Goal: Task Accomplishment & Management: Manage account settings

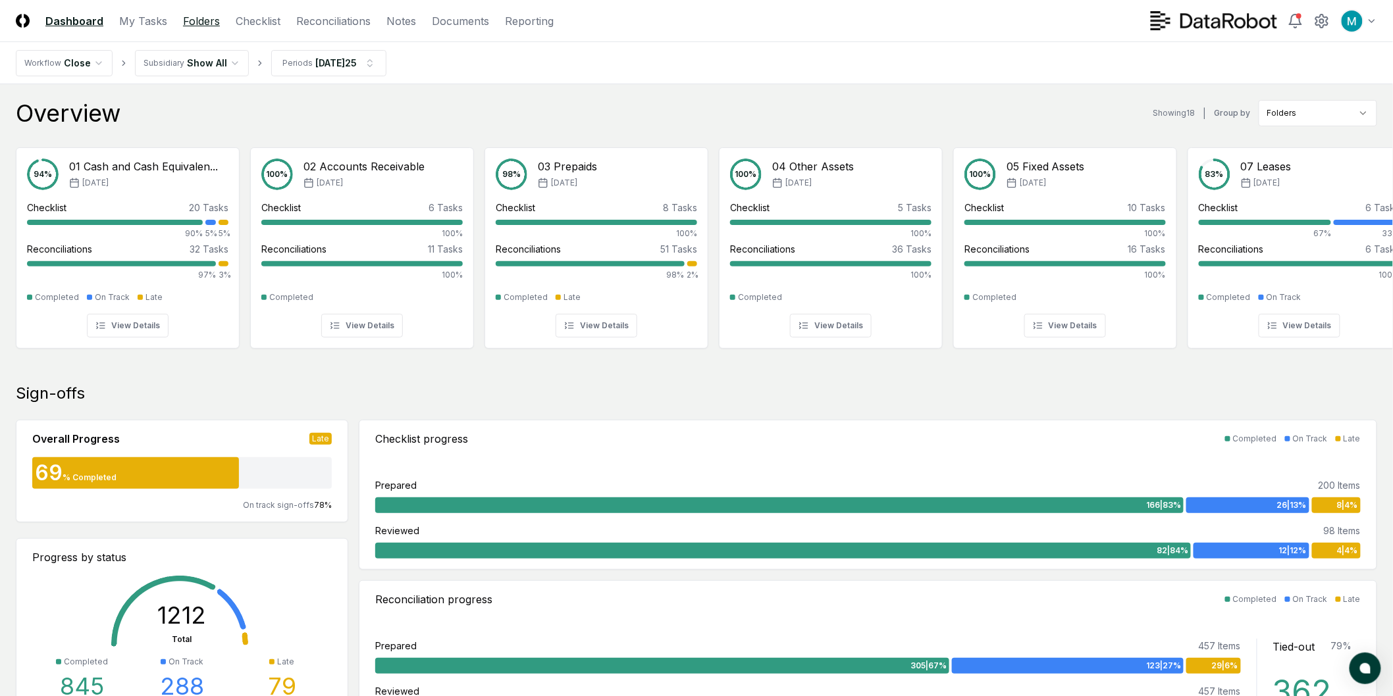
click at [196, 18] on link "Folders" at bounding box center [201, 21] width 37 height 16
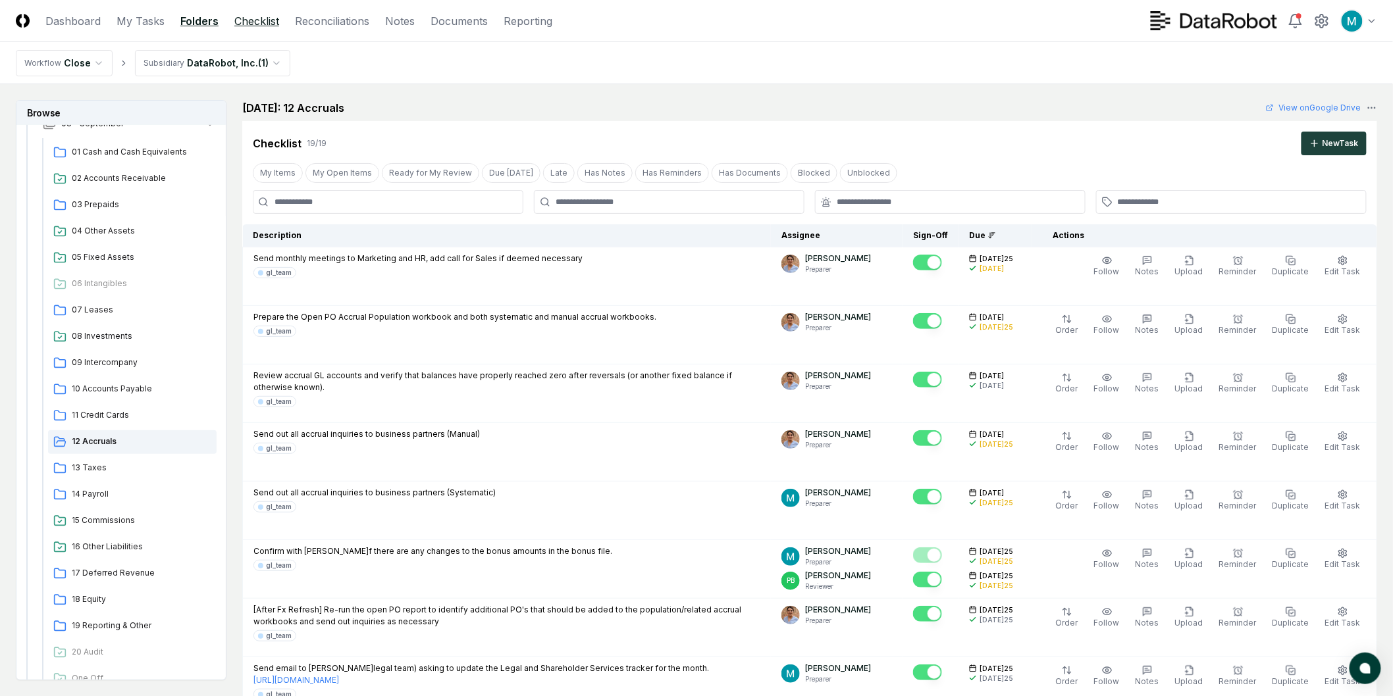
click at [238, 20] on link "Checklist" at bounding box center [256, 21] width 45 height 16
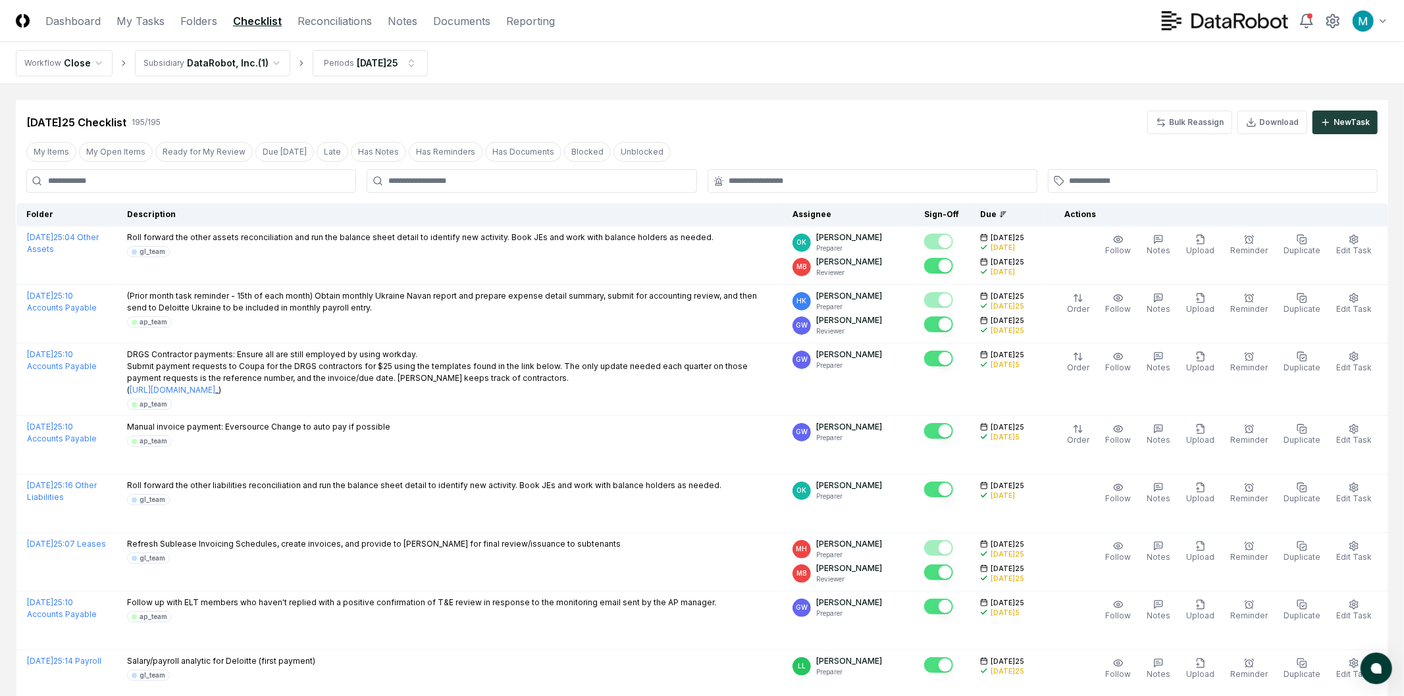
click at [180, 185] on input at bounding box center [191, 181] width 330 height 24
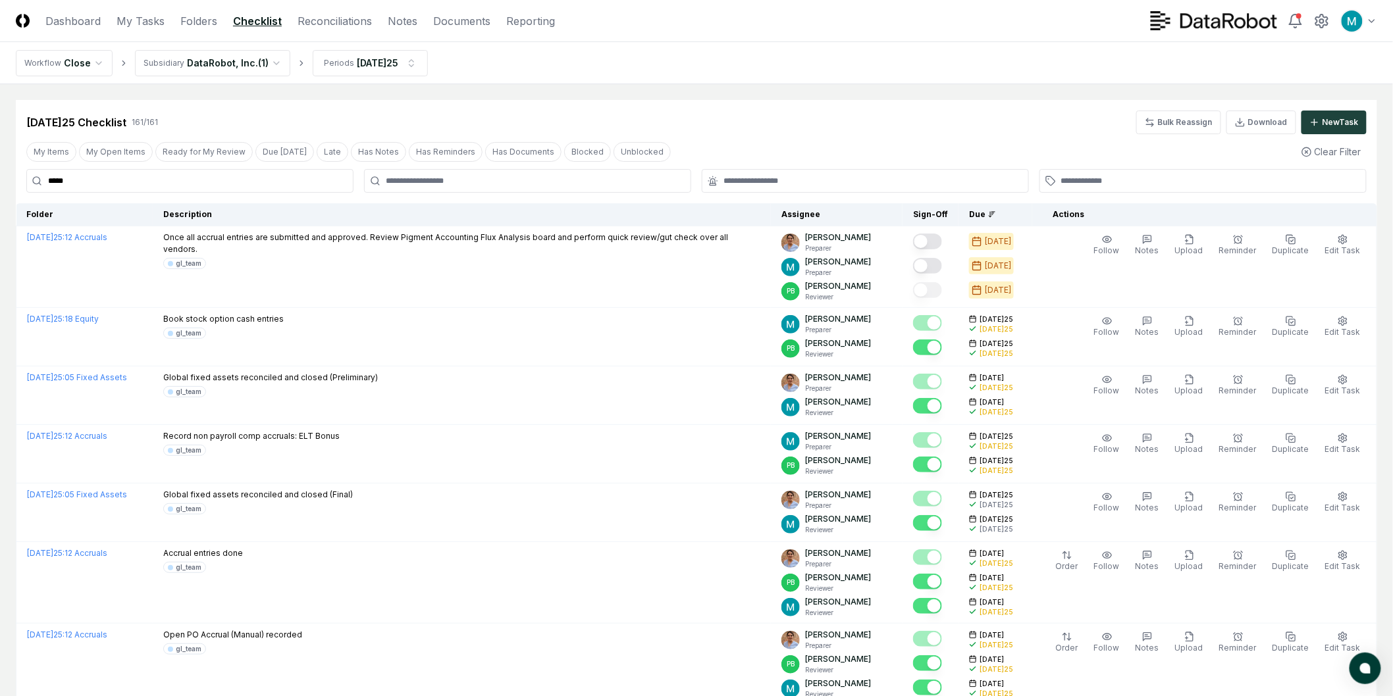
type input "*****"
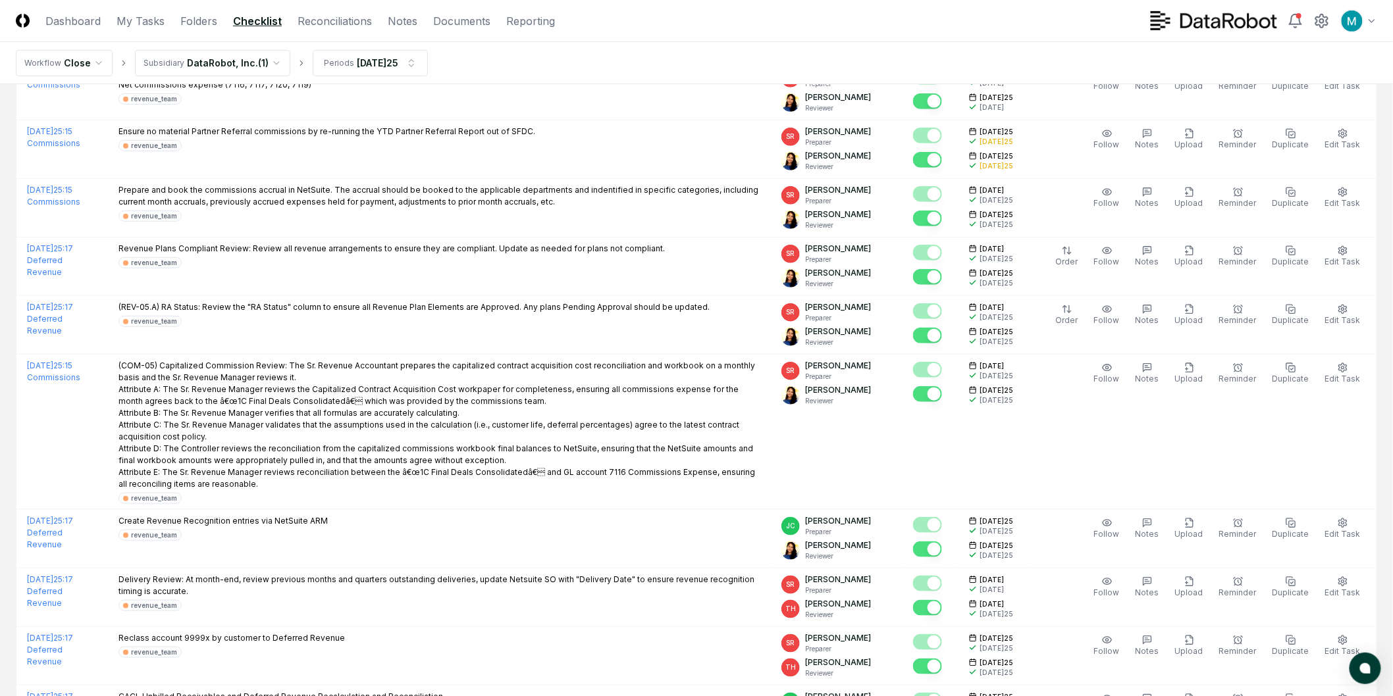
scroll to position [146, 0]
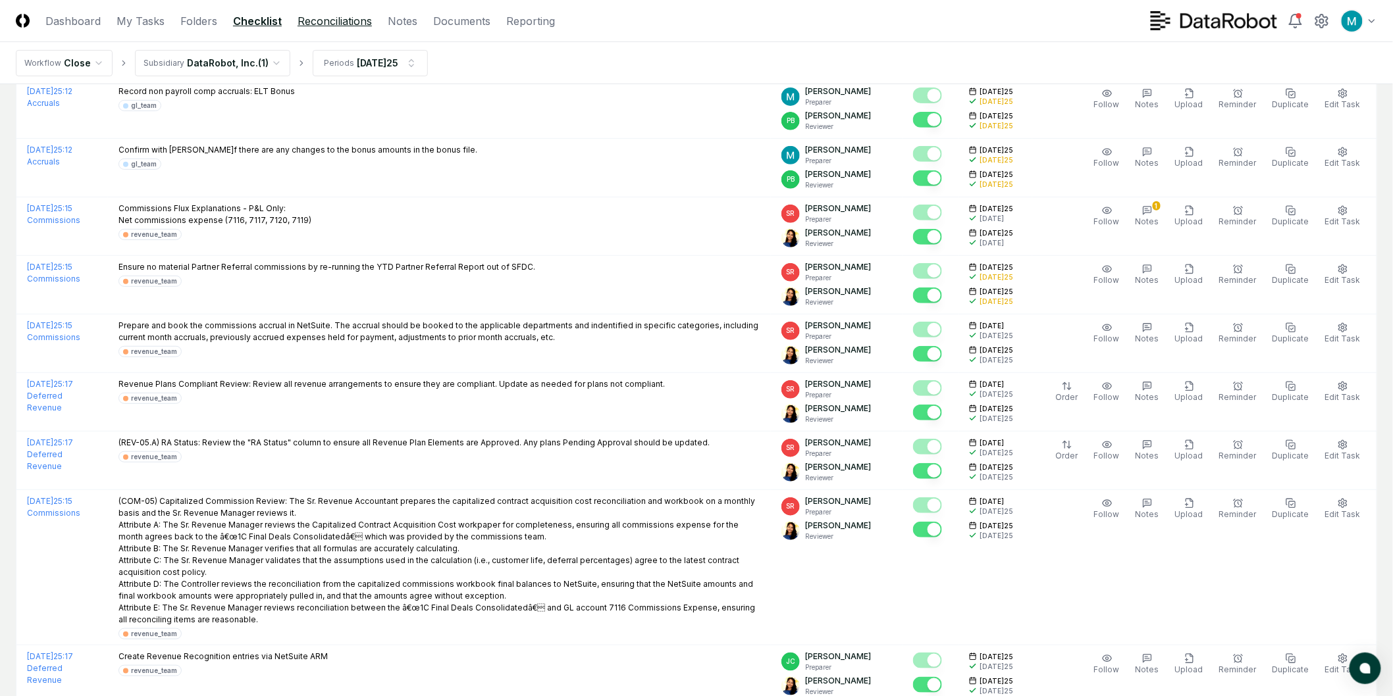
click at [328, 24] on link "Reconciliations" at bounding box center [334, 21] width 74 height 16
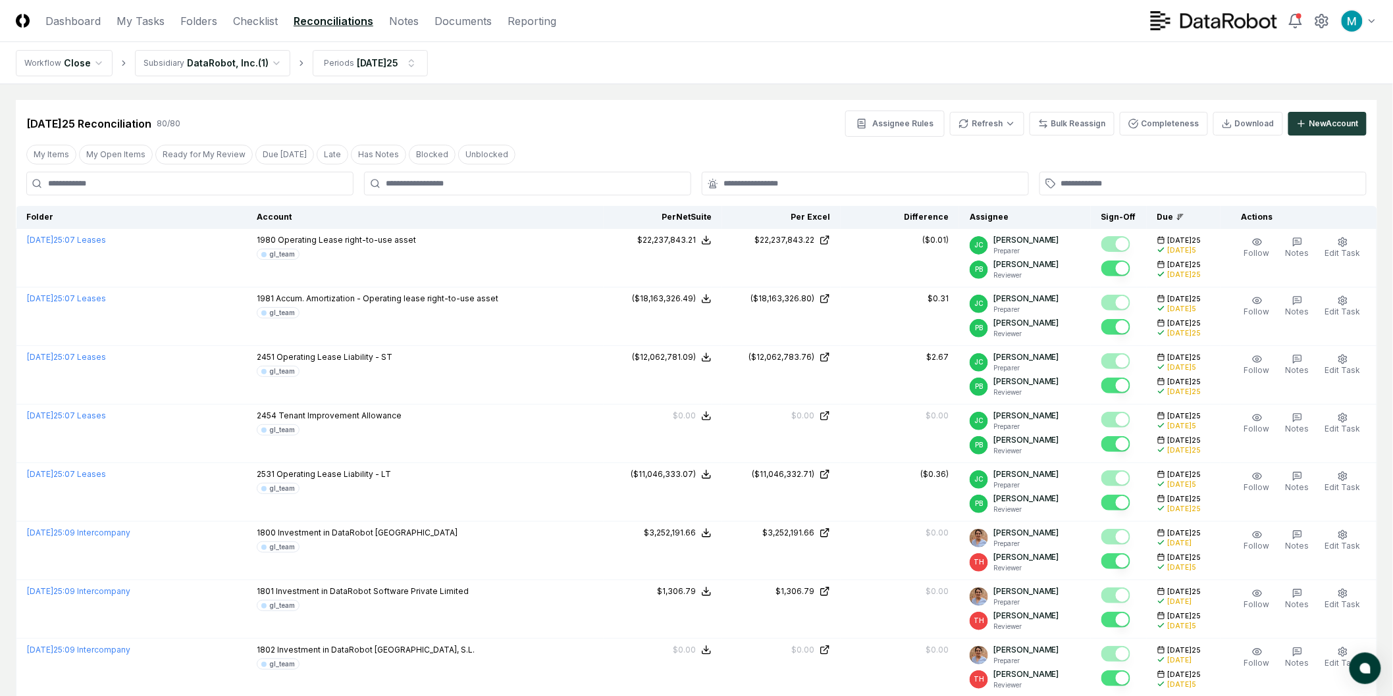
click at [288, 61] on ol "Workflow Close Subsidiary DataRobot, Inc. ( 1 ) Period[DATE]25" at bounding box center [222, 63] width 412 height 26
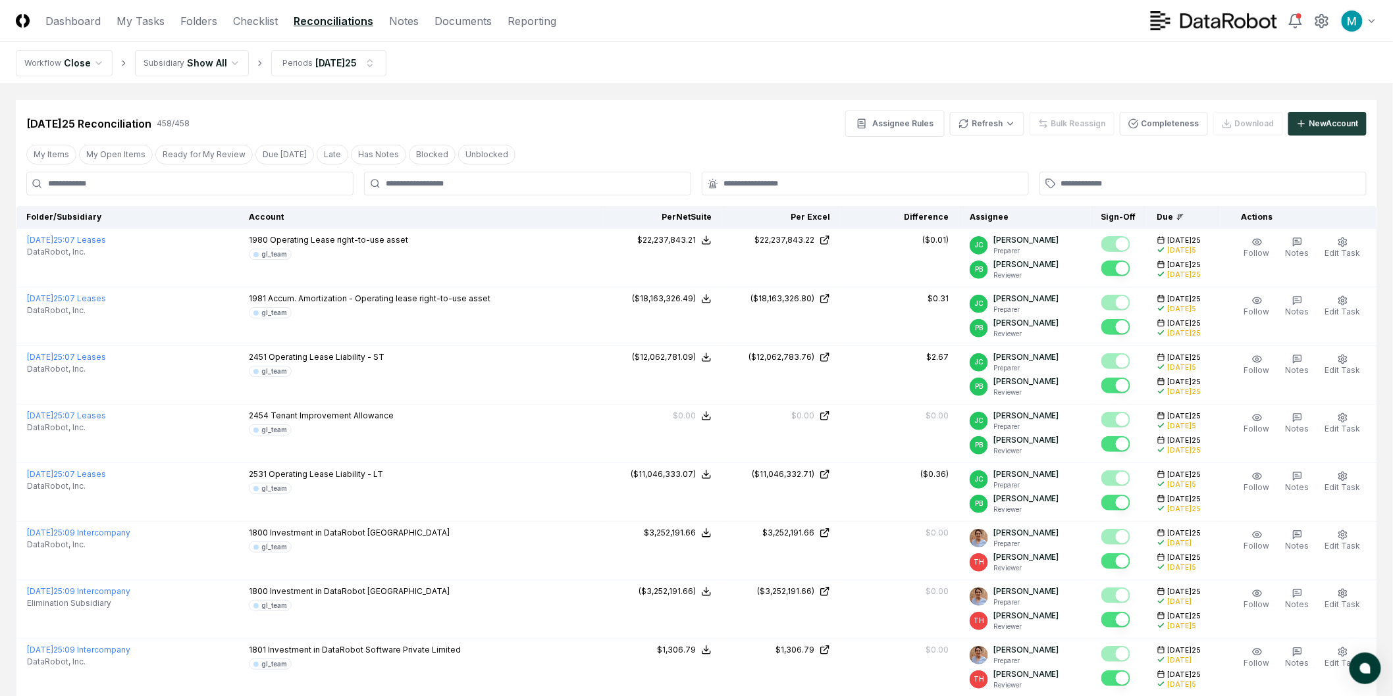
click at [190, 178] on input at bounding box center [189, 184] width 327 height 24
type input "*****"
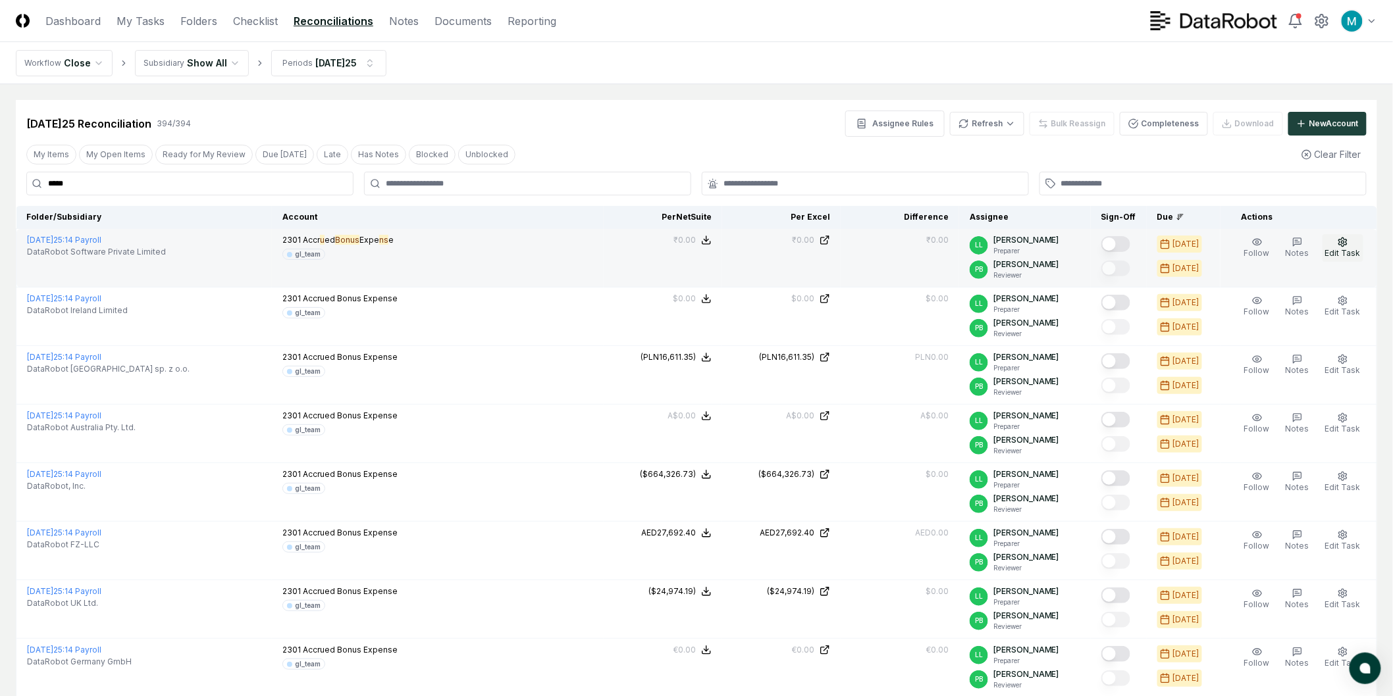
click at [1348, 242] on icon "button" at bounding box center [1342, 242] width 11 height 11
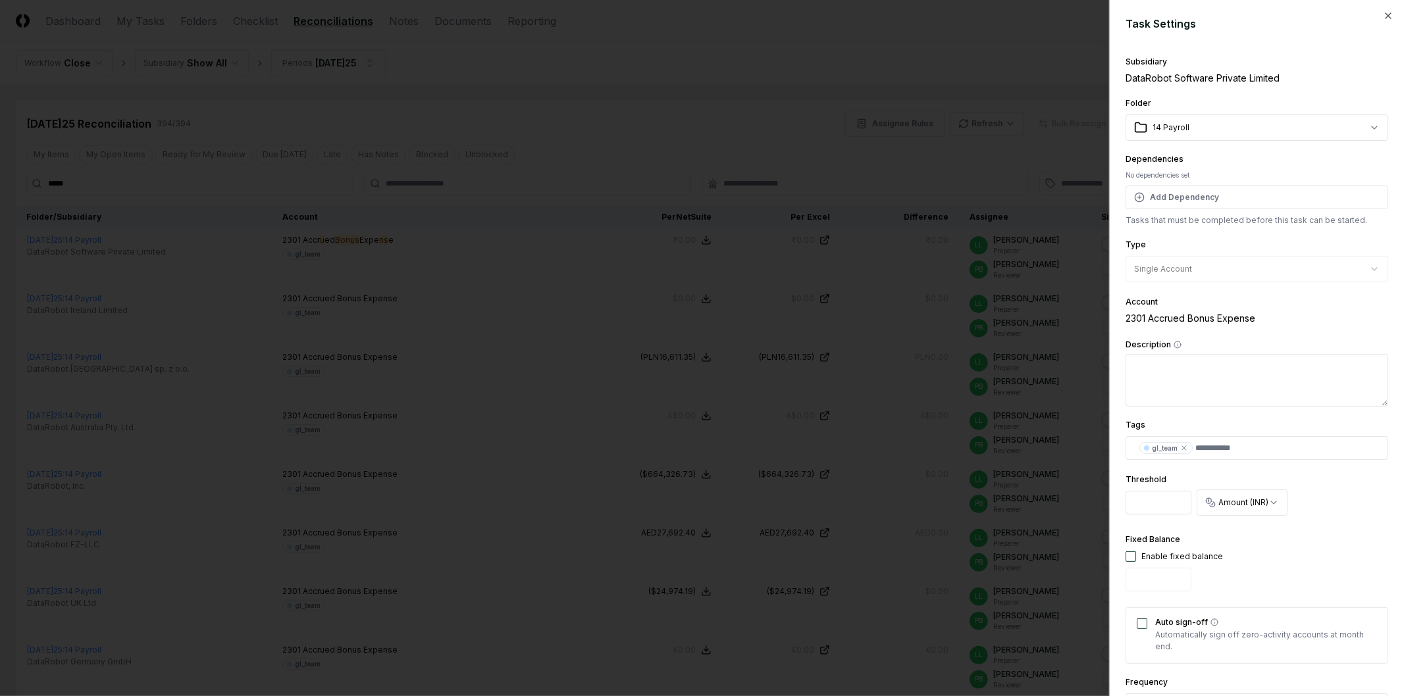
click at [935, 213] on div at bounding box center [702, 348] width 1404 height 696
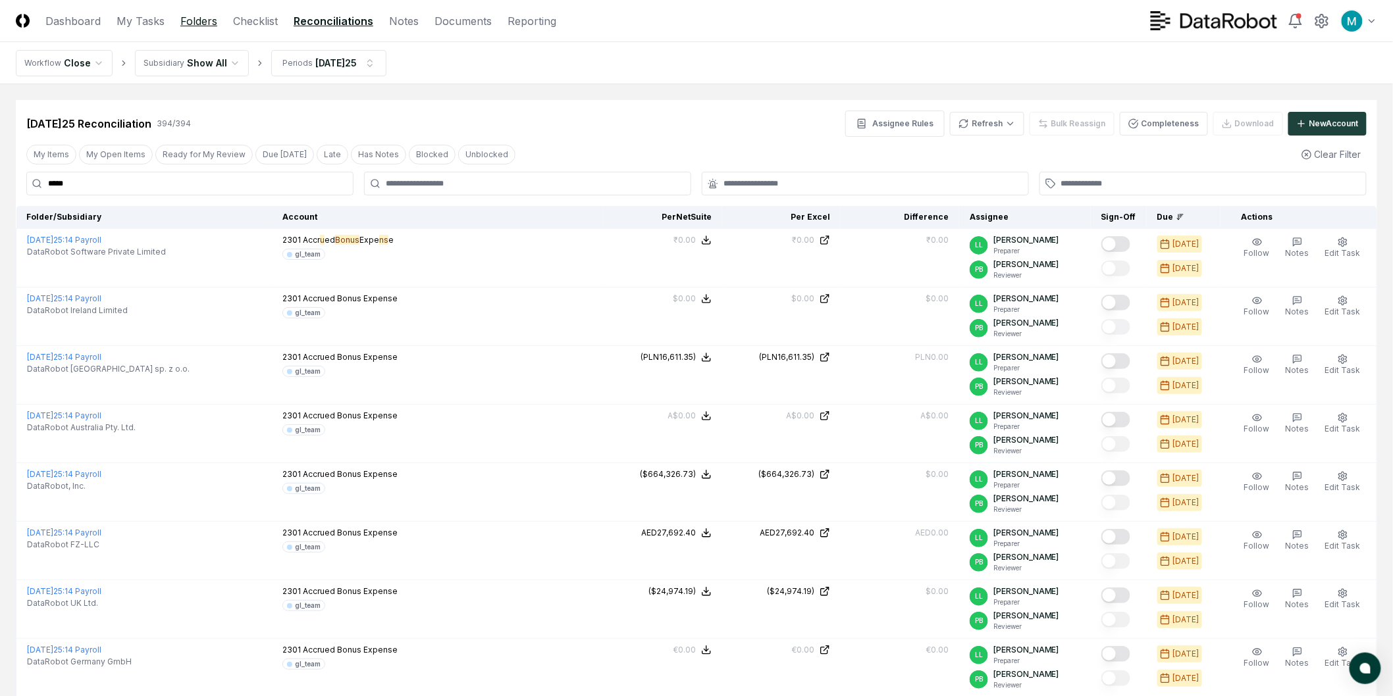
click at [200, 16] on link "Folders" at bounding box center [198, 21] width 37 height 16
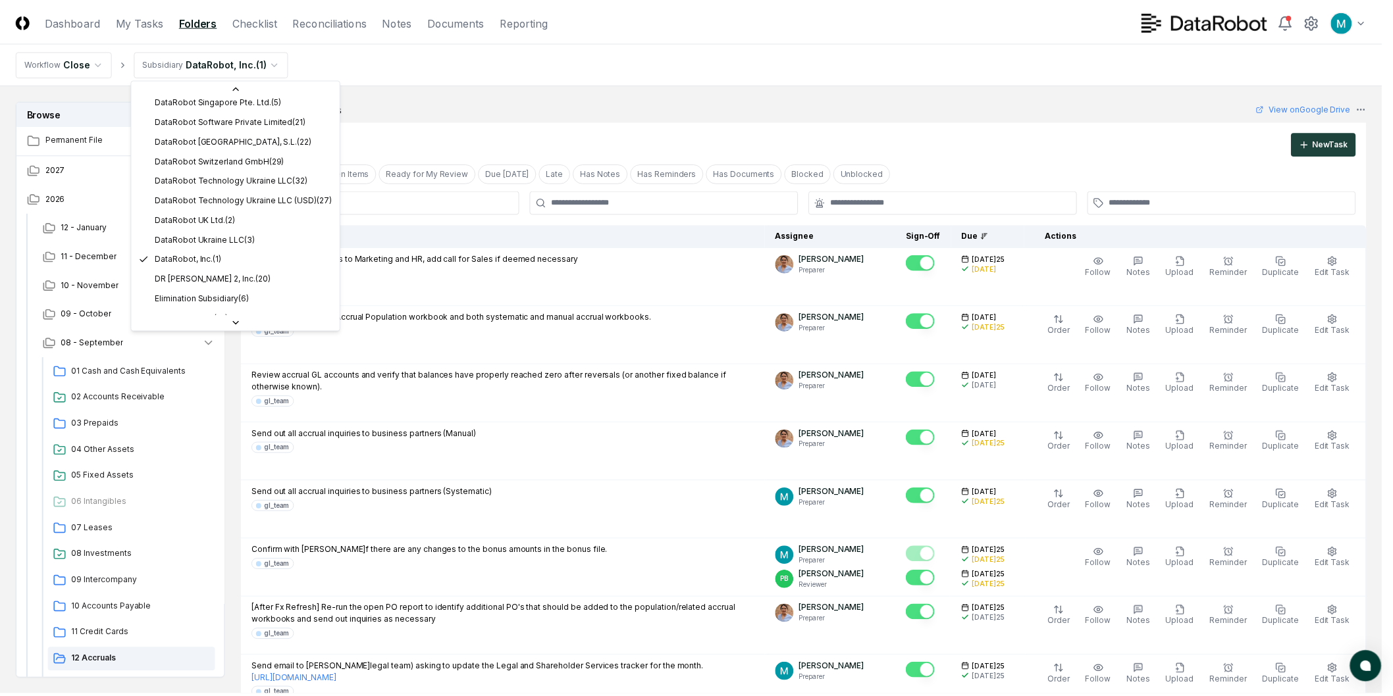
scroll to position [380, 0]
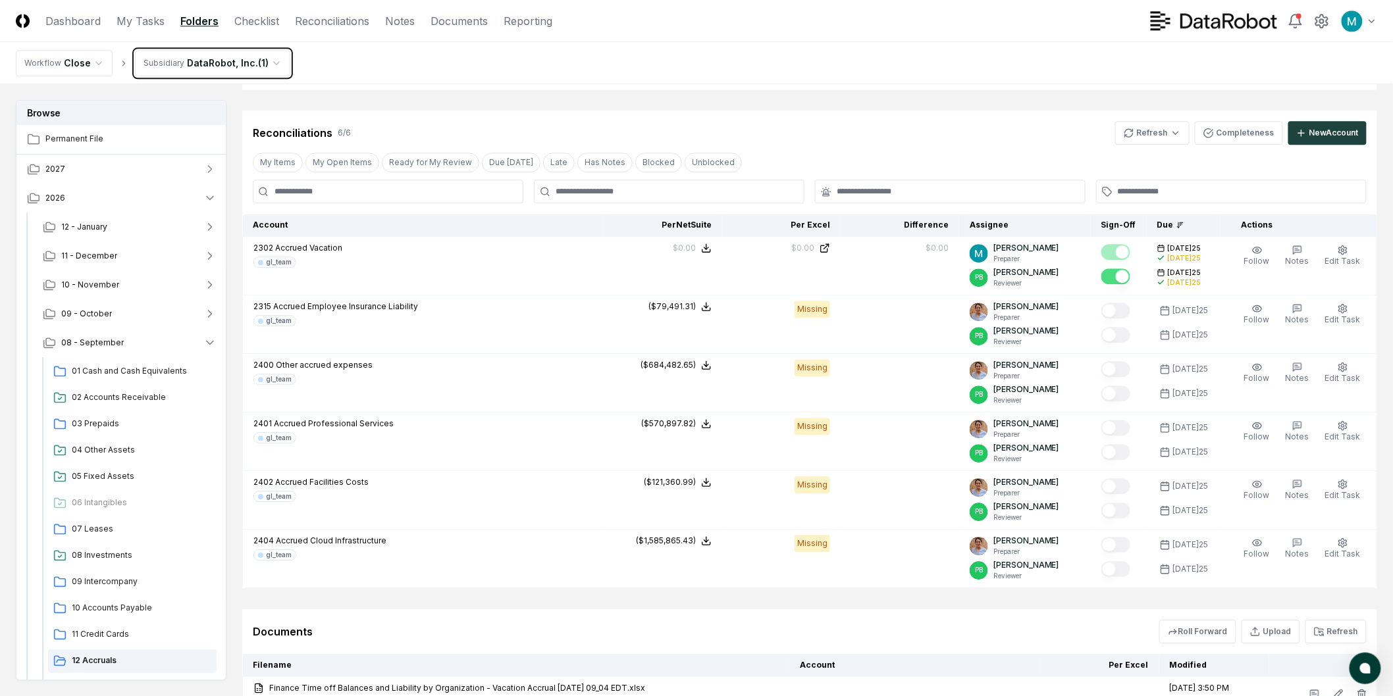
scroll to position [1008, 0]
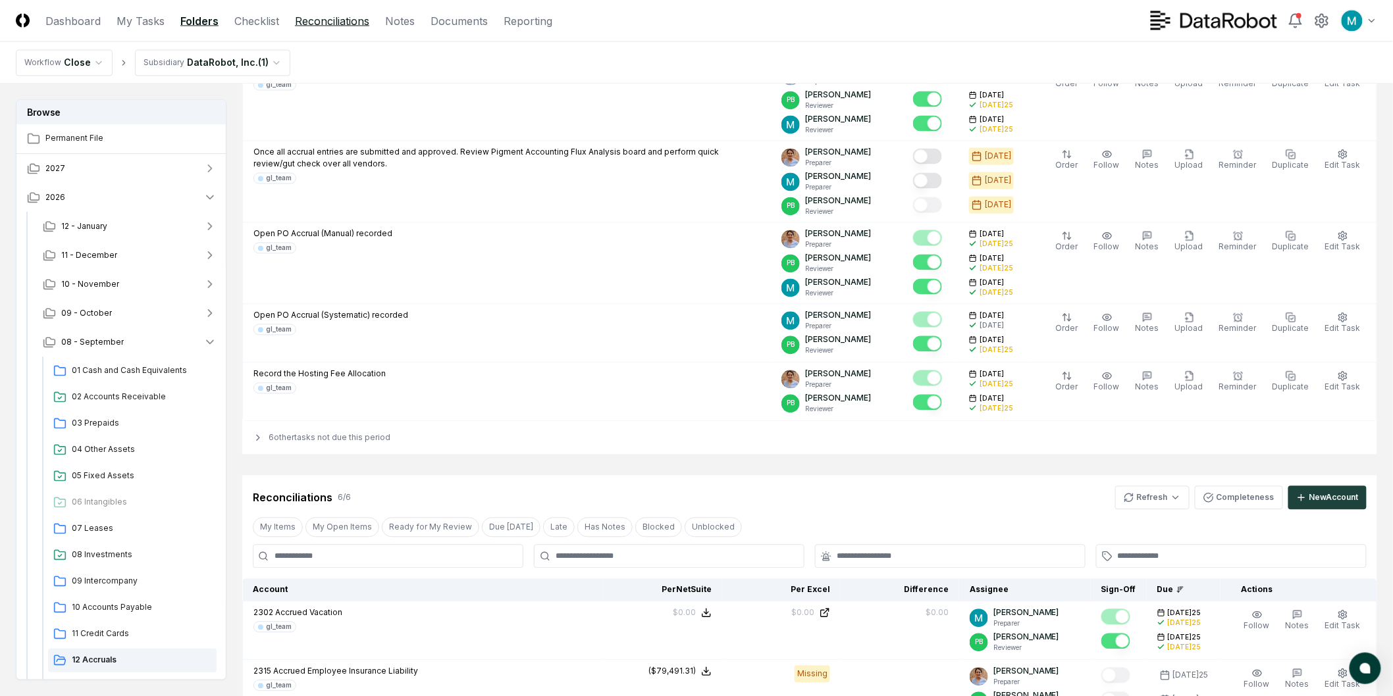
click at [325, 23] on link "Reconciliations" at bounding box center [332, 21] width 74 height 16
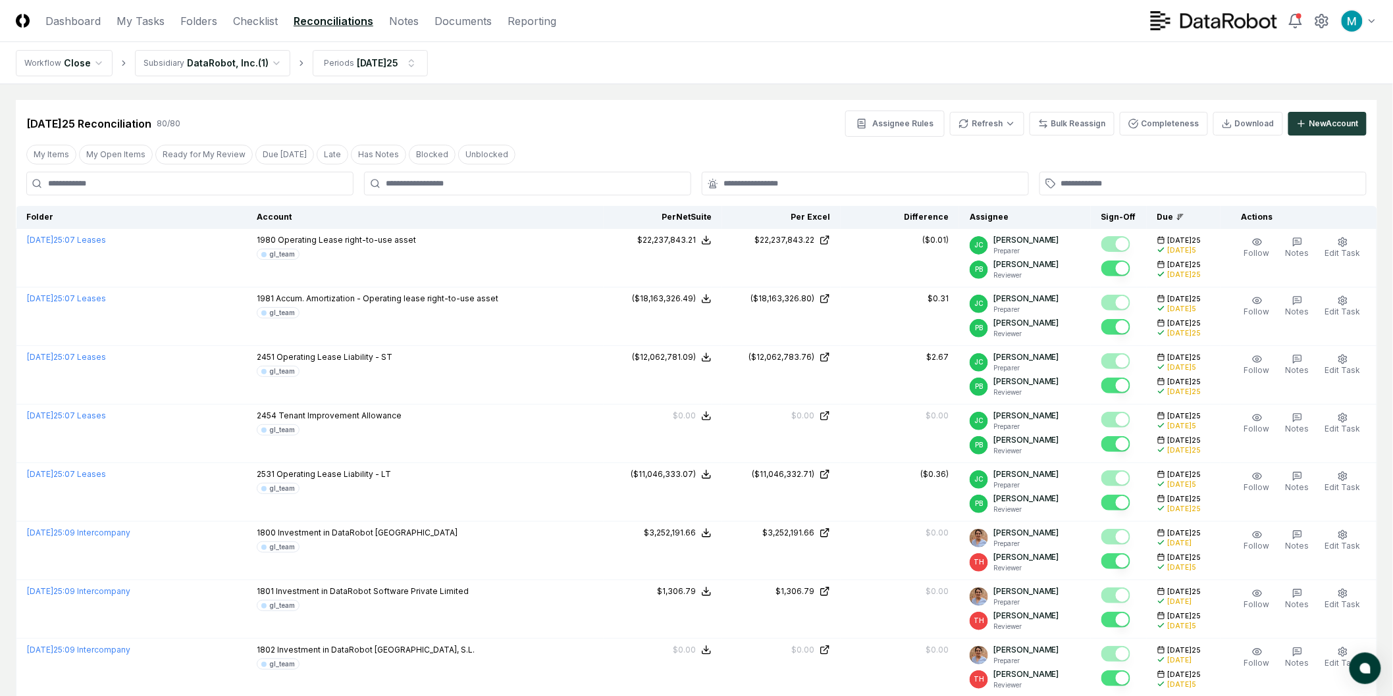
click at [101, 192] on input at bounding box center [189, 184] width 327 height 24
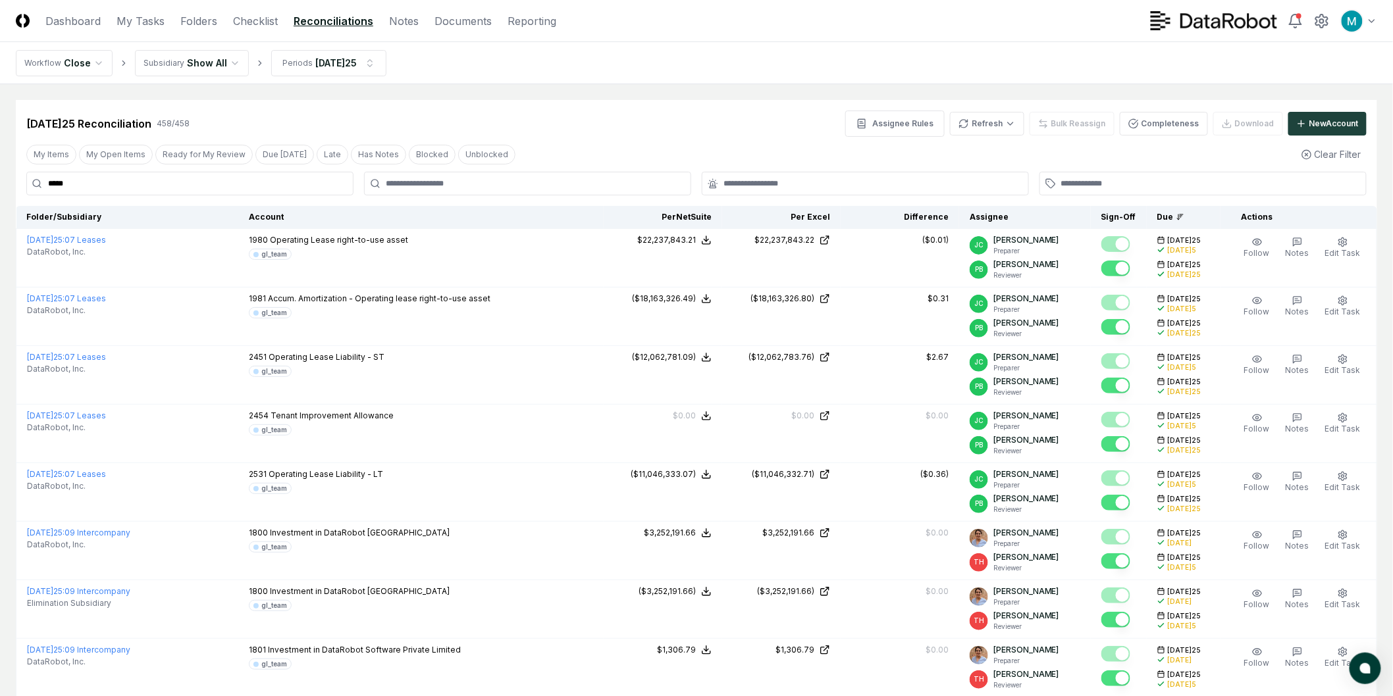
type input "*****"
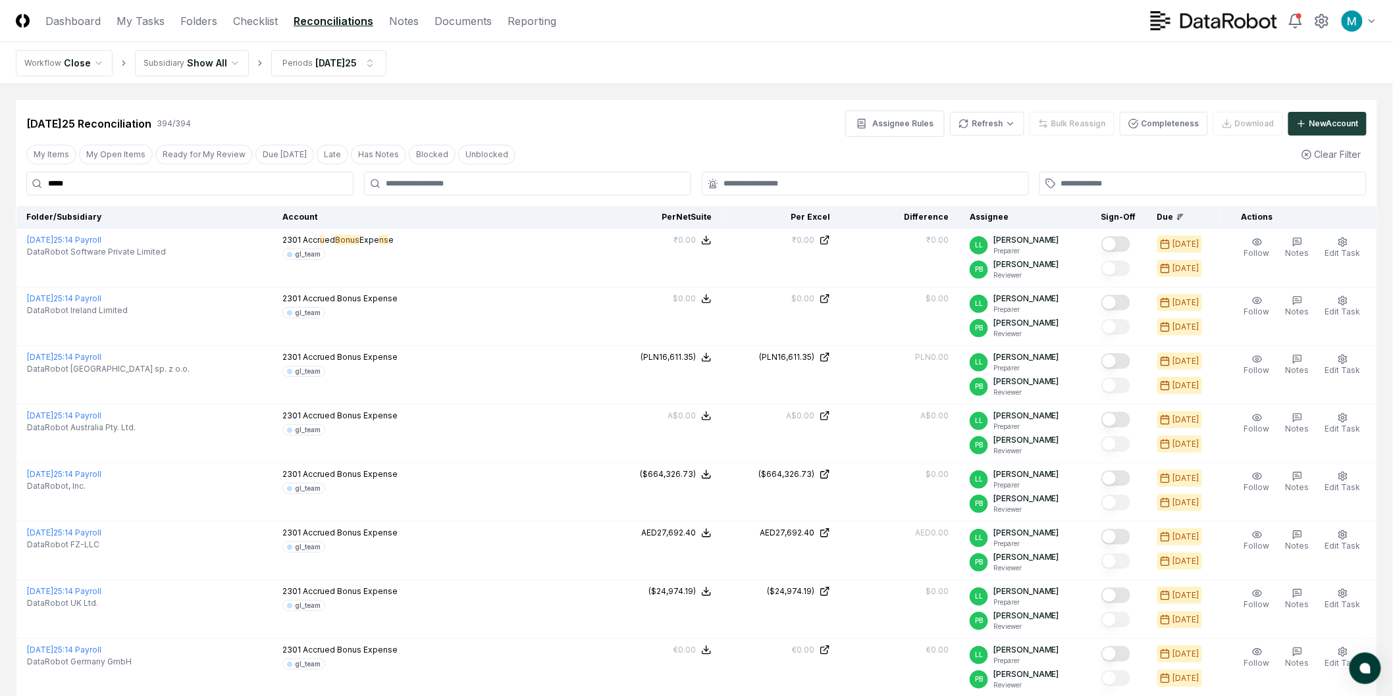
click at [1091, 77] on nav "Workflow Close Subsidiary Show All Period[DATE]25" at bounding box center [696, 63] width 1393 height 42
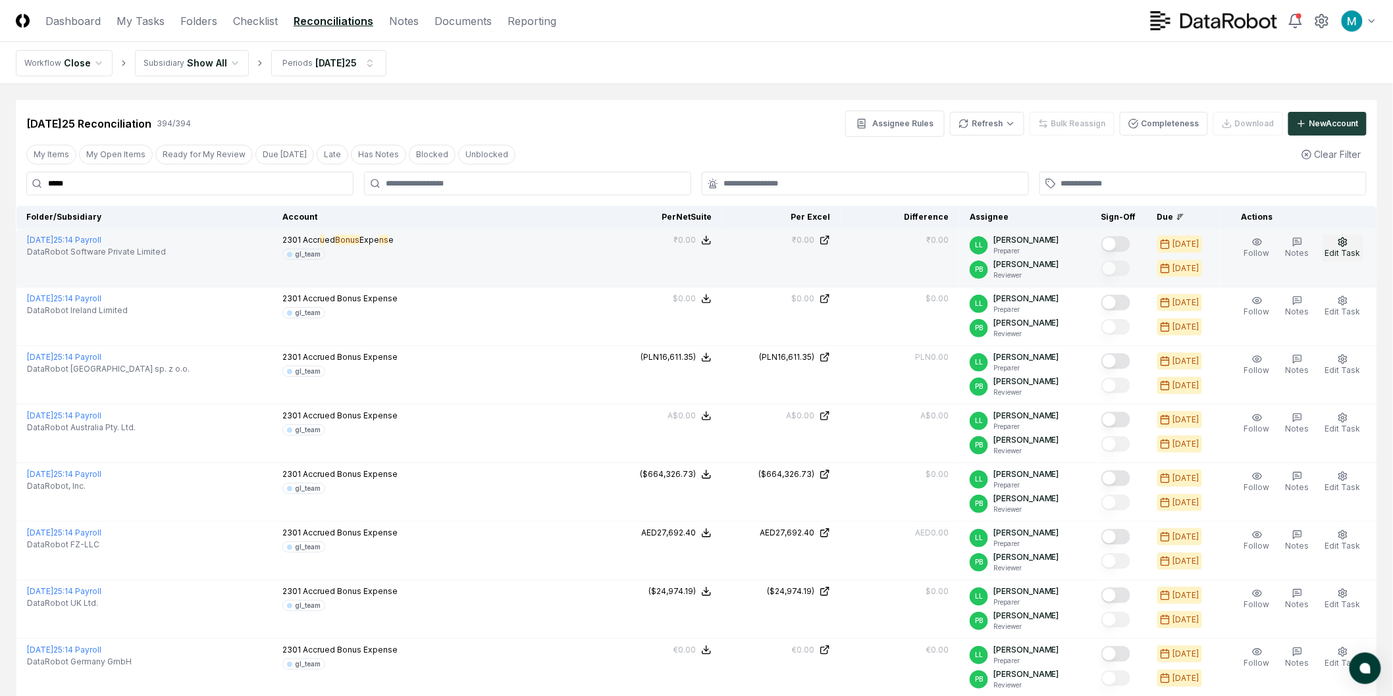
click at [1354, 242] on button "Edit Task" at bounding box center [1342, 248] width 41 height 28
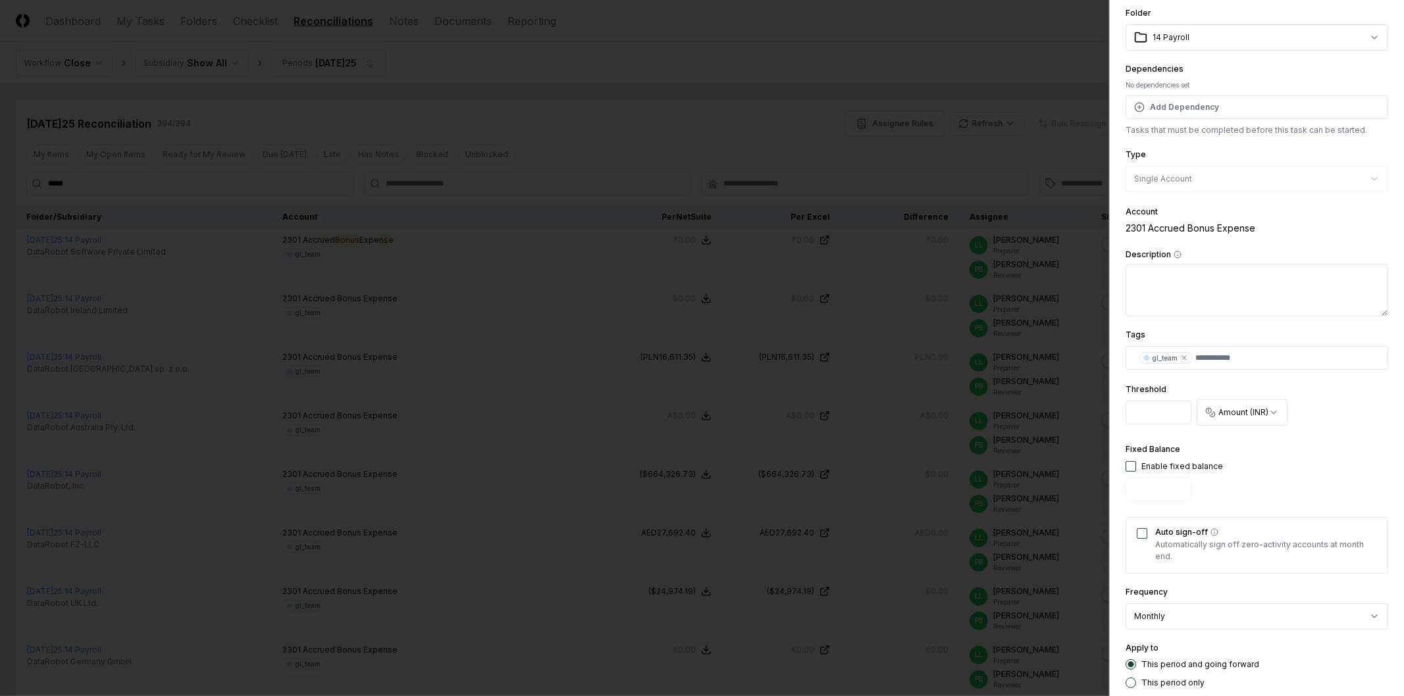
scroll to position [167, 0]
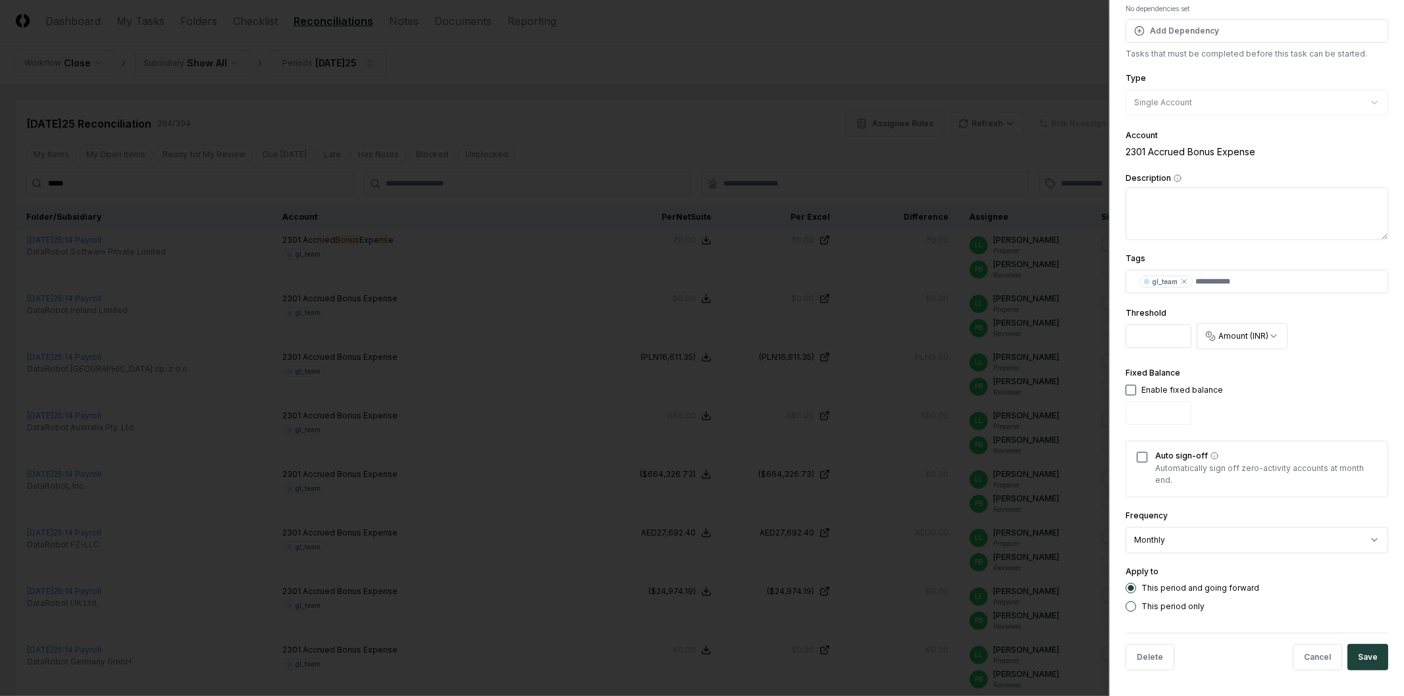
click at [865, 205] on div at bounding box center [702, 348] width 1404 height 696
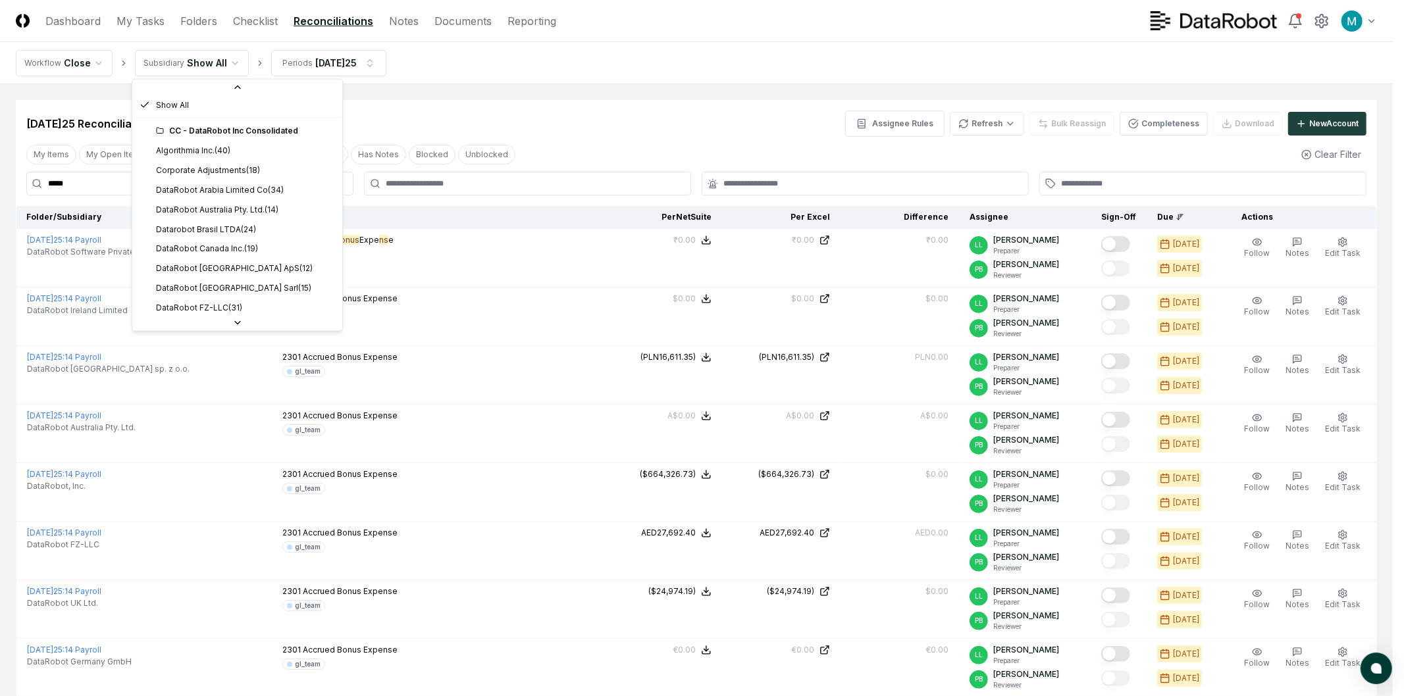
scroll to position [0, 0]
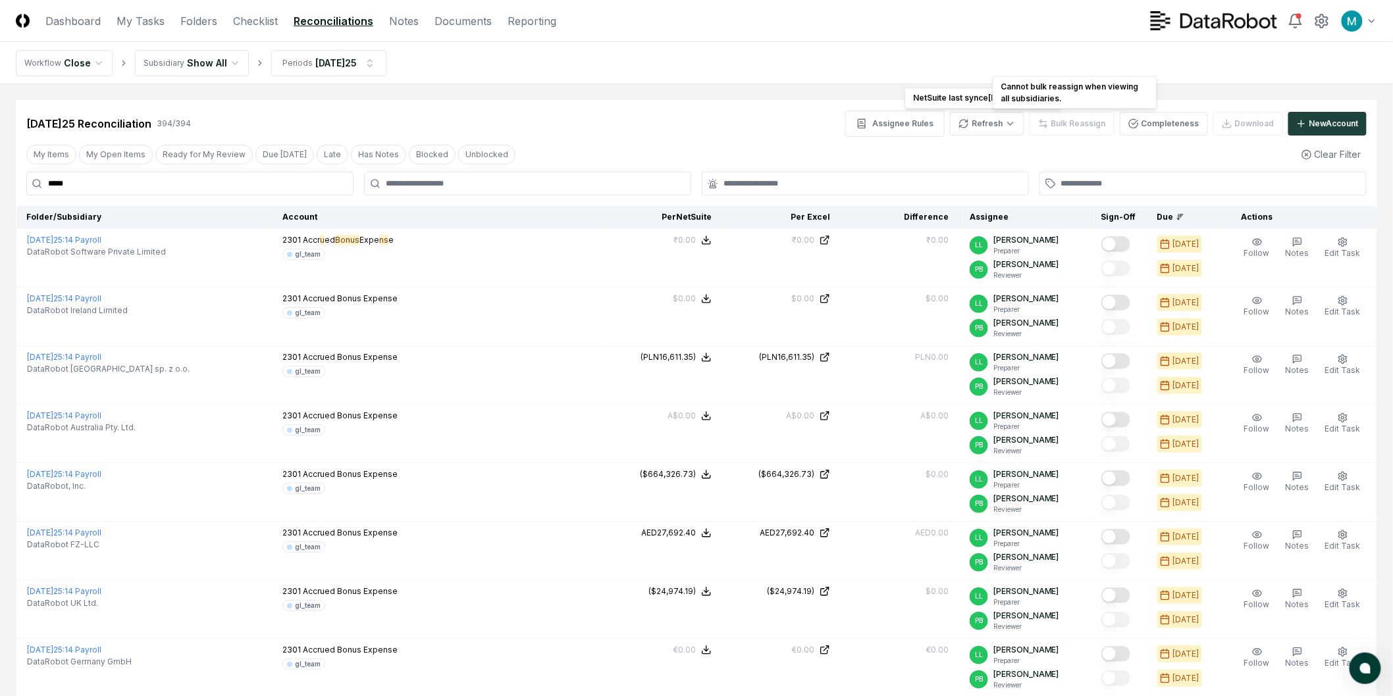
click at [1053, 124] on div "Bulk Reassign" at bounding box center [1071, 124] width 85 height 24
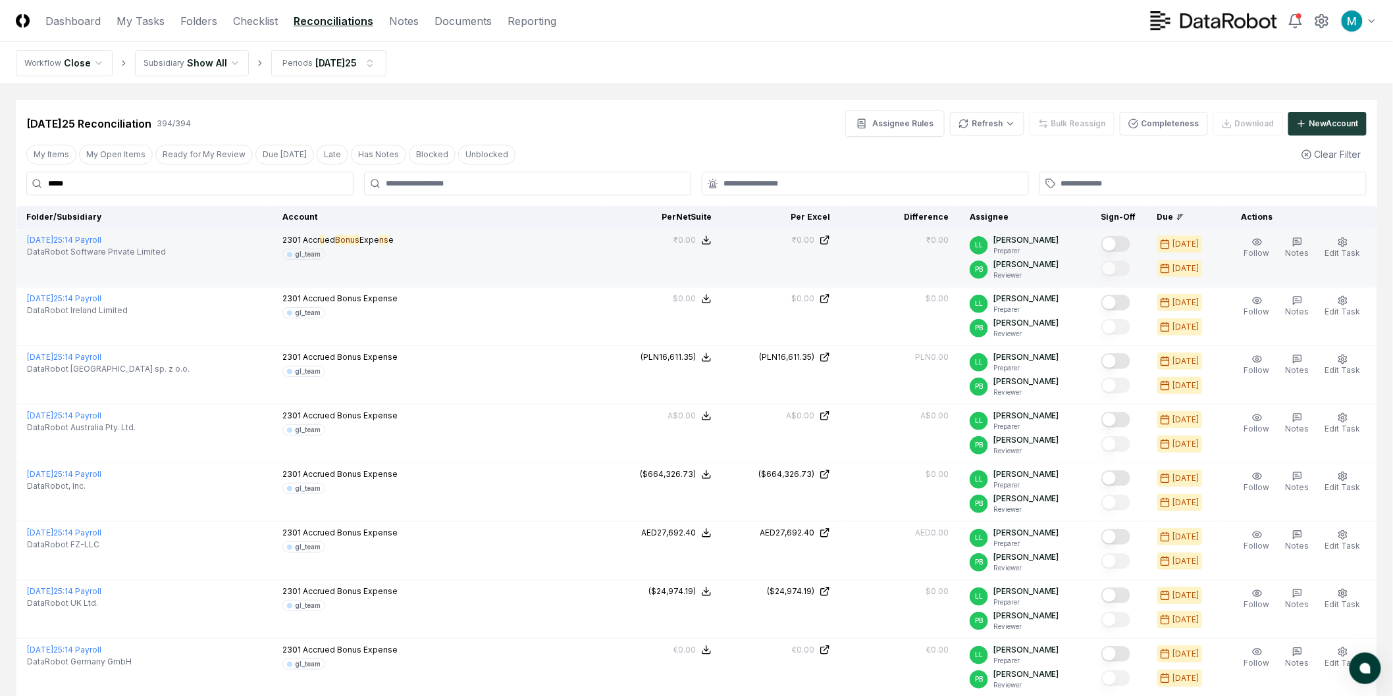
click at [896, 257] on td "₹0.00" at bounding box center [899, 258] width 118 height 59
click at [1346, 247] on button "Edit Task" at bounding box center [1342, 248] width 41 height 28
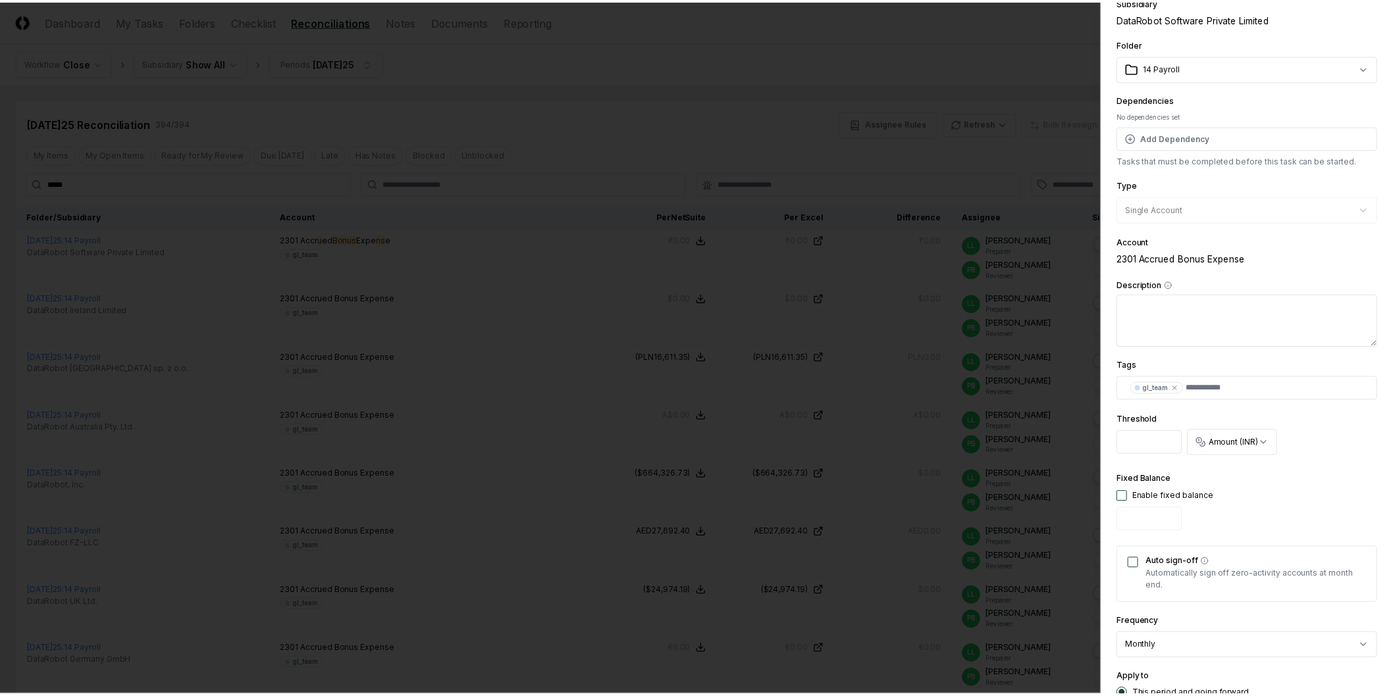
scroll to position [167, 0]
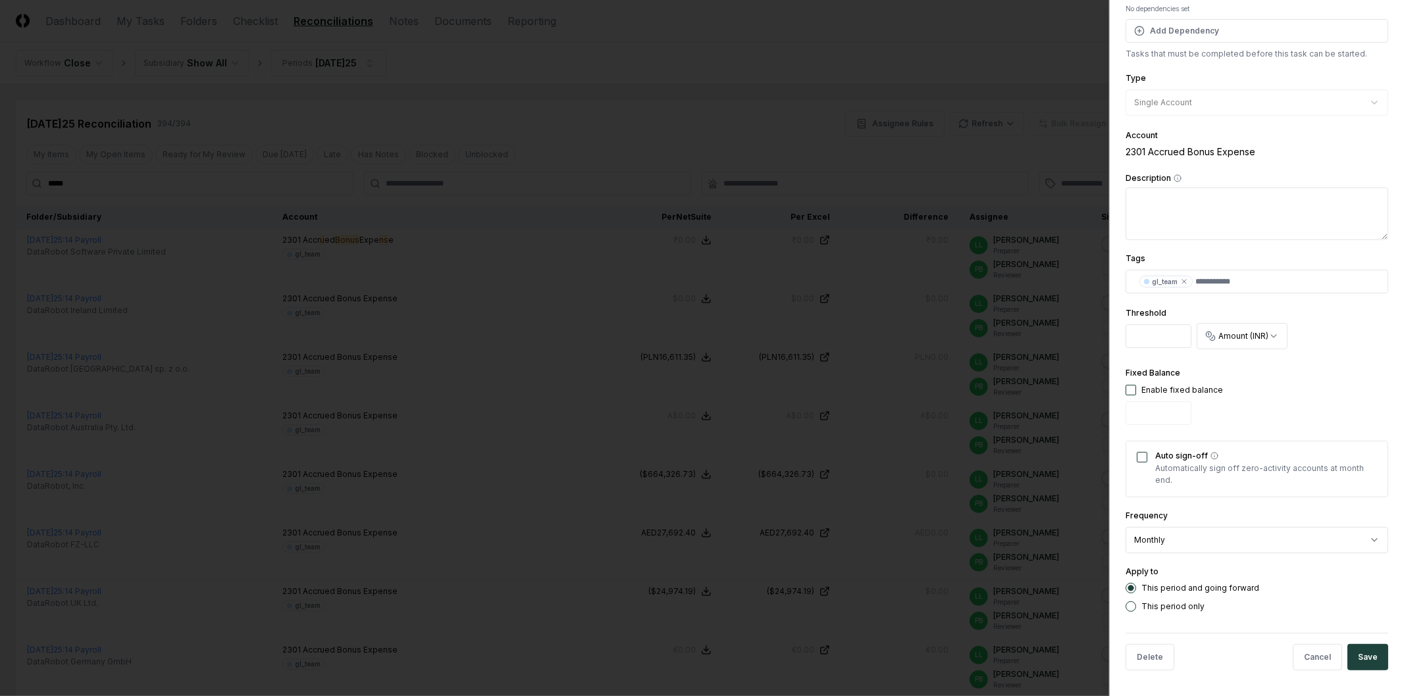
click at [752, 340] on div at bounding box center [702, 348] width 1404 height 696
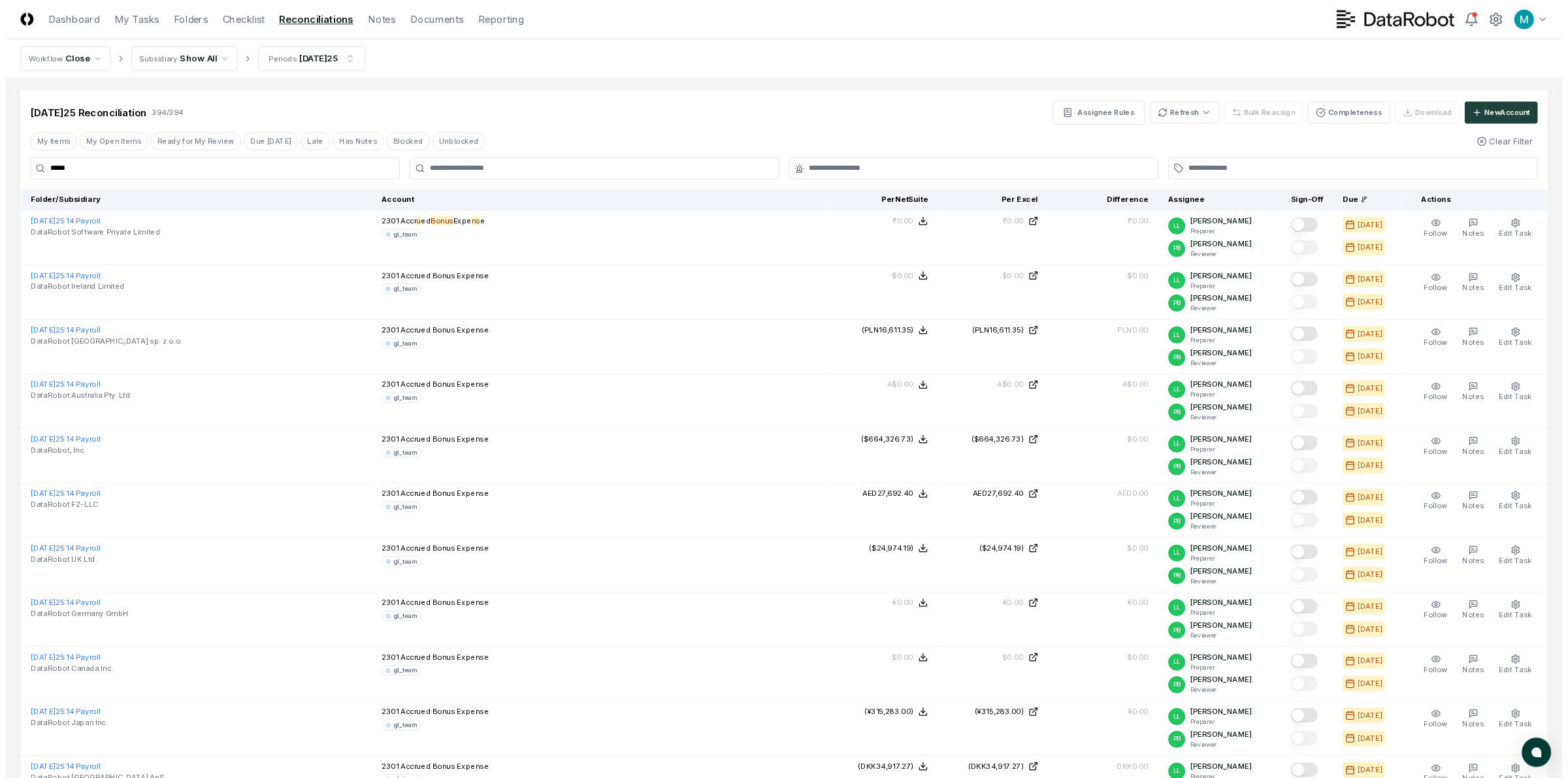
scroll to position [0, 0]
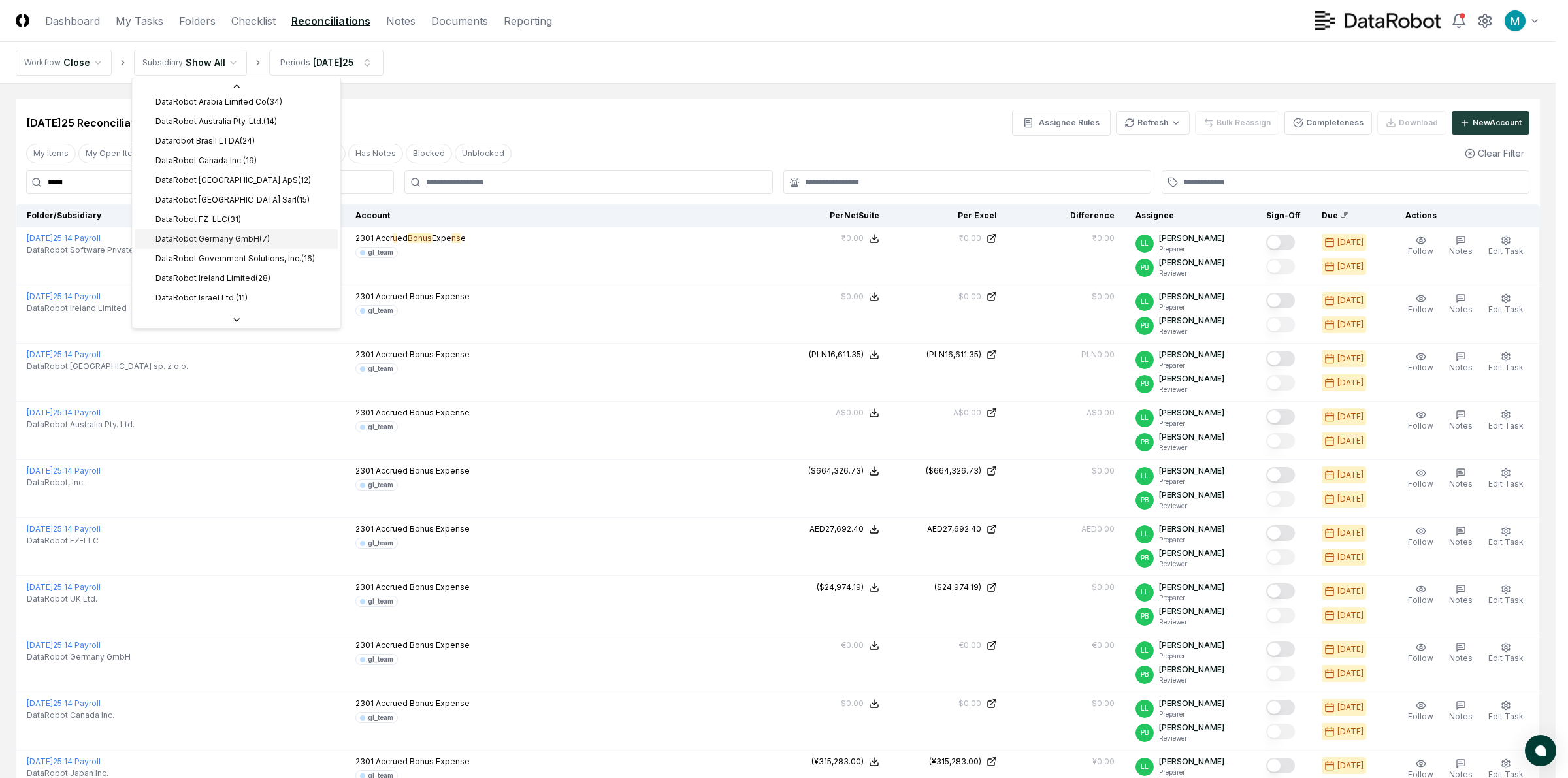
scroll to position [326, 0]
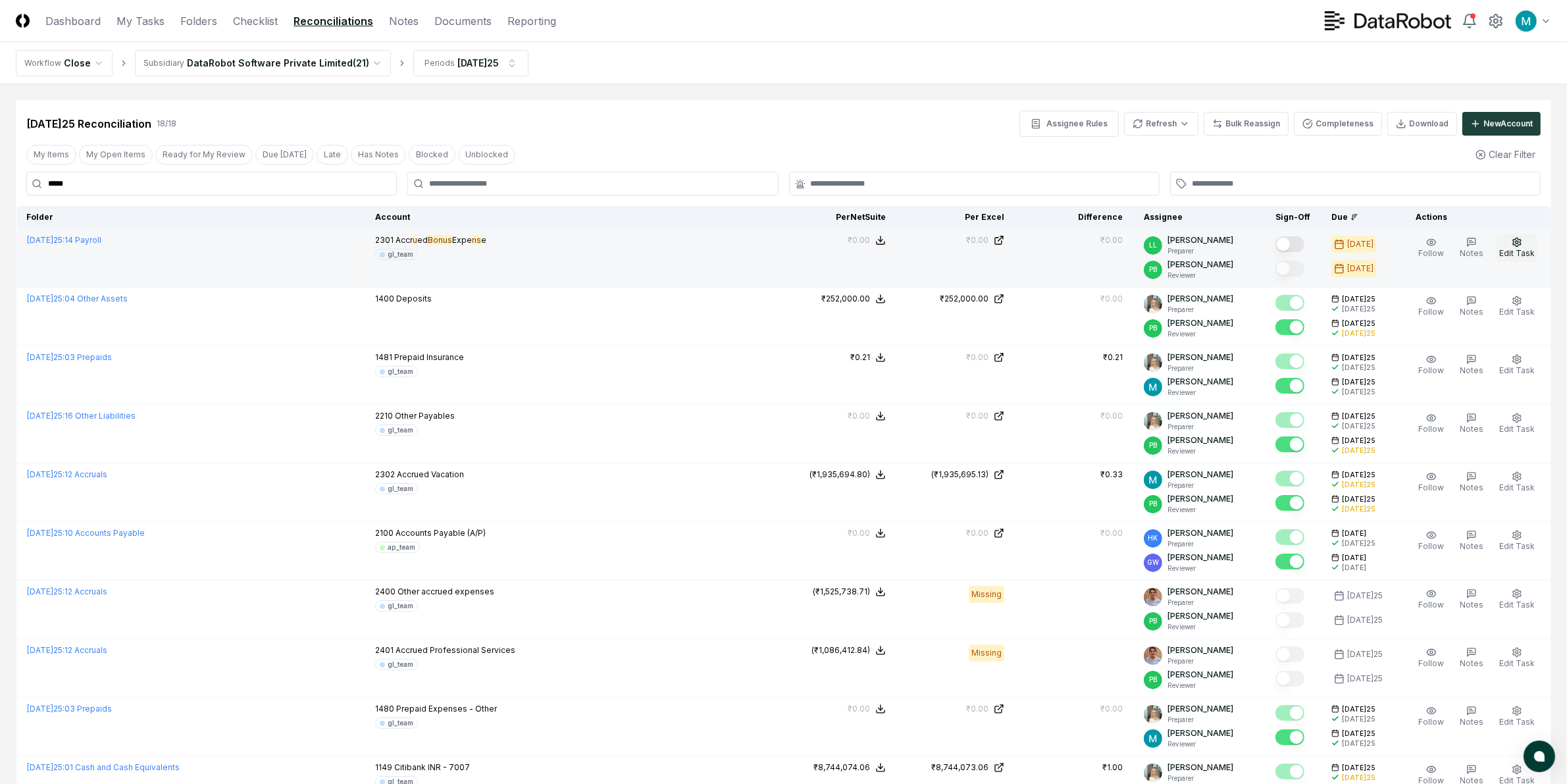
click at [1403, 247] on button "Edit Task" at bounding box center [1517, 248] width 41 height 28
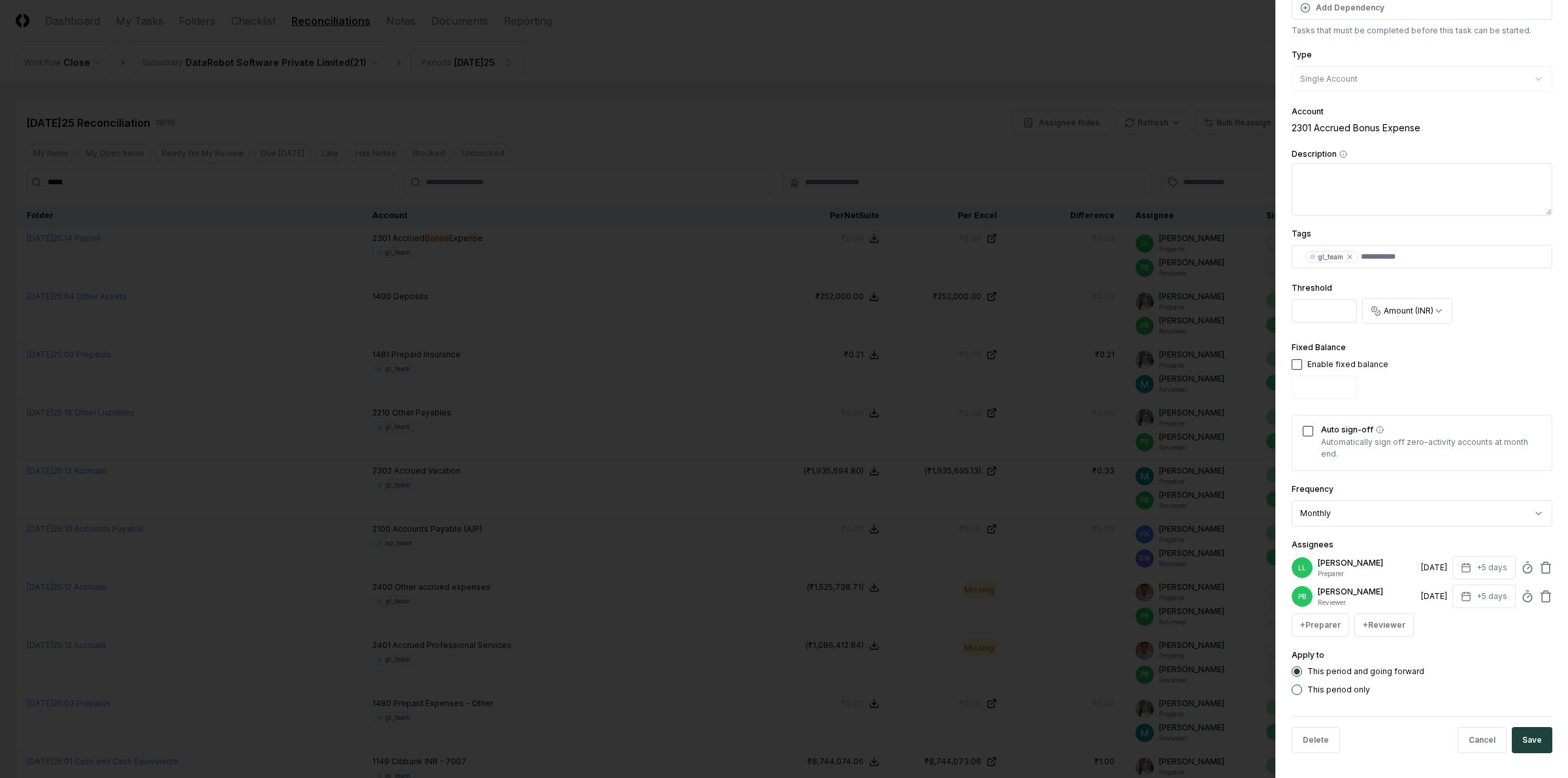
scroll to position [199, 0]
click at [1361, 557] on p "[PERSON_NAME]" at bounding box center [1366, 562] width 98 height 12
click at [1323, 630] on button "+ Preparer" at bounding box center [1320, 624] width 58 height 24
type input "****"
click at [1386, 530] on div "[PERSON_NAME]" at bounding box center [1385, 524] width 182 height 24
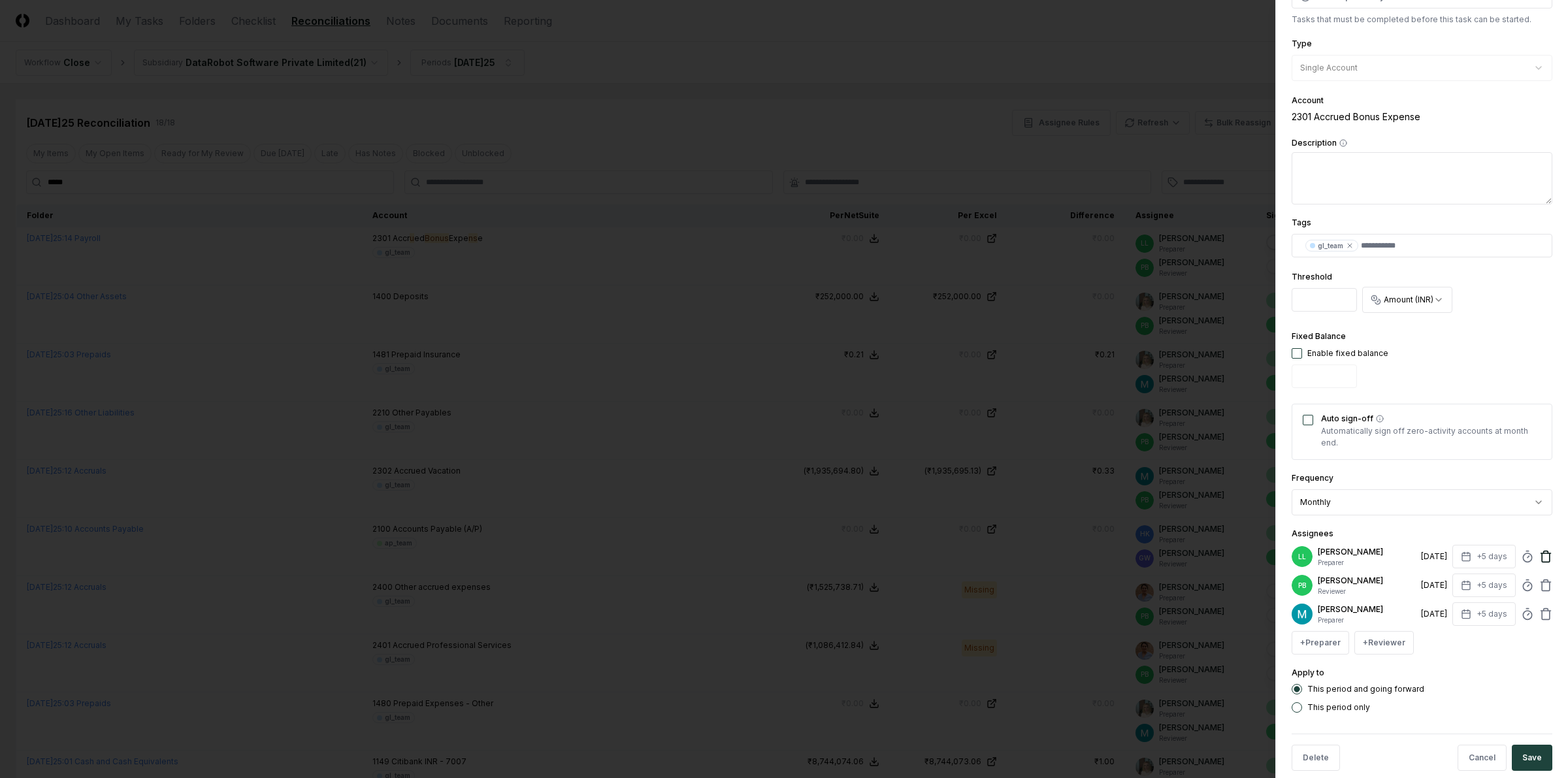
click at [1392, 563] on icon at bounding box center [1545, 556] width 13 height 13
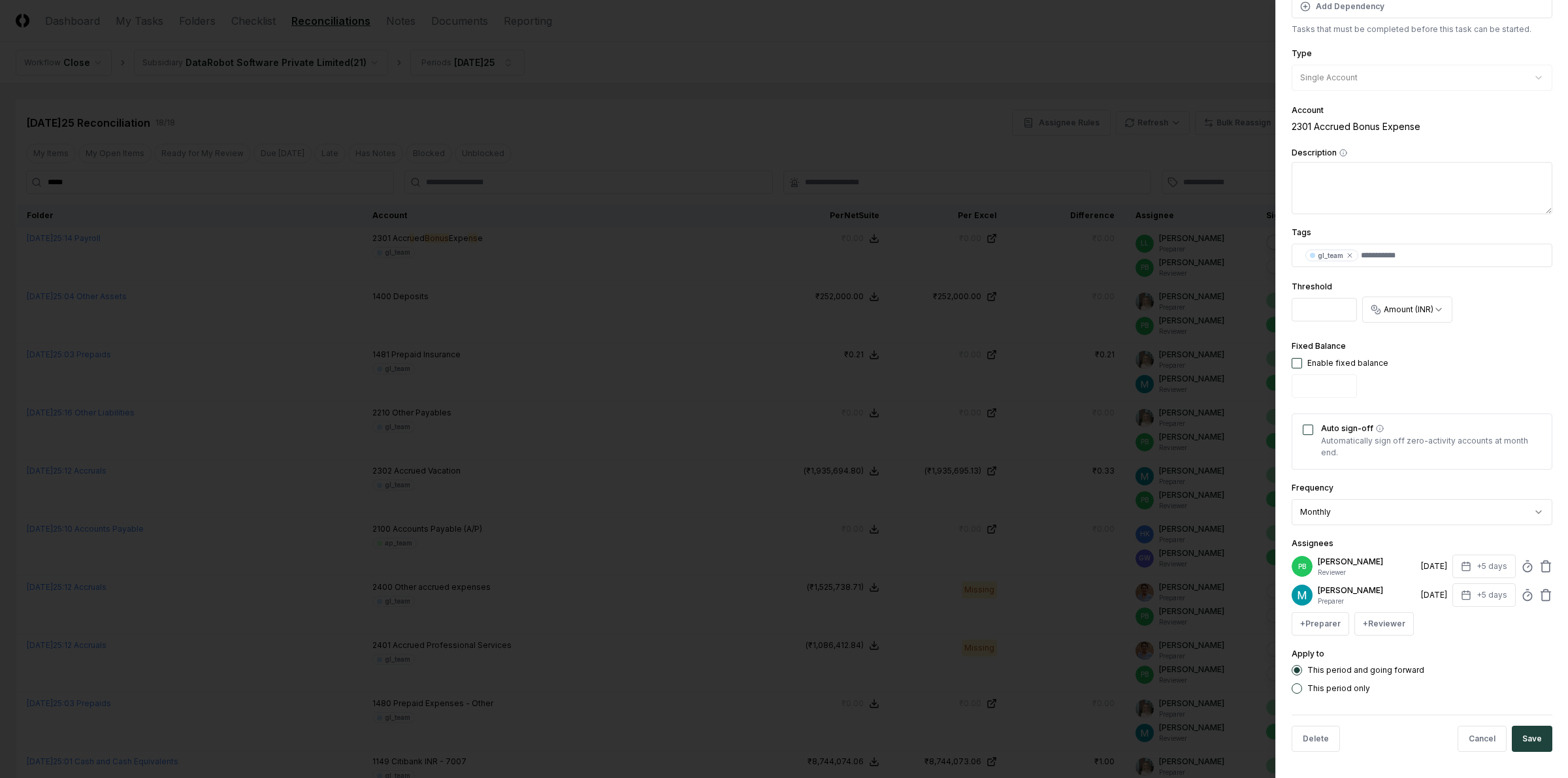
scroll to position [190, 0]
click at [1392, 691] on button "Save" at bounding box center [1531, 738] width 41 height 26
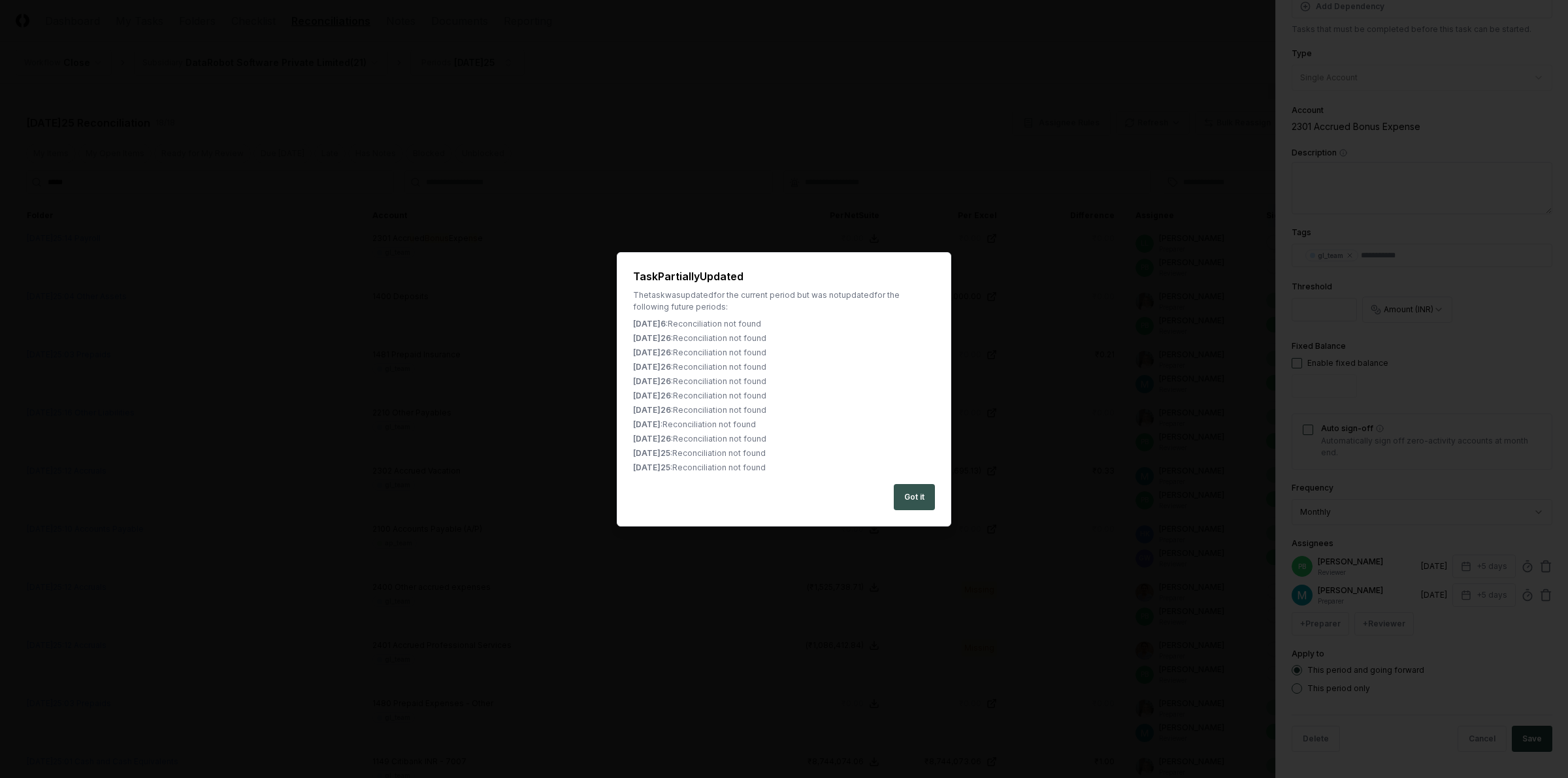
click at [903, 497] on button "Got it" at bounding box center [913, 497] width 41 height 26
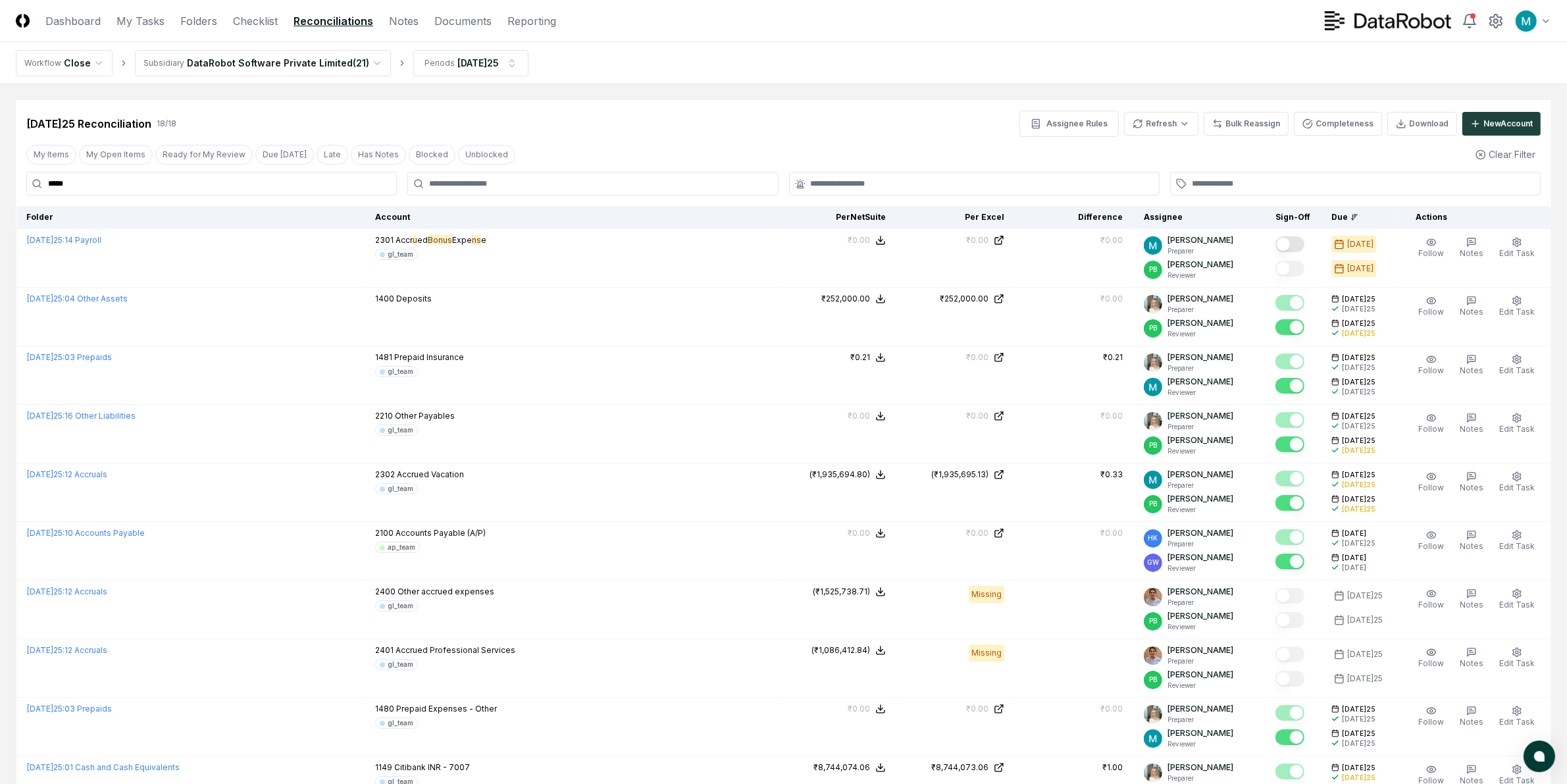
click at [228, 63] on html "CloseCore Dashboard My Tasks Folders Checklist Reconciliations Notes Documents …" at bounding box center [783, 689] width 1567 height 1378
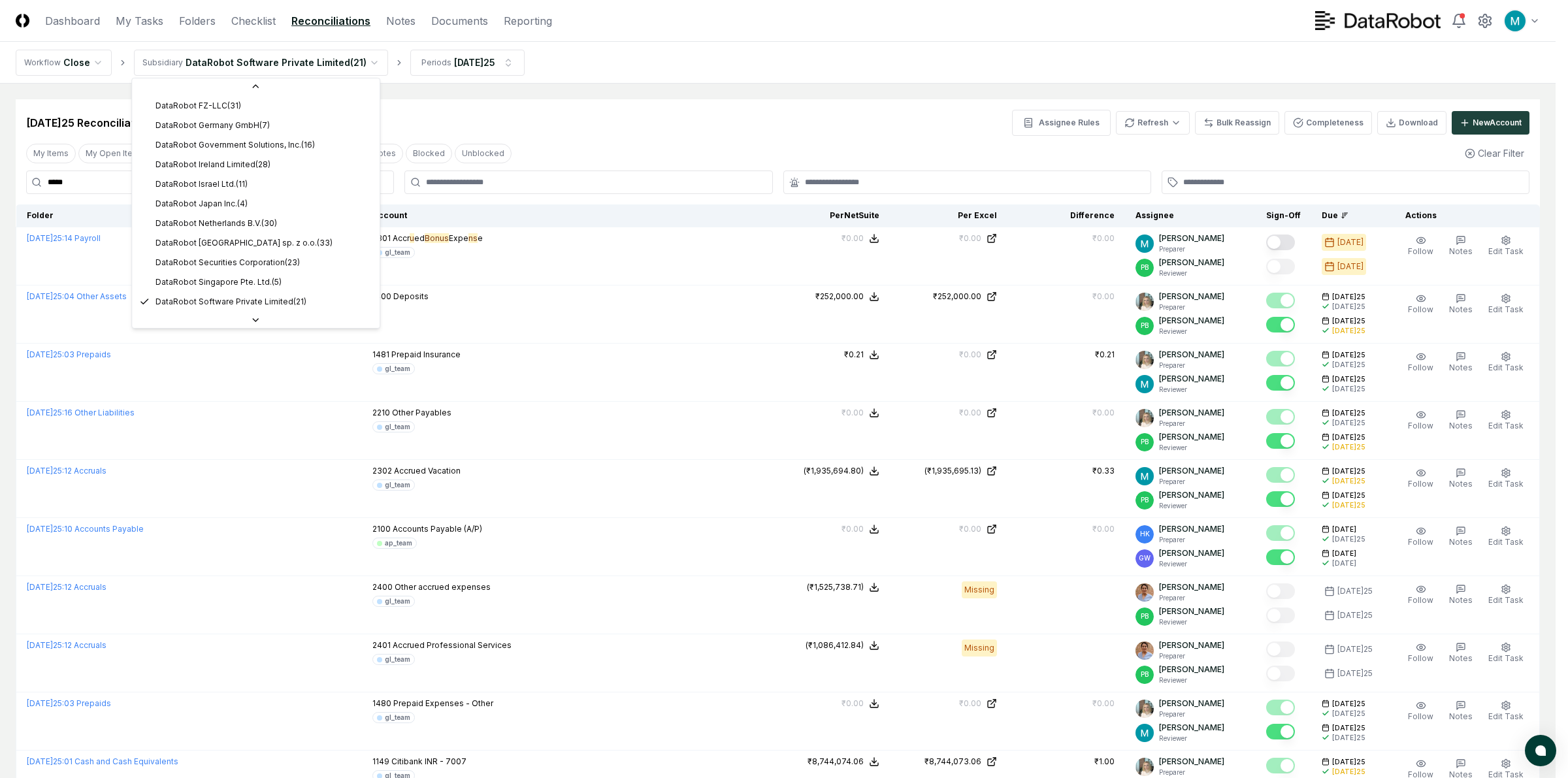
scroll to position [144, 0]
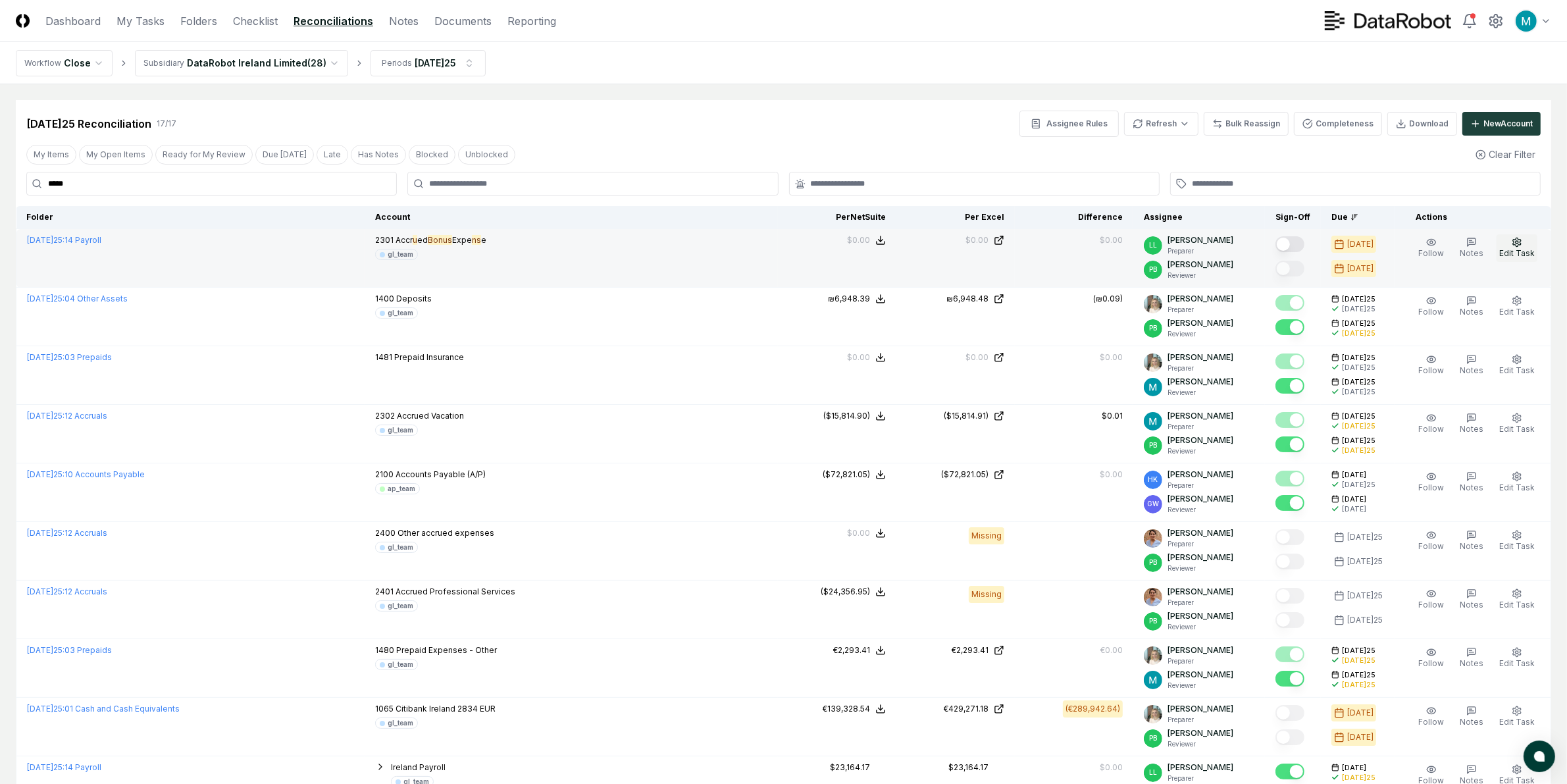
click at [1403, 250] on span "Edit Task" at bounding box center [1517, 253] width 36 height 10
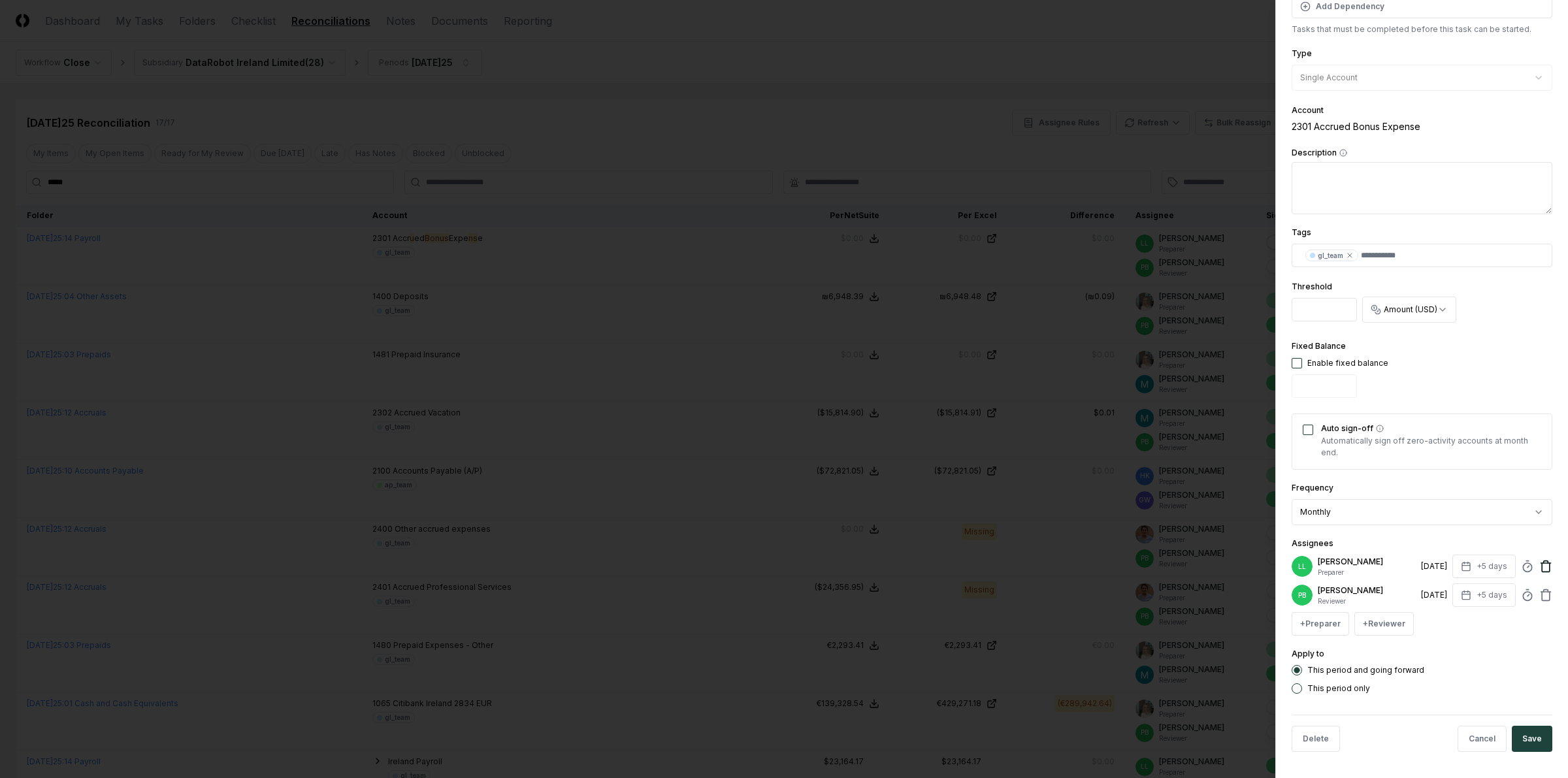
click at [1392, 560] on icon at bounding box center [1545, 566] width 13 height 13
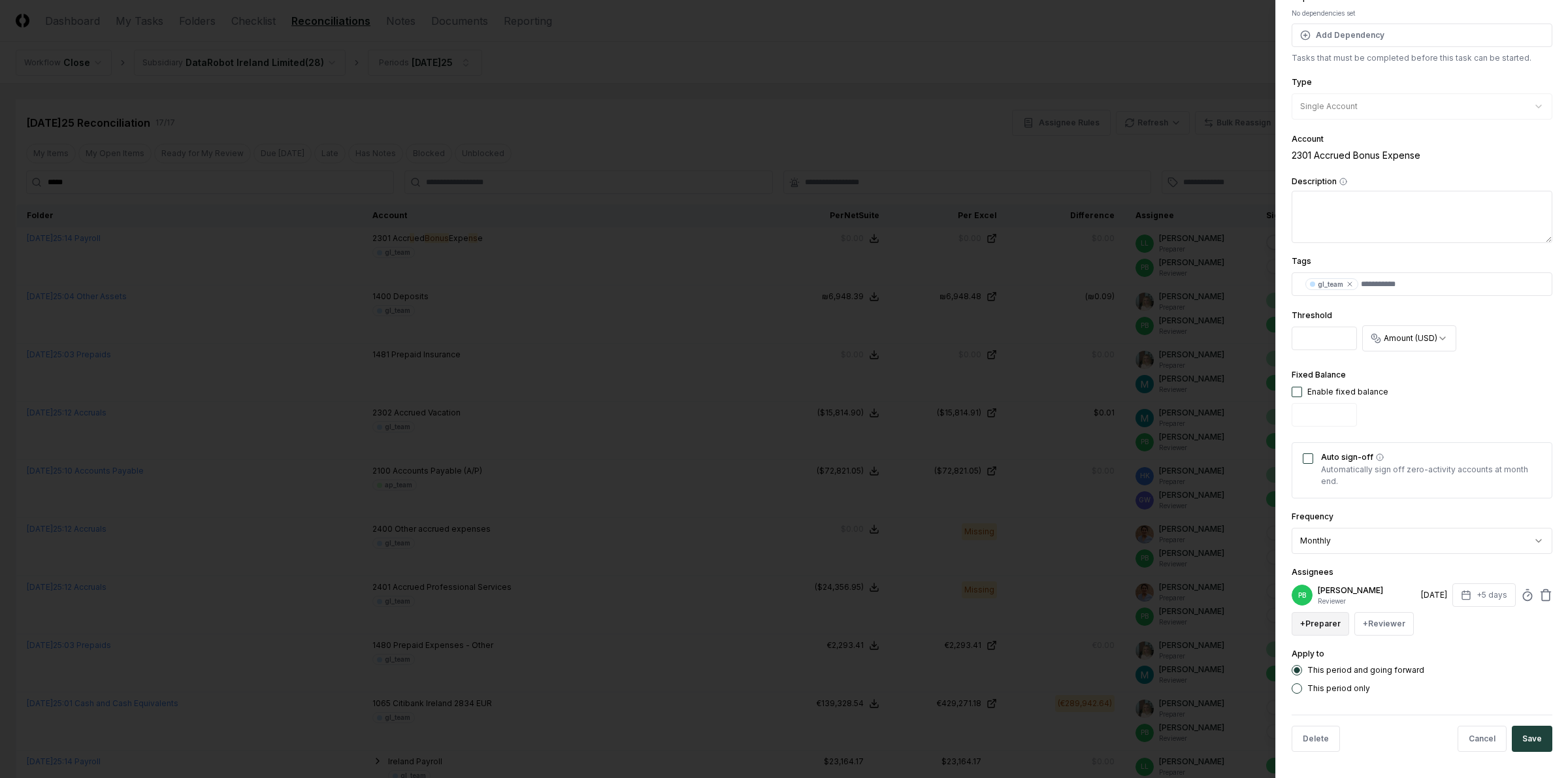
click at [1318, 627] on button "+ Preparer" at bounding box center [1320, 624] width 58 height 24
type input "****"
click at [1363, 500] on div "[PERSON_NAME]" at bounding box center [1353, 500] width 64 height 12
click at [1392, 691] on button "Save" at bounding box center [1531, 767] width 41 height 26
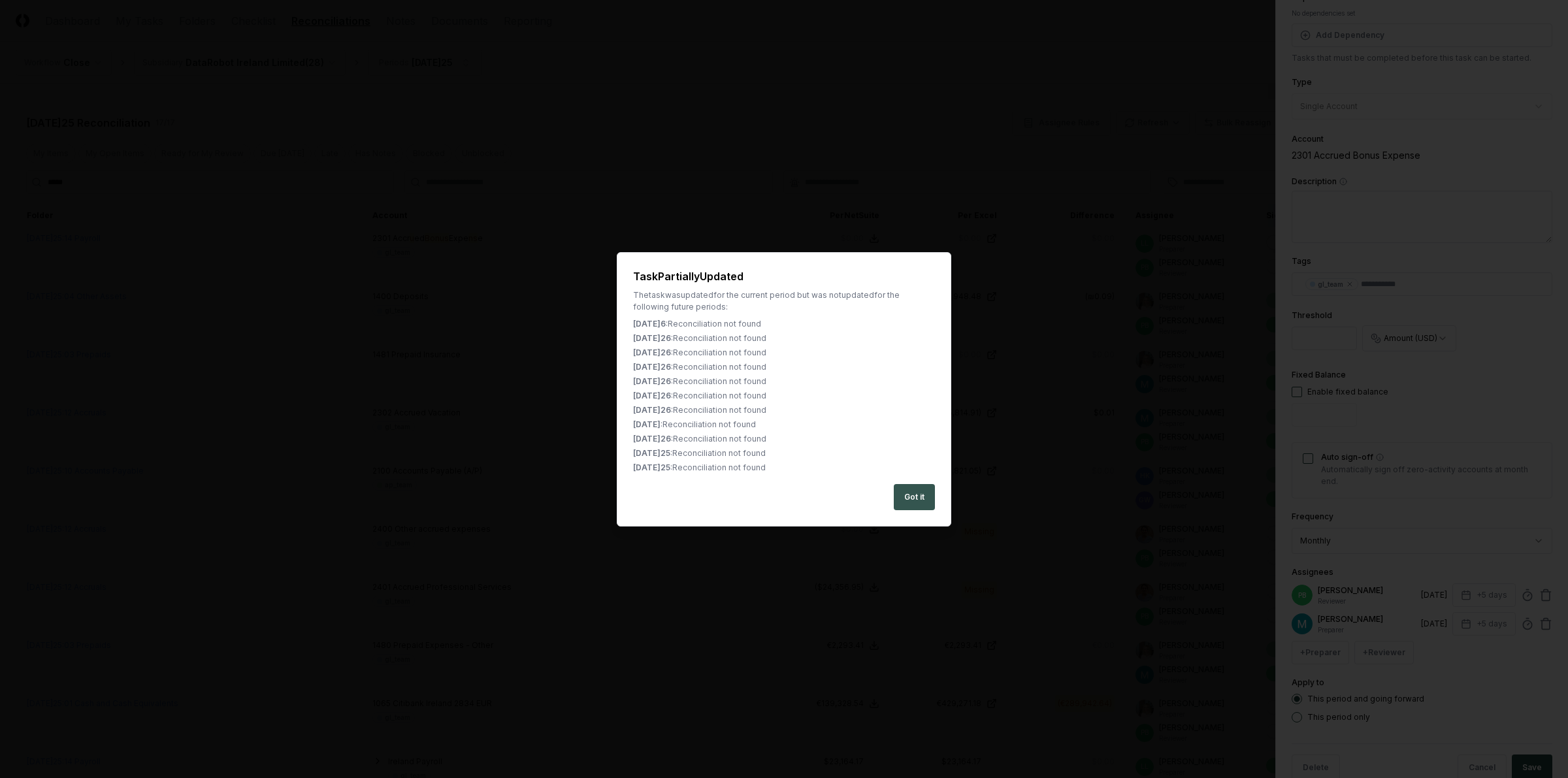
click at [923, 497] on button "Got it" at bounding box center [913, 497] width 41 height 26
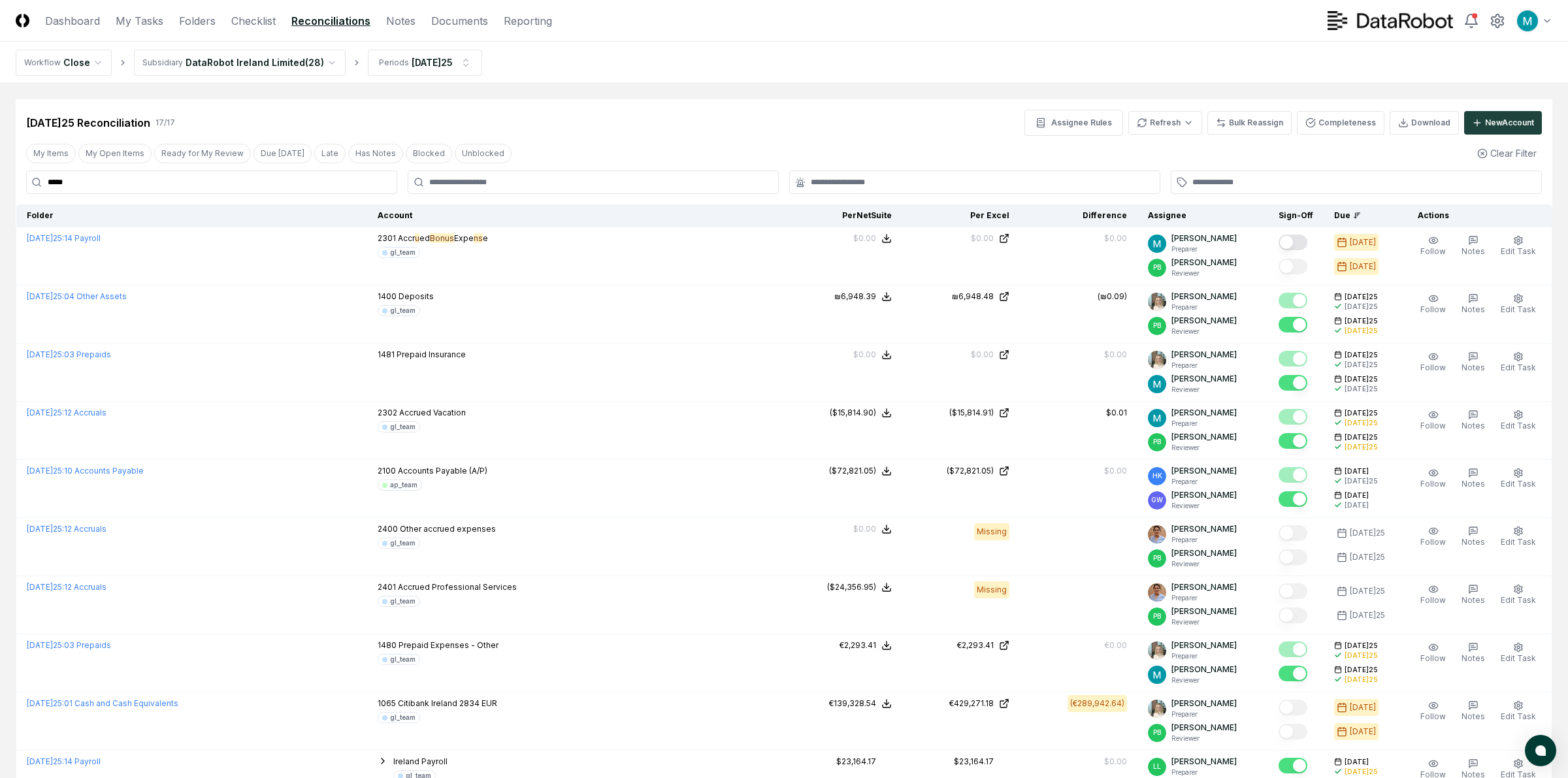
click at [259, 65] on html "CloseCore Dashboard My Tasks Folders Checklist Reconciliations Notes Documents …" at bounding box center [784, 655] width 1568 height 1310
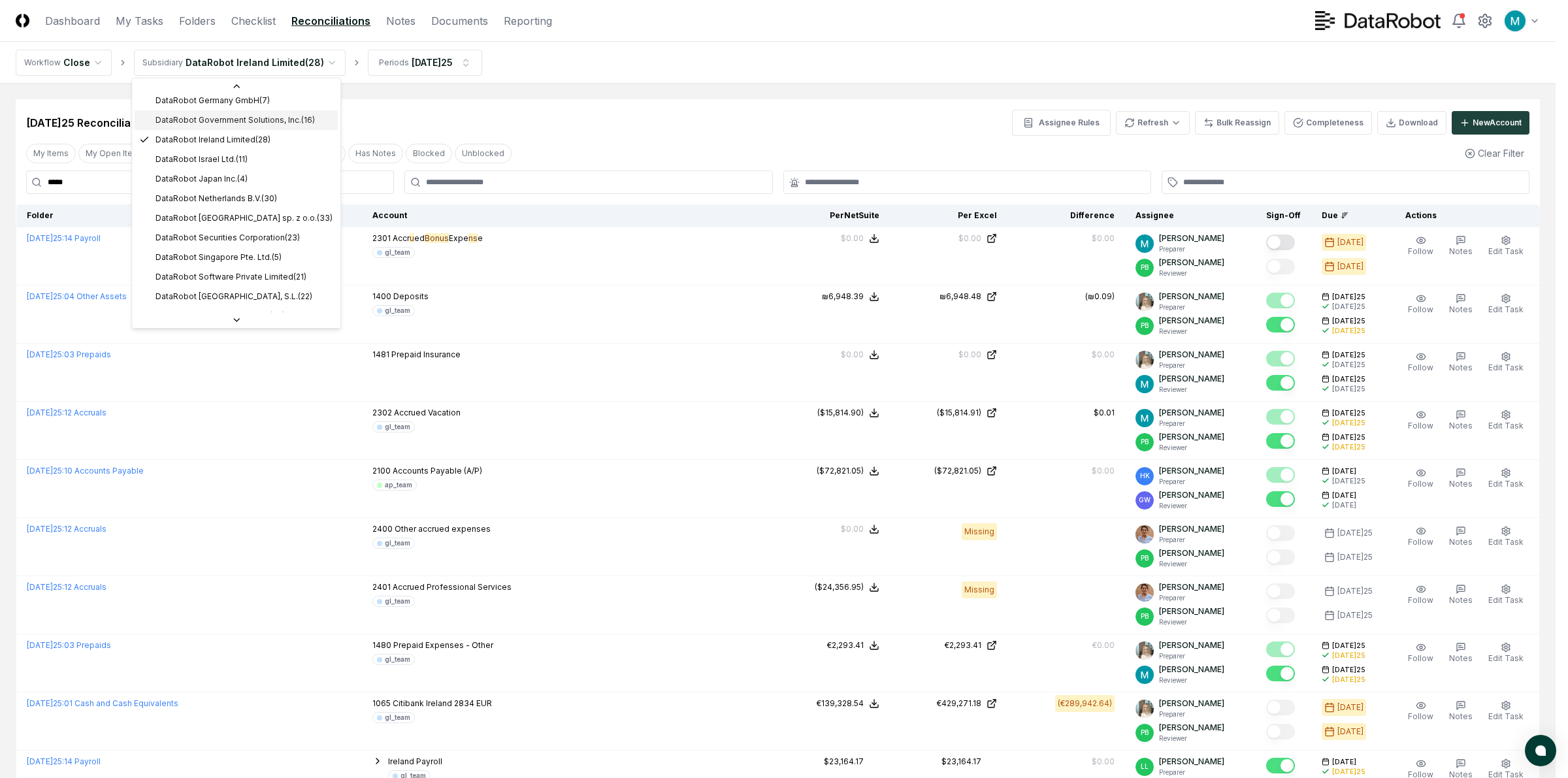
scroll to position [248, 0]
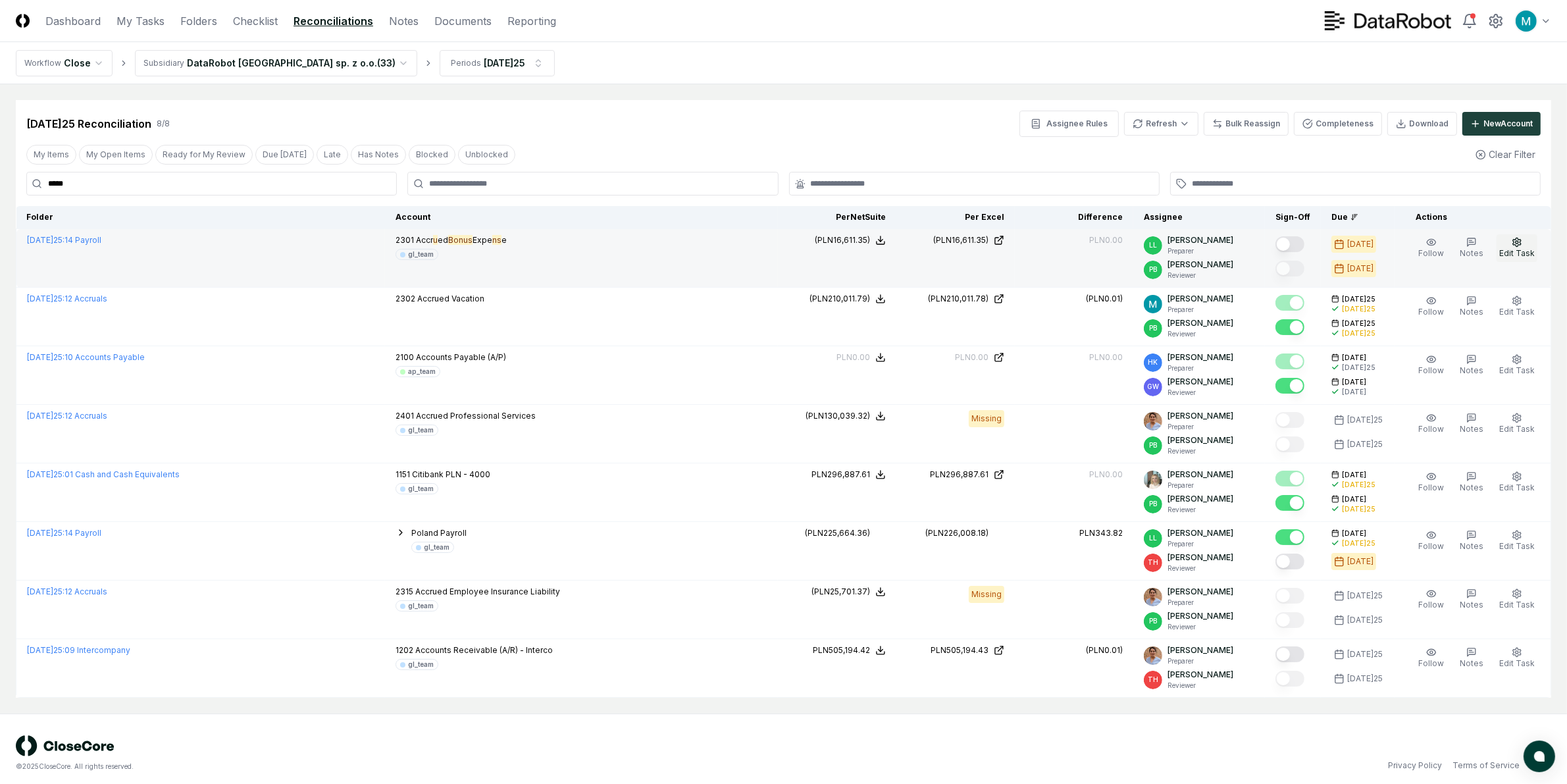
click at [1403, 244] on icon "button" at bounding box center [1517, 242] width 11 height 11
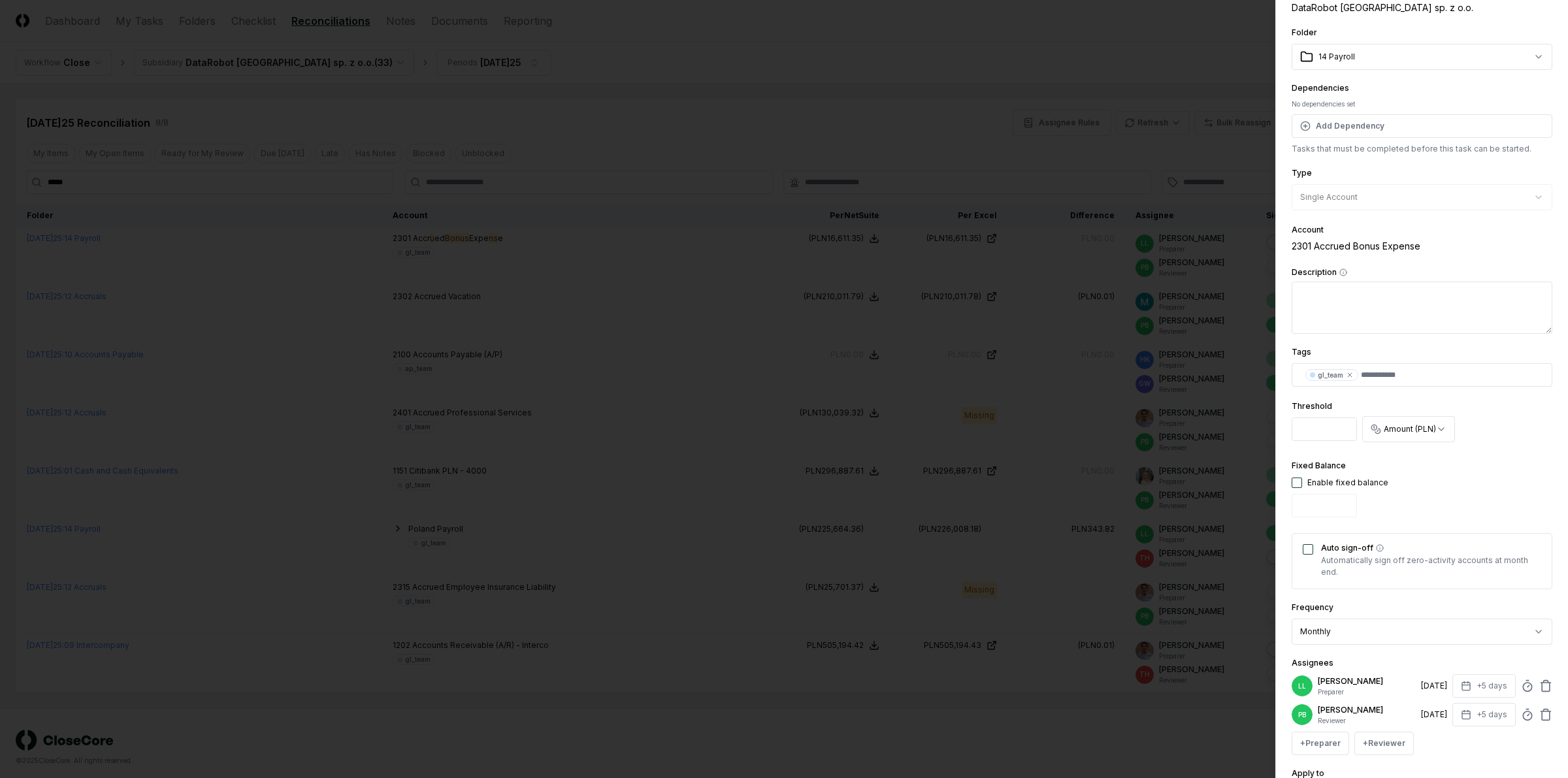
scroll to position [199, 0]
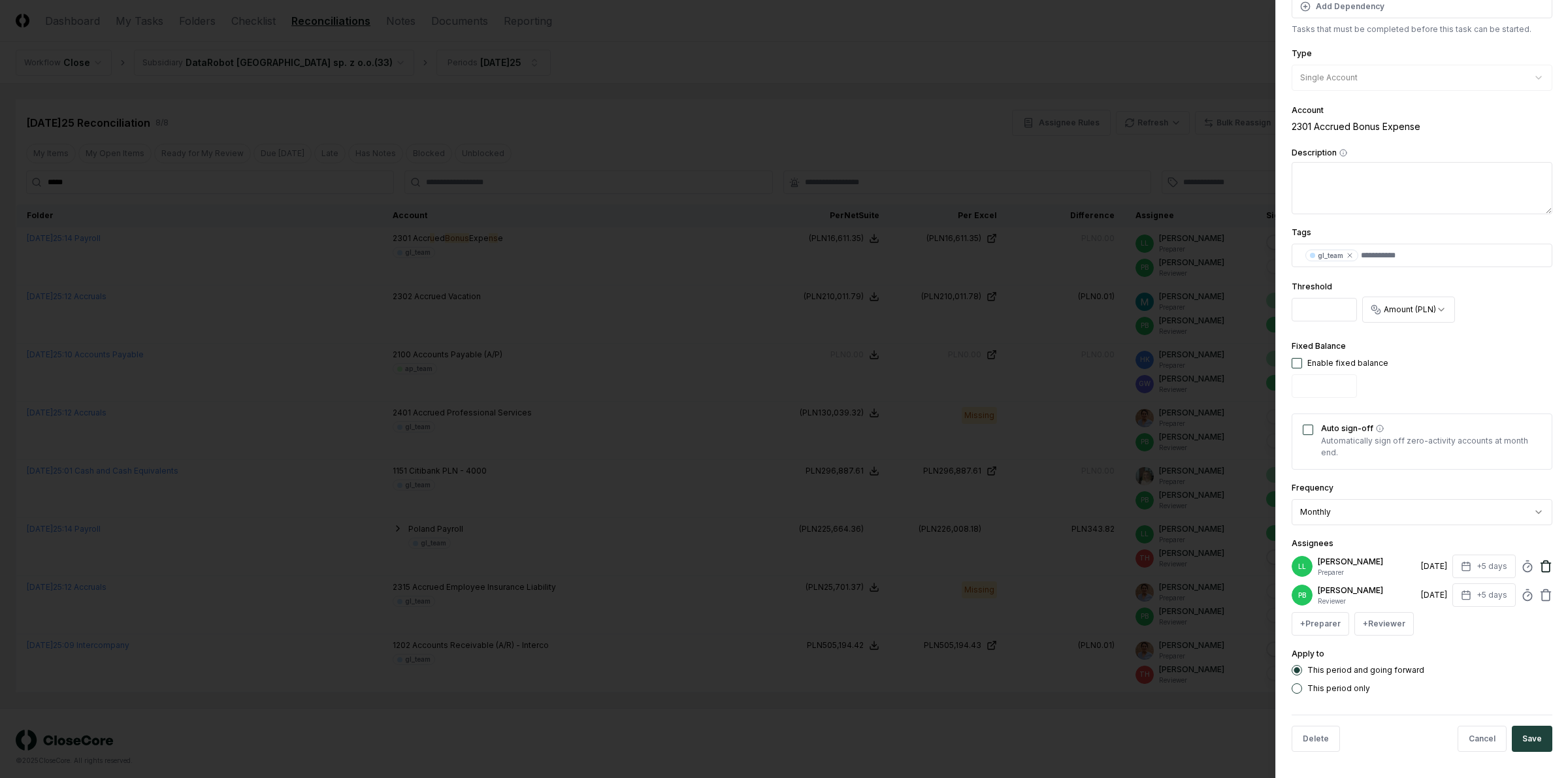
drag, startPoint x: 1533, startPoint y: 567, endPoint x: 1485, endPoint y: 588, distance: 52.4
click at [1392, 566] on icon at bounding box center [1545, 566] width 13 height 13
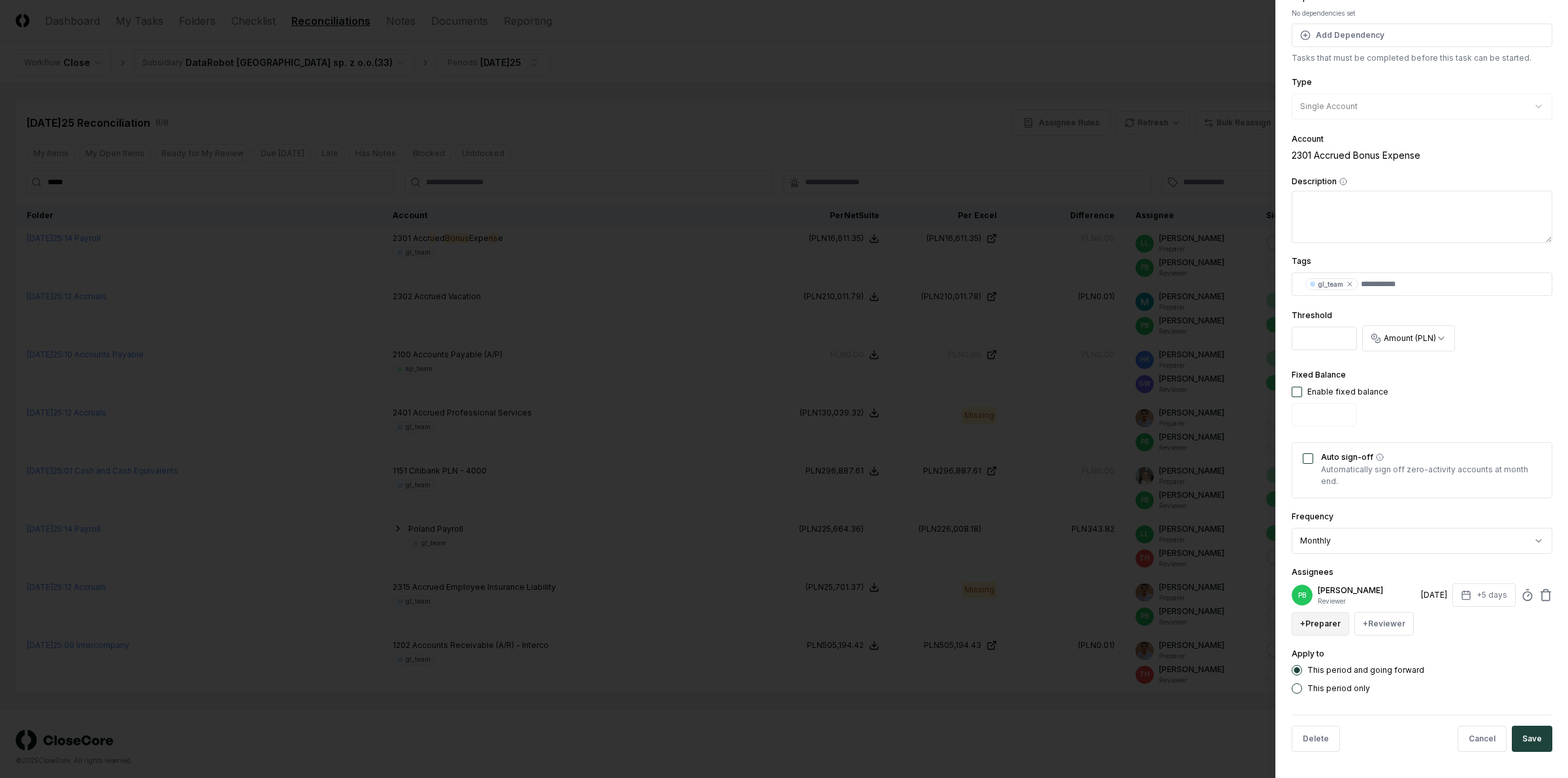
click at [1327, 629] on button "+ Preparer" at bounding box center [1320, 624] width 58 height 24
type input "****"
click at [1360, 500] on div "[PERSON_NAME]" at bounding box center [1353, 500] width 64 height 12
click at [1392, 691] on button "Save" at bounding box center [1531, 767] width 41 height 26
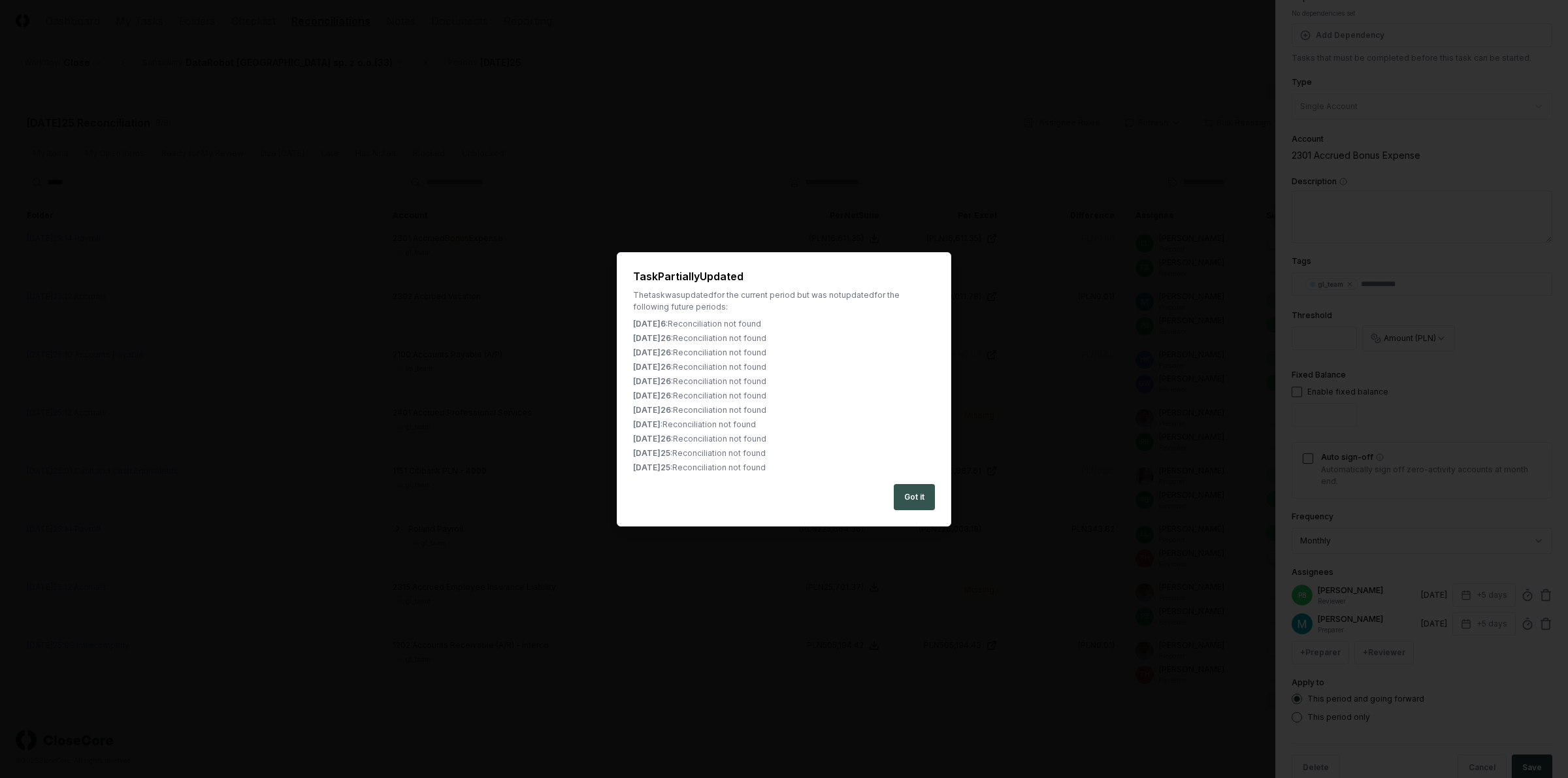
click at [919, 493] on button "Got it" at bounding box center [913, 497] width 41 height 26
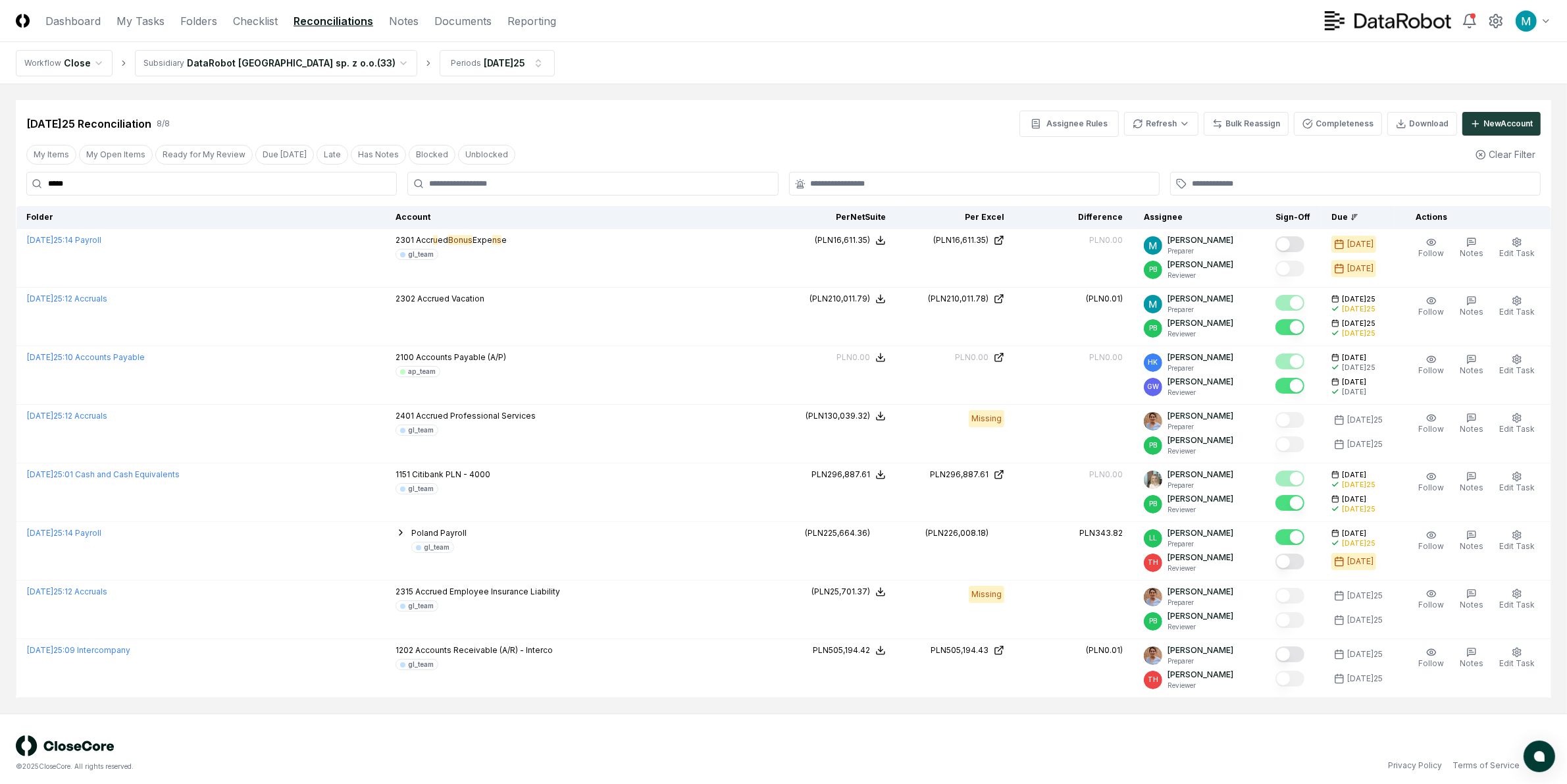
click at [295, 66] on html "CloseCore Dashboard My Tasks Folders Checklist Reconciliations Notes Documents …" at bounding box center [783, 396] width 1567 height 792
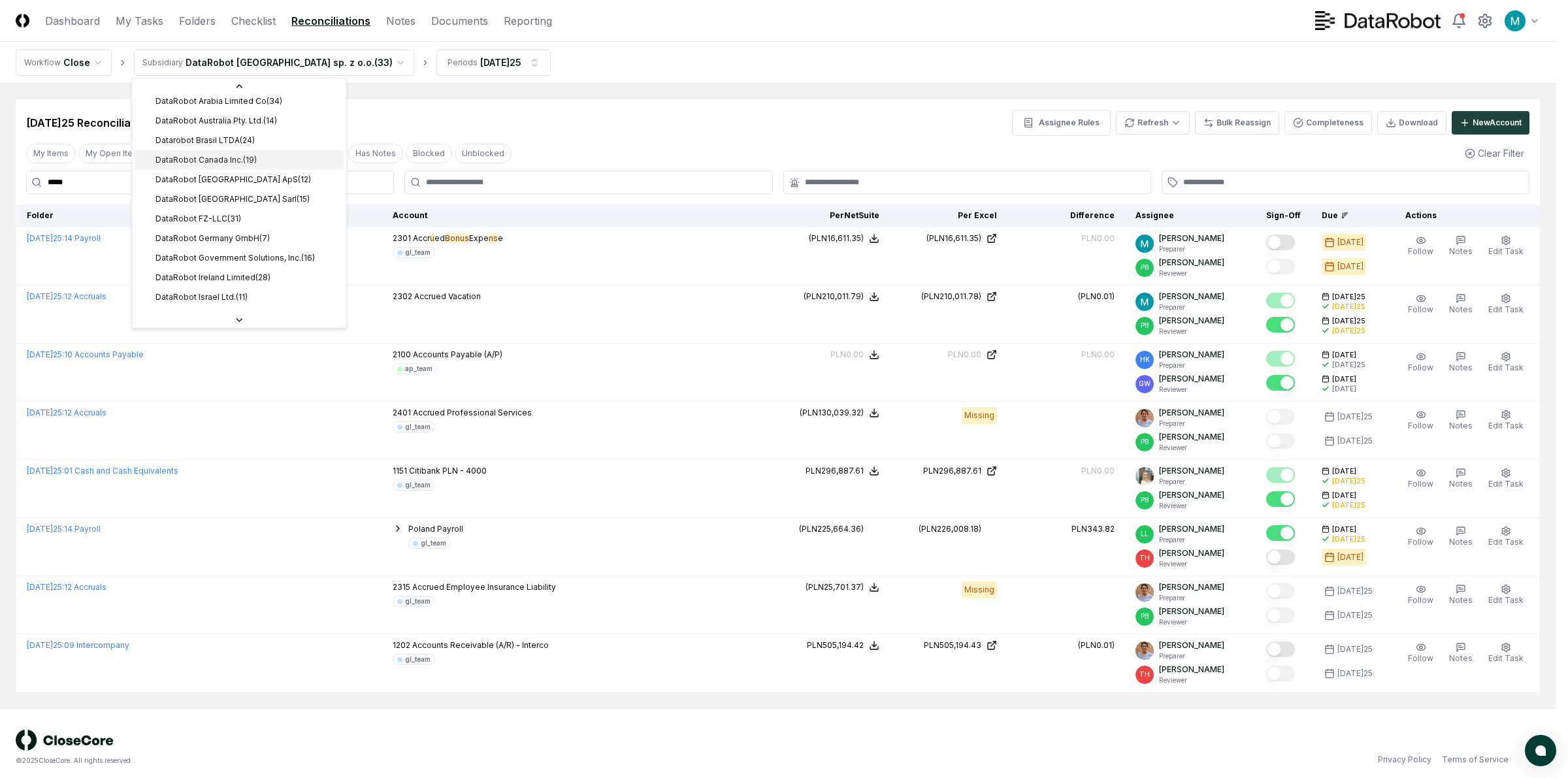
scroll to position [81, 0]
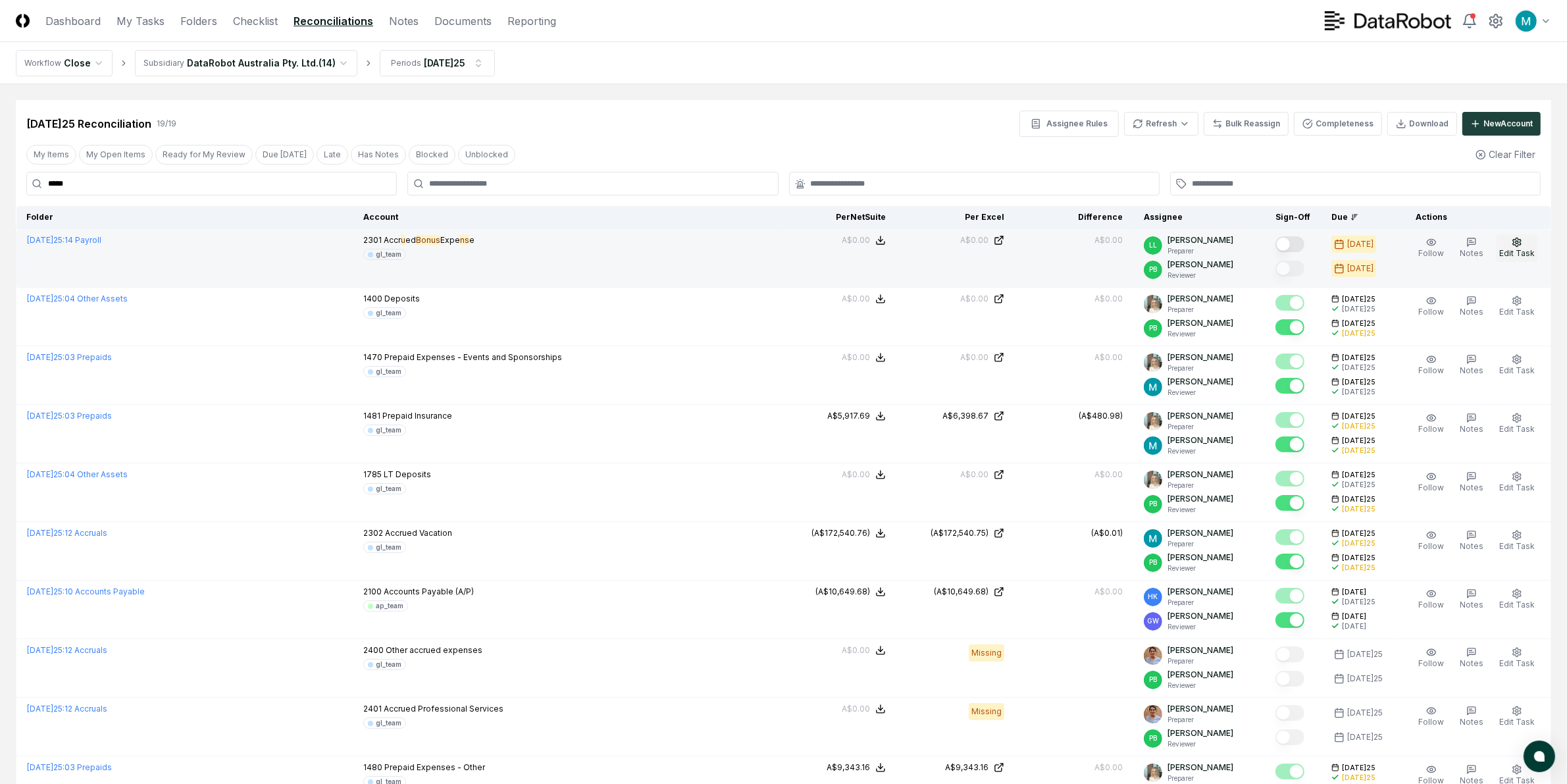
click at [1403, 238] on button "Edit Task" at bounding box center [1517, 248] width 41 height 28
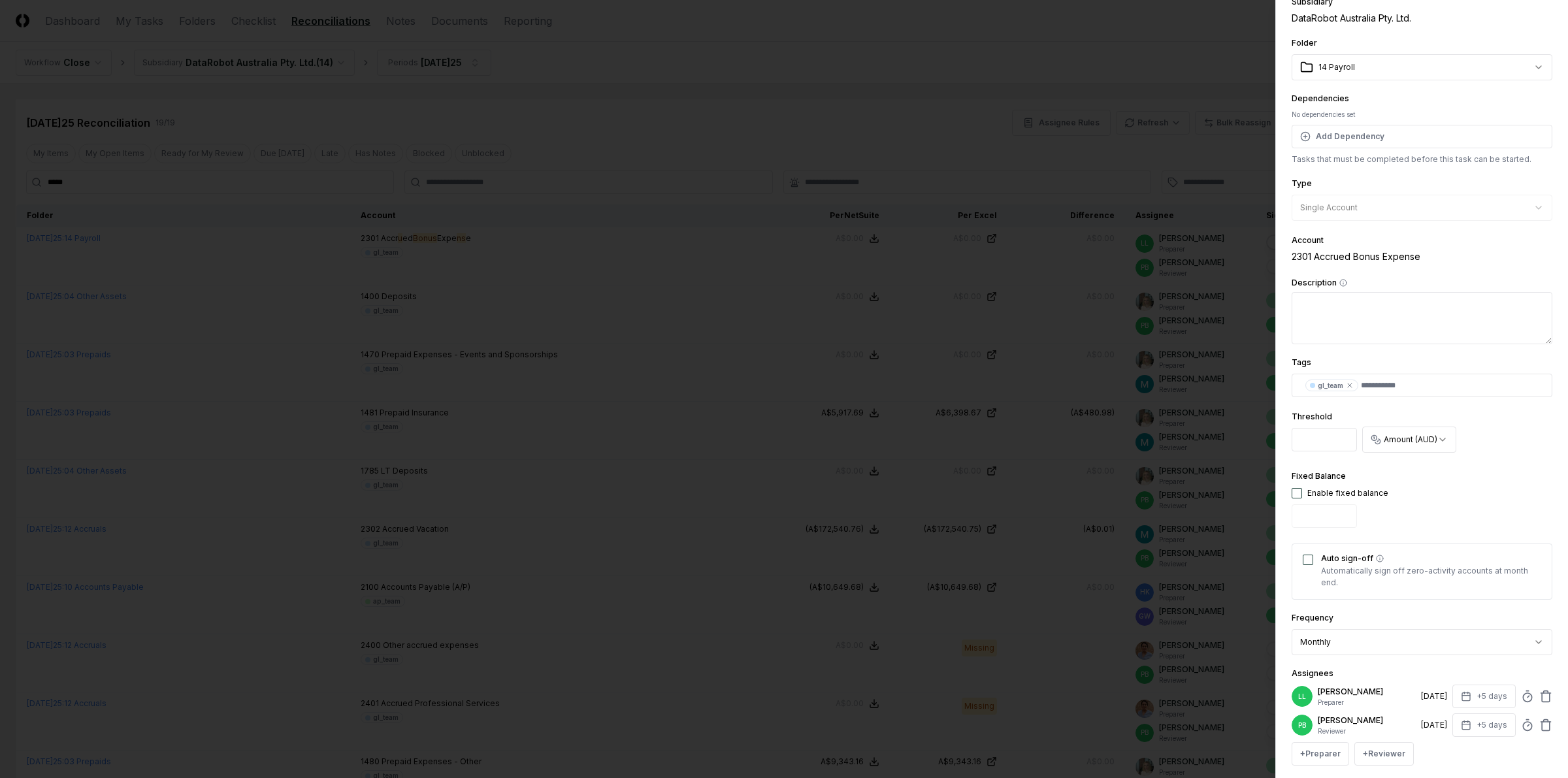
scroll to position [164, 0]
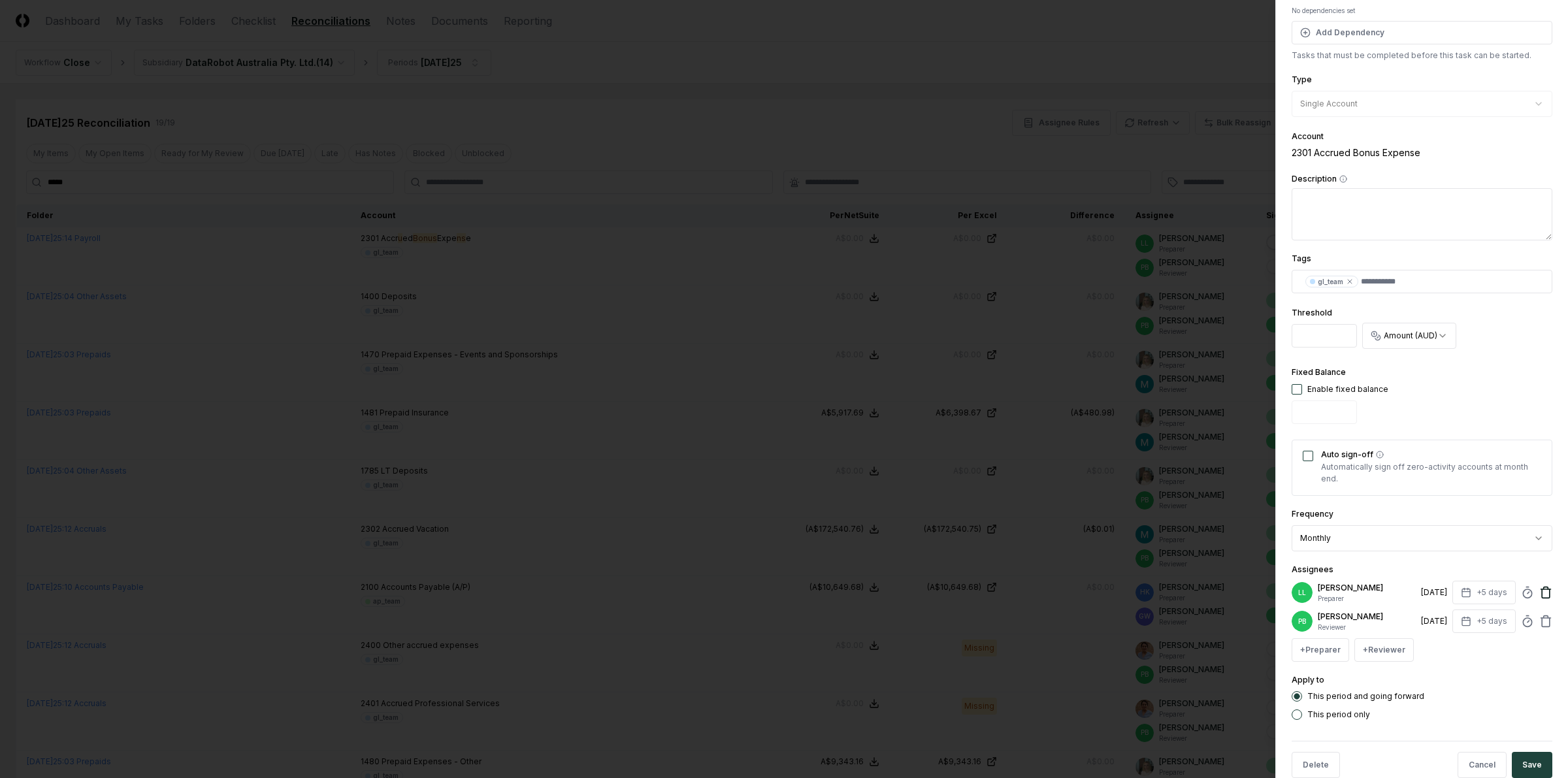
click at [1392, 598] on icon at bounding box center [1545, 591] width 13 height 13
click at [1321, 630] on button "+ Preparer" at bounding box center [1320, 624] width 58 height 24
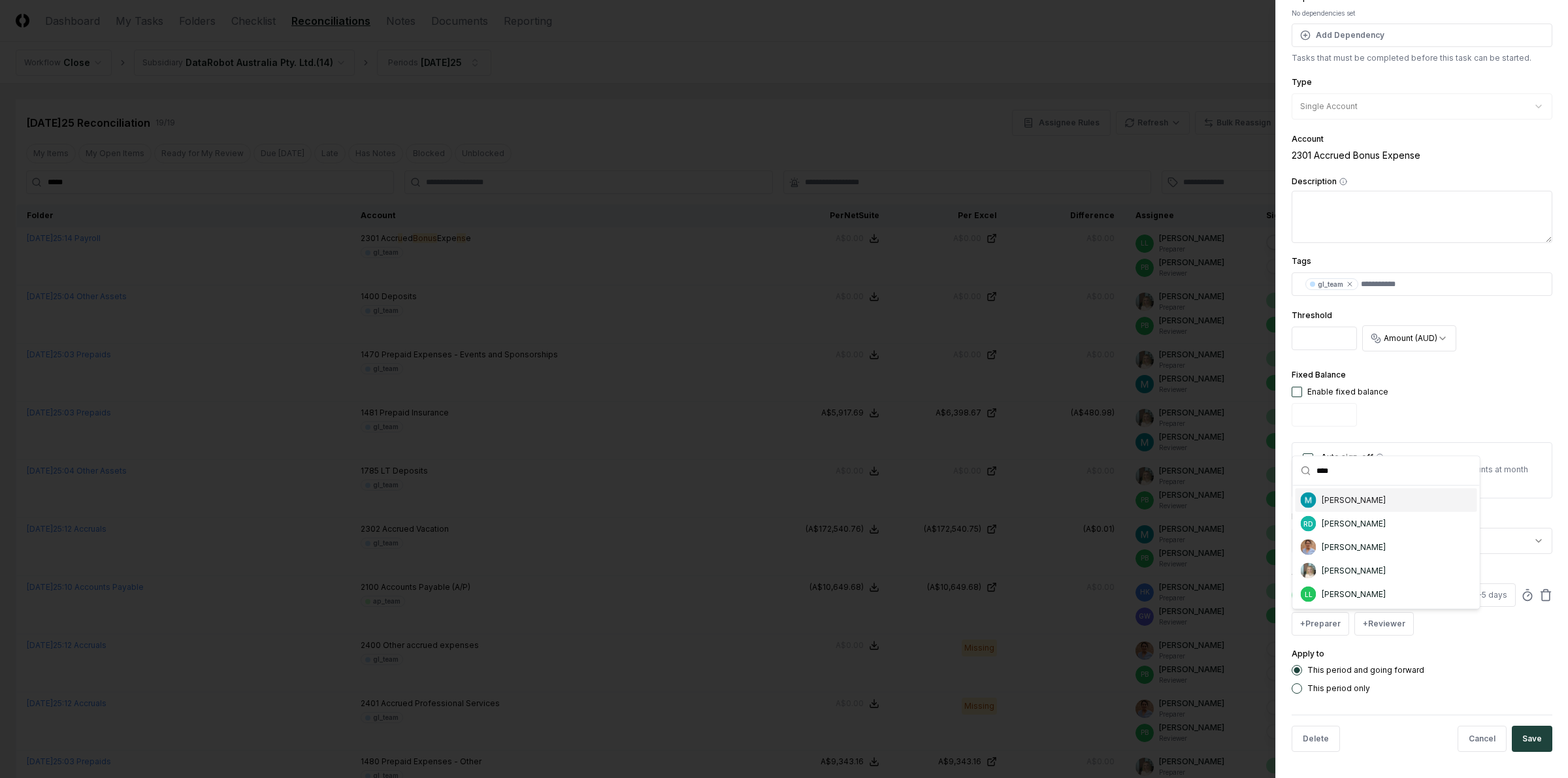
type input "****"
click at [1319, 494] on div "[PERSON_NAME]" at bounding box center [1385, 500] width 182 height 24
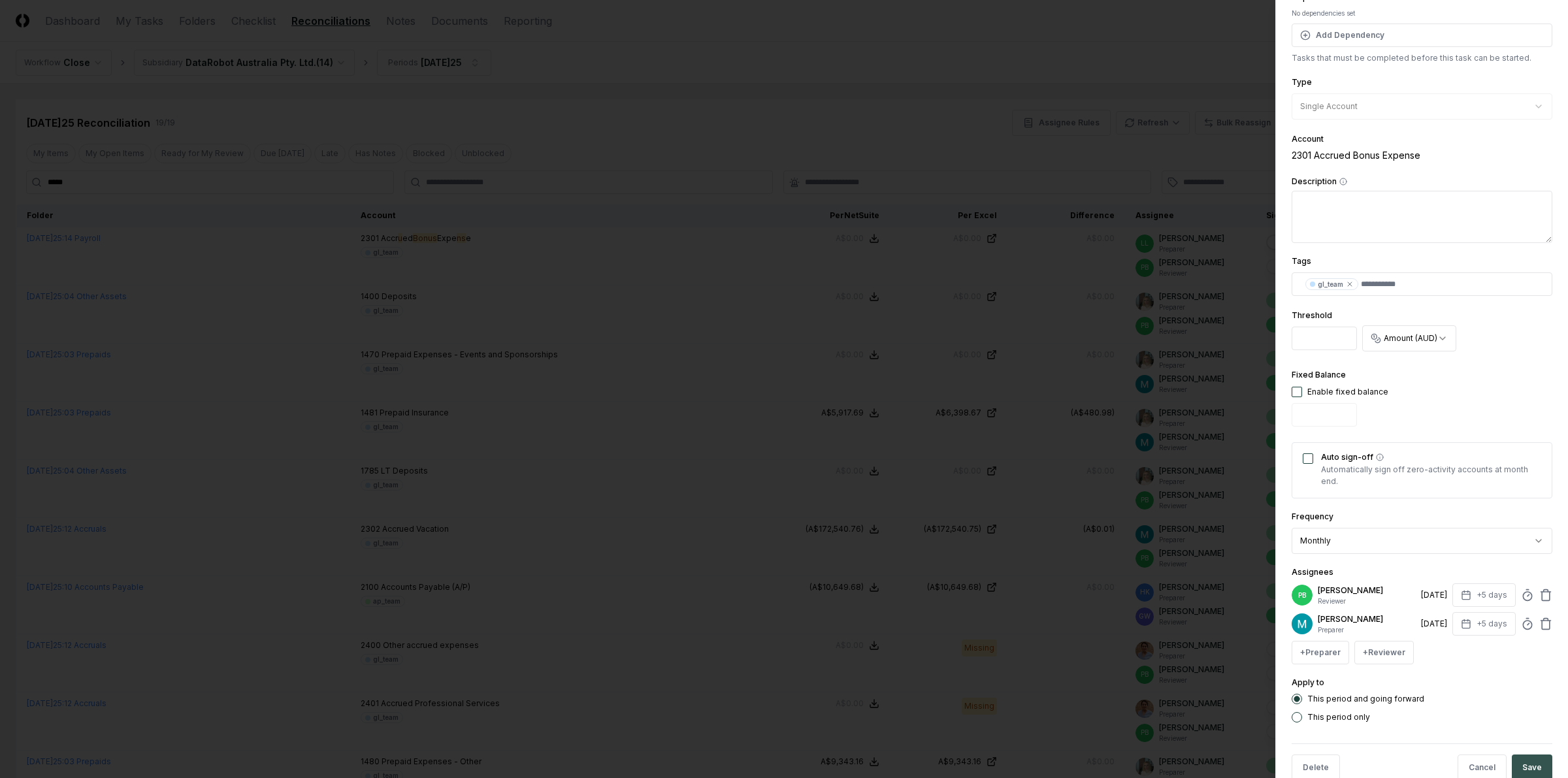
click at [1392, 691] on button "Save" at bounding box center [1531, 767] width 41 height 26
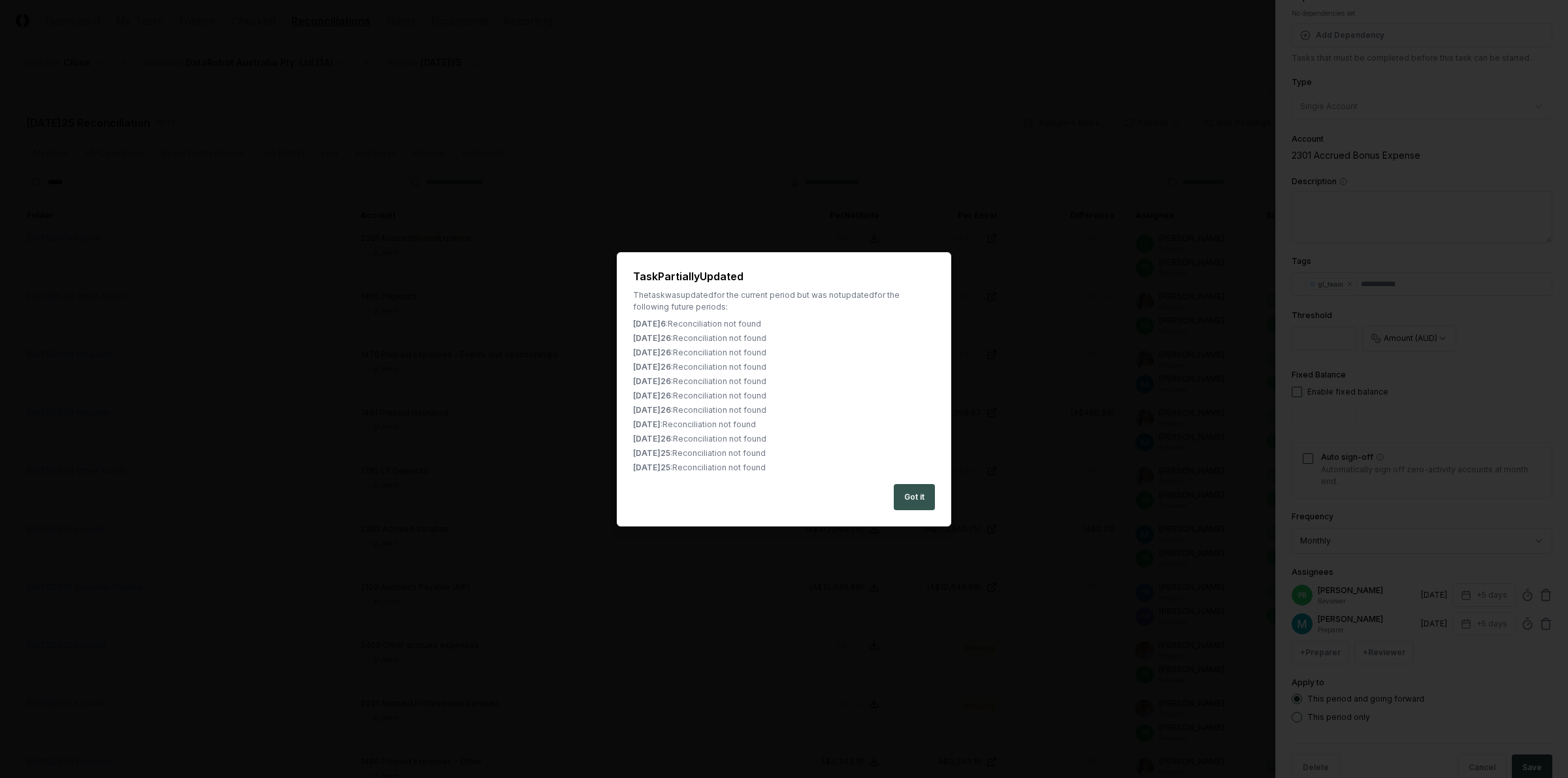
click at [915, 501] on button "Got it" at bounding box center [913, 497] width 41 height 26
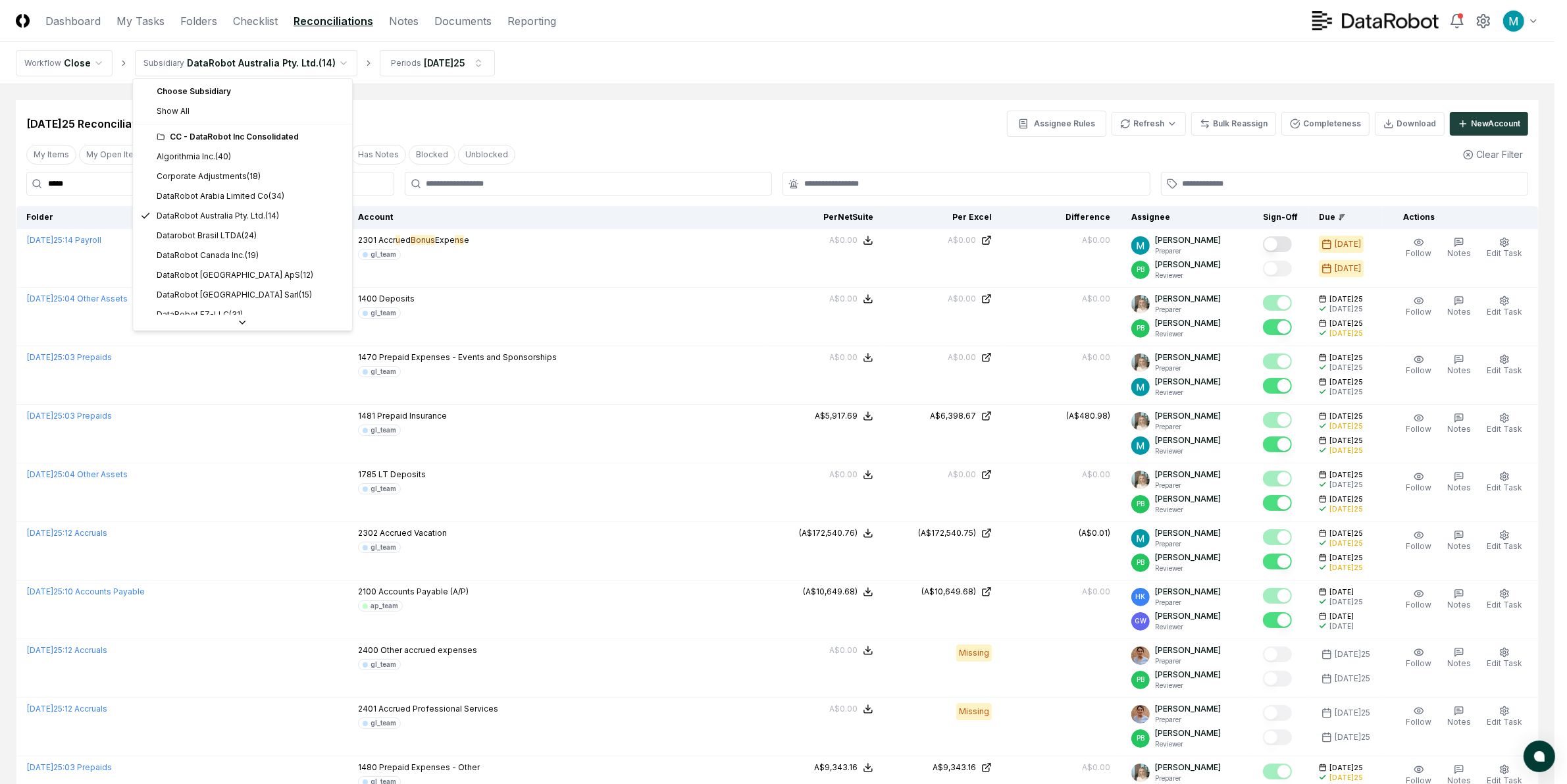
click at [287, 66] on html "CloseCore Dashboard My Tasks Folders Checklist Reconciliations Notes Documents …" at bounding box center [783, 718] width 1567 height 1437
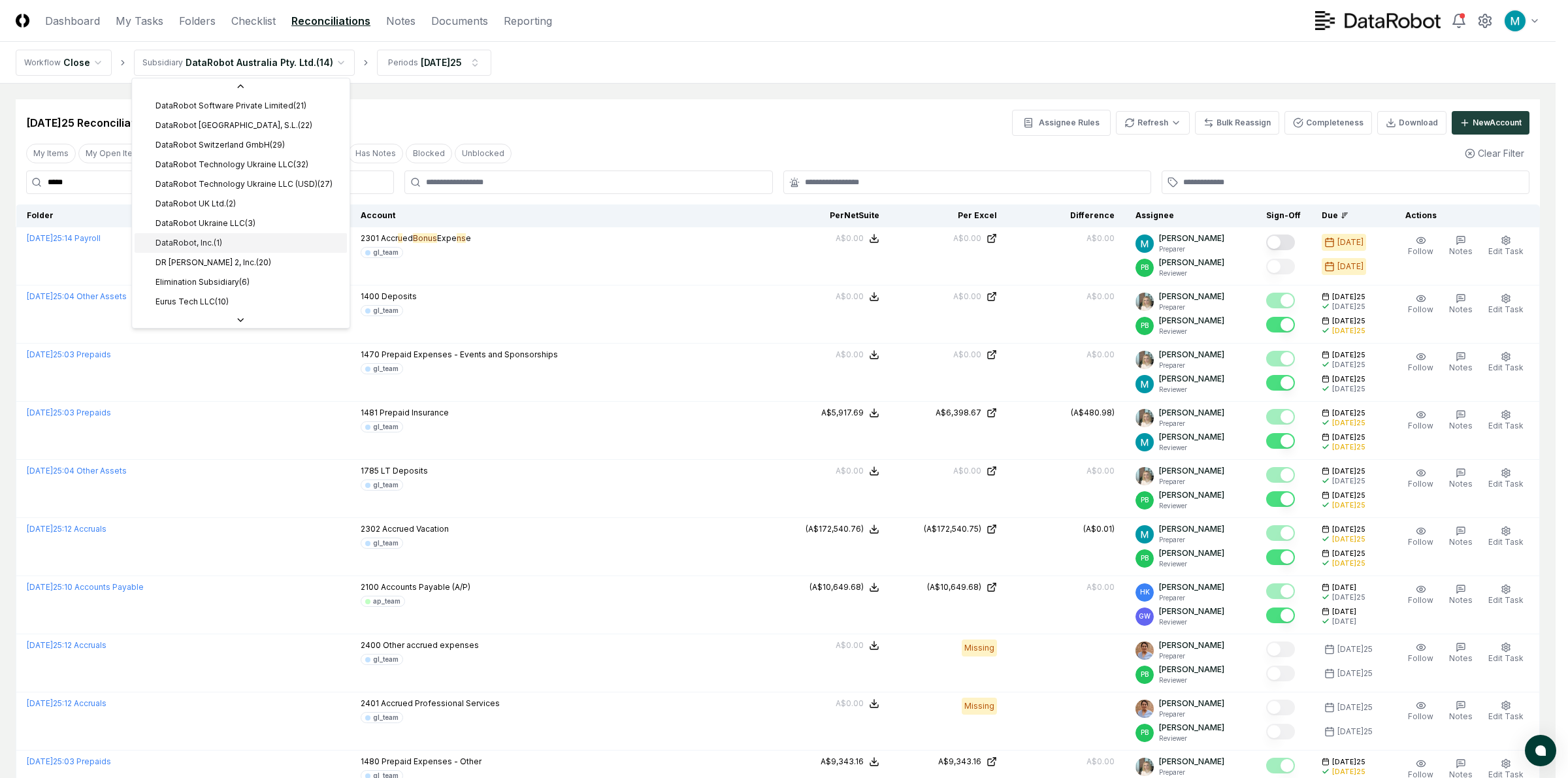
scroll to position [405, 0]
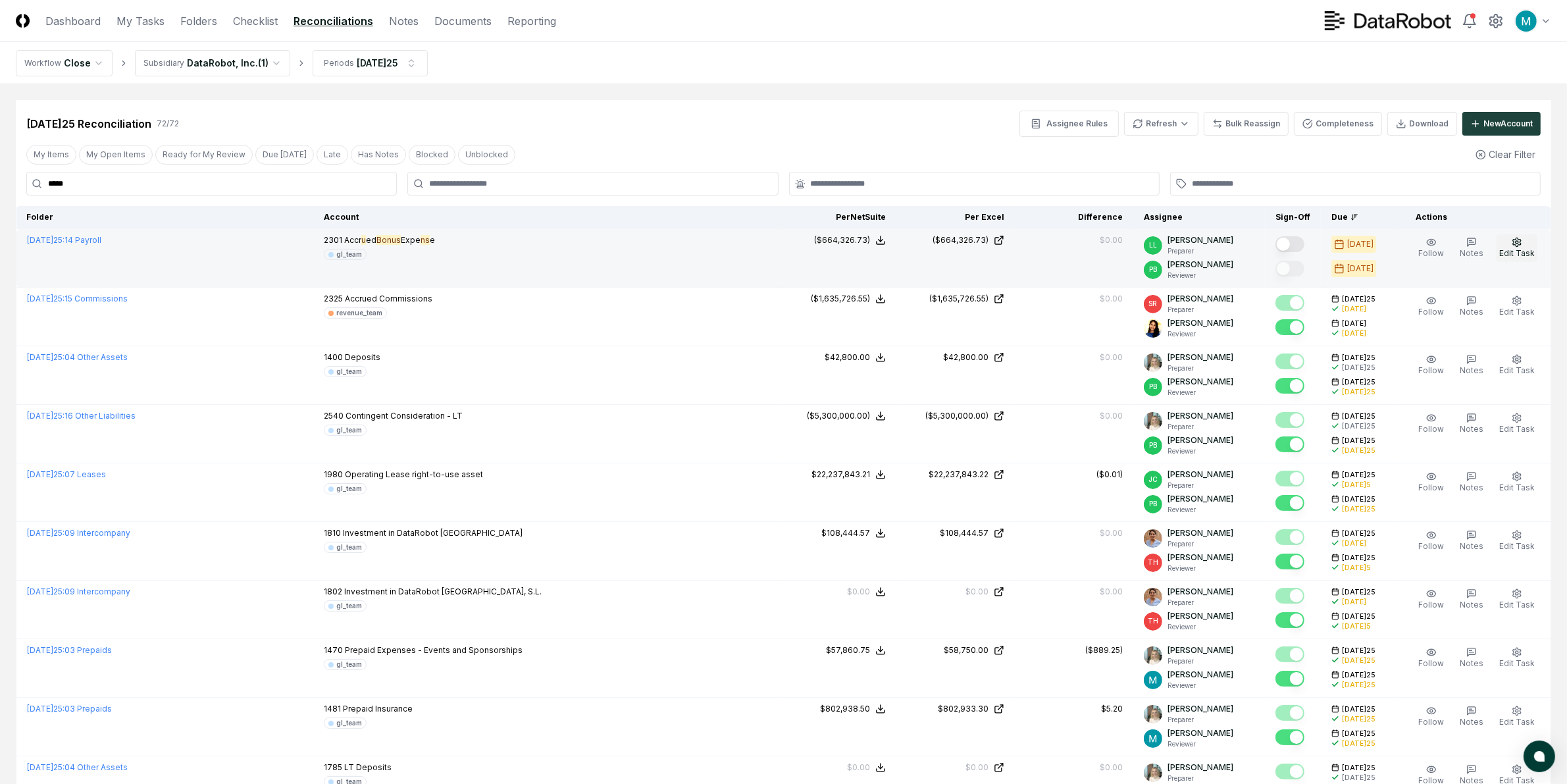
click at [1403, 247] on button "Edit Task" at bounding box center [1517, 248] width 41 height 28
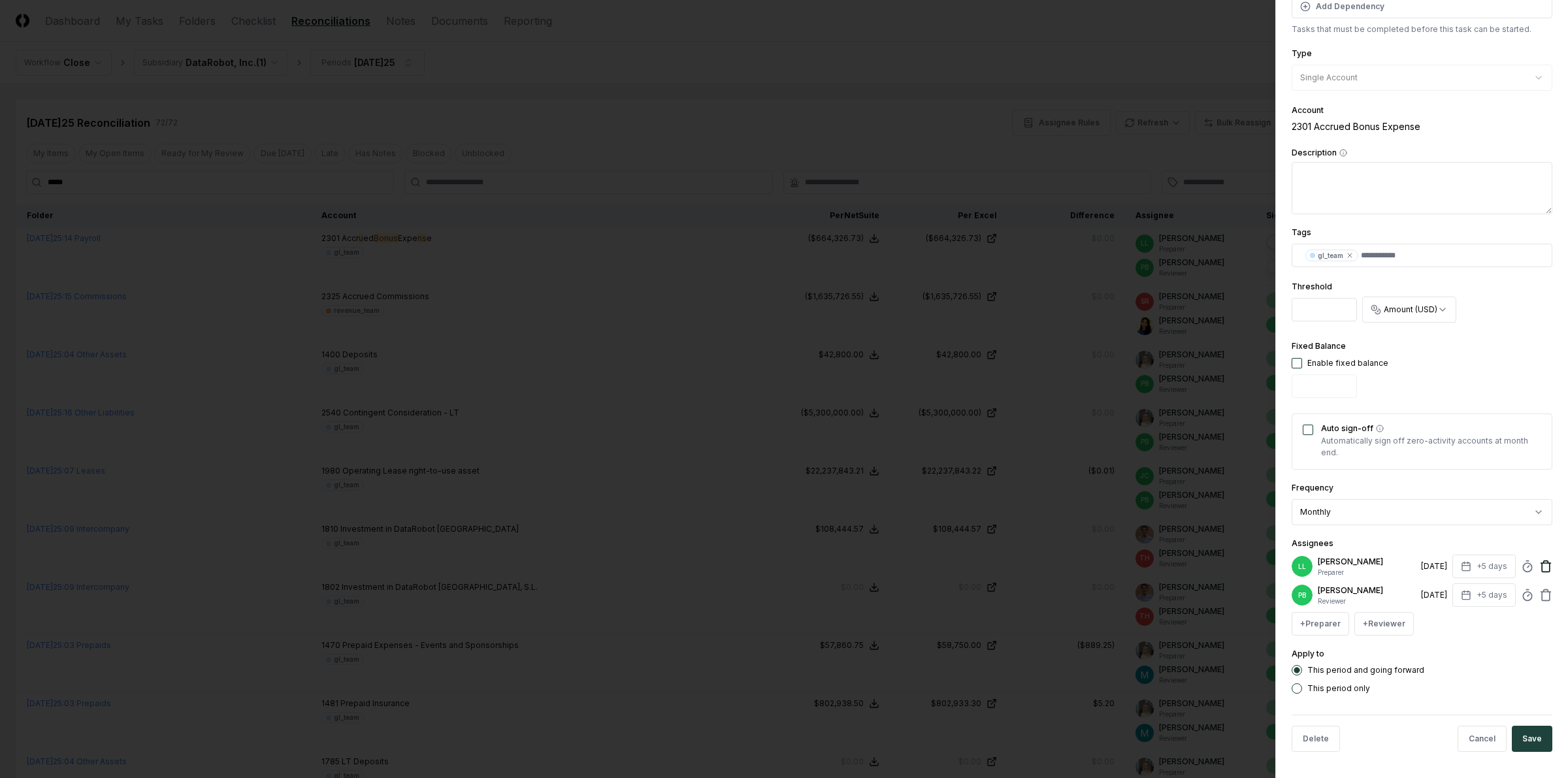
drag, startPoint x: 1535, startPoint y: 559, endPoint x: 1447, endPoint y: 591, distance: 93.6
click at [1392, 561] on icon at bounding box center [1545, 562] width 5 height 2
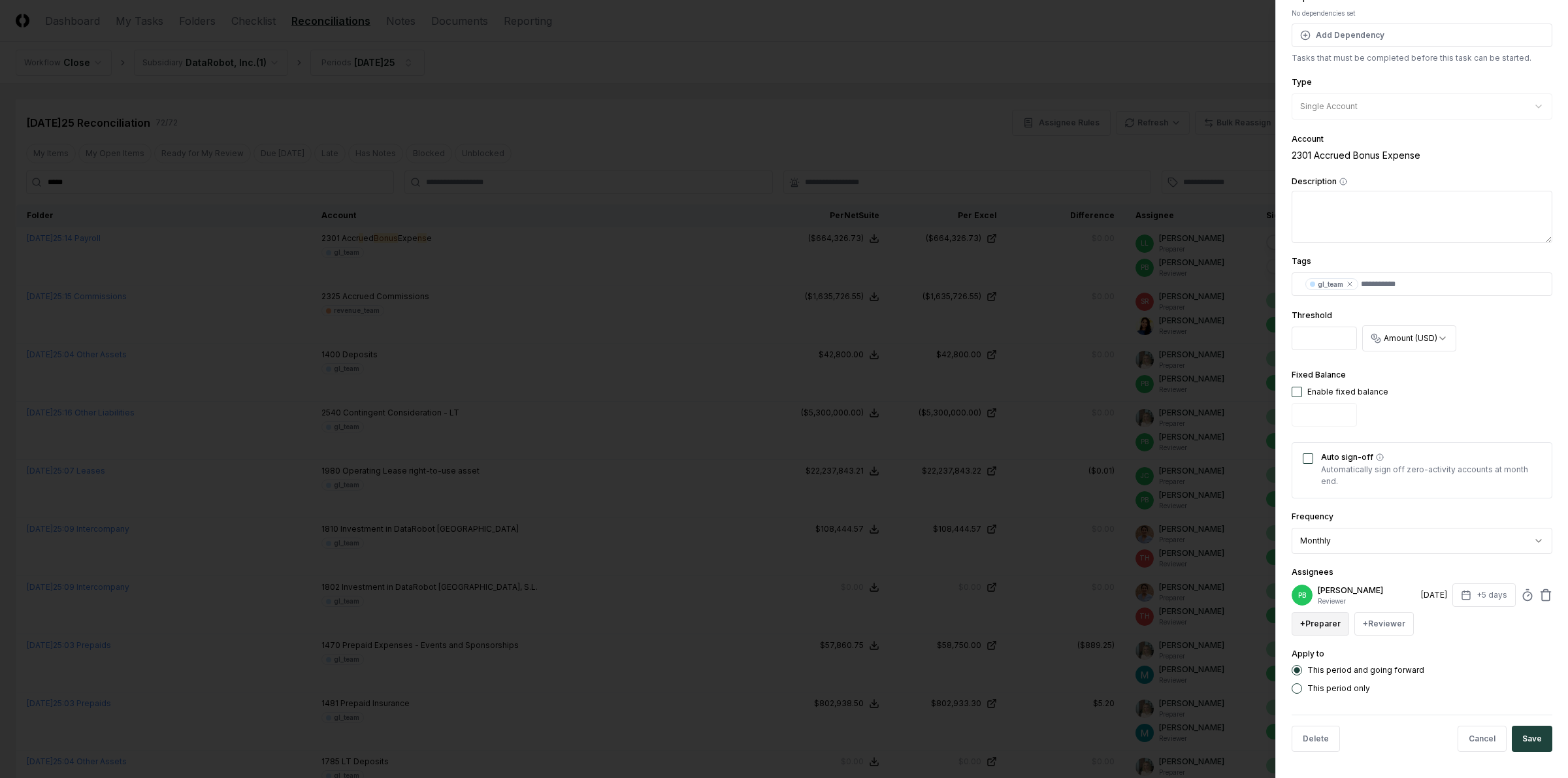
click at [1330, 625] on button "+ Preparer" at bounding box center [1320, 624] width 58 height 24
type input "****"
click at [1346, 499] on div "[PERSON_NAME]" at bounding box center [1353, 500] width 64 height 12
click at [1392, 691] on button "Save" at bounding box center [1531, 767] width 41 height 26
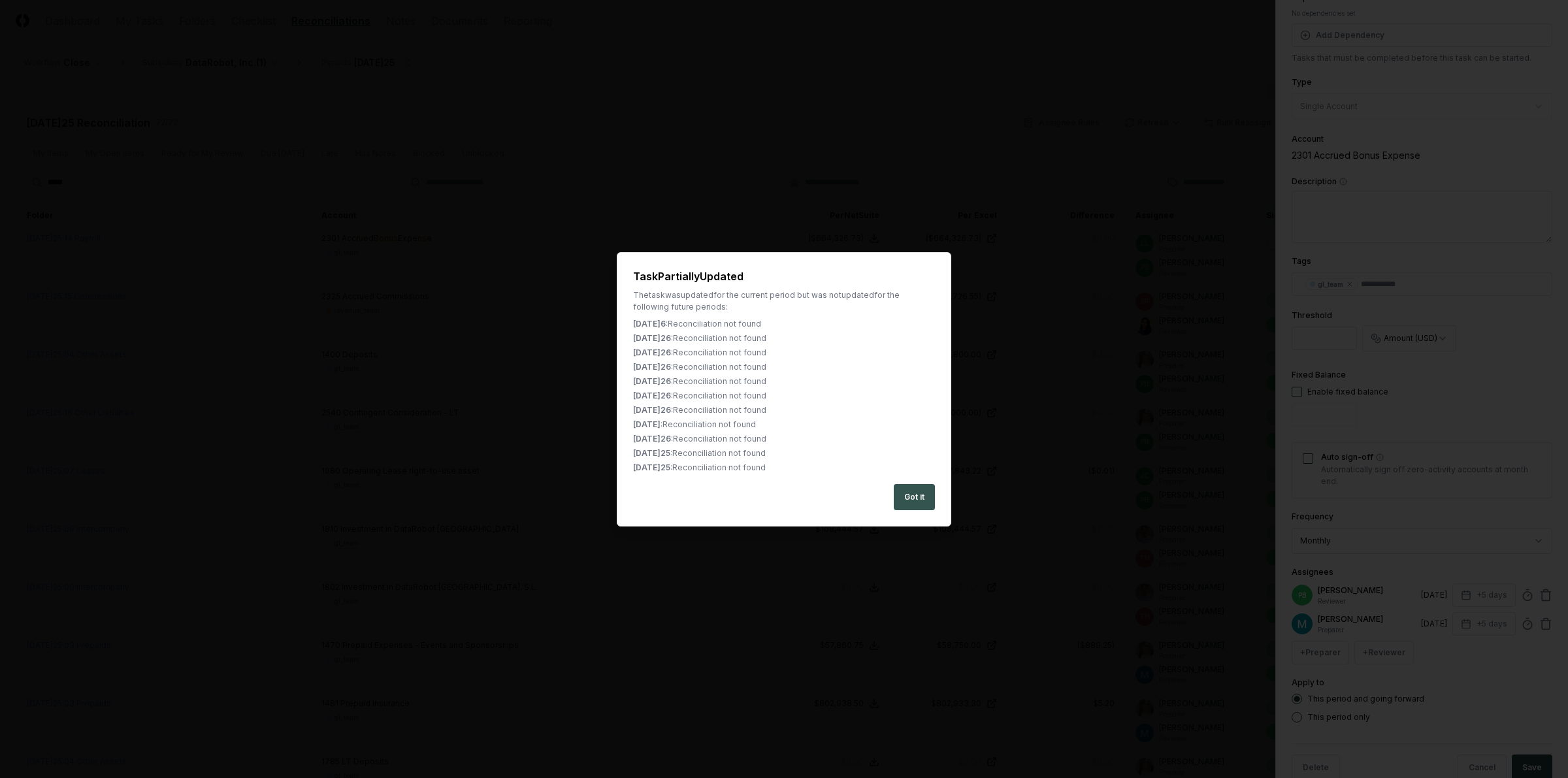
click at [920, 497] on button "Got it" at bounding box center [913, 497] width 41 height 26
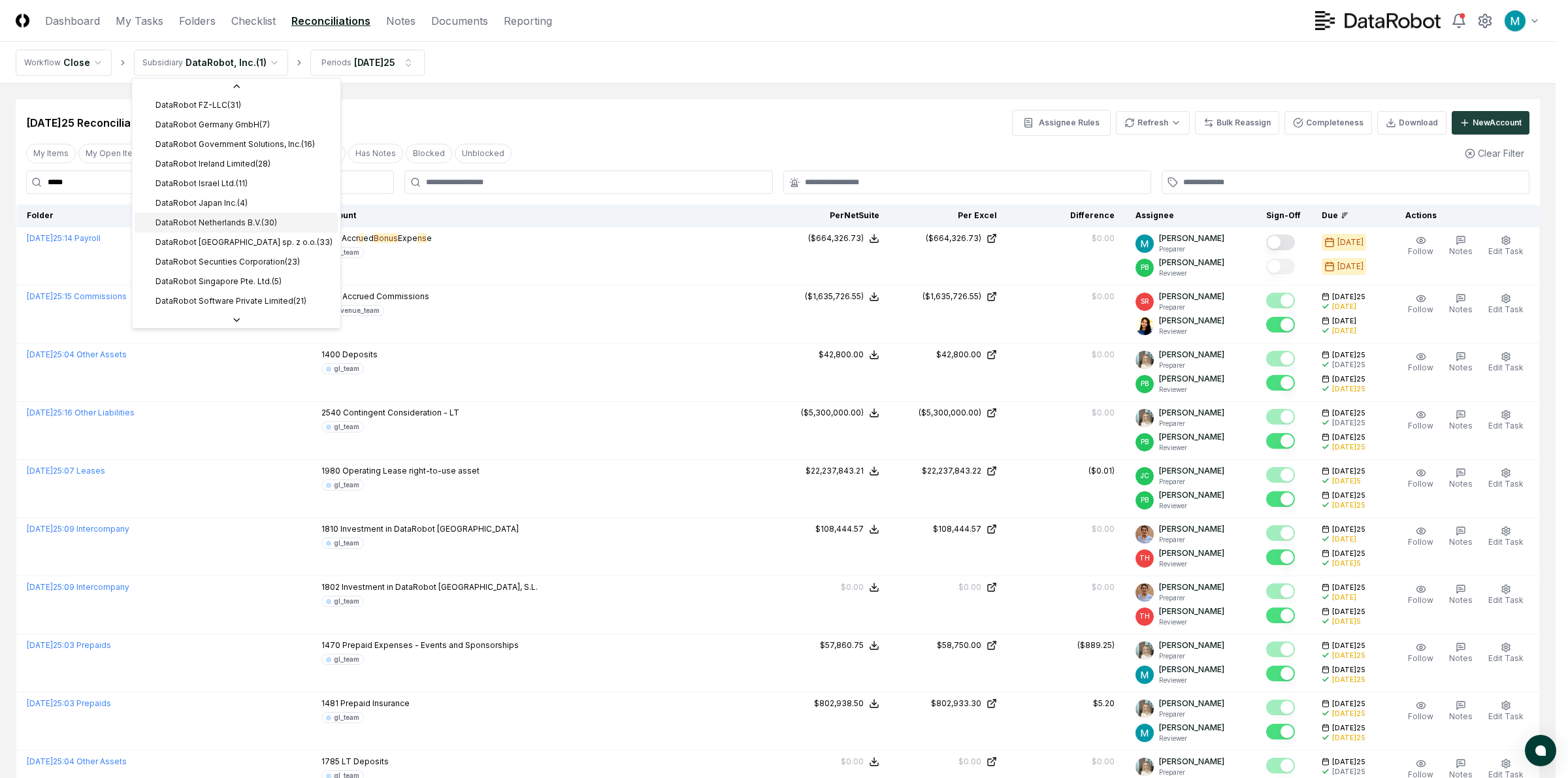
scroll to position [195, 0]
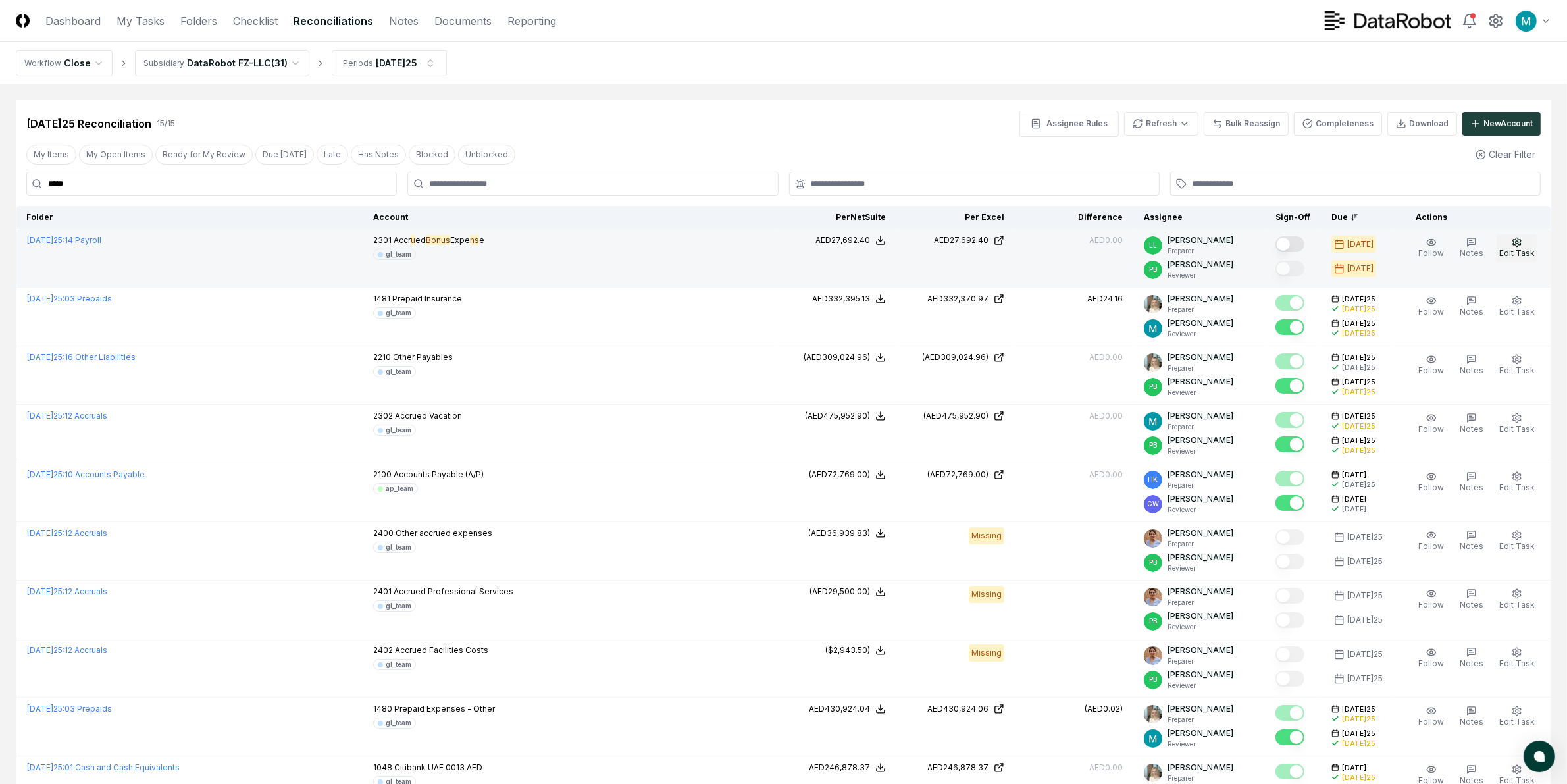
click at [1403, 254] on span "Edit Task" at bounding box center [1517, 253] width 36 height 10
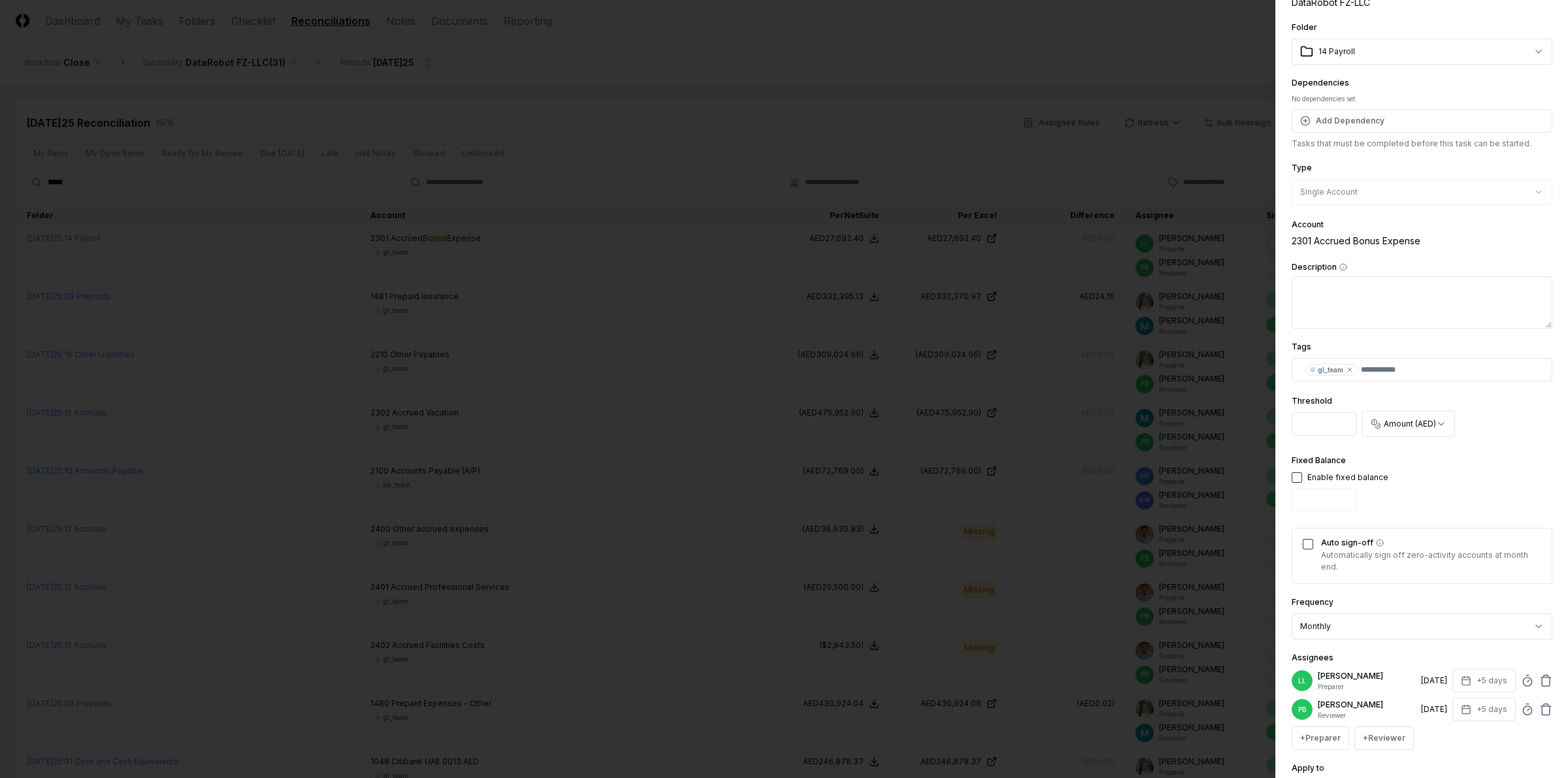
scroll to position [199, 0]
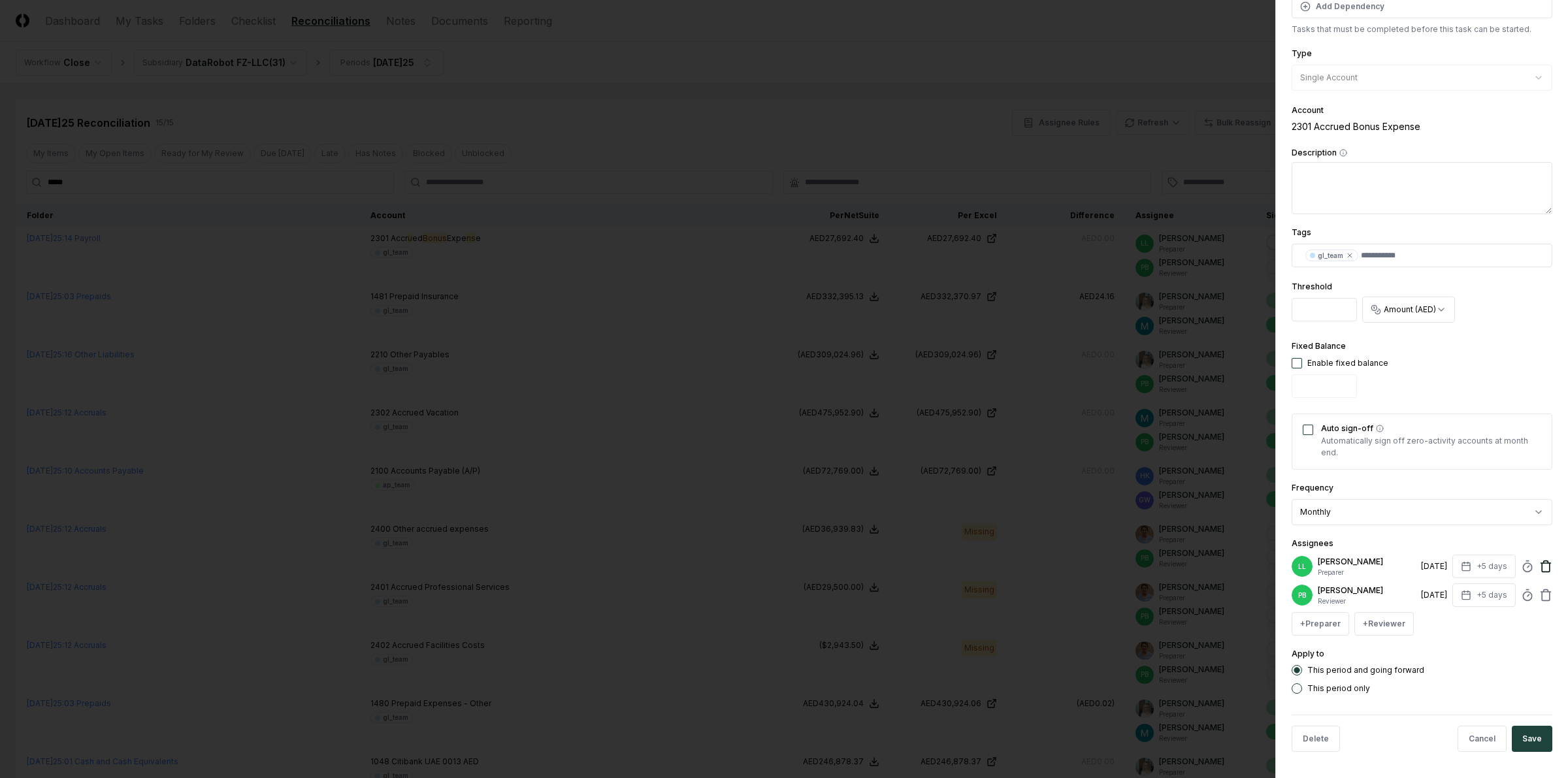
click at [1392, 563] on icon at bounding box center [1545, 566] width 13 height 13
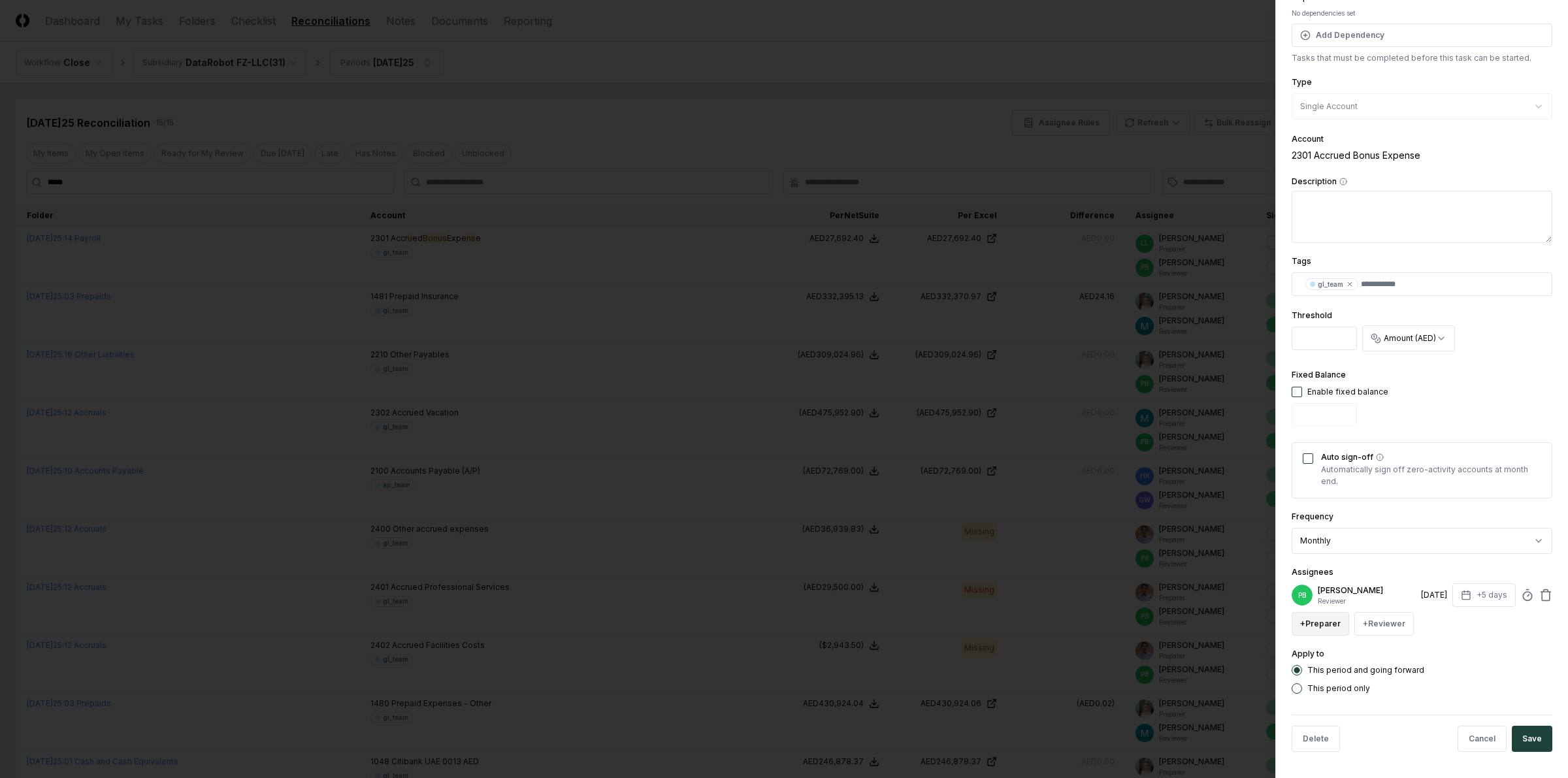
click at [1336, 630] on button "+ Preparer" at bounding box center [1320, 624] width 58 height 24
type input "****"
click at [1376, 492] on div "[PERSON_NAME]" at bounding box center [1385, 500] width 182 height 24
click at [1392, 691] on button "Save" at bounding box center [1531, 767] width 41 height 26
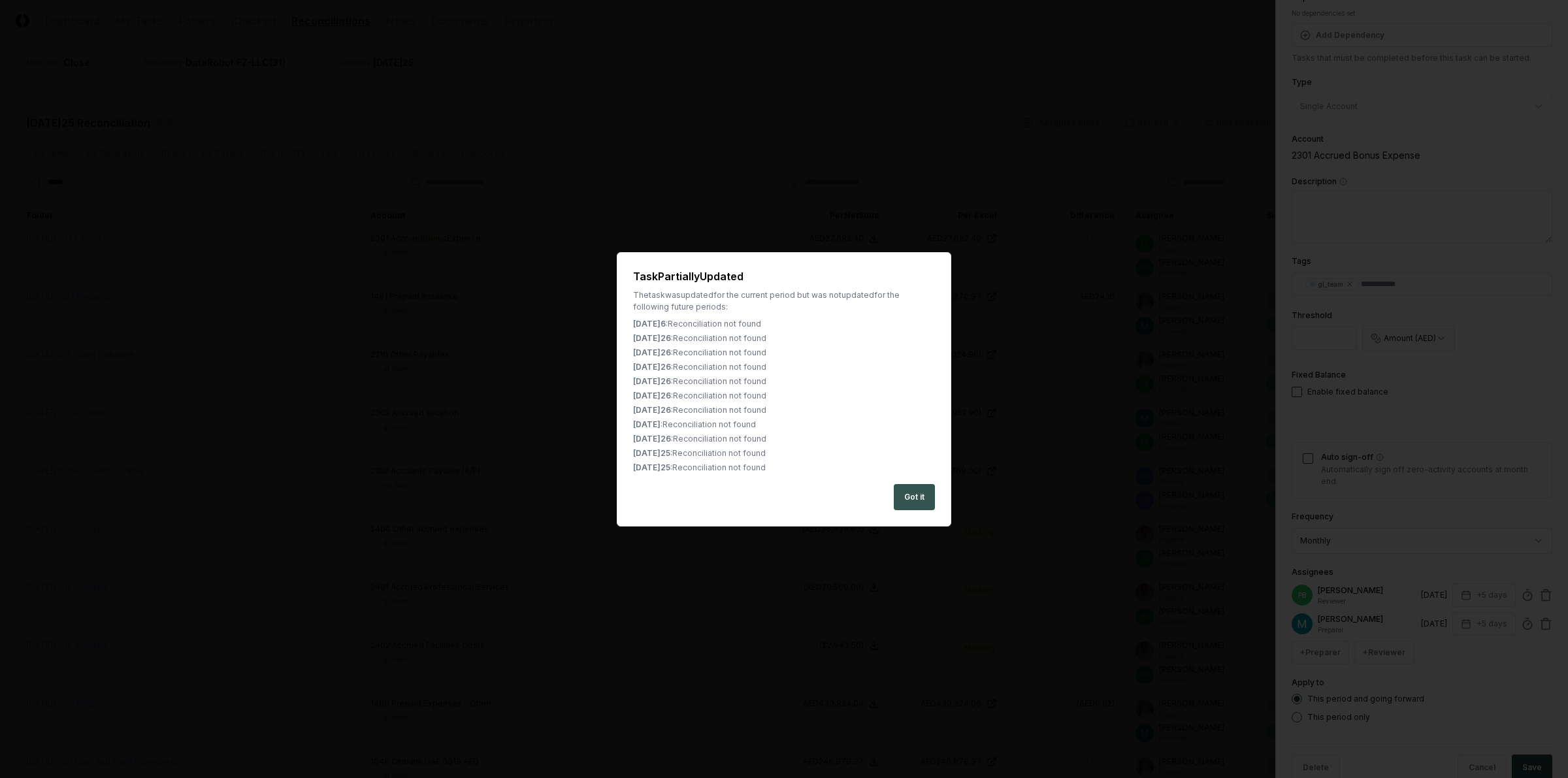
click at [910, 493] on button "Got it" at bounding box center [913, 497] width 41 height 26
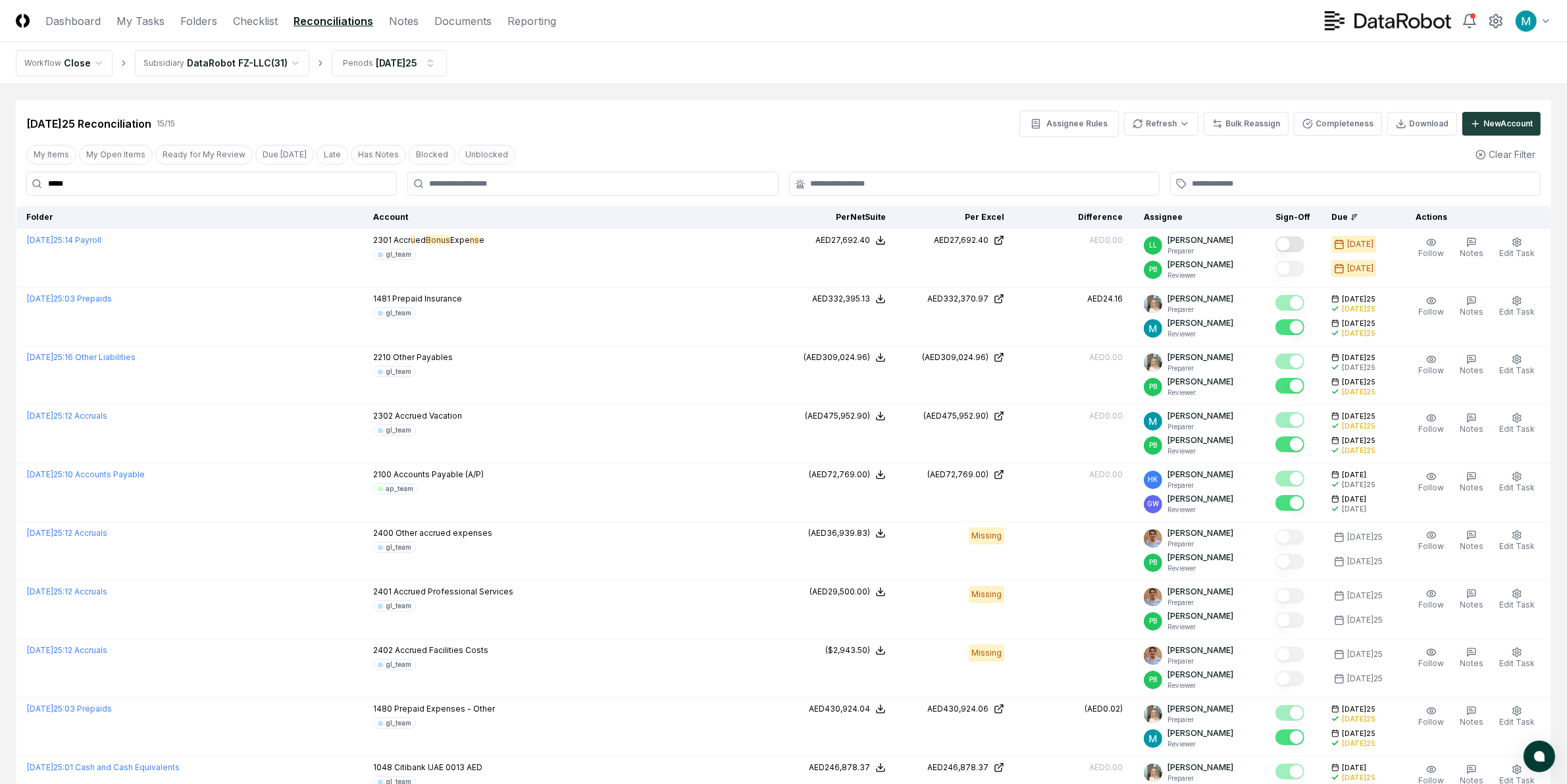
click at [195, 178] on input "*****" at bounding box center [211, 184] width 371 height 24
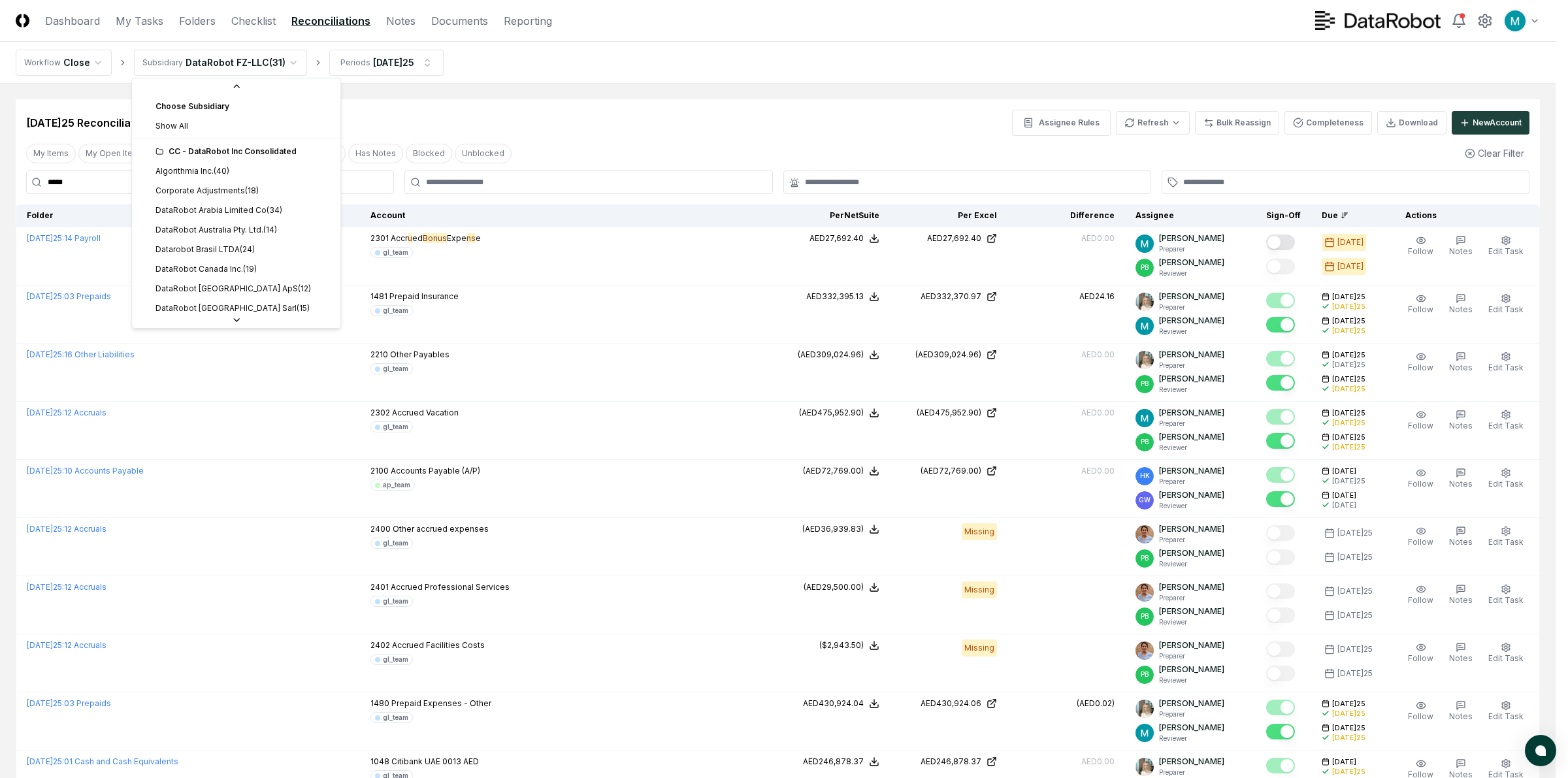
click at [276, 60] on html "CloseCore Dashboard My Tasks Folders Checklist Reconciliations Notes Documents …" at bounding box center [784, 596] width 1568 height 1193
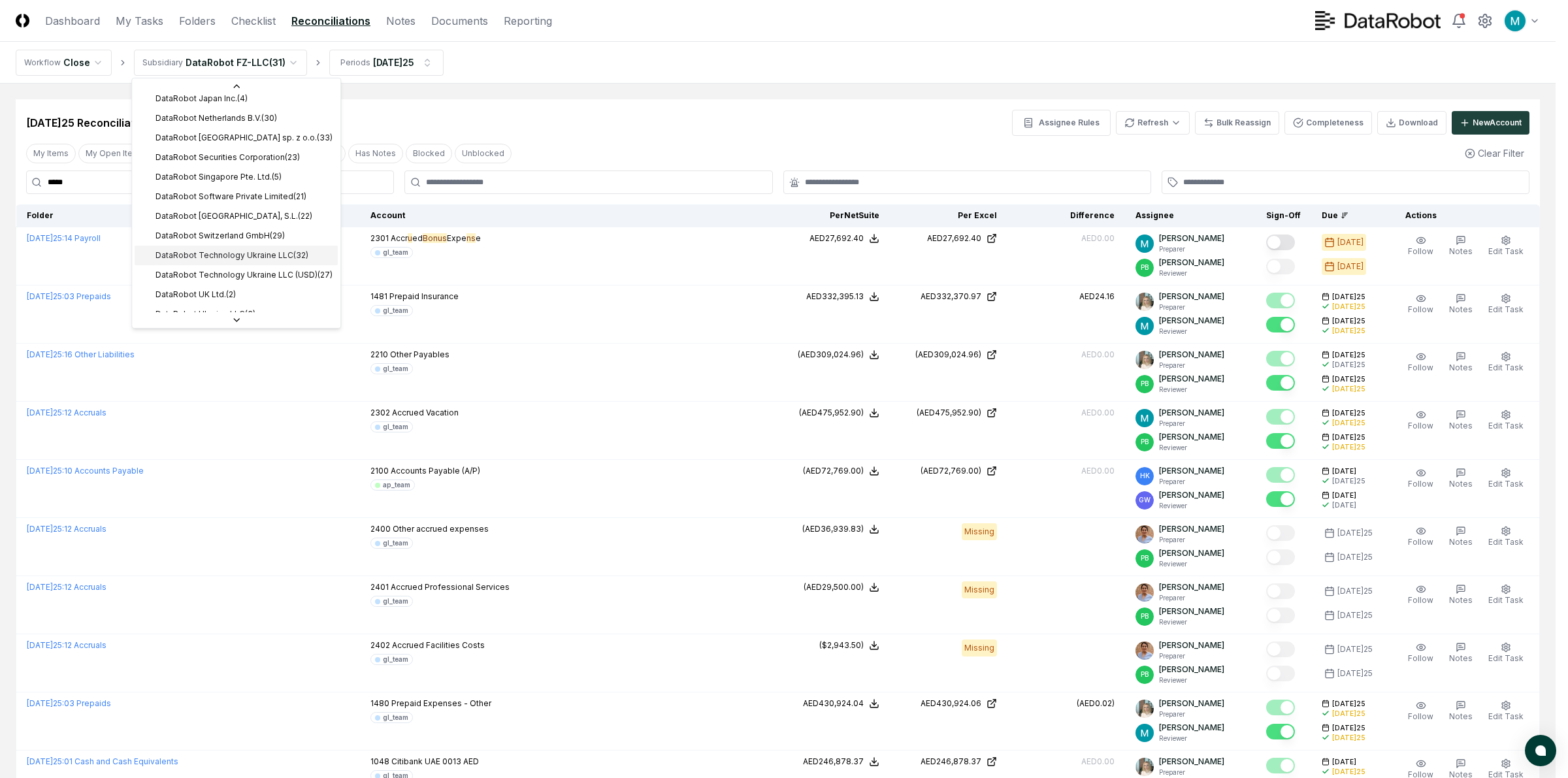
scroll to position [405, 0]
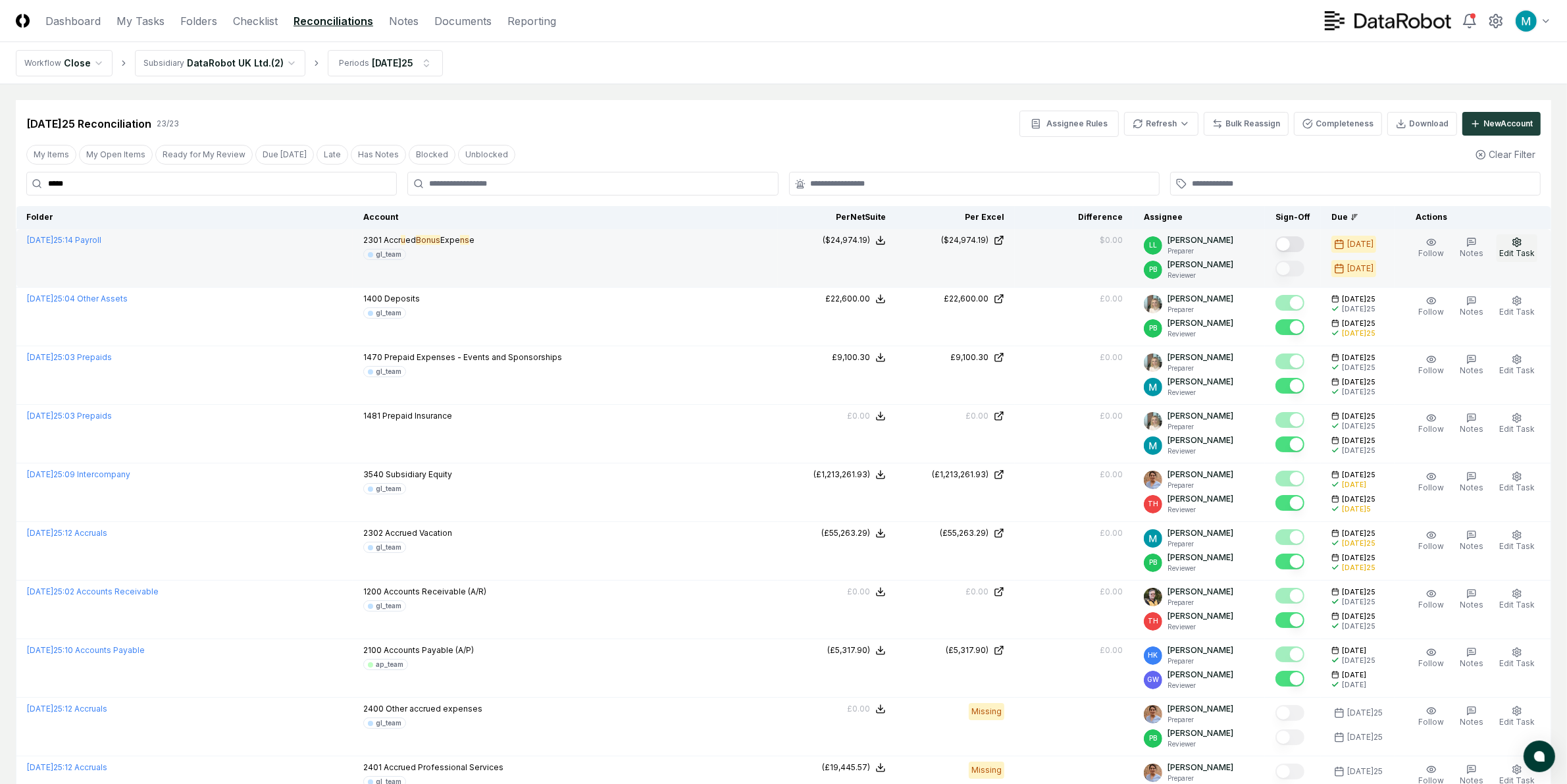
click at [1403, 254] on span "Edit Task" at bounding box center [1517, 253] width 36 height 10
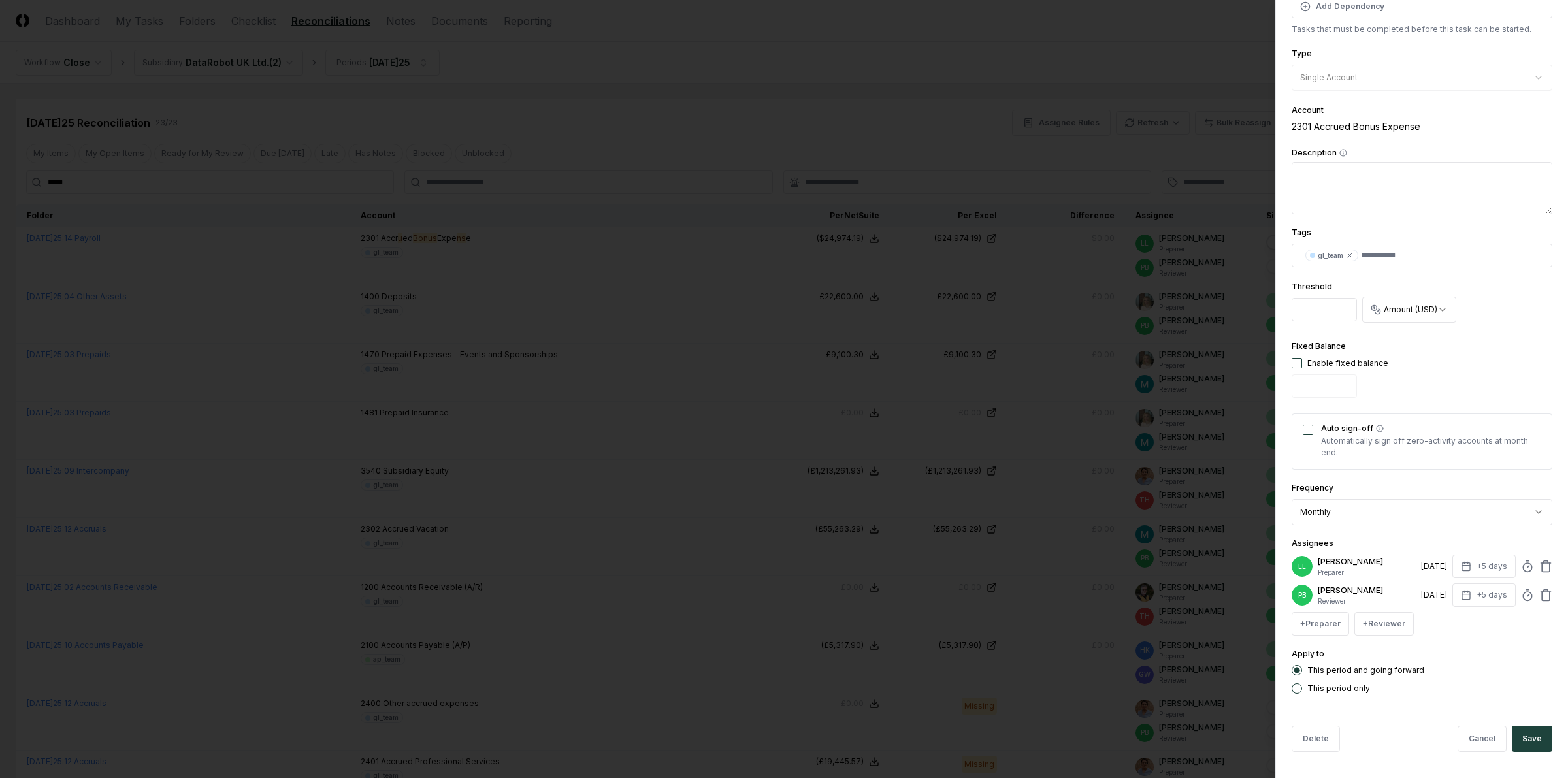
scroll to position [199, 0]
click at [1392, 563] on div "**********" at bounding box center [1421, 389] width 293 height 778
drag, startPoint x: 1533, startPoint y: 565, endPoint x: 1465, endPoint y: 588, distance: 71.8
click at [1392, 564] on icon at bounding box center [1545, 566] width 13 height 13
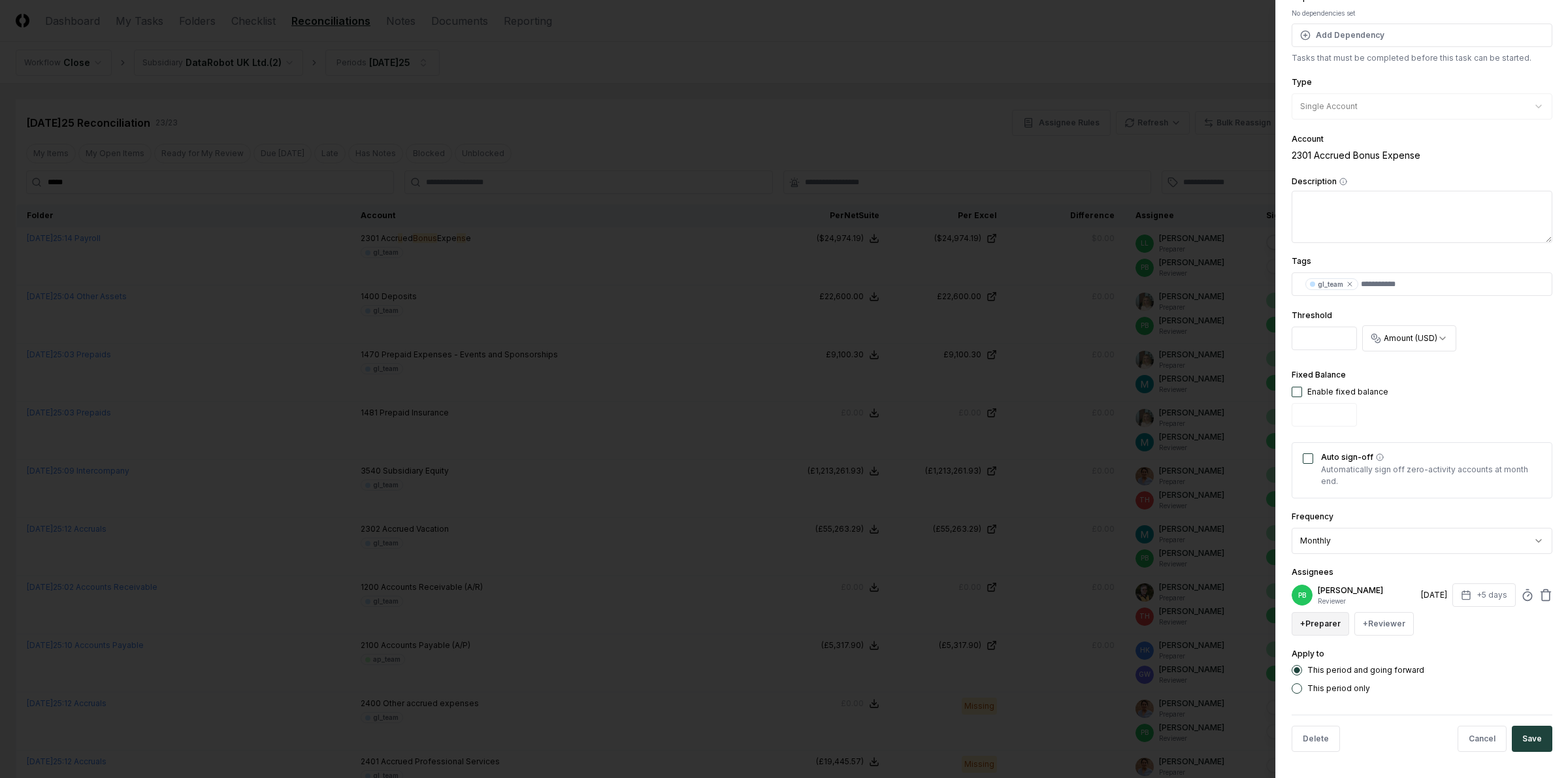
click at [1344, 627] on button "+ Preparer" at bounding box center [1320, 624] width 58 height 24
type input "****"
click at [1382, 494] on div "[PERSON_NAME]" at bounding box center [1385, 500] width 182 height 24
click at [1392, 691] on button "Save" at bounding box center [1531, 767] width 41 height 26
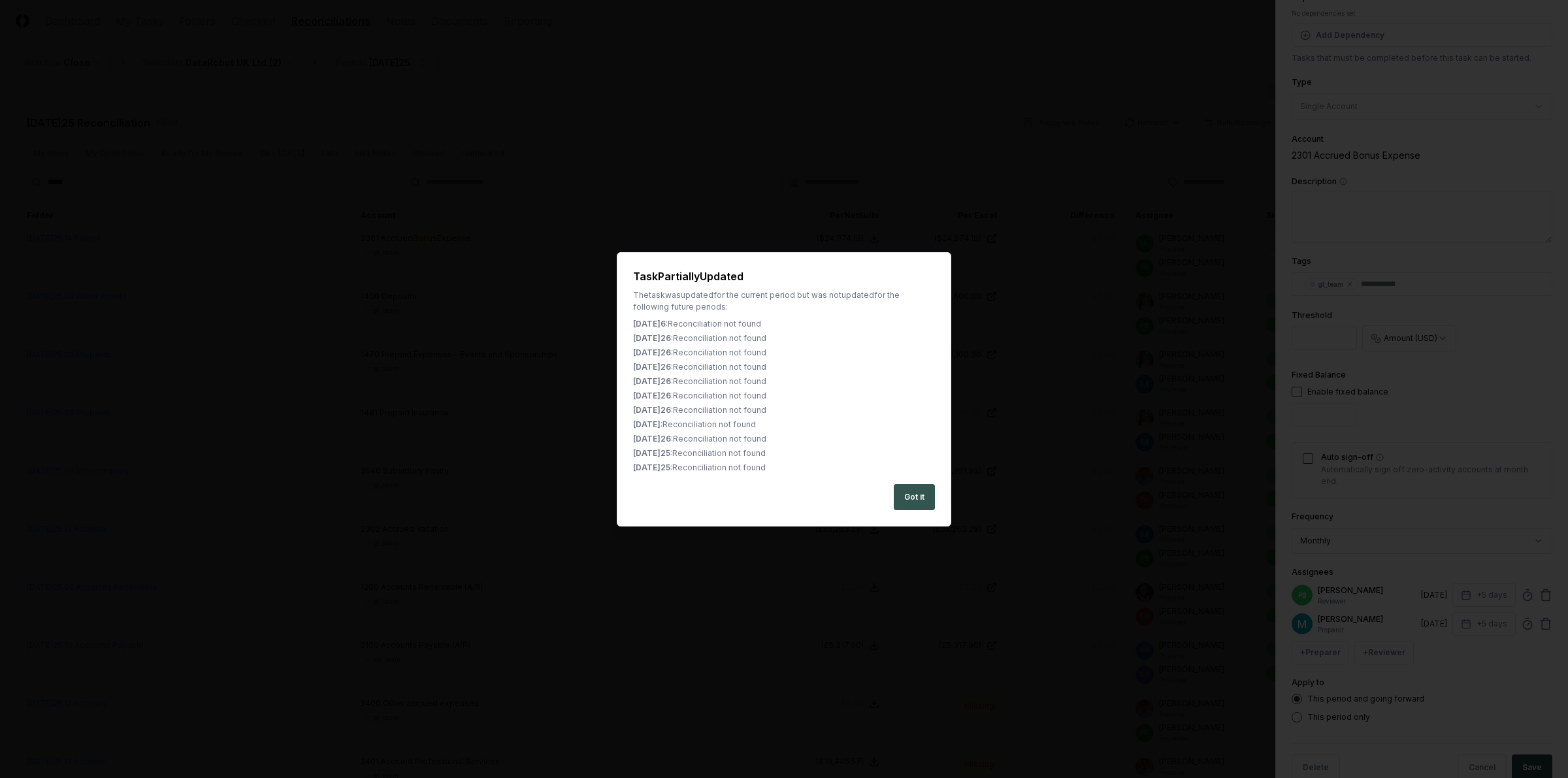
click at [912, 494] on button "Got it" at bounding box center [913, 497] width 41 height 26
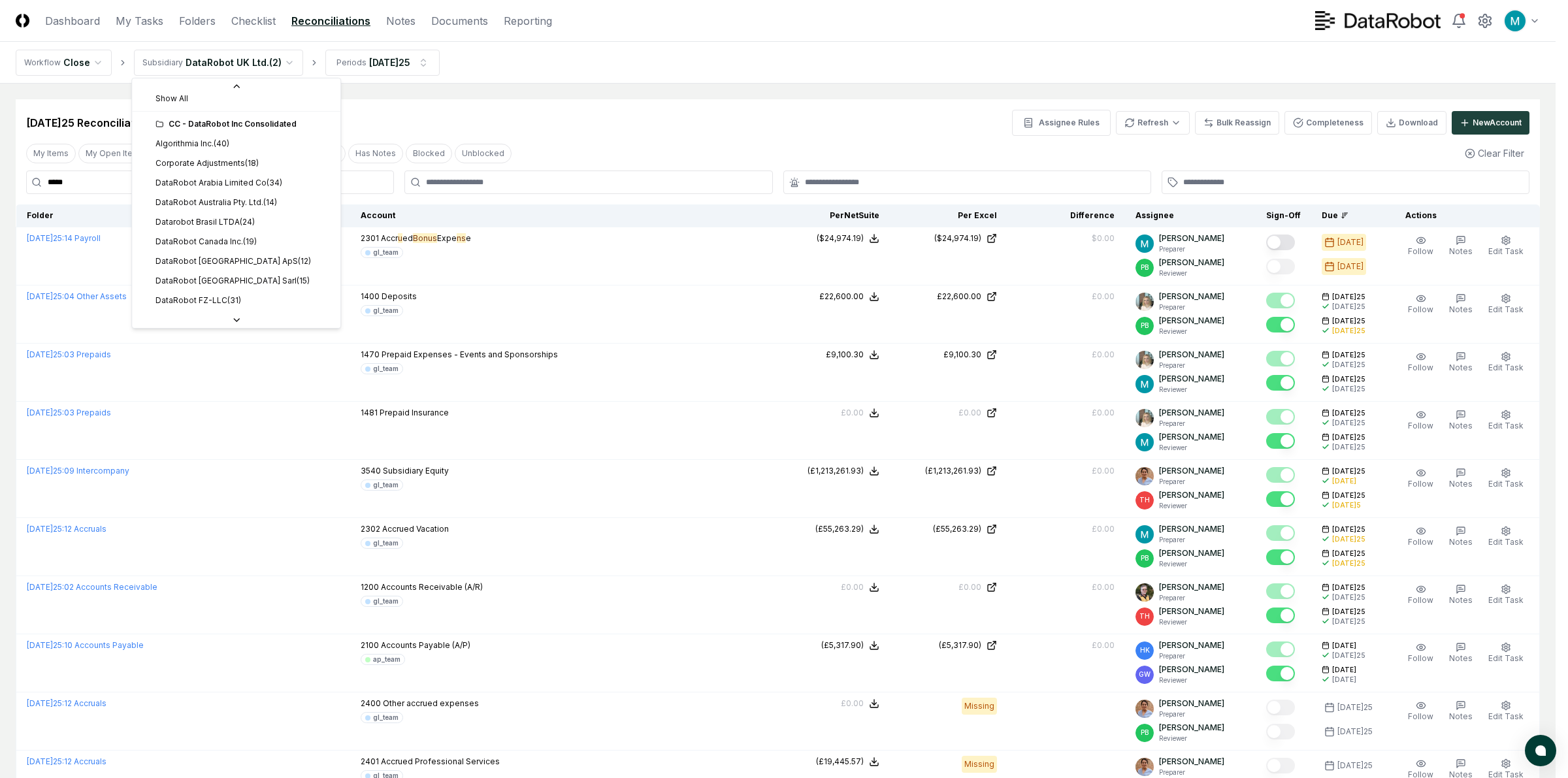
scroll to position [0, 0]
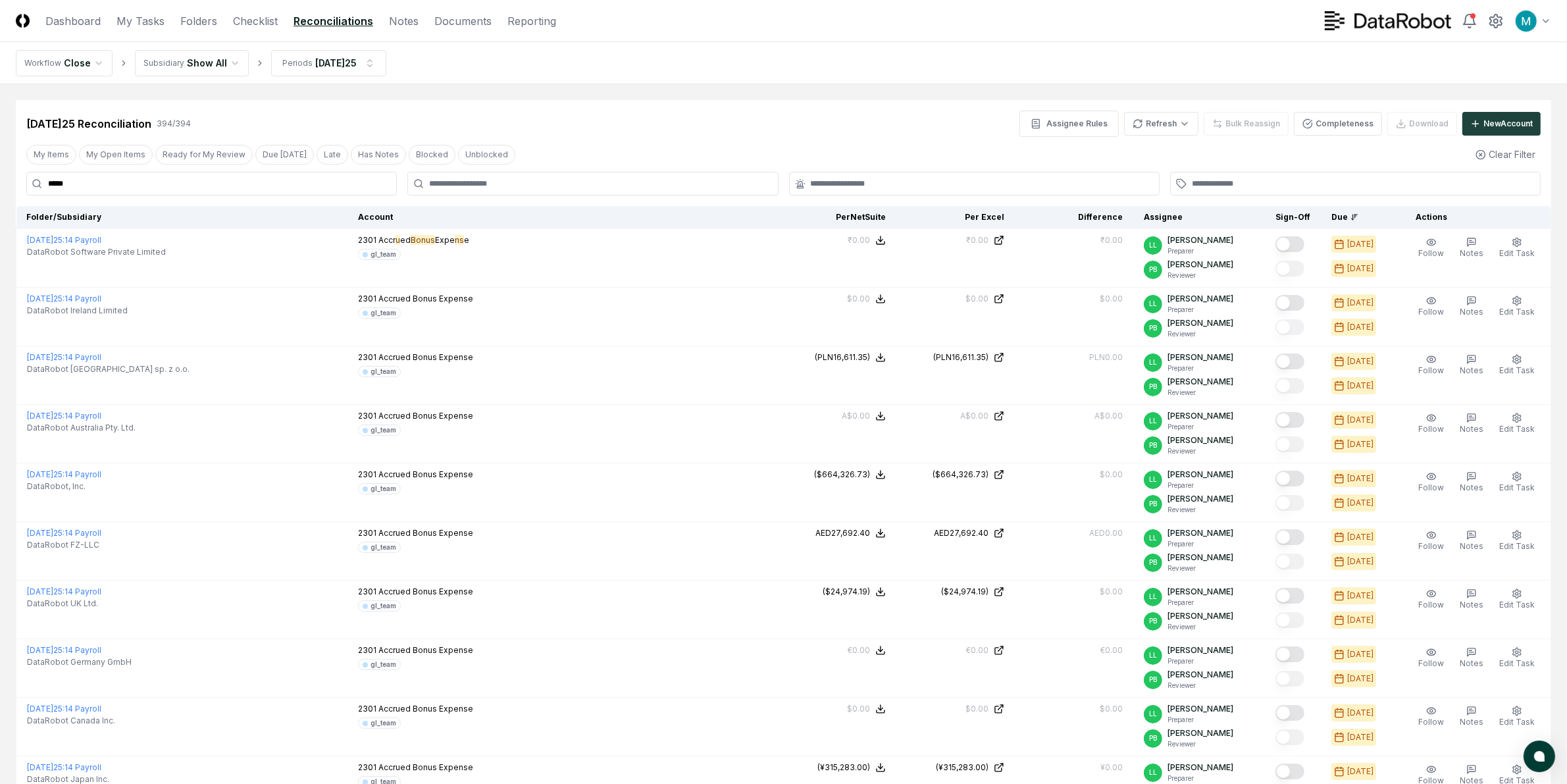
click at [865, 156] on div "My Items My Open Items Ready for My Review Due [DATE] Late Has Notes Blocked Un…" at bounding box center [783, 154] width 1535 height 24
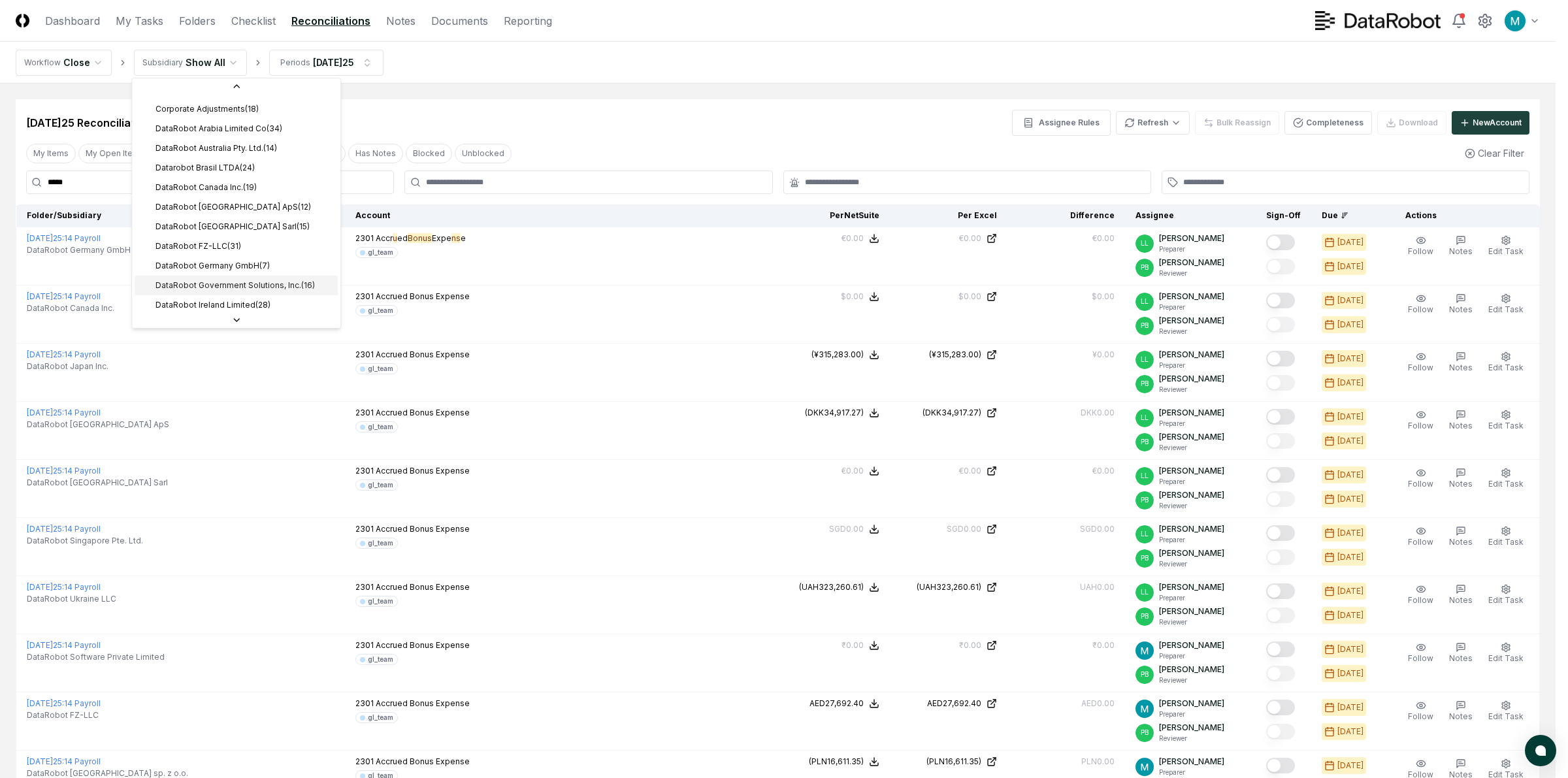
scroll to position [164, 0]
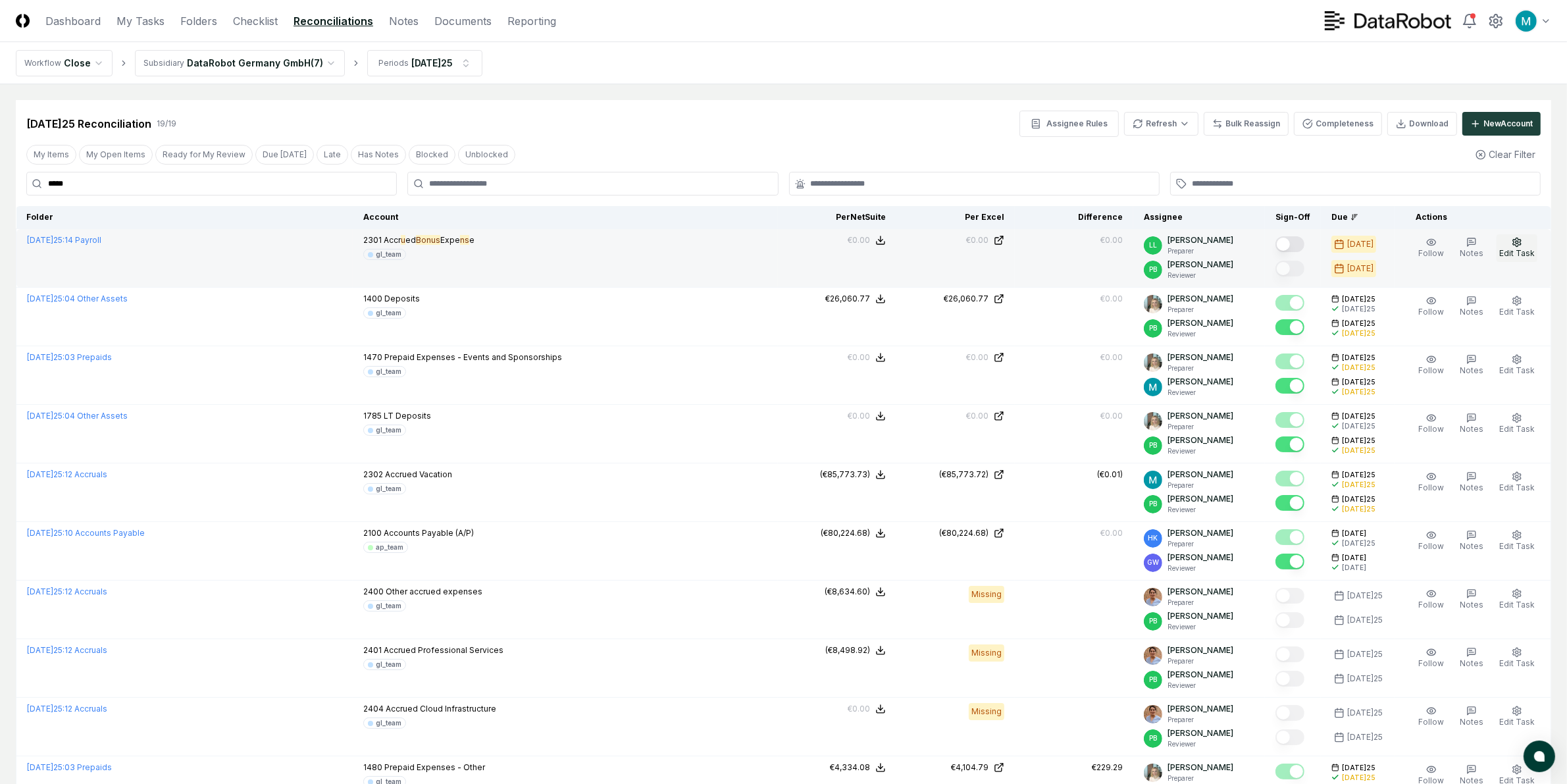
click at [1403, 242] on circle "button" at bounding box center [1517, 242] width 3 height 3
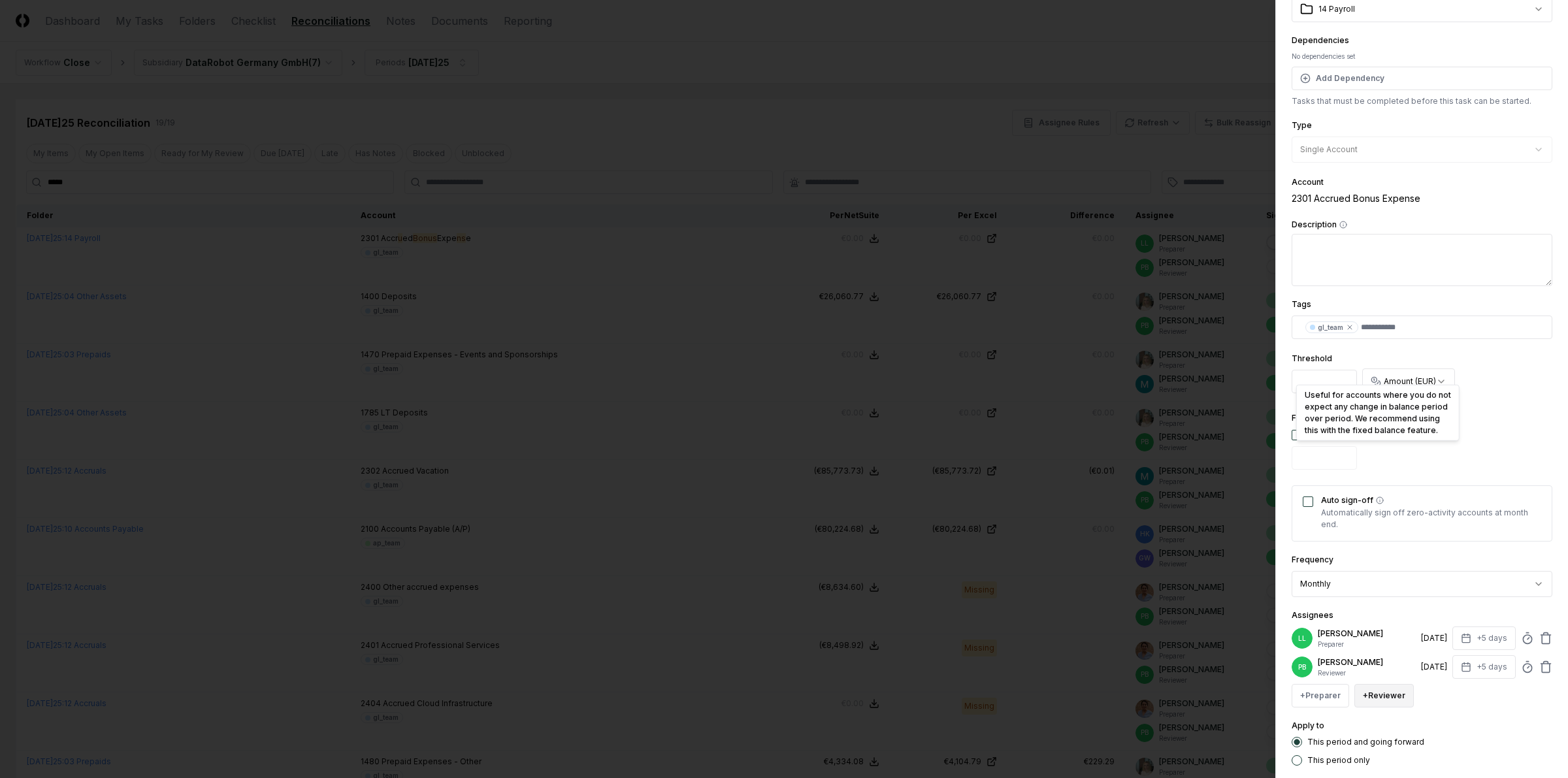
scroll to position [199, 0]
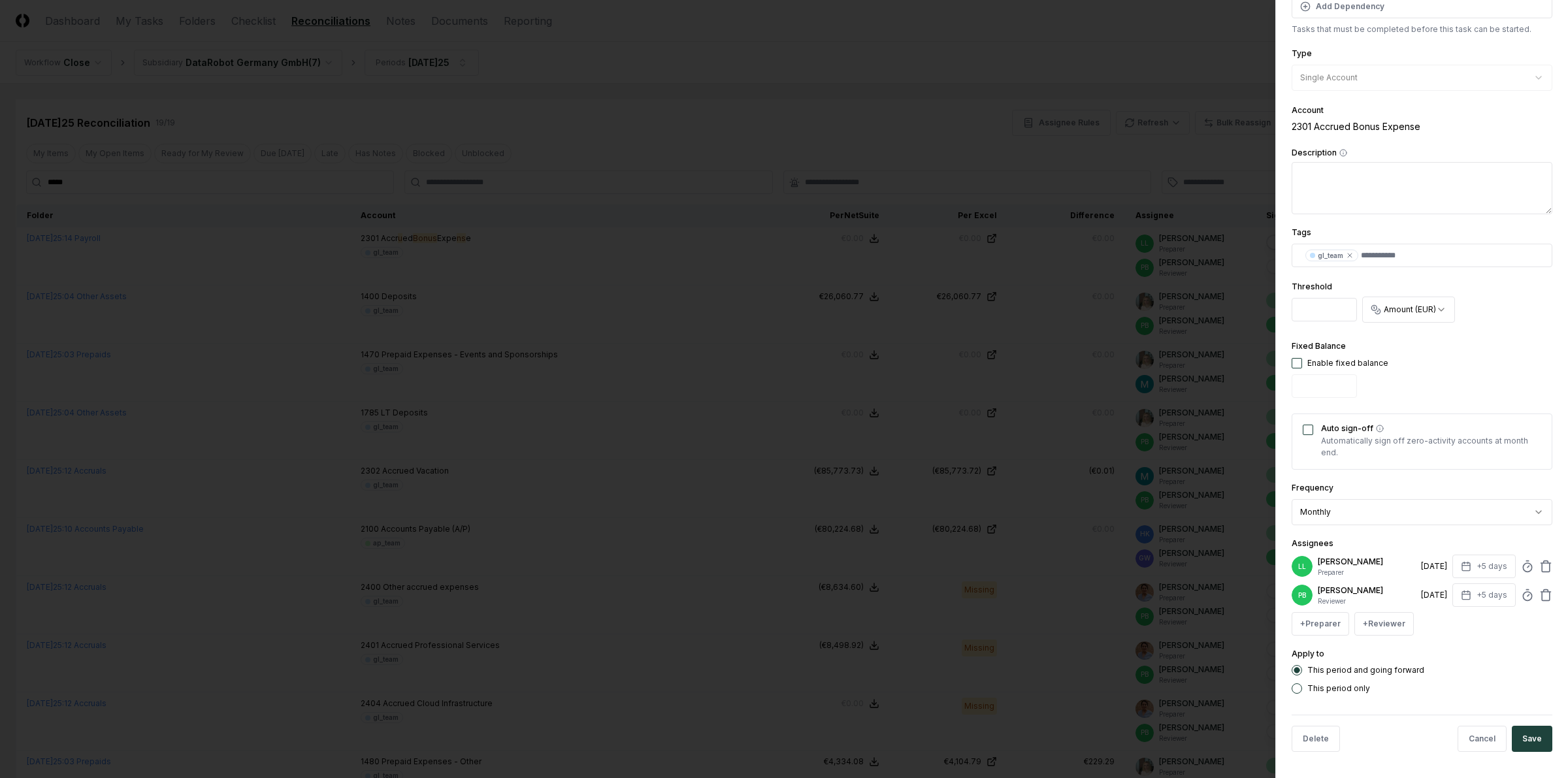
click at [1392, 564] on icon at bounding box center [1545, 566] width 13 height 13
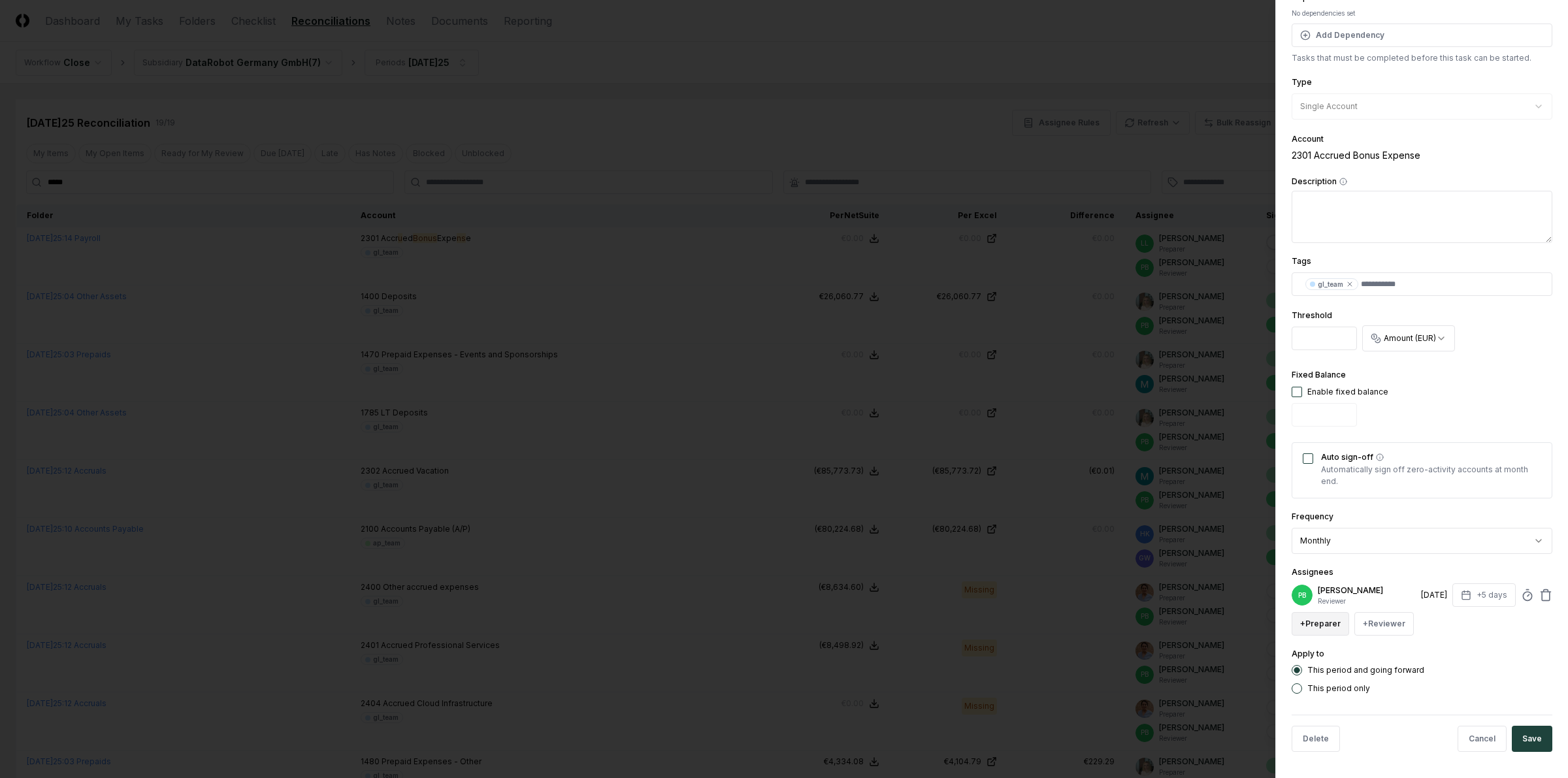
click at [1318, 628] on button "+ Preparer" at bounding box center [1320, 624] width 58 height 24
type input "****"
click at [1379, 506] on div "[PERSON_NAME]" at bounding box center [1385, 500] width 182 height 24
click at [1392, 691] on button "Save" at bounding box center [1531, 767] width 41 height 26
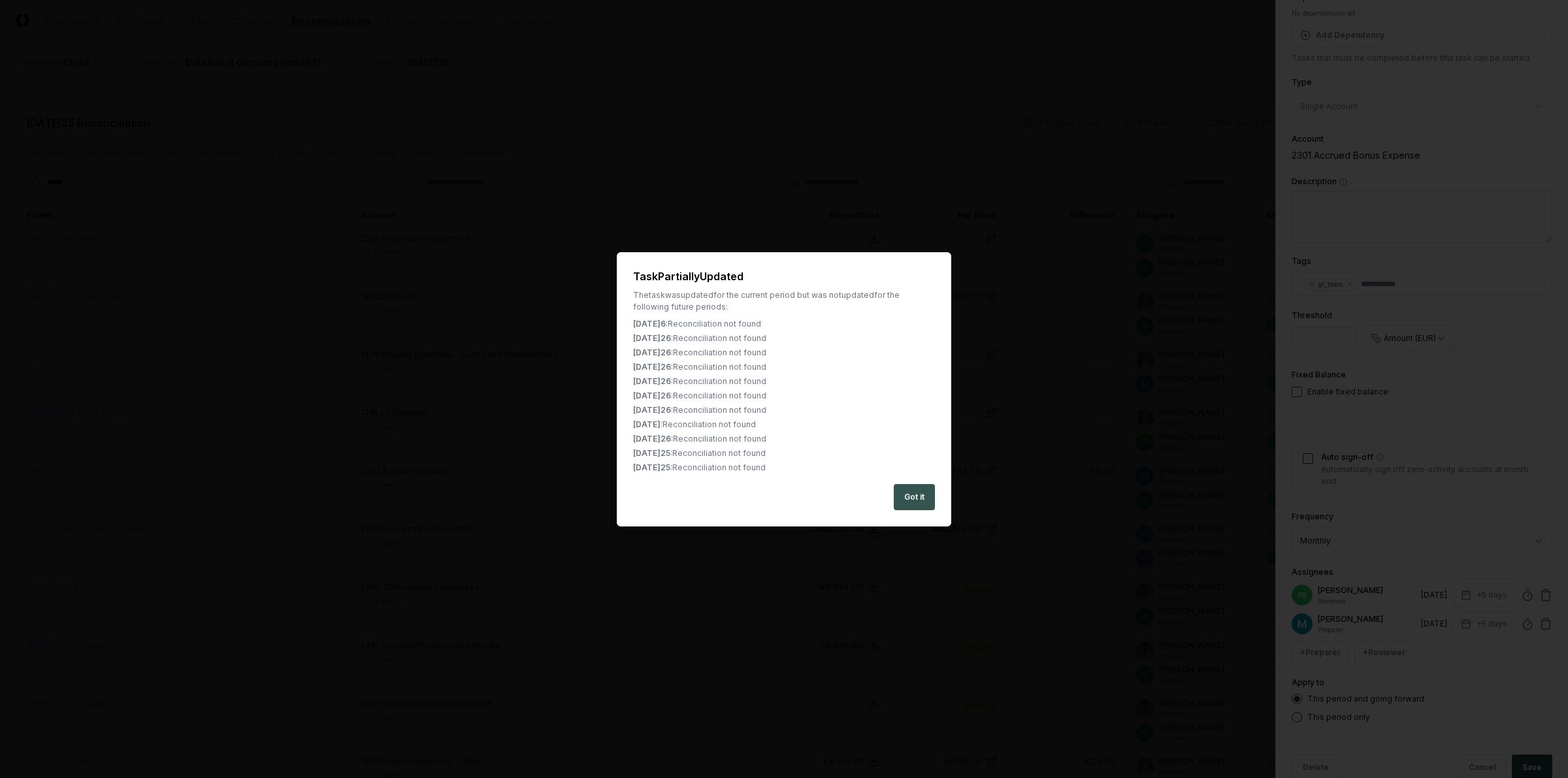
click at [915, 498] on button "Got it" at bounding box center [913, 497] width 41 height 26
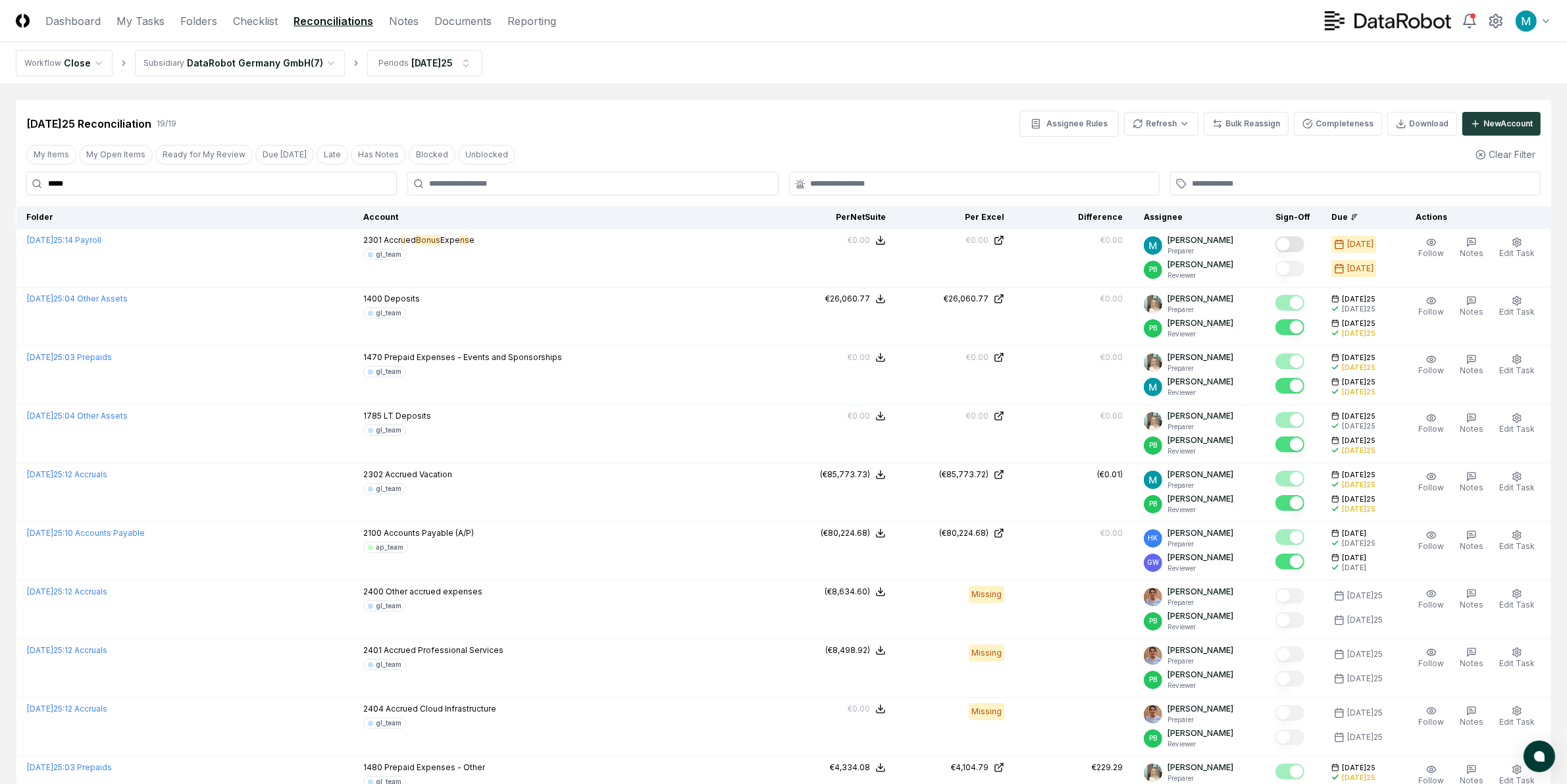
click at [227, 80] on nav "Workflow Close Subsidiary DataRobot Germany GmbH ( 7 ) Period[DATE]25" at bounding box center [783, 63] width 1567 height 42
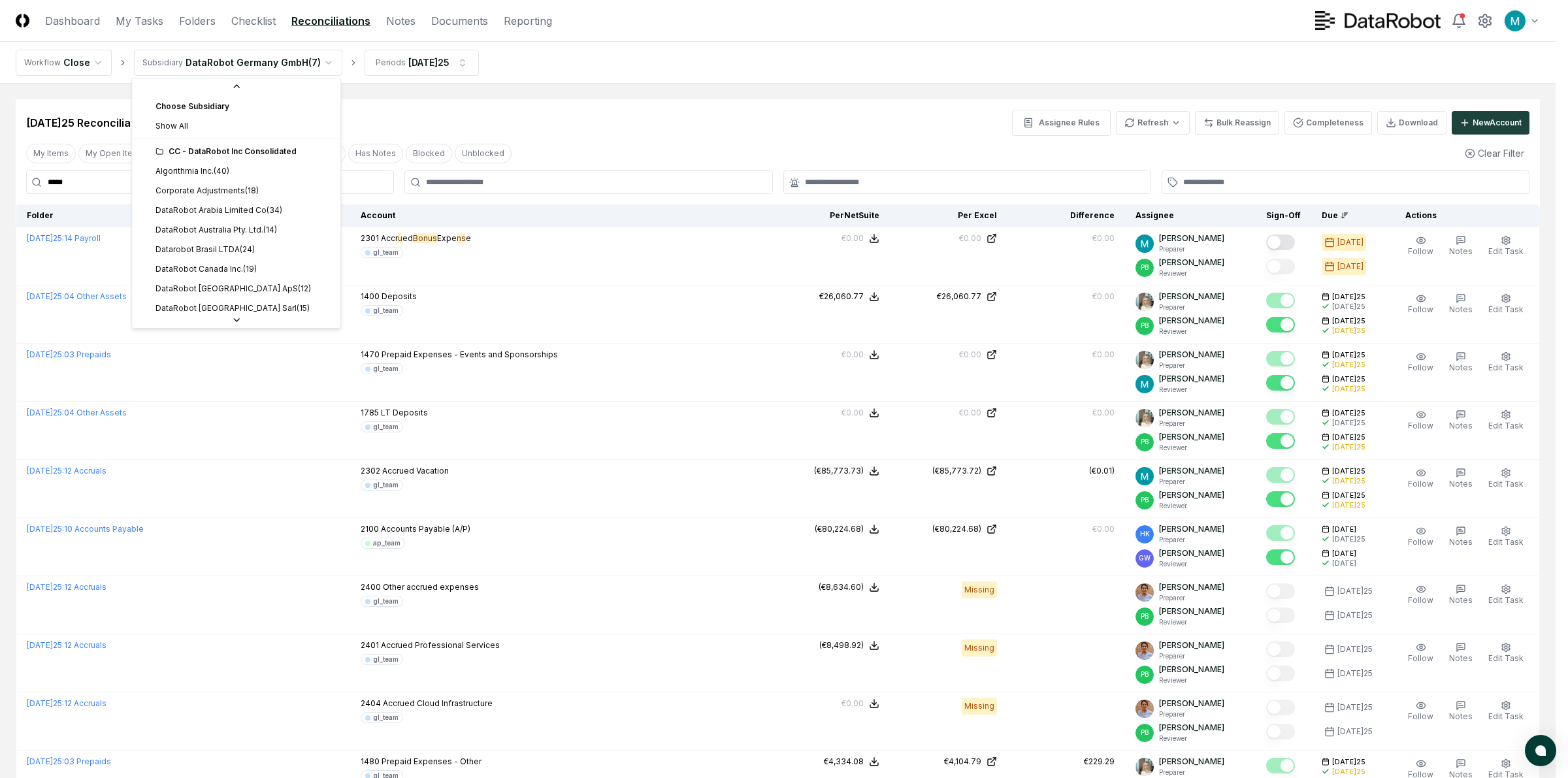
click at [226, 70] on html "CloseCore Dashboard My Tasks Folders Checklist Reconciliations Notes Documents …" at bounding box center [784, 713] width 1568 height 1426
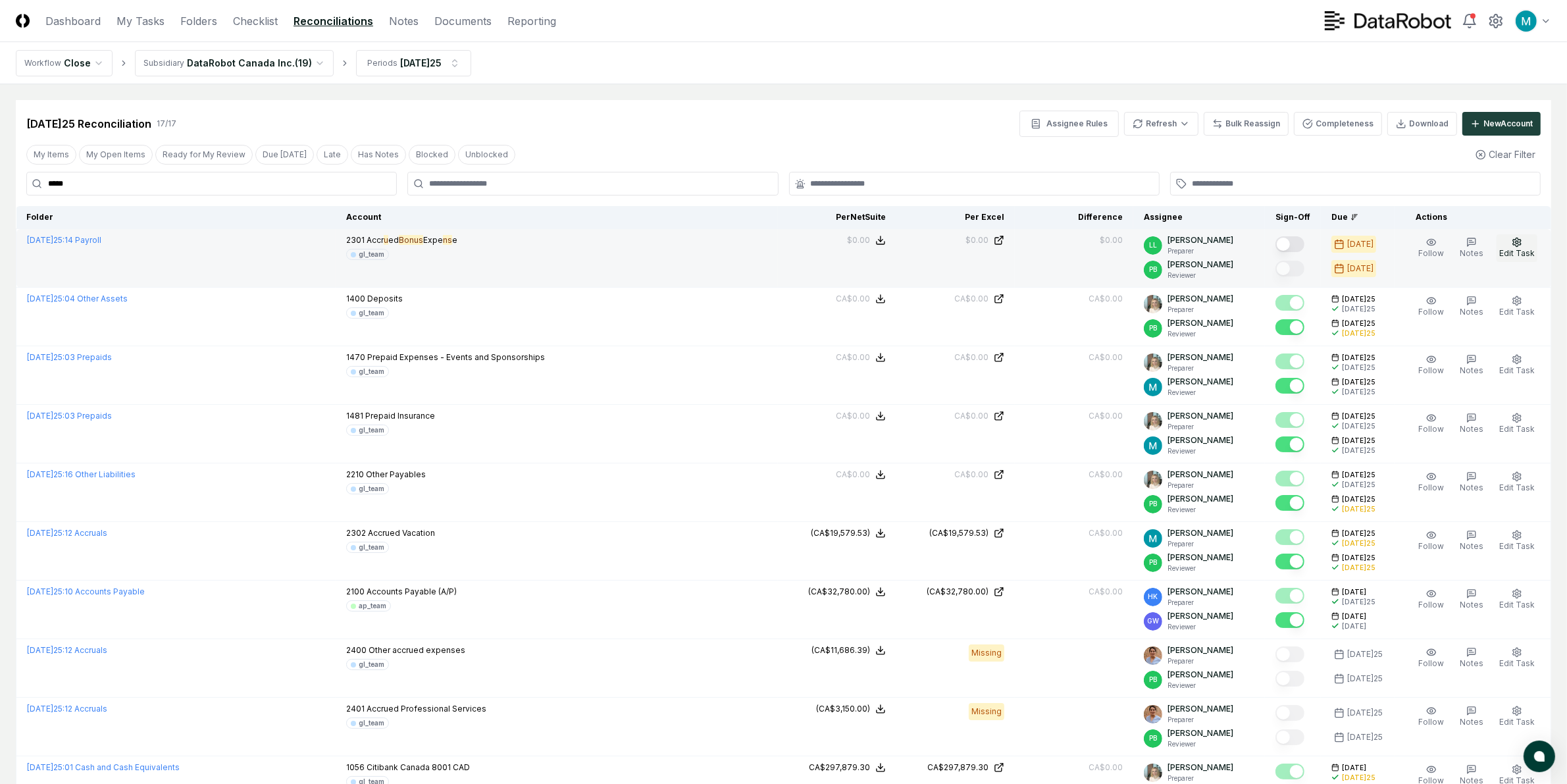
click at [1403, 251] on span "Edit Task" at bounding box center [1517, 253] width 36 height 10
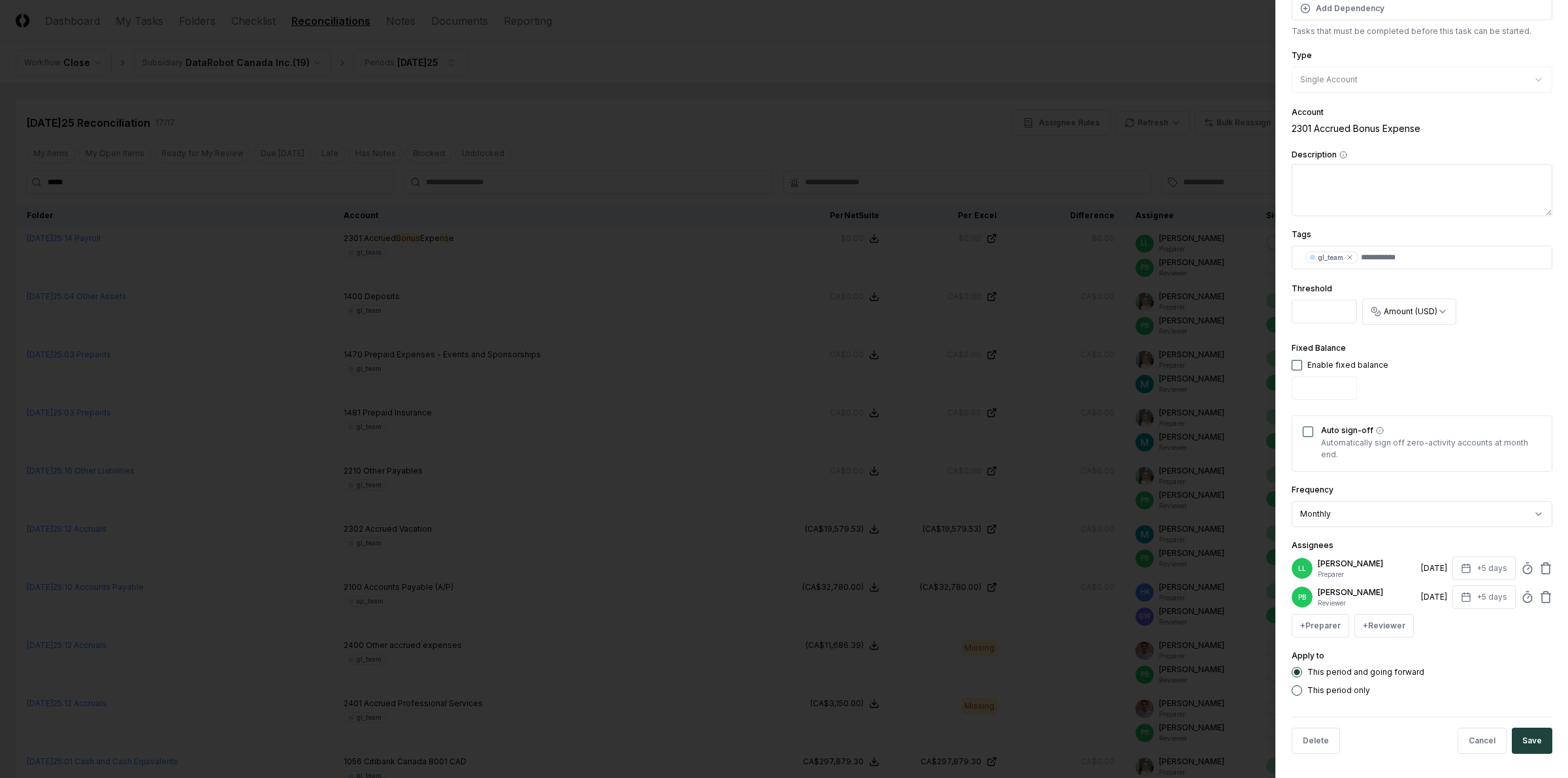
scroll to position [199, 0]
click at [1392, 563] on icon at bounding box center [1545, 567] width 8 height 9
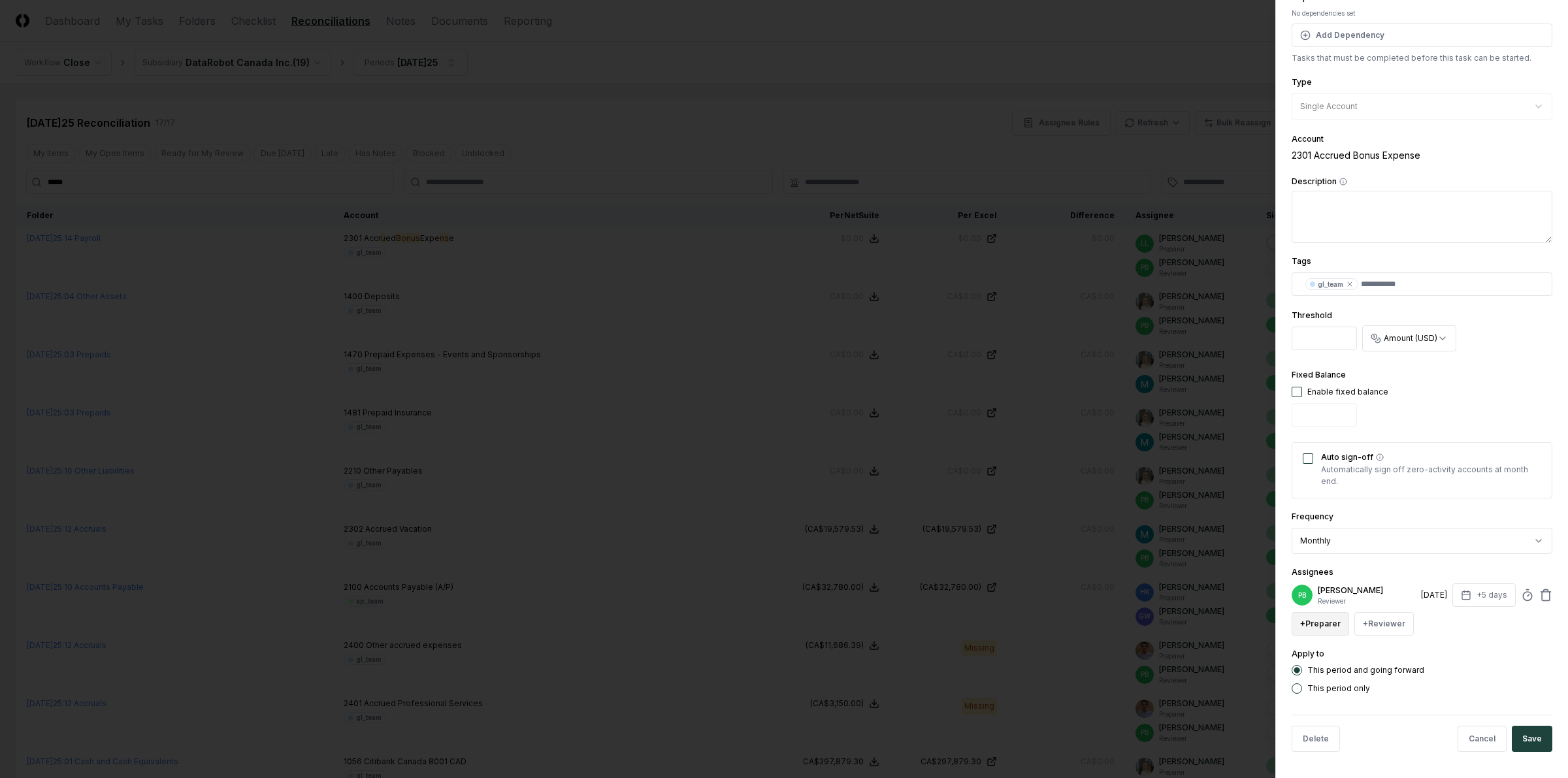
click at [1320, 627] on button "+ Preparer" at bounding box center [1320, 624] width 58 height 24
type input "****"
click at [1388, 500] on div "[PERSON_NAME]" at bounding box center [1385, 500] width 182 height 24
click at [1392, 691] on button "Save" at bounding box center [1531, 767] width 41 height 26
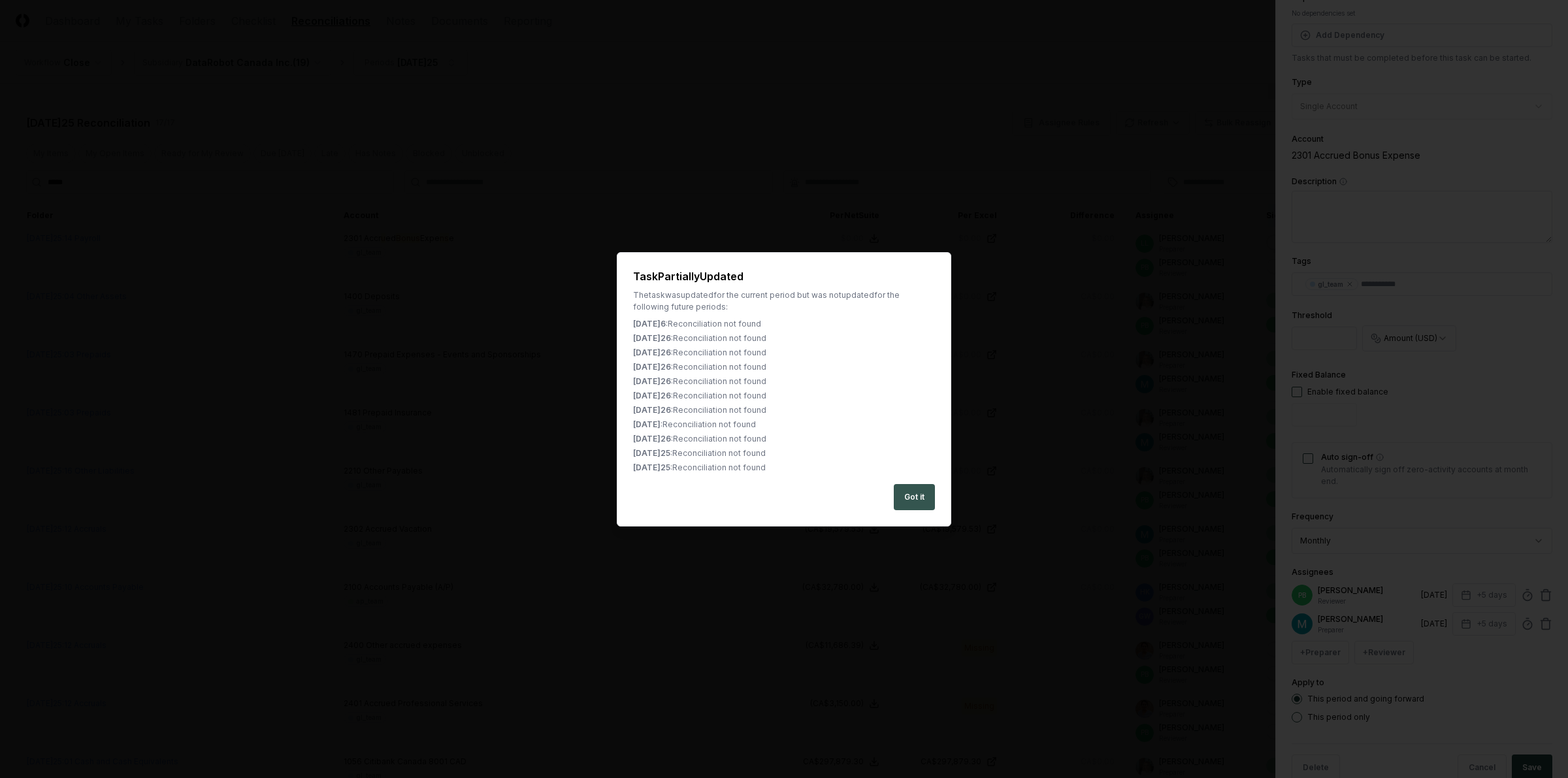
click at [916, 490] on button "Got it" at bounding box center [913, 497] width 41 height 26
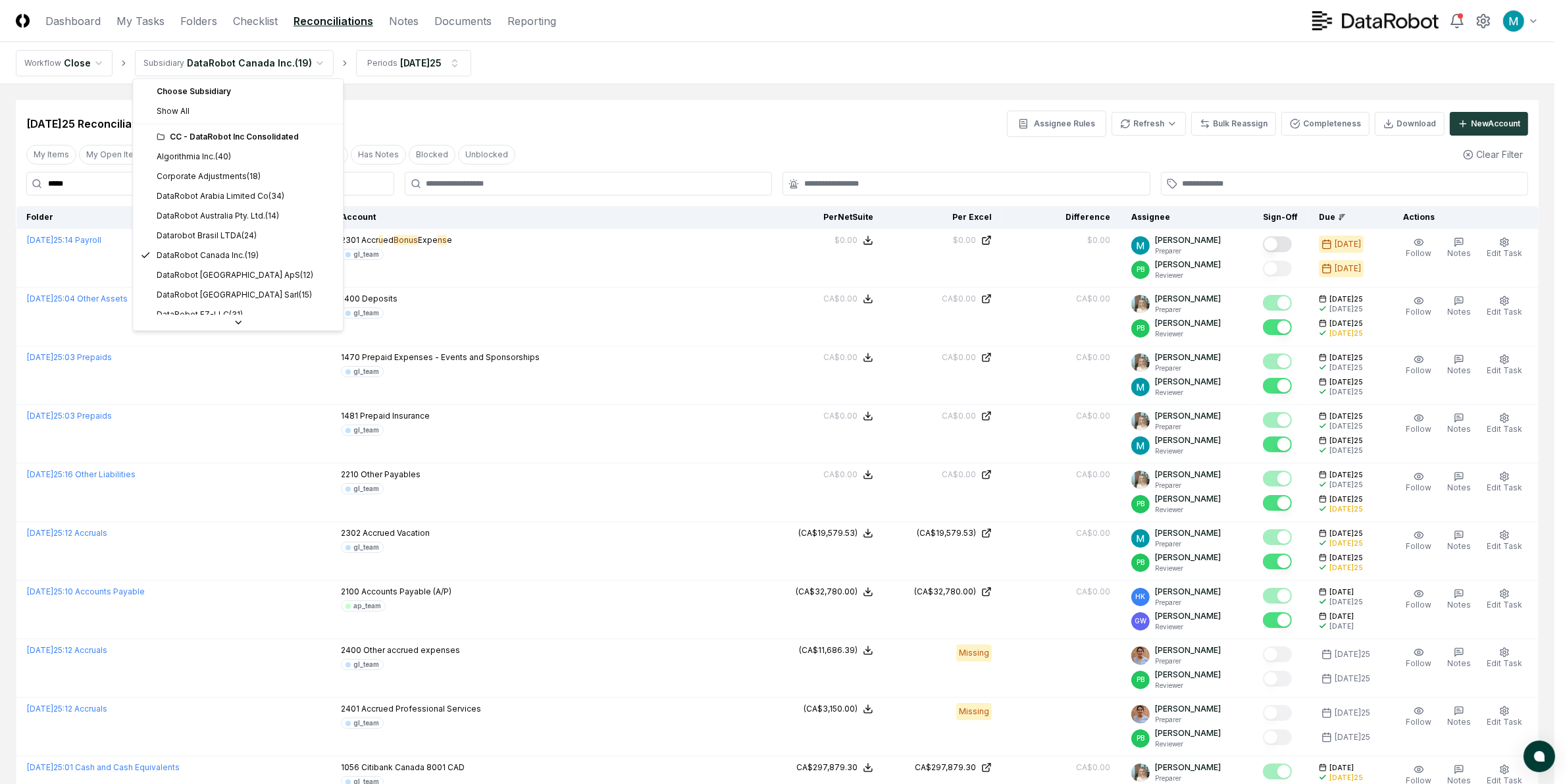
click at [247, 57] on html "CloseCore Dashboard My Tasks Folders Checklist Reconciliations Notes Documents …" at bounding box center [783, 660] width 1567 height 1320
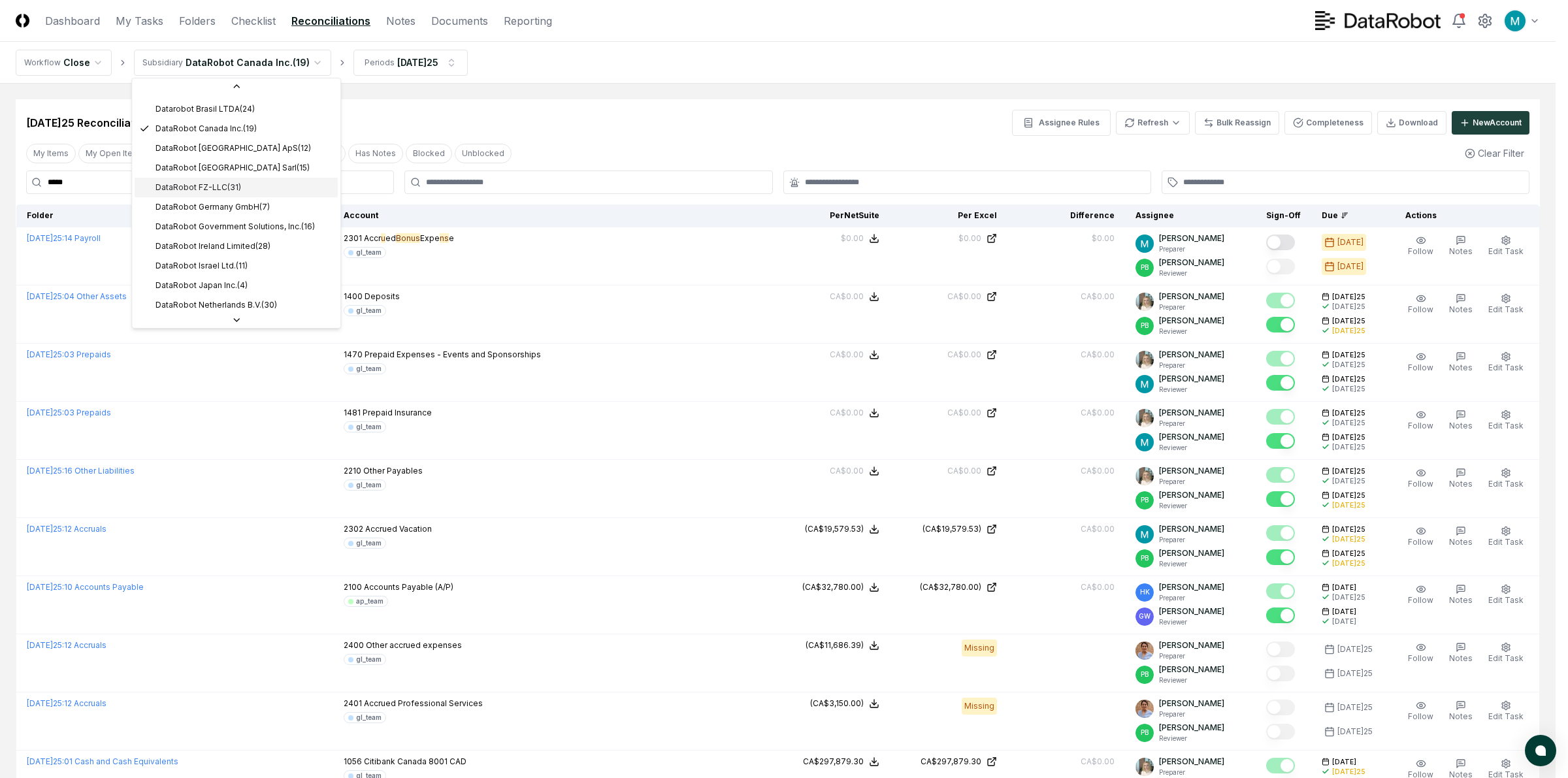
scroll to position [164, 0]
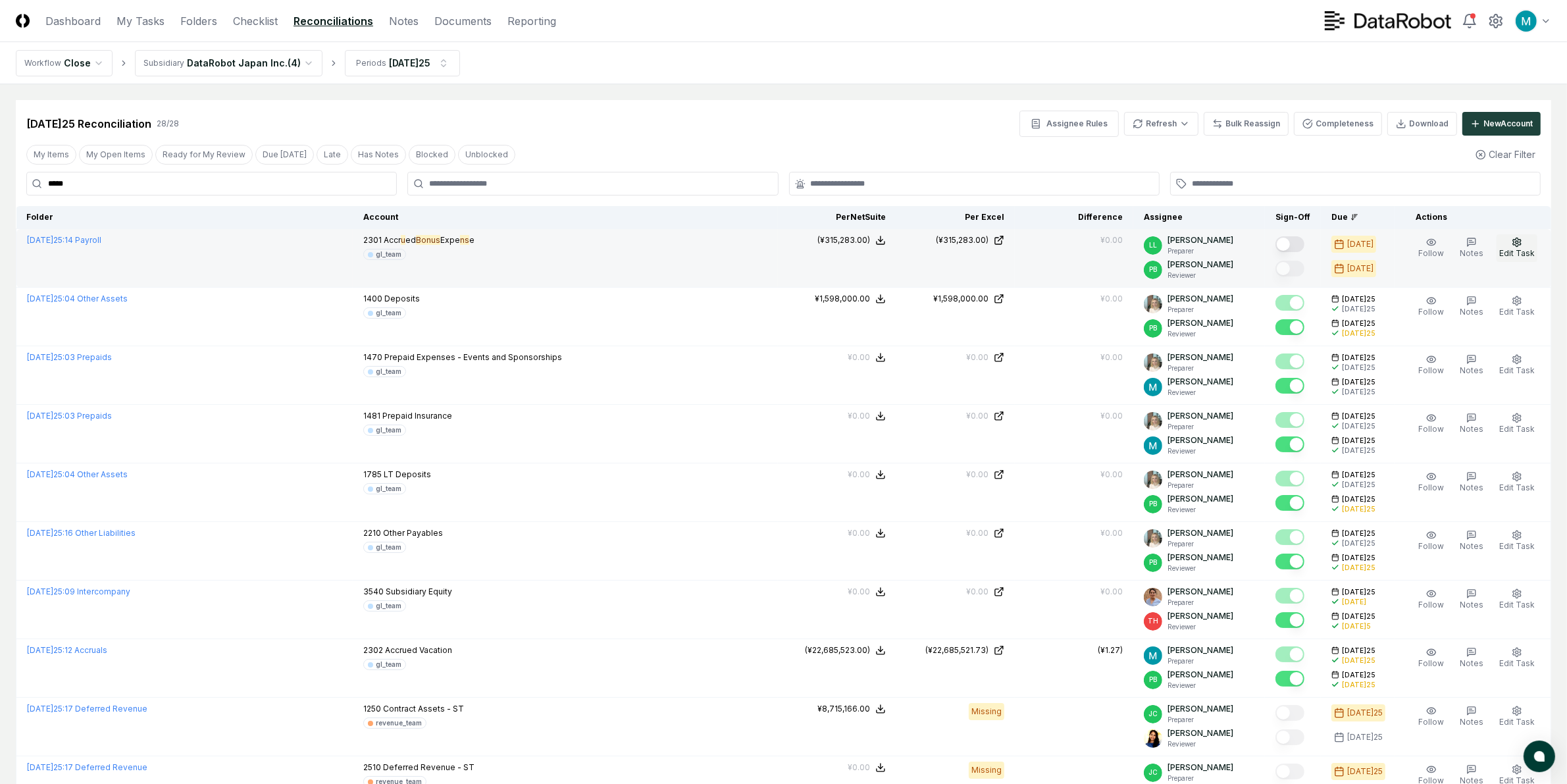
click at [1403, 248] on span "Edit Task" at bounding box center [1517, 253] width 36 height 10
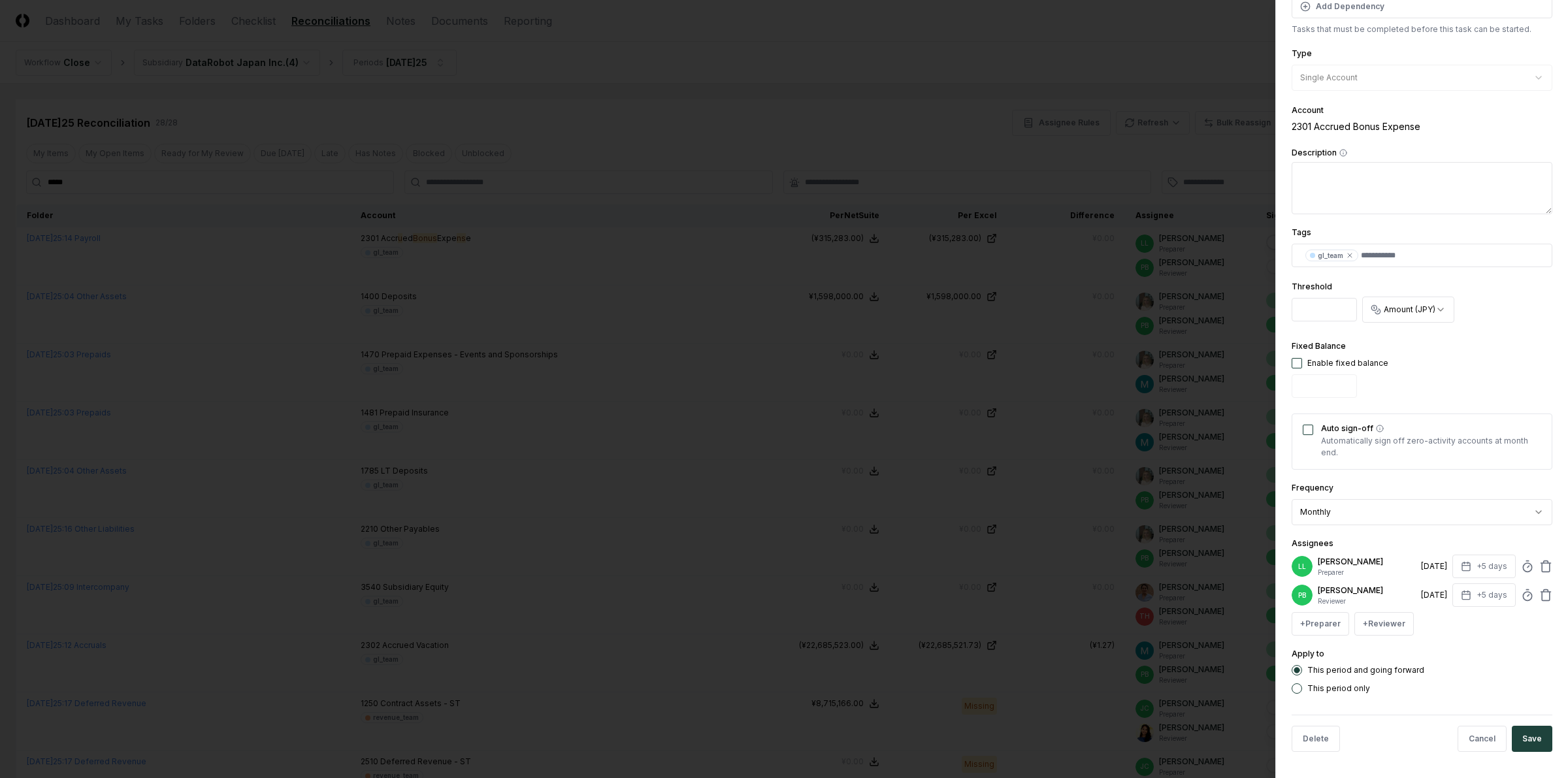
scroll to position [199, 0]
click at [1392, 561] on div "**********" at bounding box center [1421, 389] width 293 height 778
click at [1392, 564] on icon at bounding box center [1545, 566] width 13 height 13
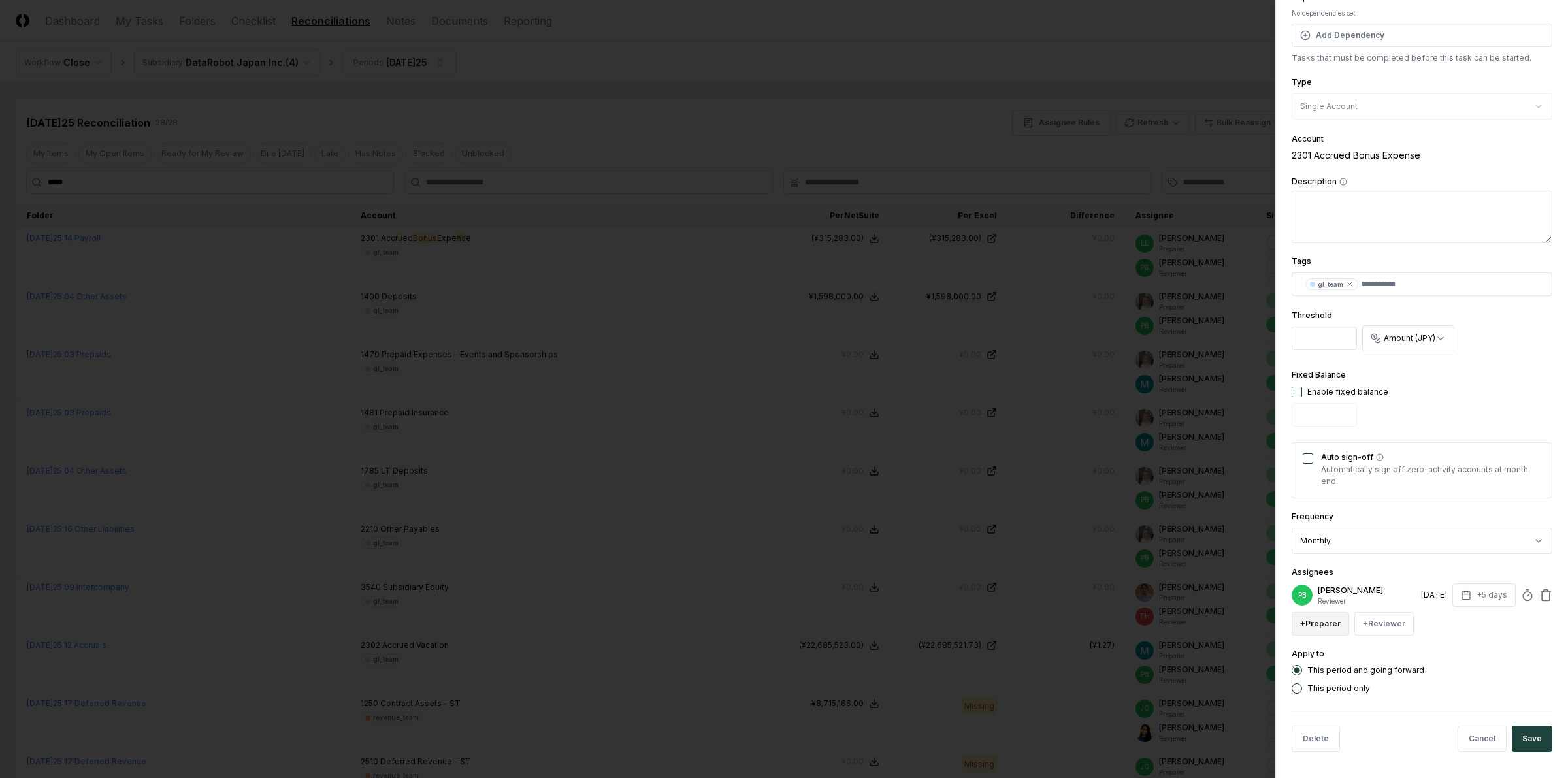
click at [1314, 631] on button "+ Preparer" at bounding box center [1320, 624] width 58 height 24
type input "****"
click at [1392, 497] on div "[PERSON_NAME]" at bounding box center [1385, 500] width 182 height 24
click at [1392, 691] on button "Save" at bounding box center [1531, 767] width 41 height 26
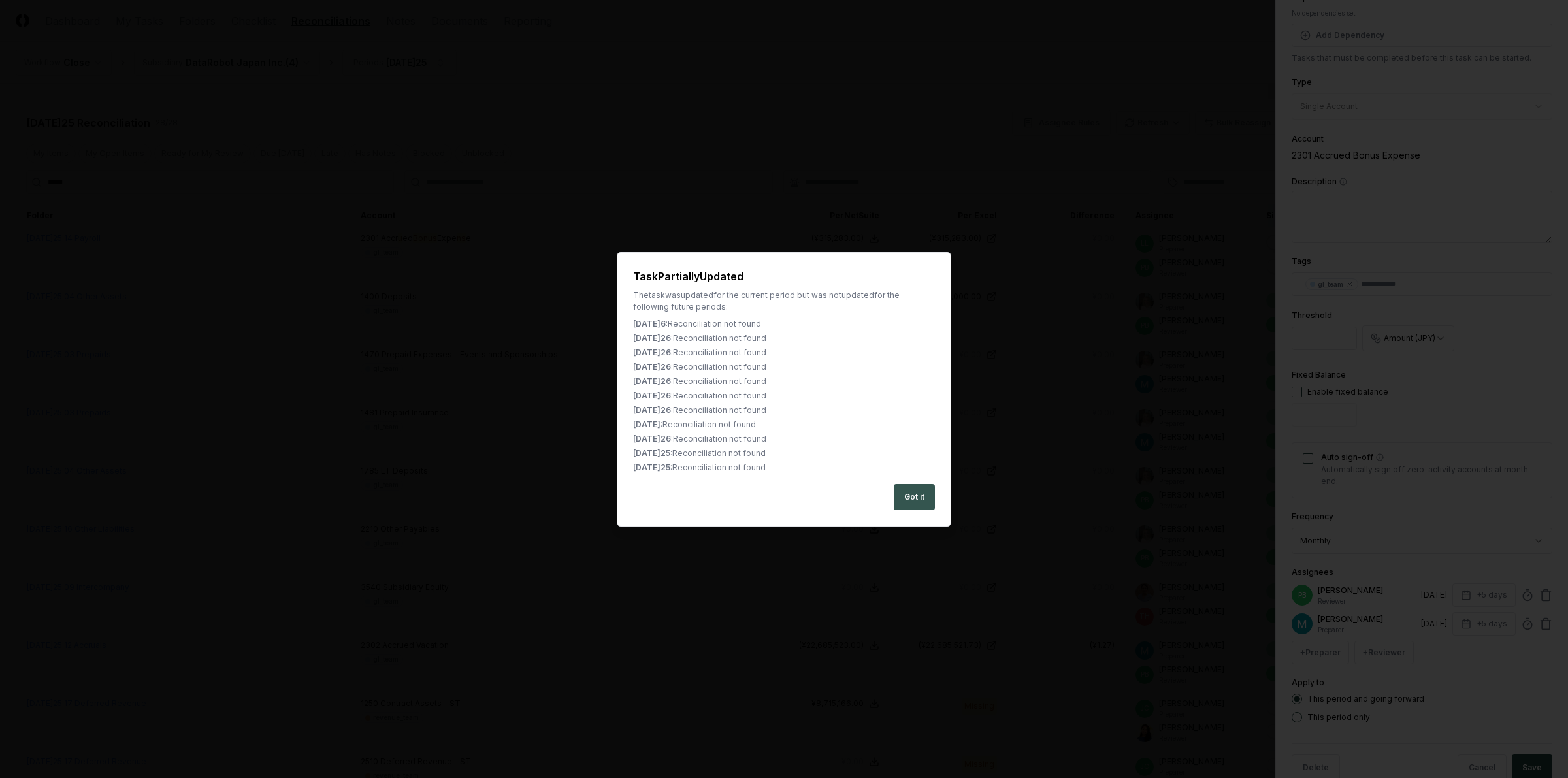
click at [903, 495] on button "Got it" at bounding box center [913, 497] width 41 height 26
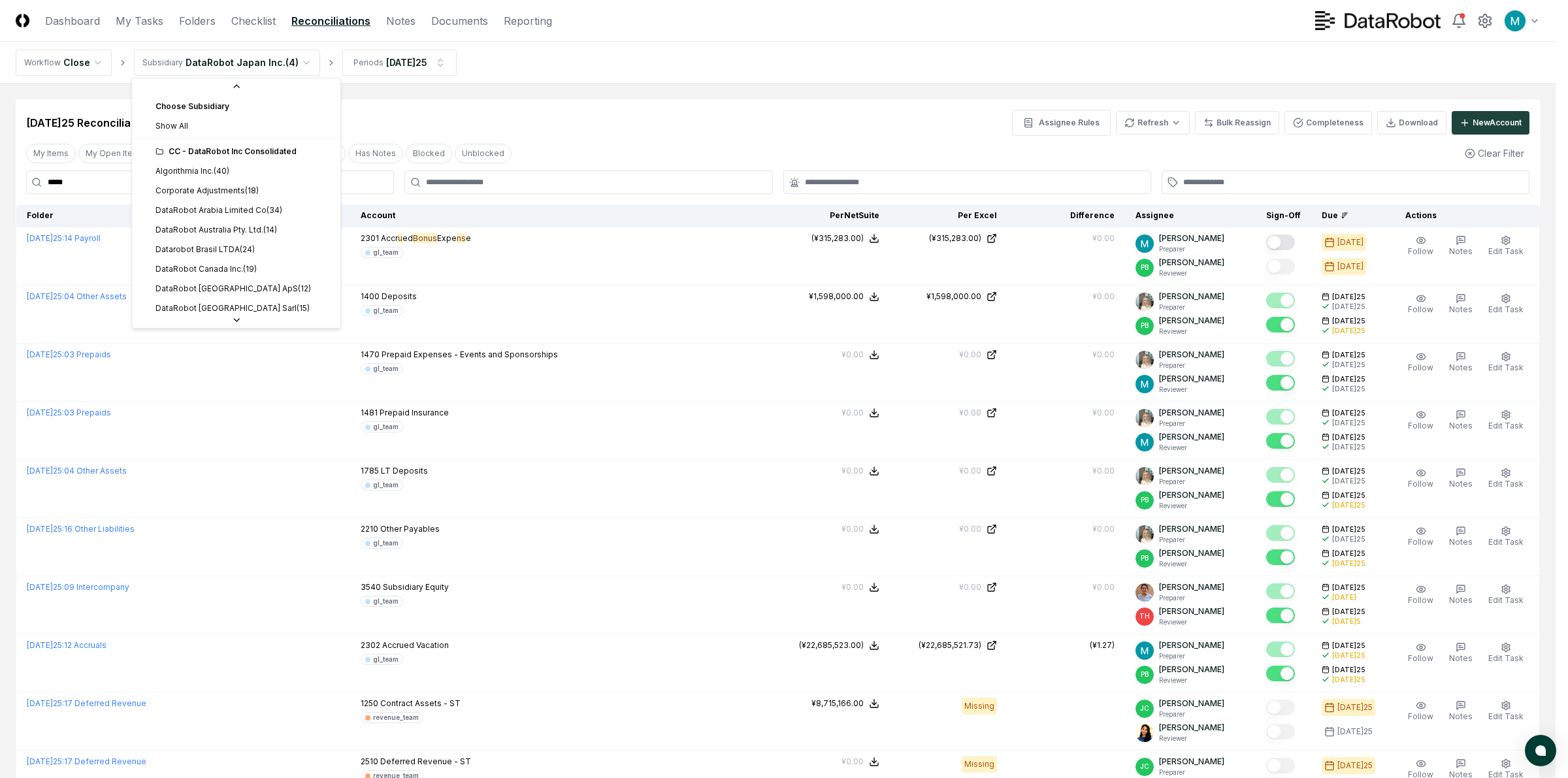
scroll to position [124, 0]
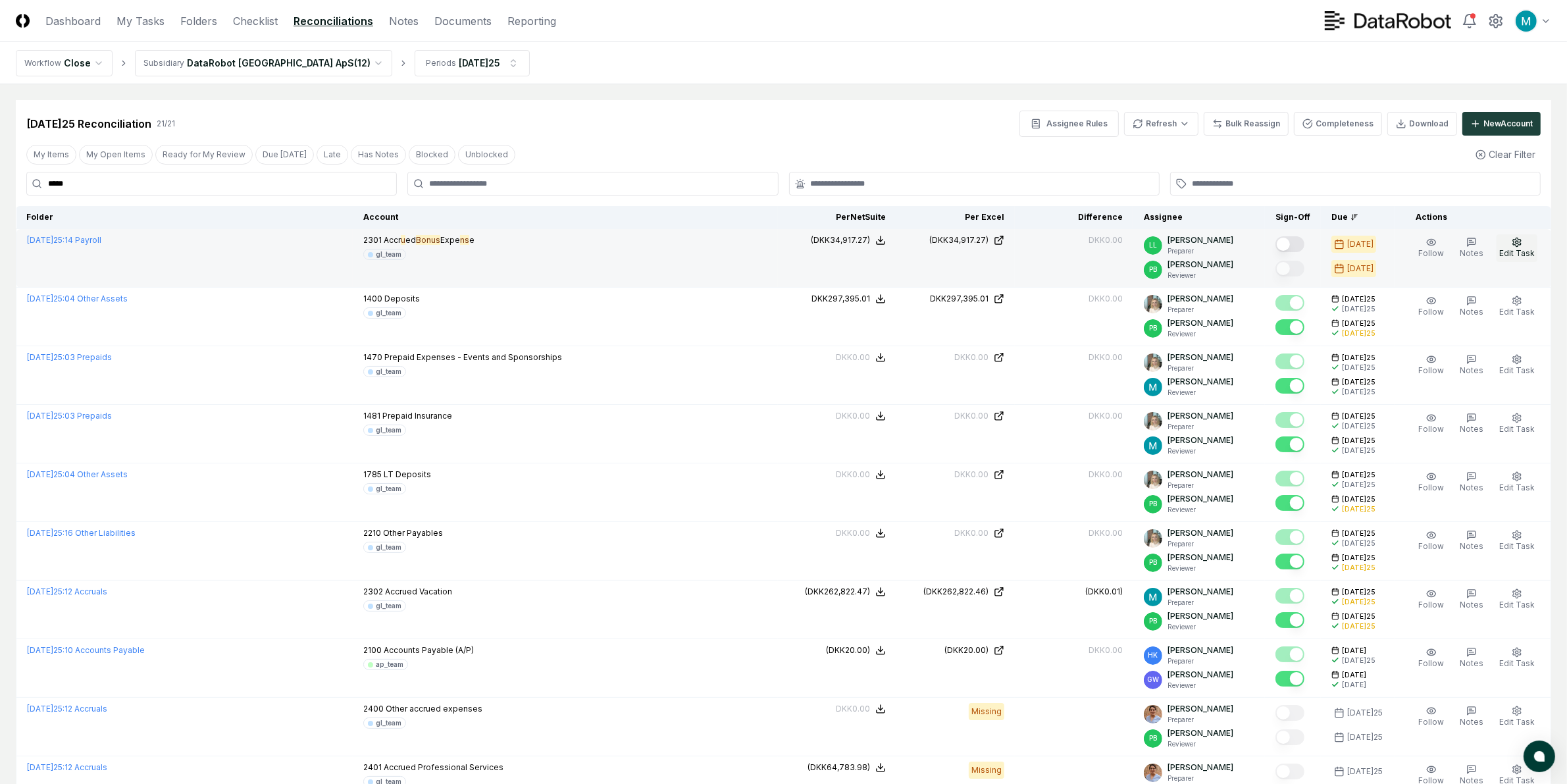
click at [1403, 249] on span "Edit Task" at bounding box center [1517, 253] width 36 height 10
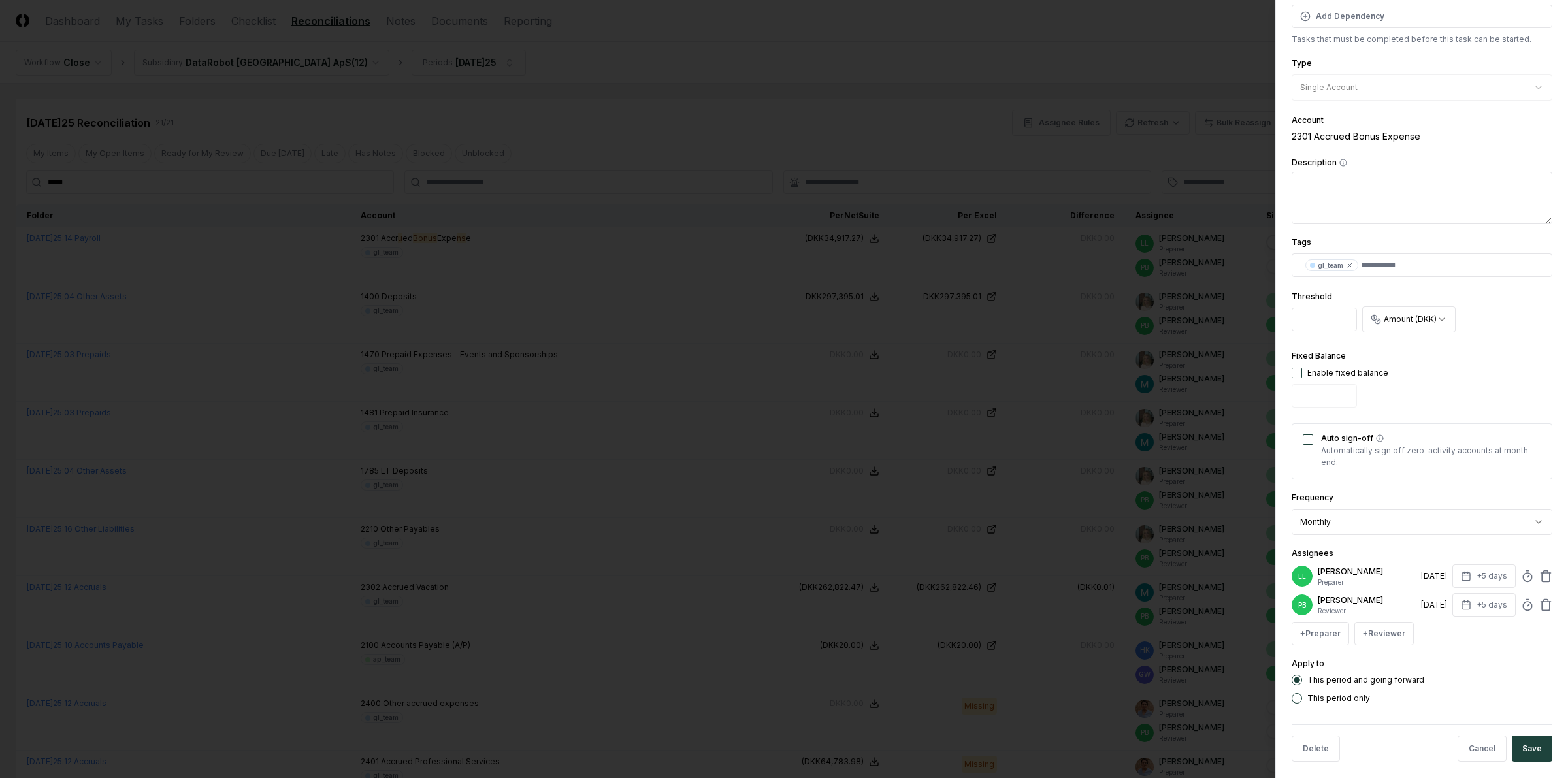
scroll to position [199, 0]
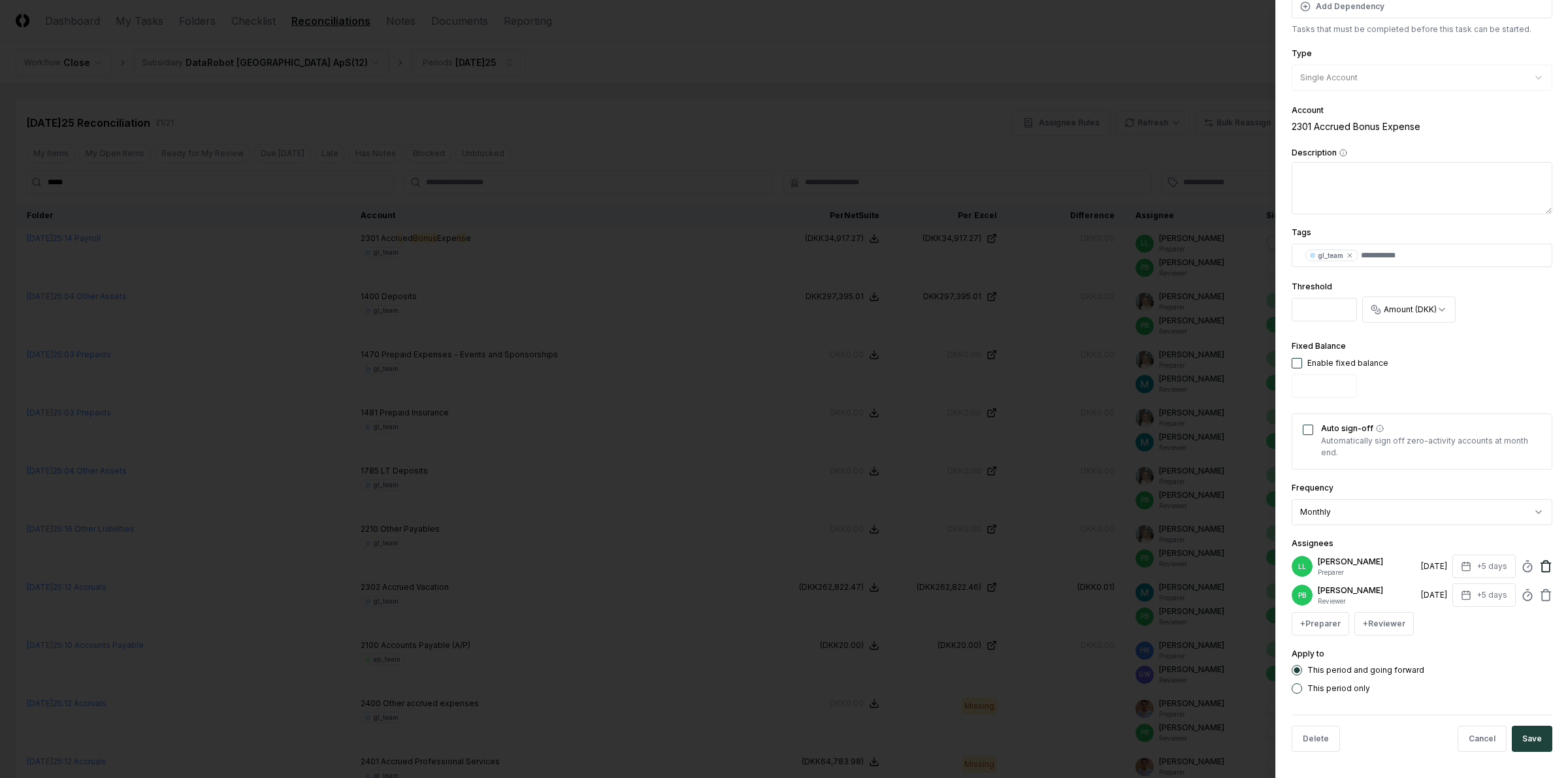
click at [1392, 560] on icon at bounding box center [1545, 566] width 13 height 13
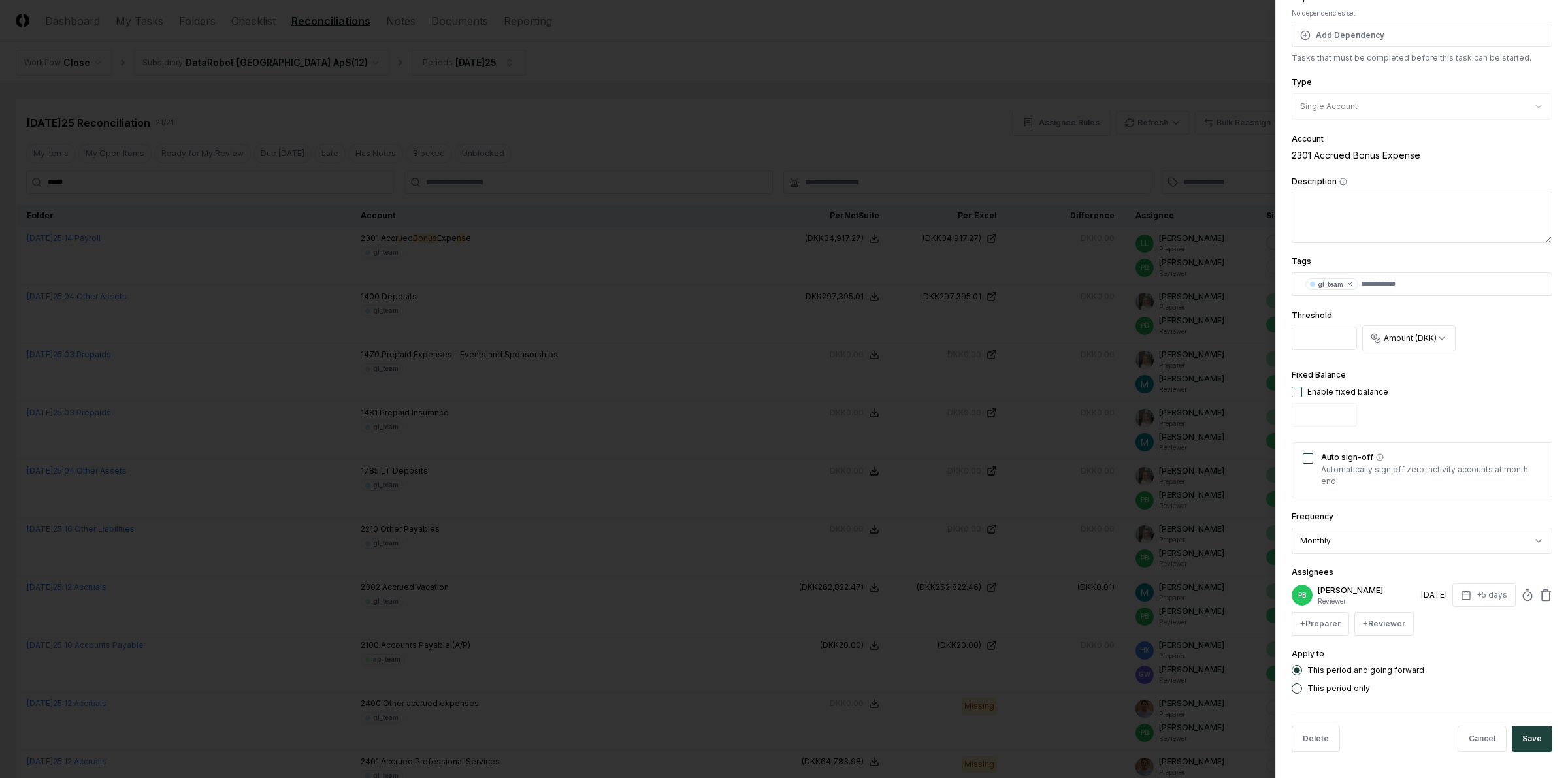
click at [1351, 624] on div "+ Preparer + Reviewer" at bounding box center [1421, 624] width 261 height 24
click at [1335, 624] on button "+ Preparer" at bounding box center [1320, 624] width 58 height 24
type input "****"
click at [1339, 503] on div "[PERSON_NAME]" at bounding box center [1353, 500] width 64 height 12
click at [1392, 691] on button "Save" at bounding box center [1531, 767] width 41 height 26
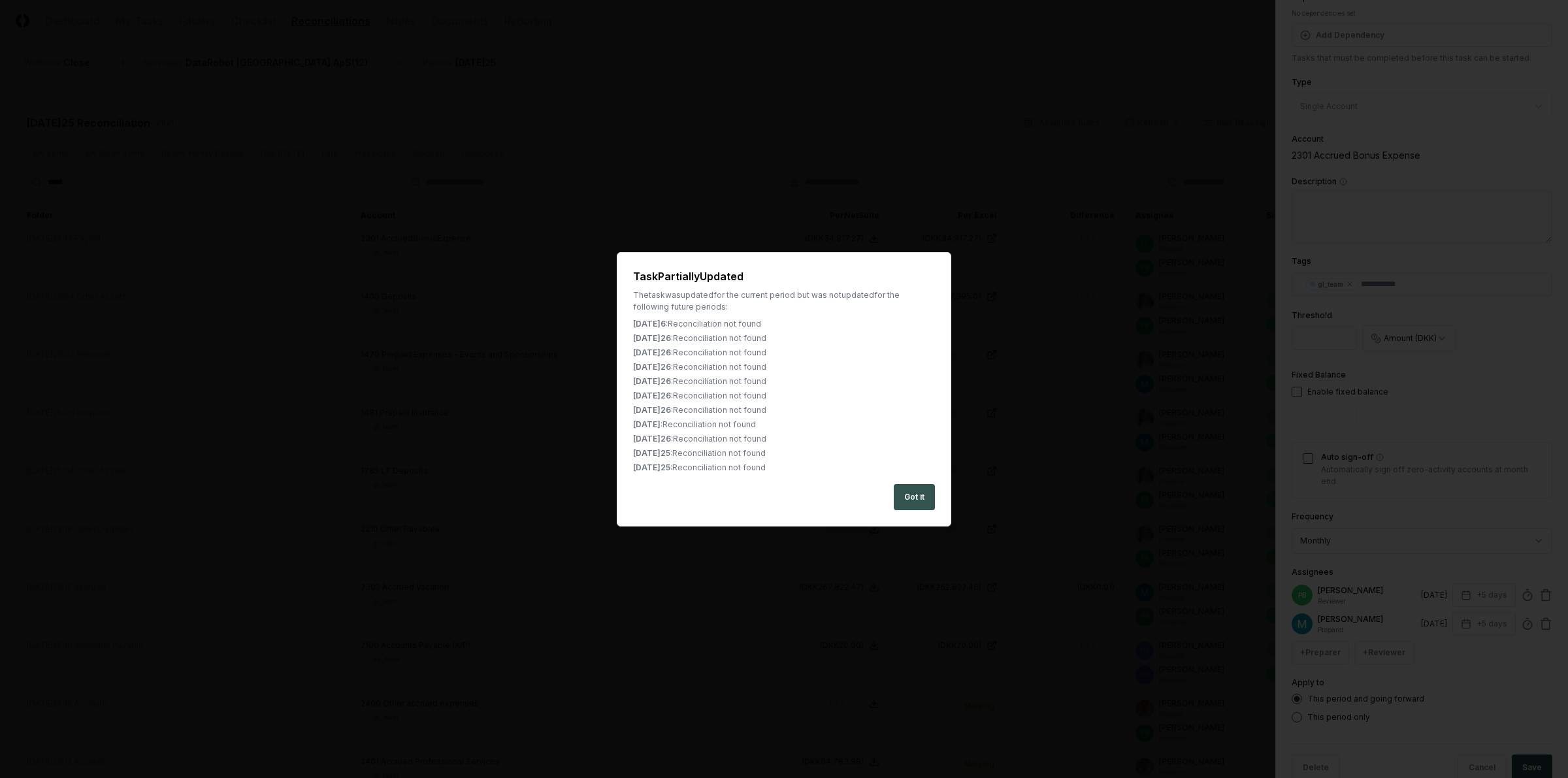
click at [912, 498] on button "Got it" at bounding box center [913, 497] width 41 height 26
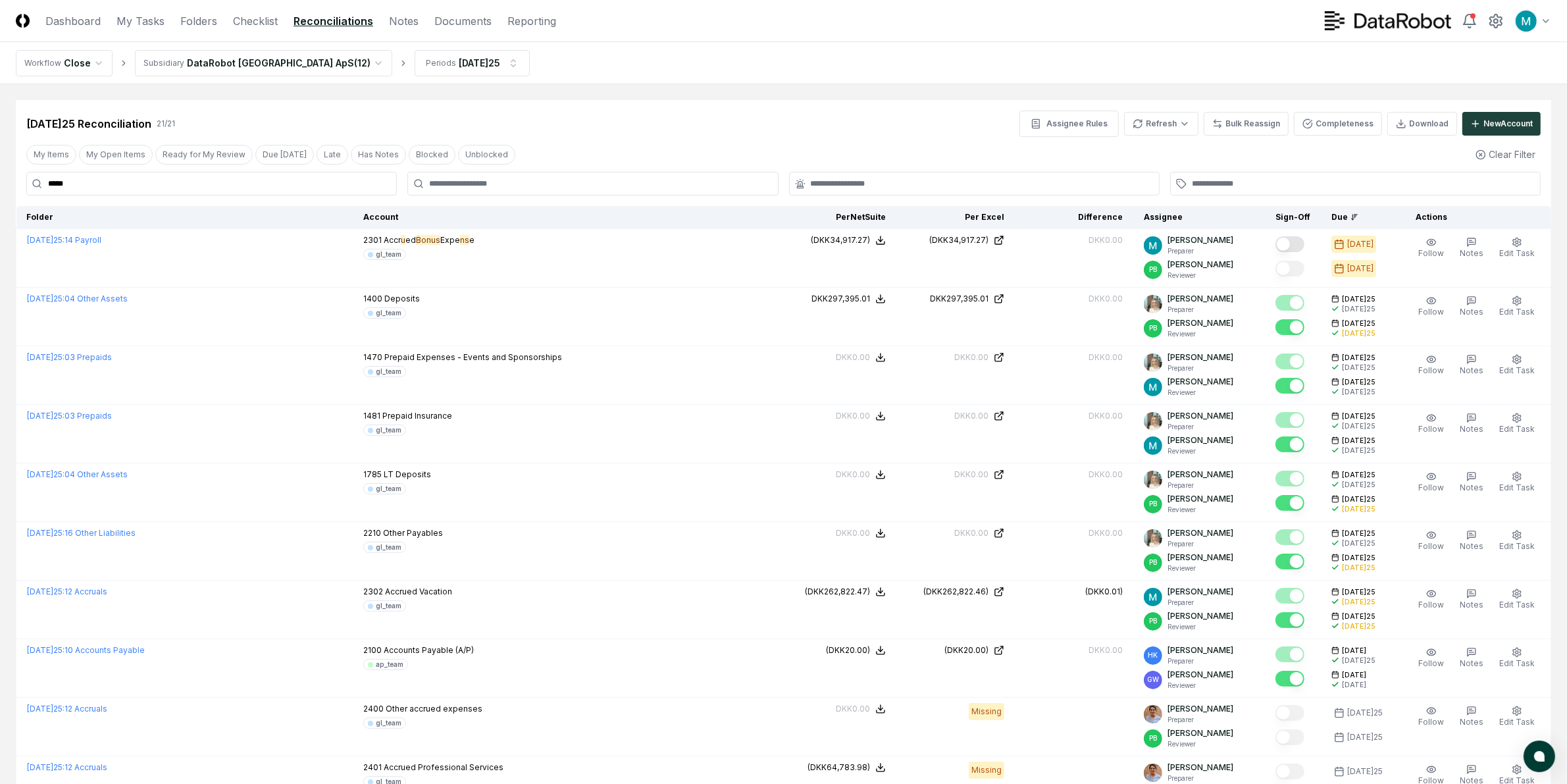
click at [267, 74] on html "CloseCore Dashboard My Tasks Folders Checklist Reconciliations Notes Documents …" at bounding box center [783, 777] width 1567 height 1554
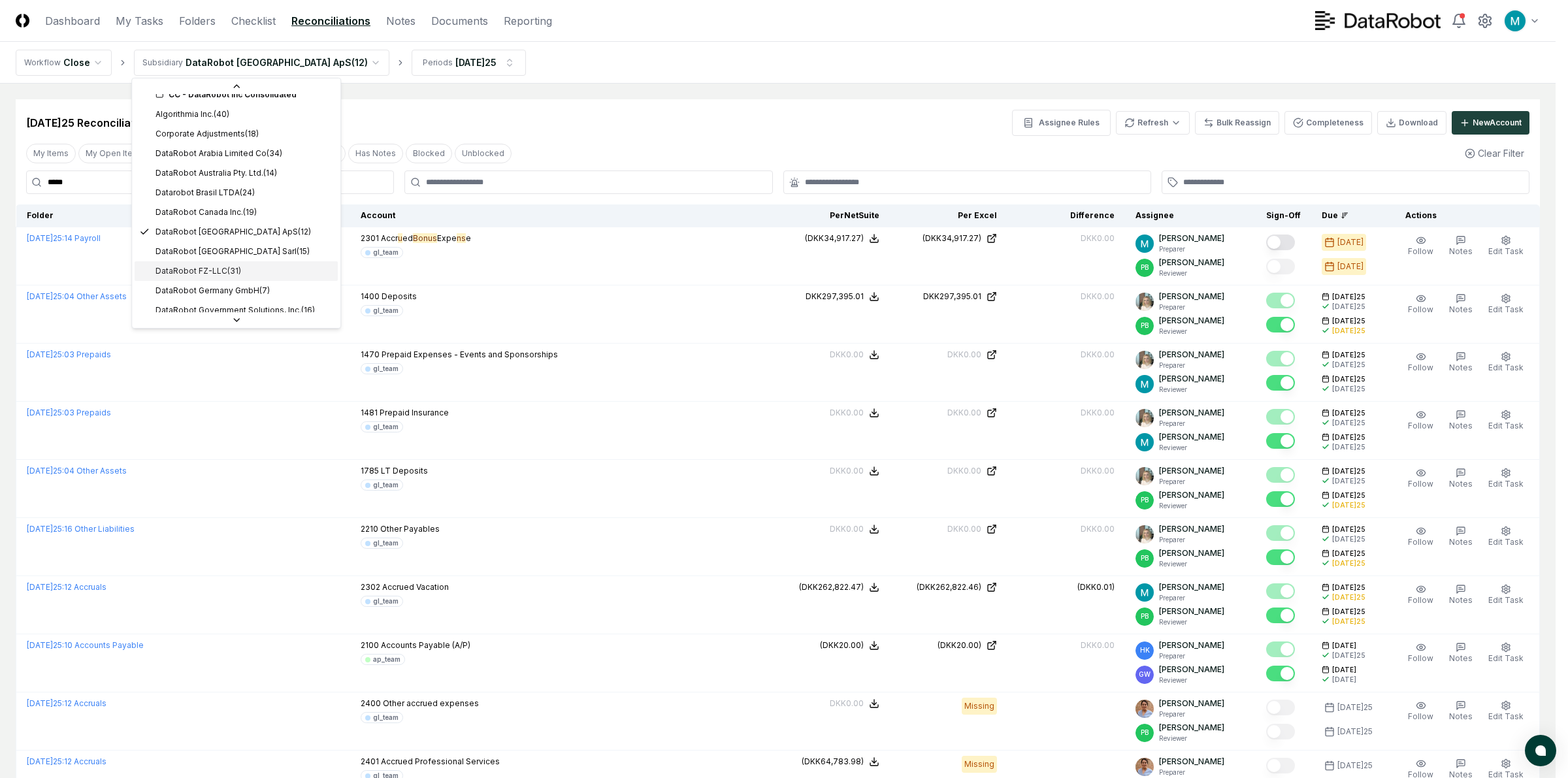
scroll to position [81, 0]
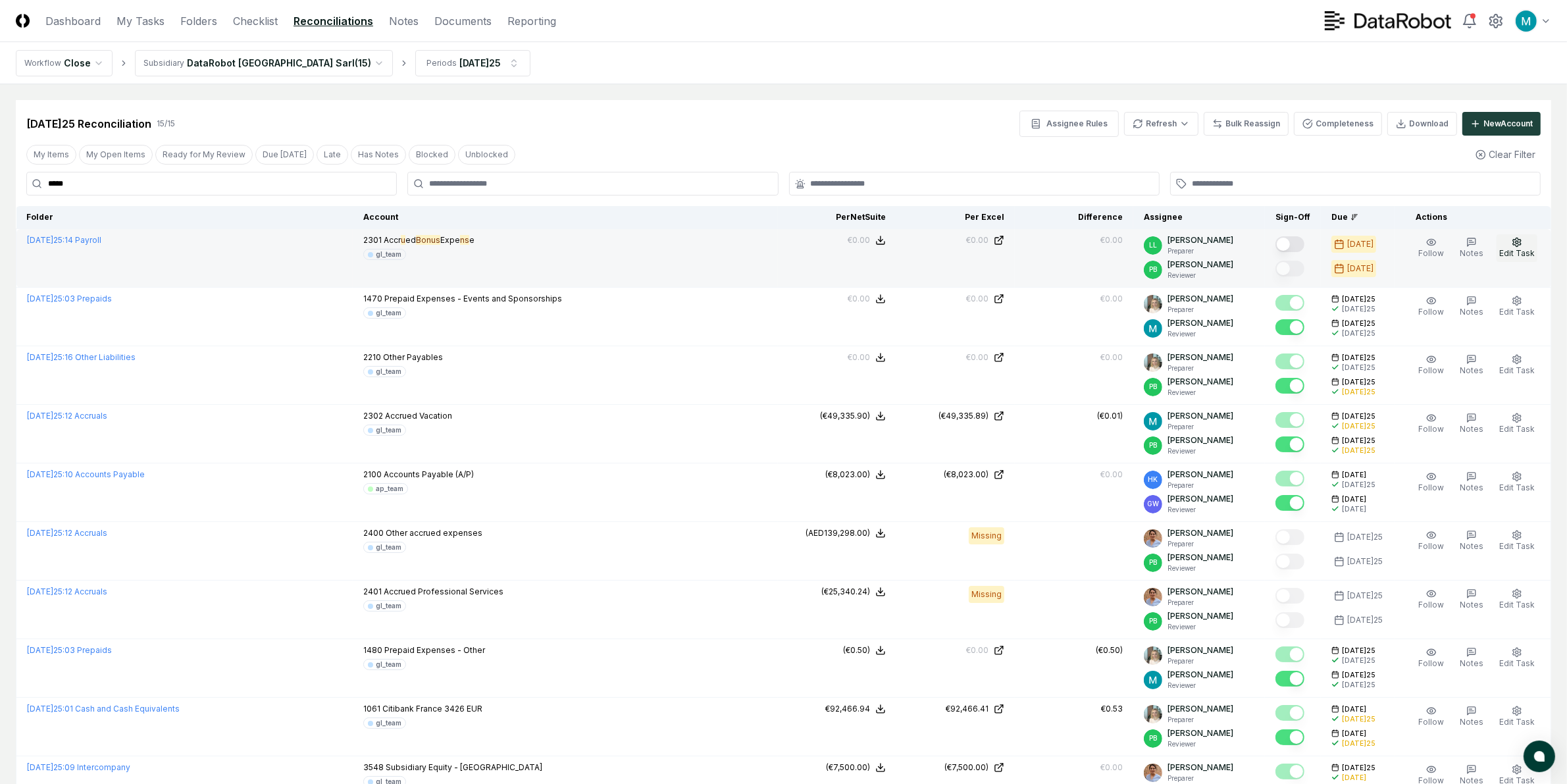
click at [1403, 248] on span "Edit Task" at bounding box center [1517, 253] width 36 height 10
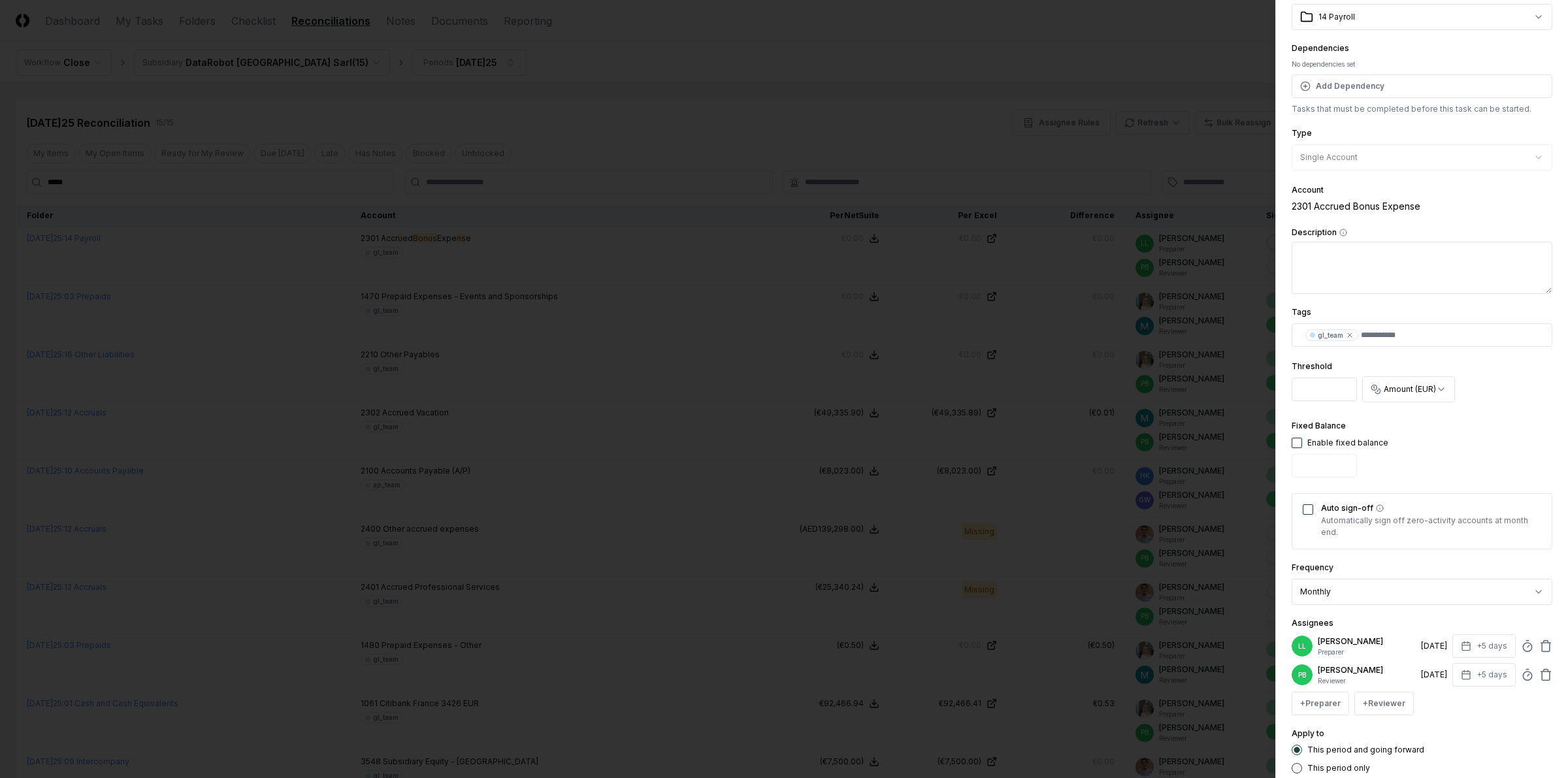
scroll to position [199, 0]
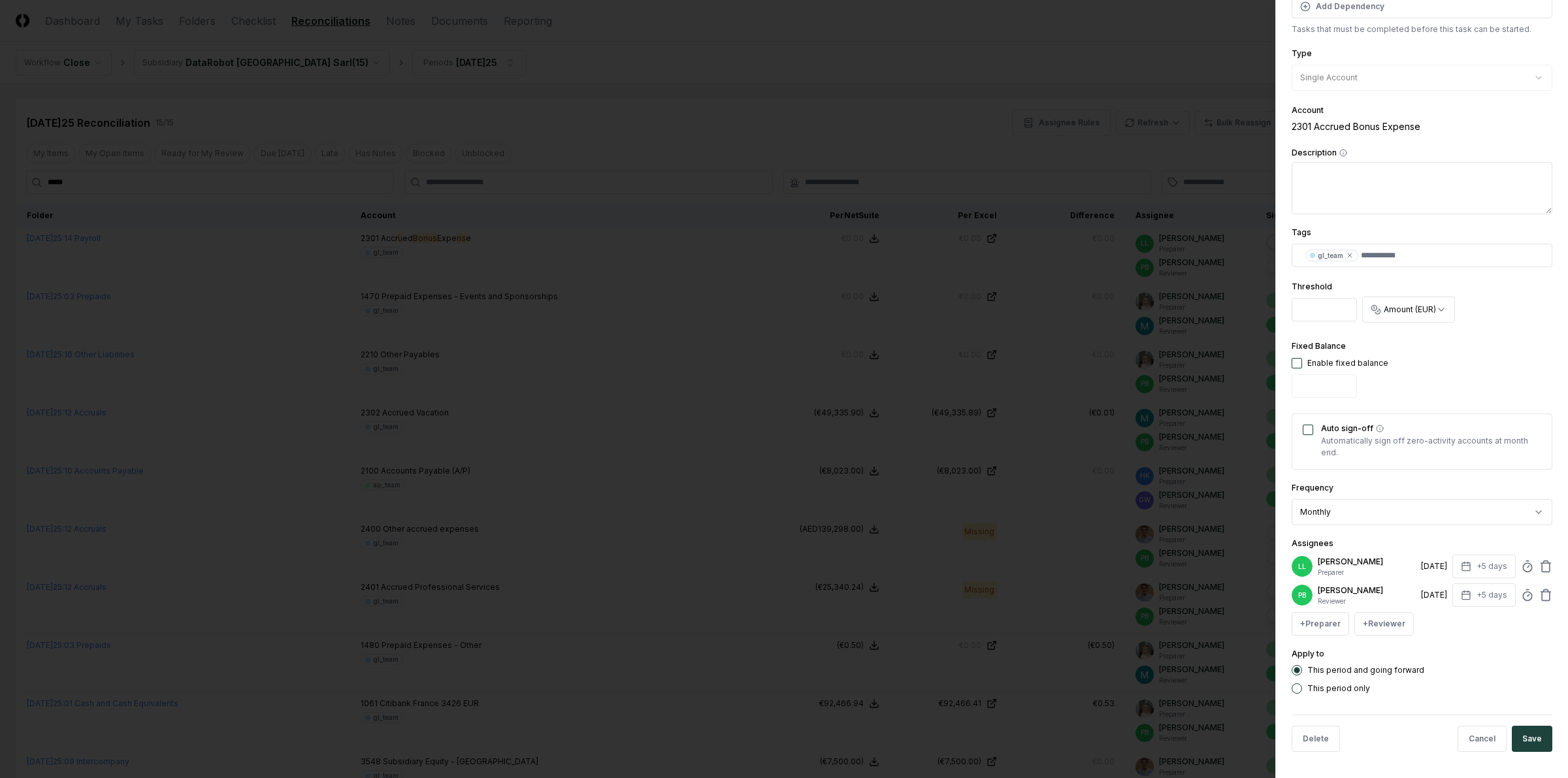
click at [1392, 555] on div "[PERSON_NAME] Preparer [DATE] +5 days" at bounding box center [1421, 567] width 261 height 24
click at [1392, 560] on icon at bounding box center [1545, 566] width 13 height 13
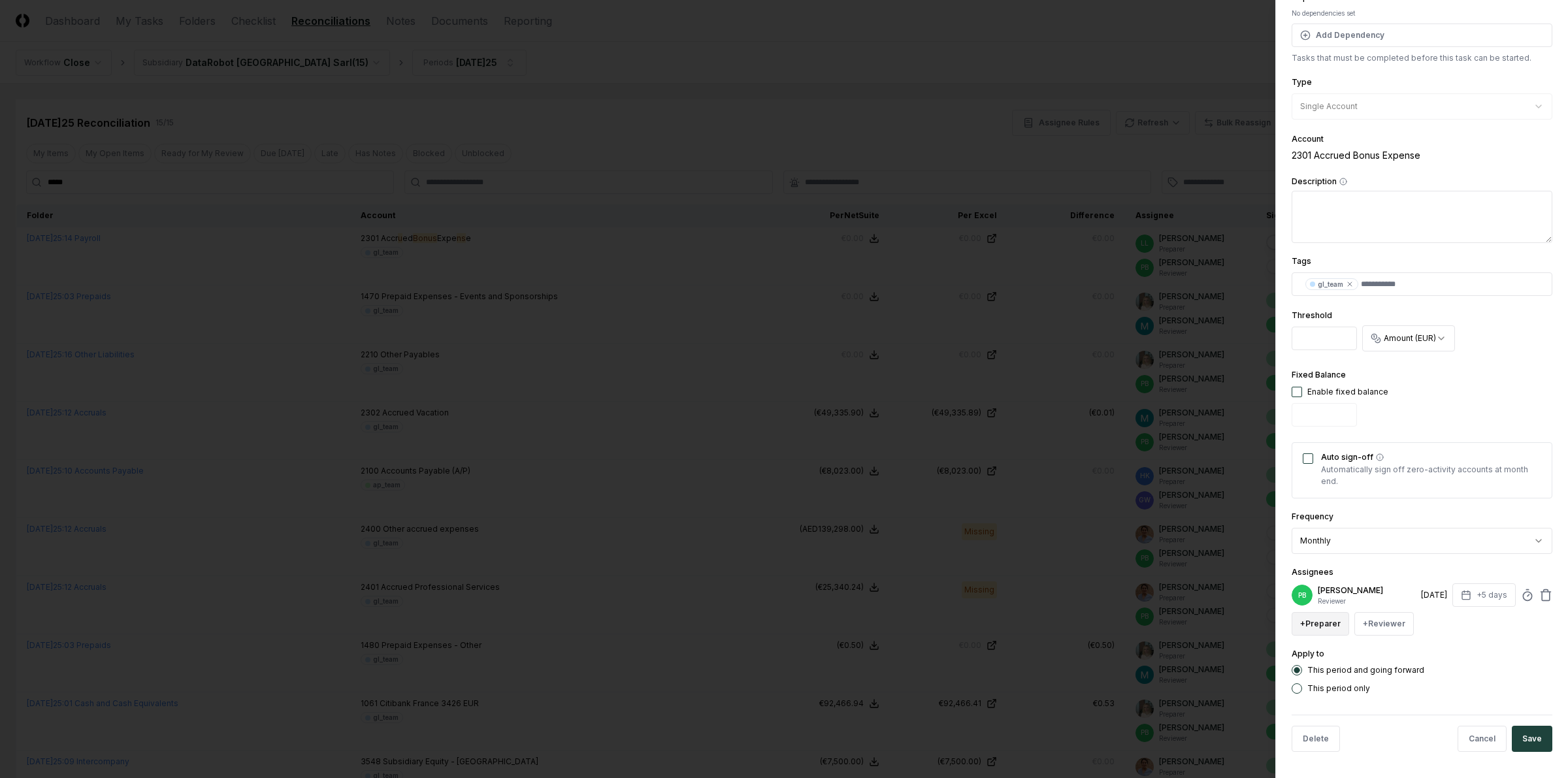
click at [1342, 618] on button "+ Preparer" at bounding box center [1320, 624] width 58 height 24
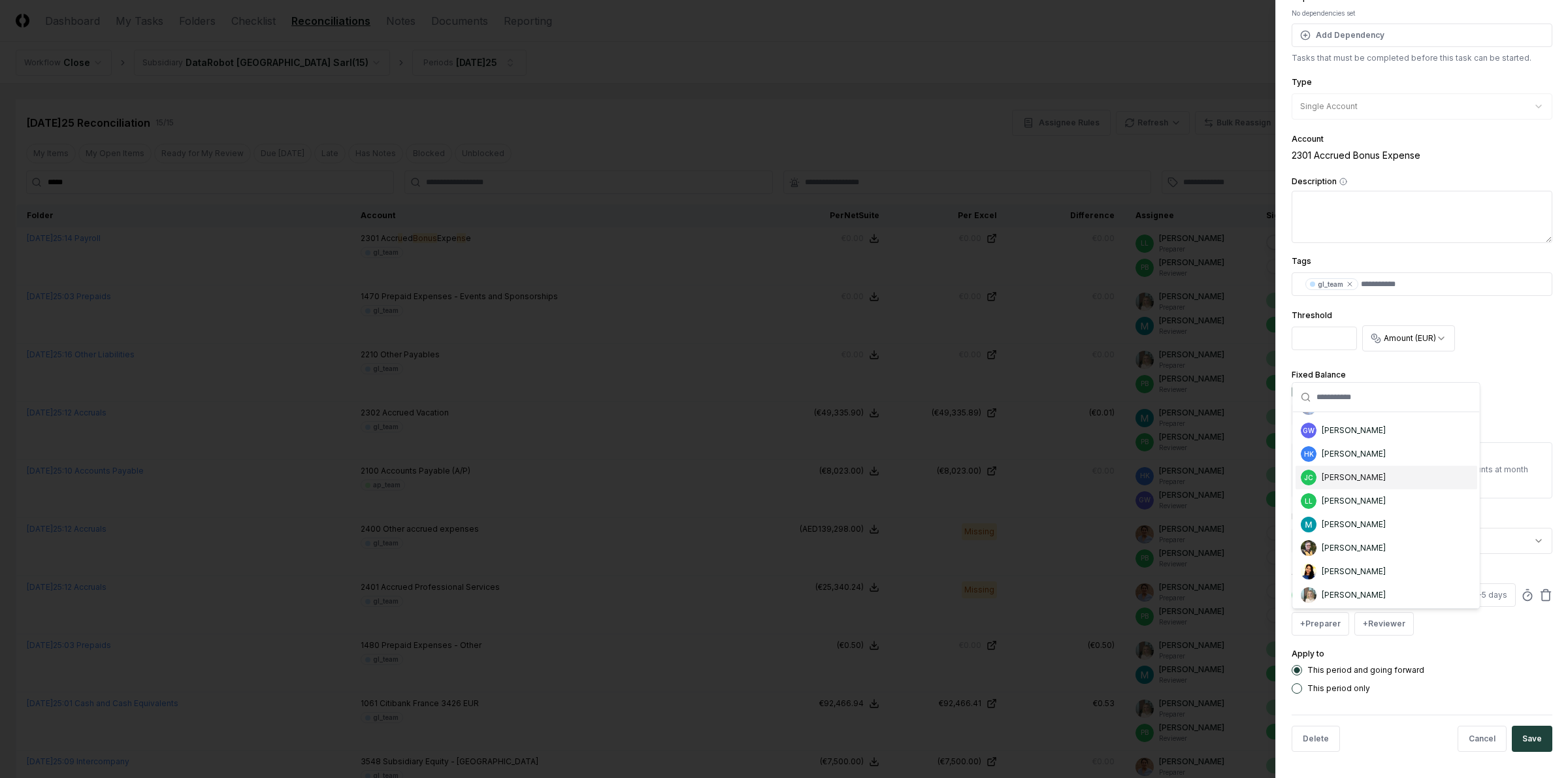
scroll to position [81, 0]
click at [1390, 493] on div "[PERSON_NAME]" at bounding box center [1385, 486] width 182 height 24
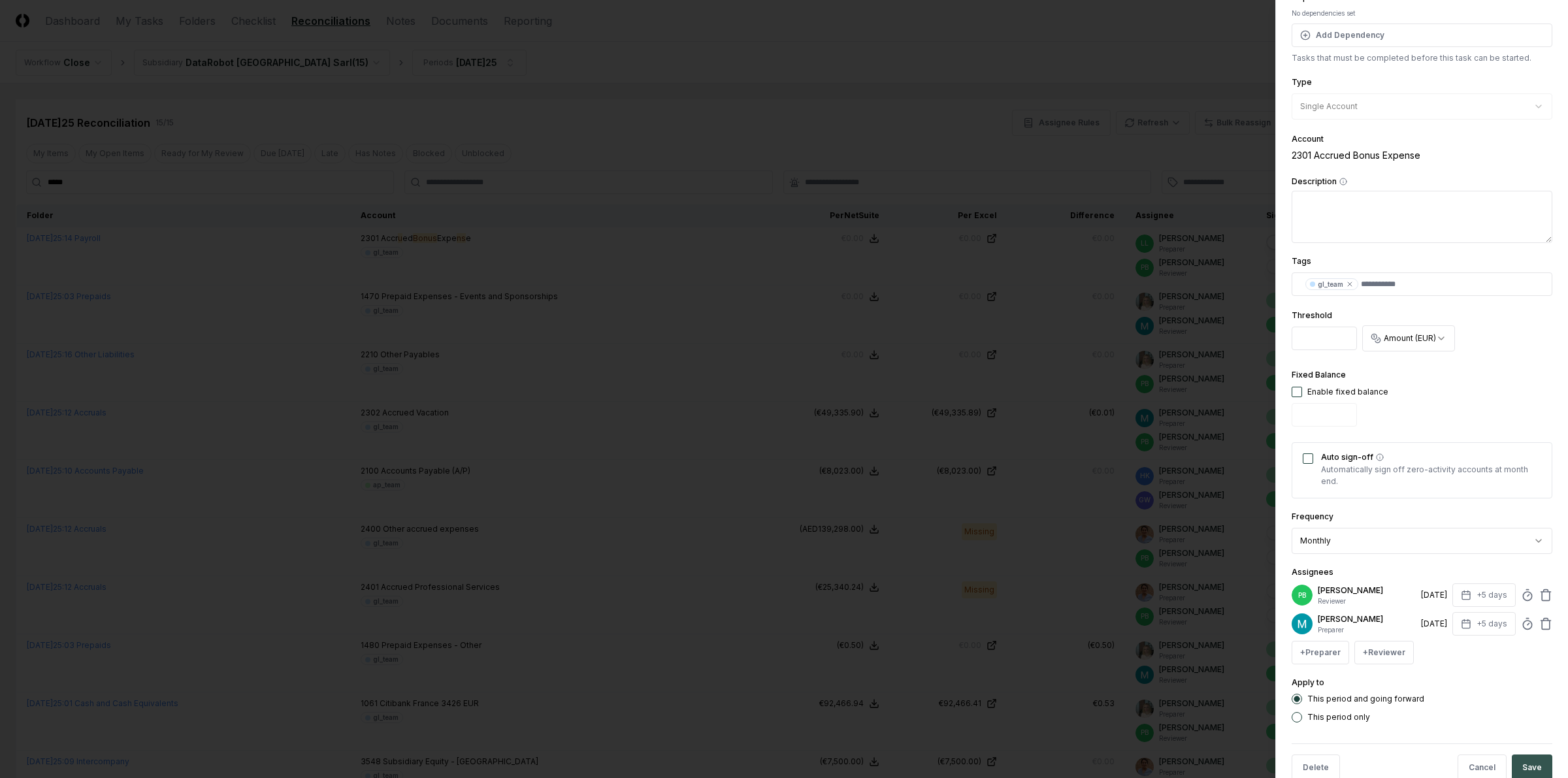
click at [1392, 691] on button "Save" at bounding box center [1531, 767] width 41 height 26
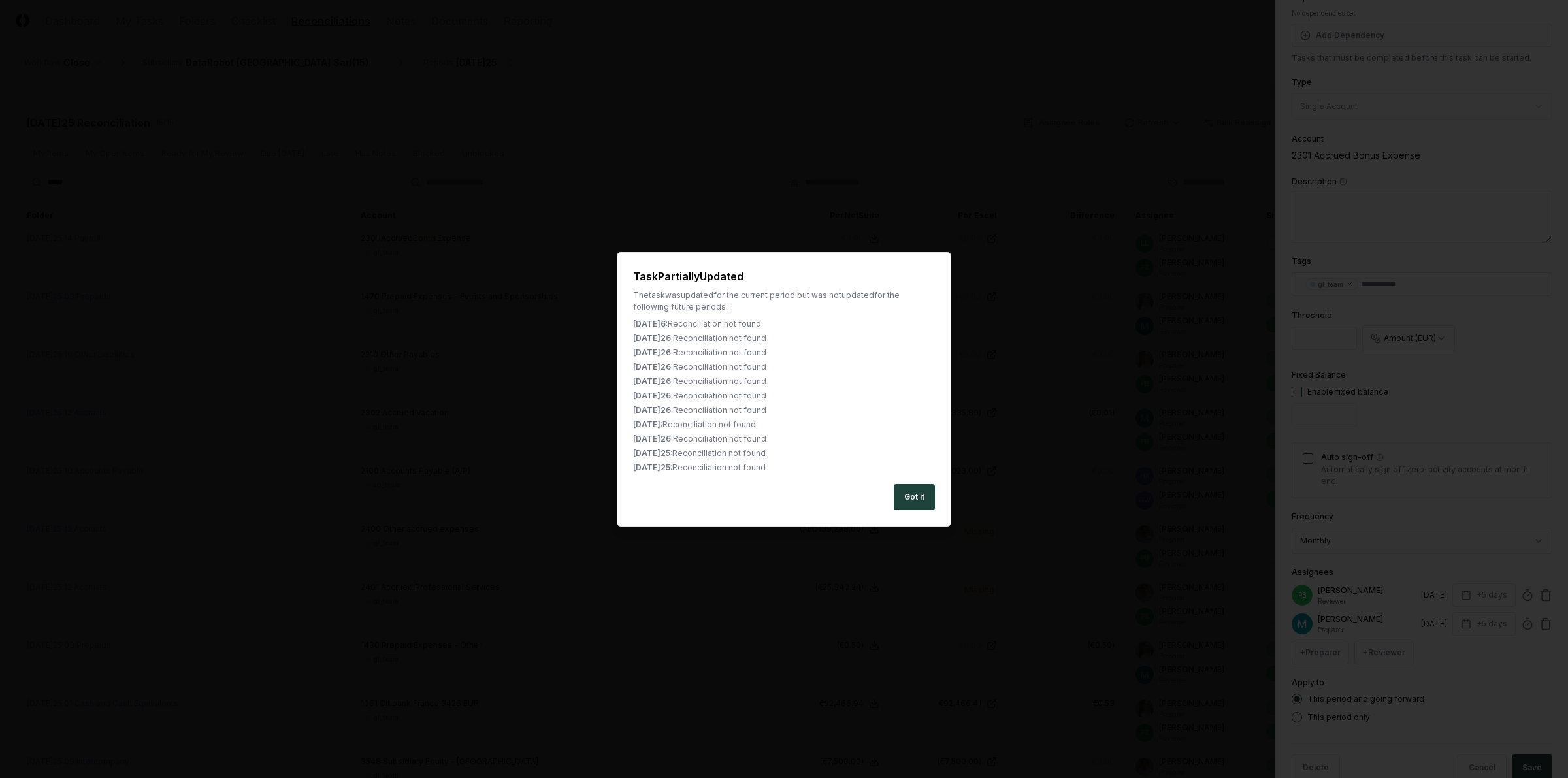
click at [918, 499] on button "Got it" at bounding box center [913, 497] width 41 height 26
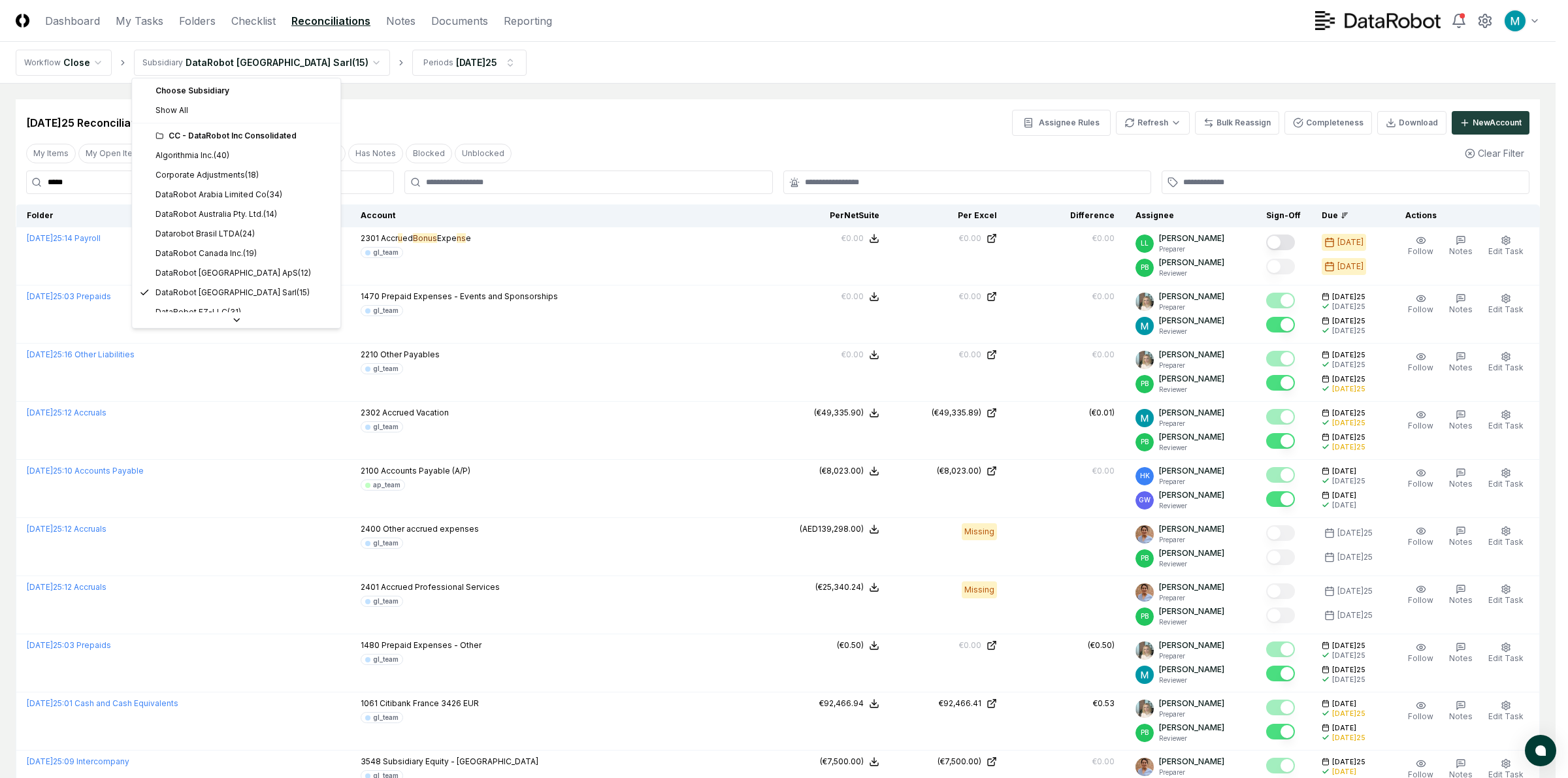
click at [276, 73] on html "CloseCore Dashboard My Tasks Folders Checklist Reconciliations Notes Documents …" at bounding box center [784, 596] width 1568 height 1193
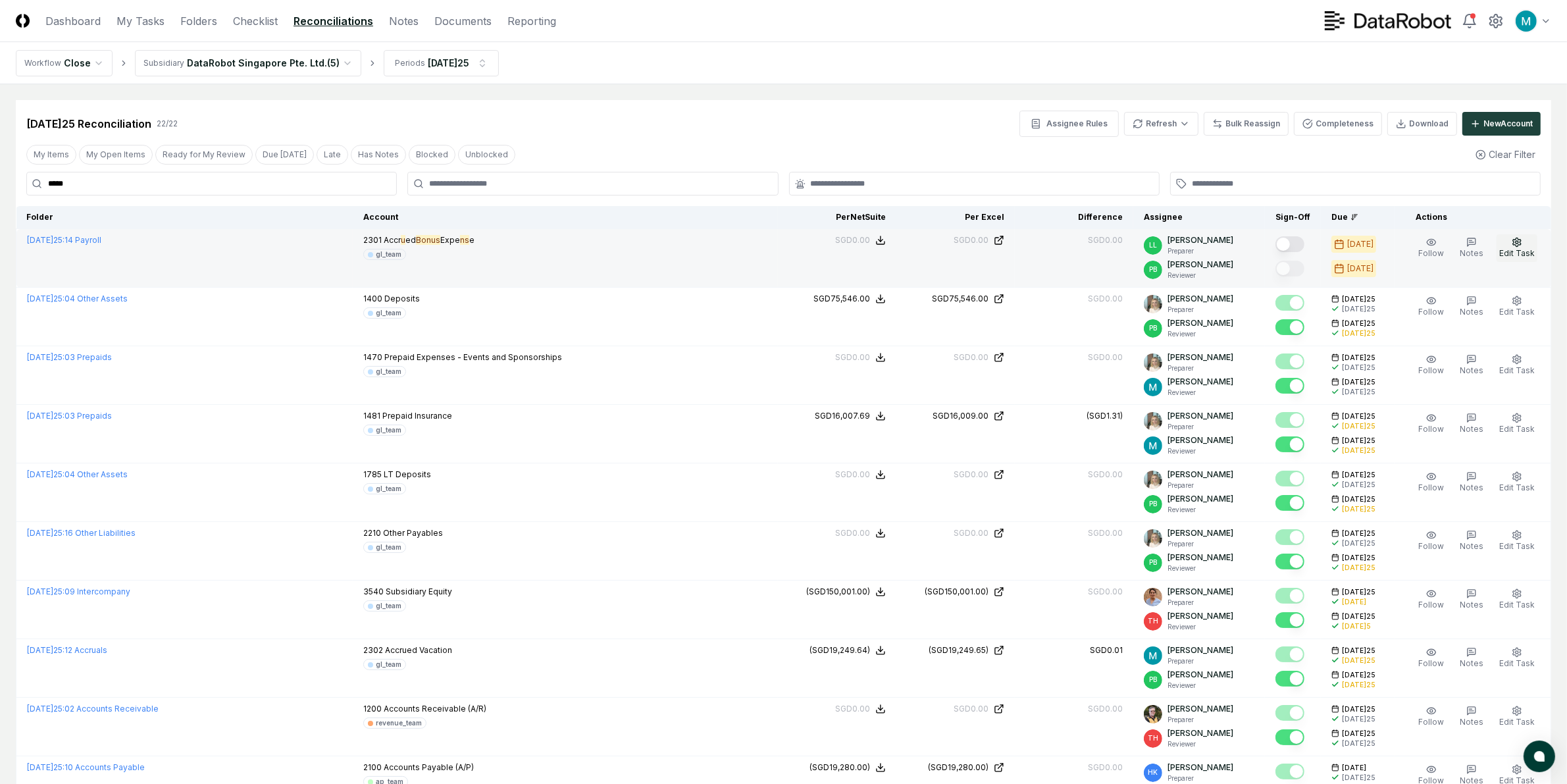
click at [1403, 242] on icon "button" at bounding box center [1517, 242] width 11 height 11
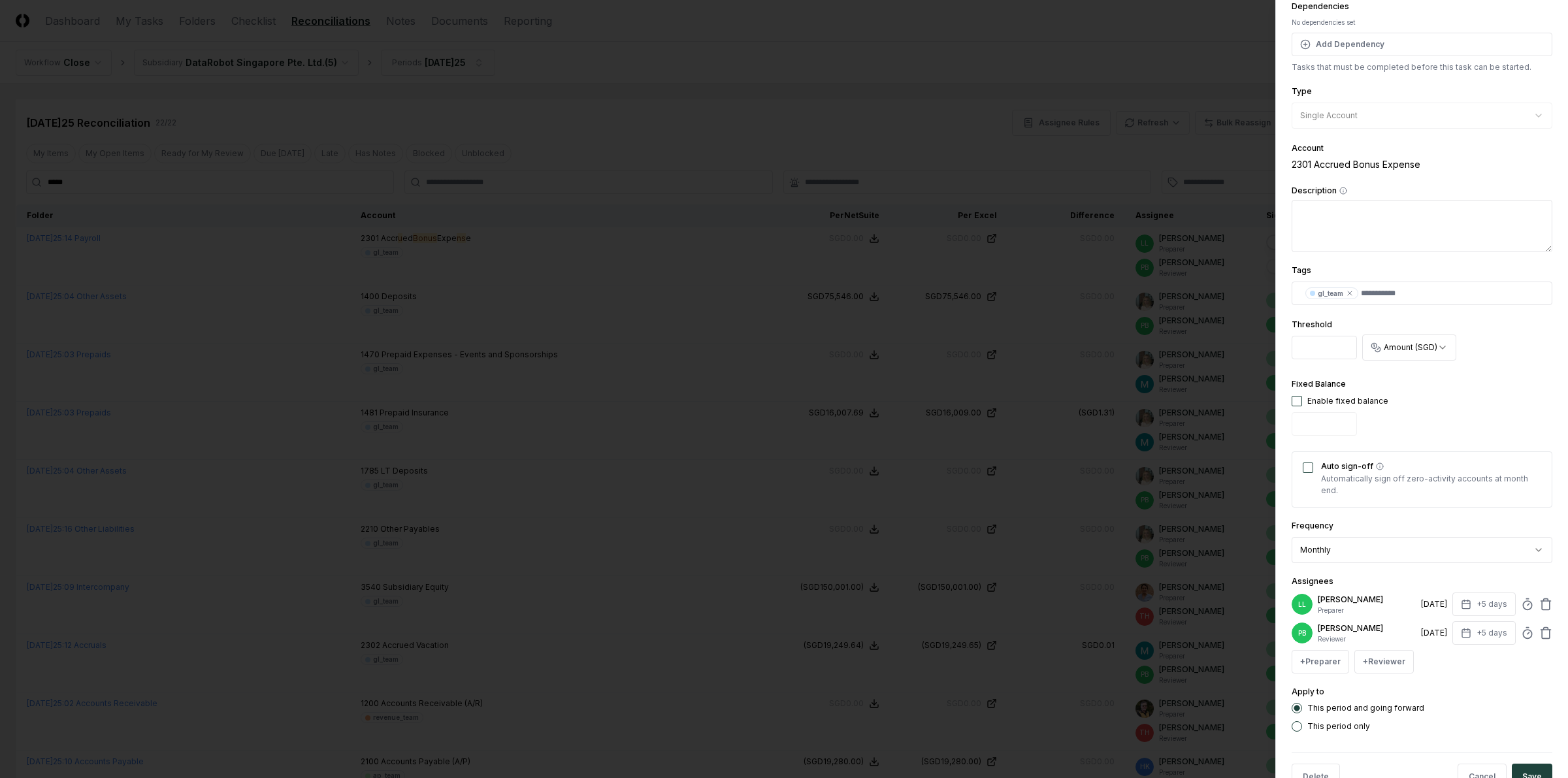
scroll to position [199, 0]
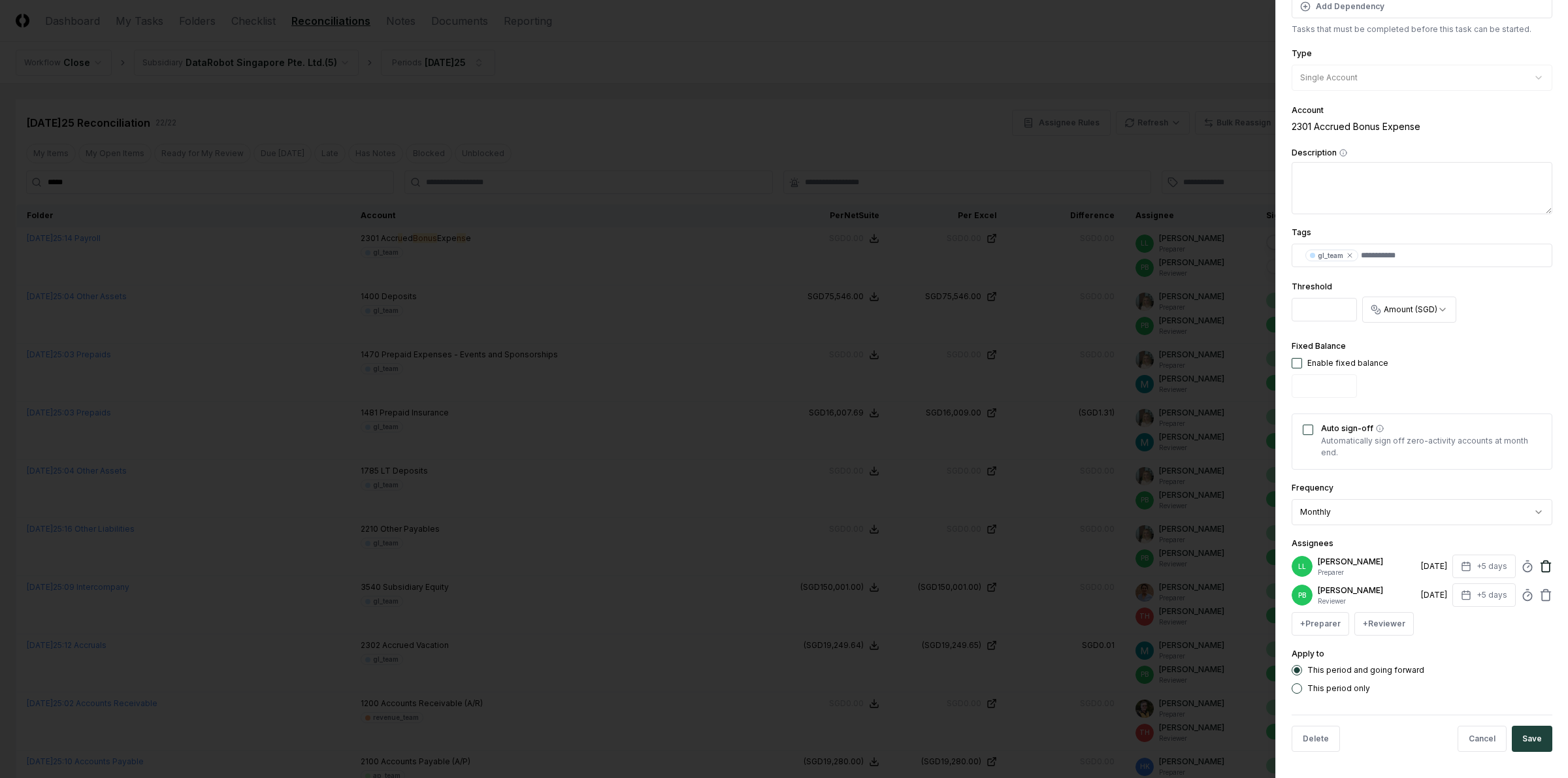
click at [1392, 567] on icon at bounding box center [1545, 567] width 8 height 9
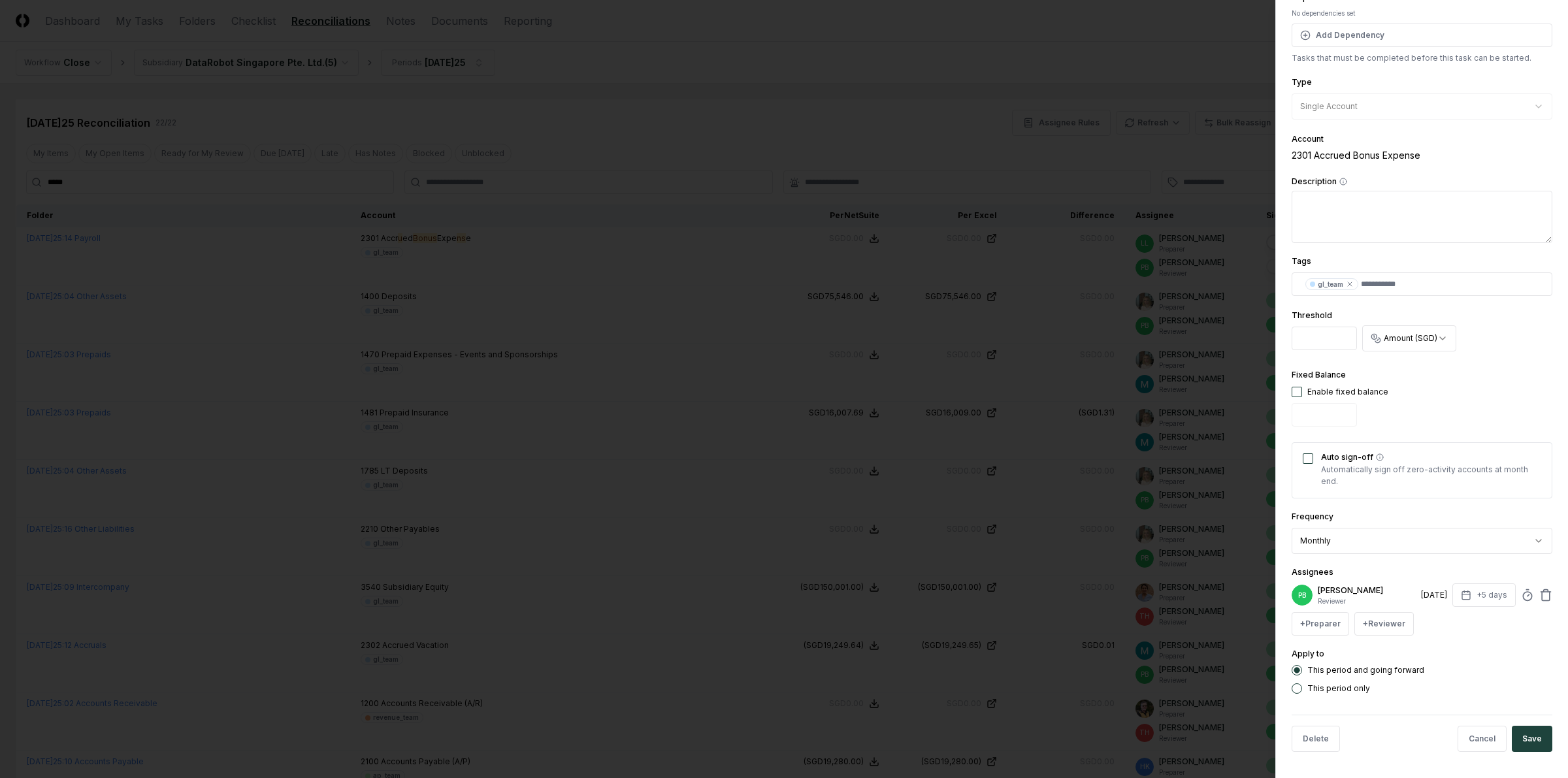
scroll to position [161, 0]
click at [1306, 624] on button "+ Preparer" at bounding box center [1320, 624] width 58 height 24
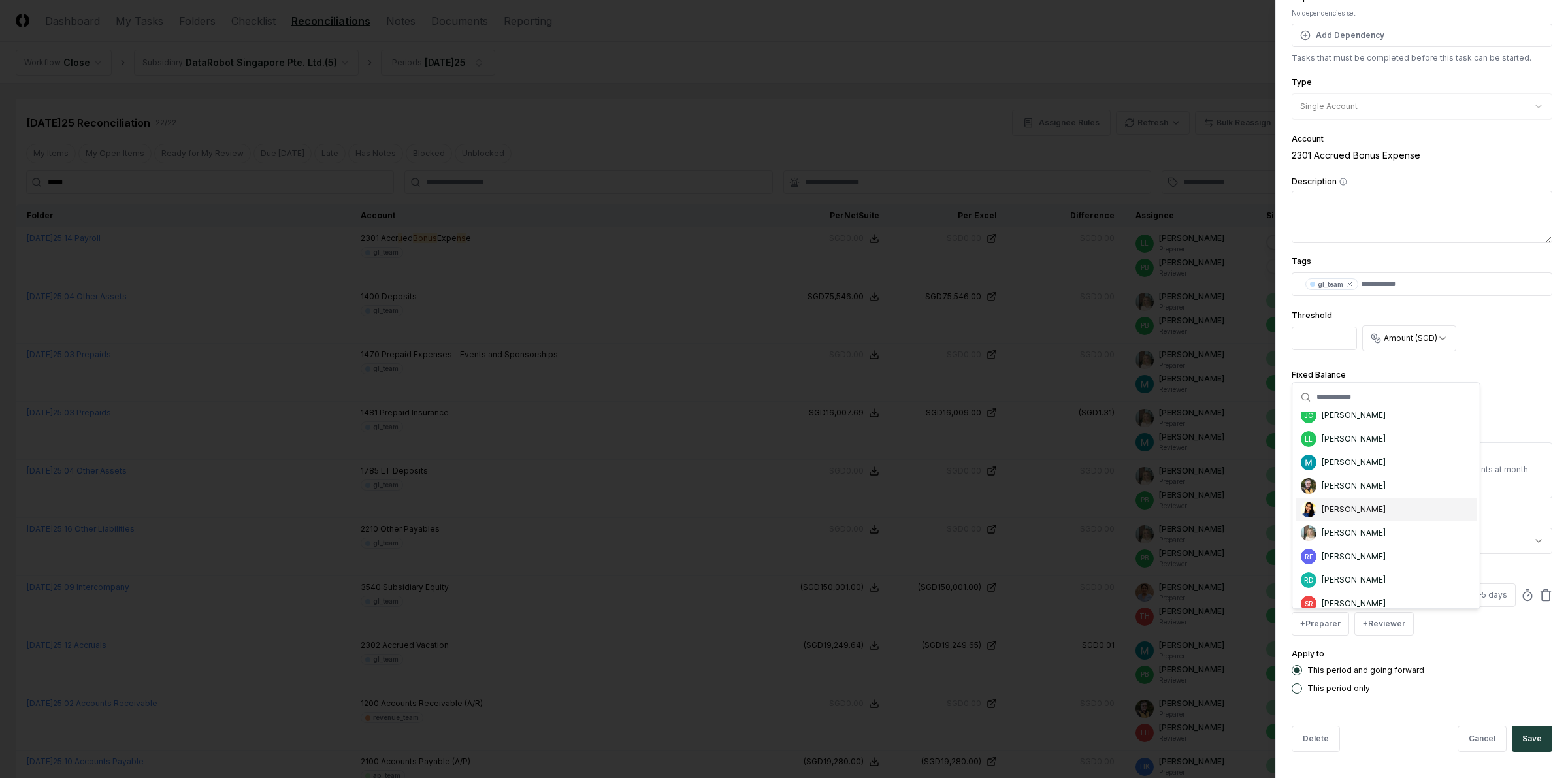
scroll to position [81, 0]
click at [1371, 490] on div "[PERSON_NAME]" at bounding box center [1353, 486] width 64 height 12
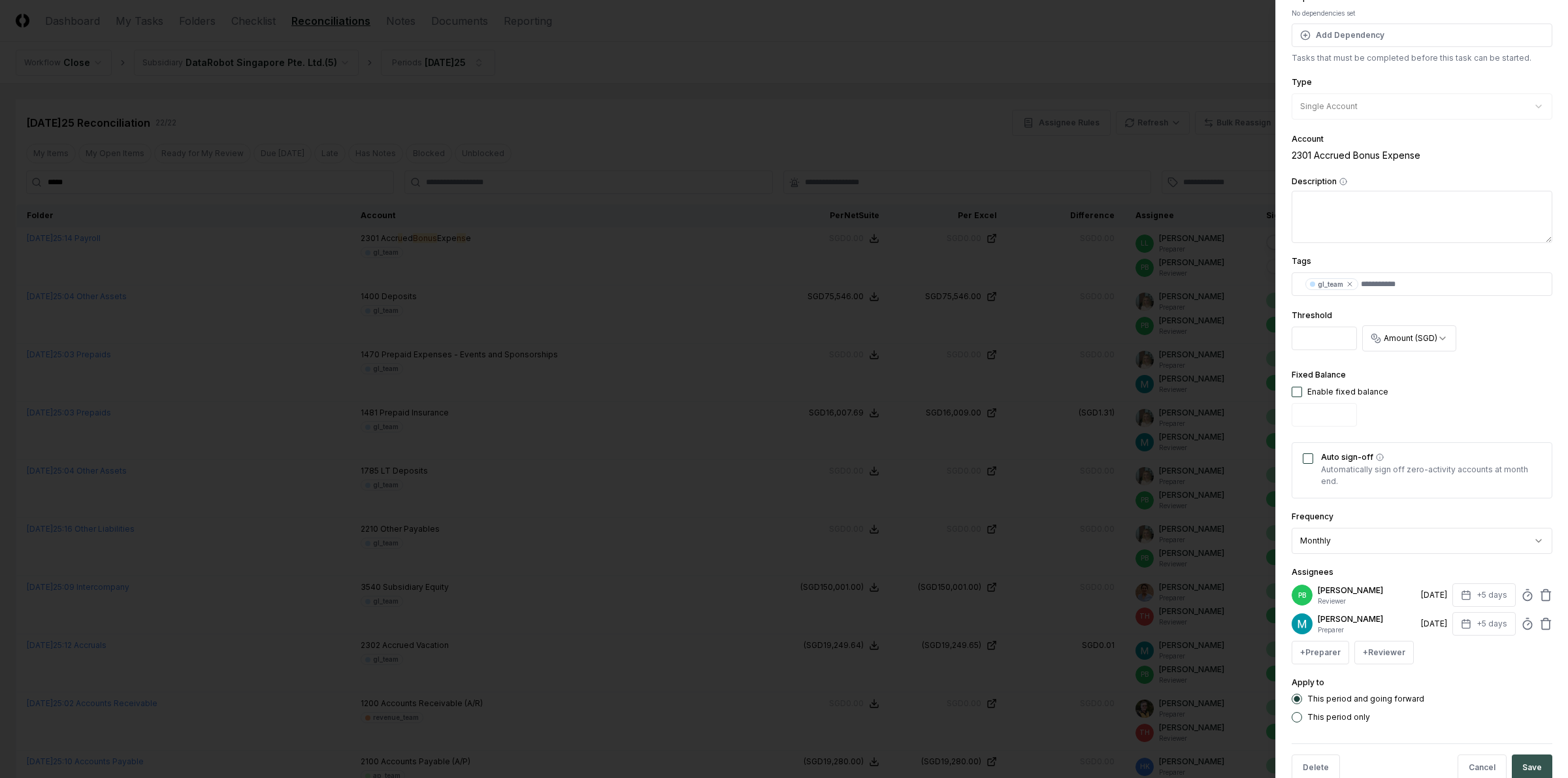
click at [1392, 691] on button "Save" at bounding box center [1531, 767] width 41 height 26
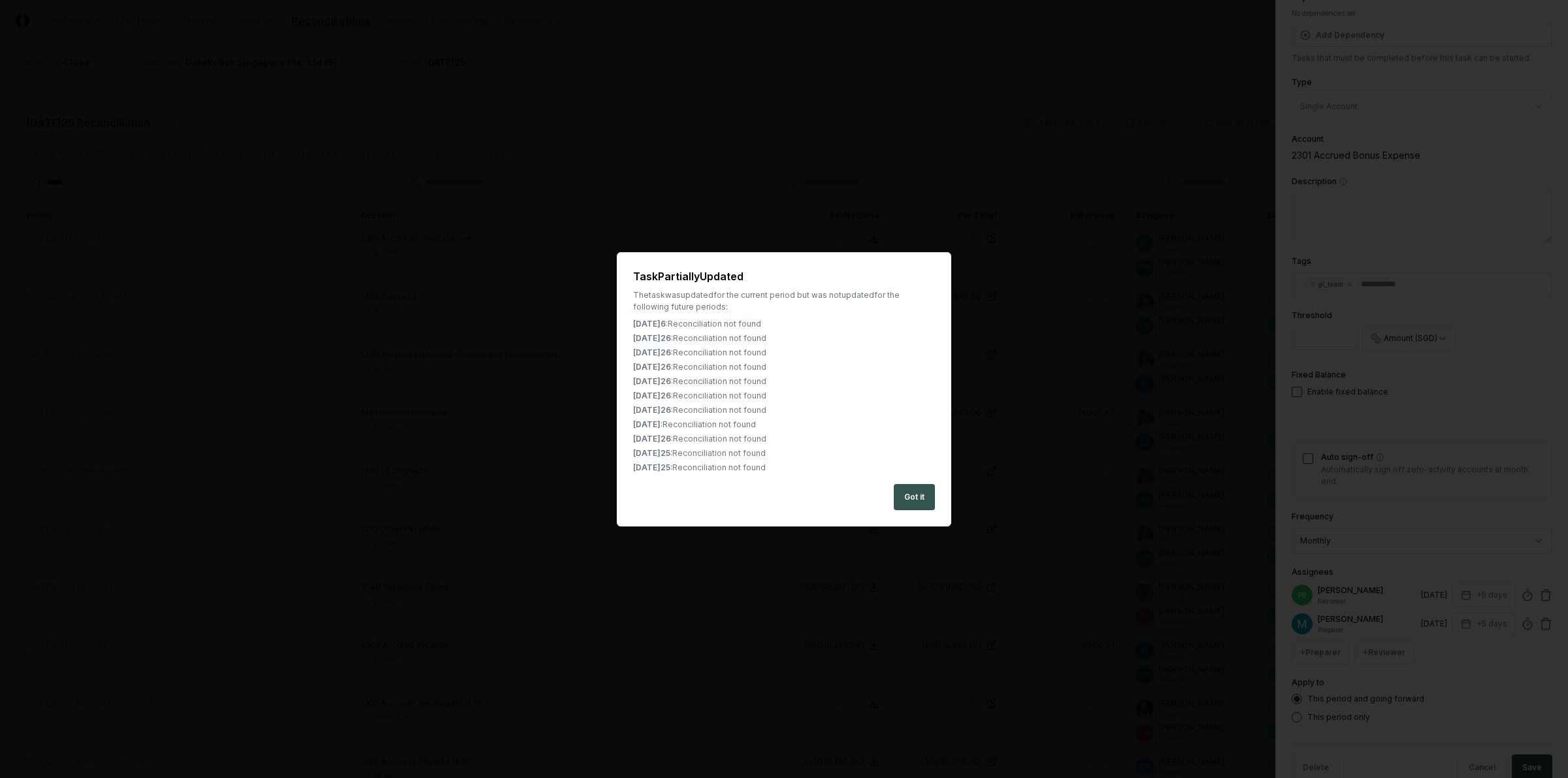
click at [906, 494] on button "Got it" at bounding box center [913, 497] width 41 height 26
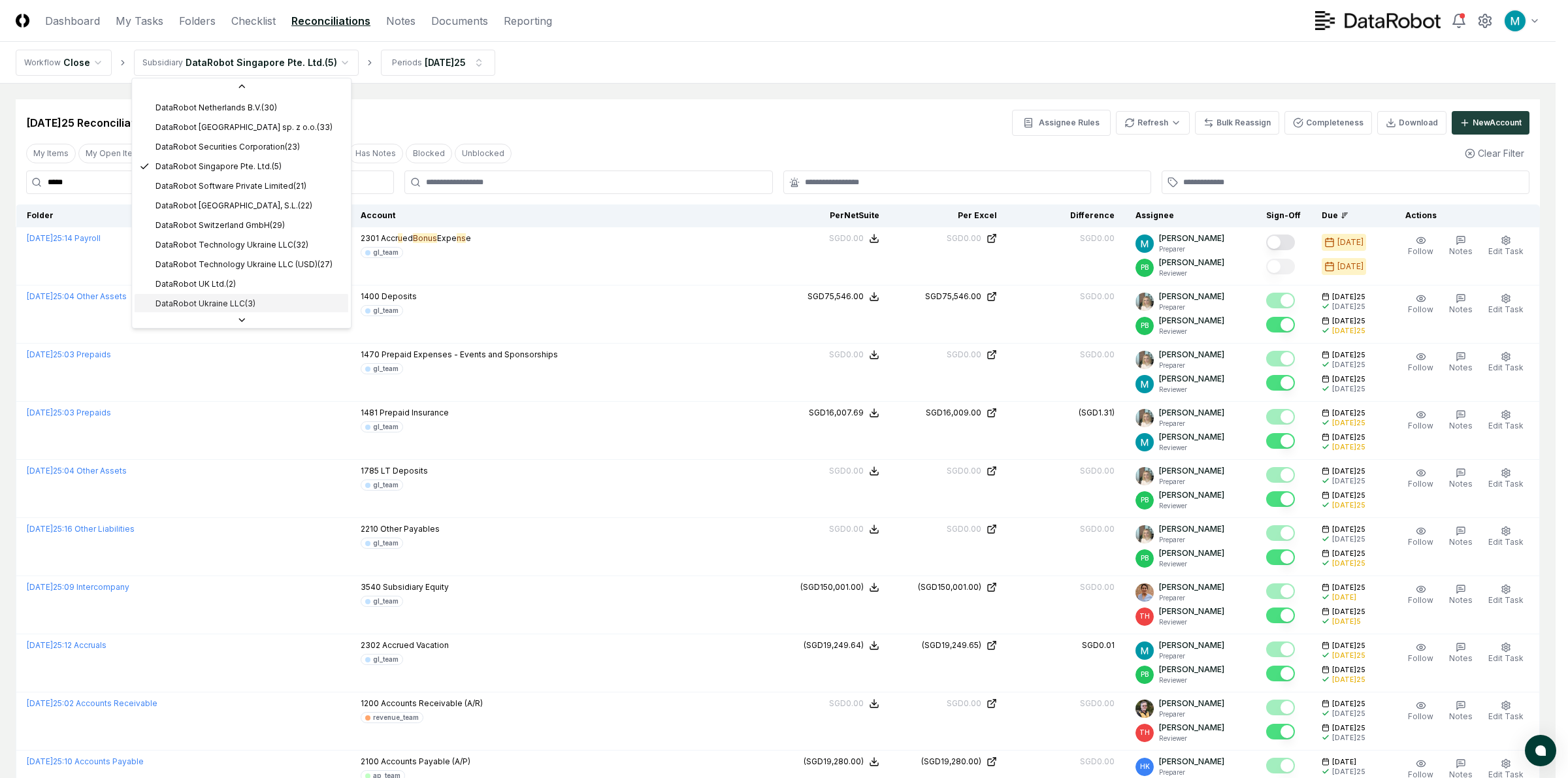
scroll to position [366, 0]
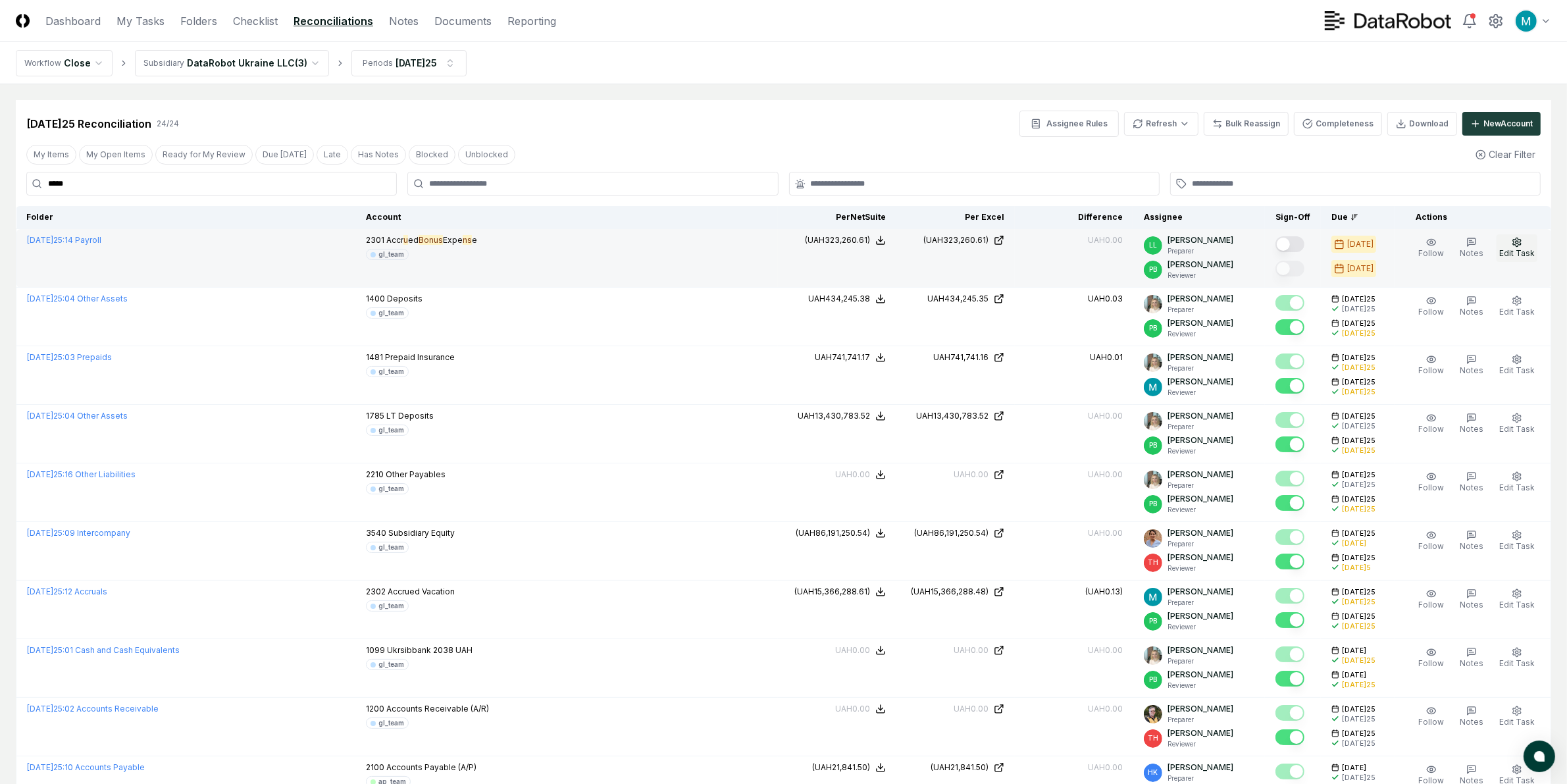
click at [1403, 251] on span "Edit Task" at bounding box center [1517, 253] width 36 height 10
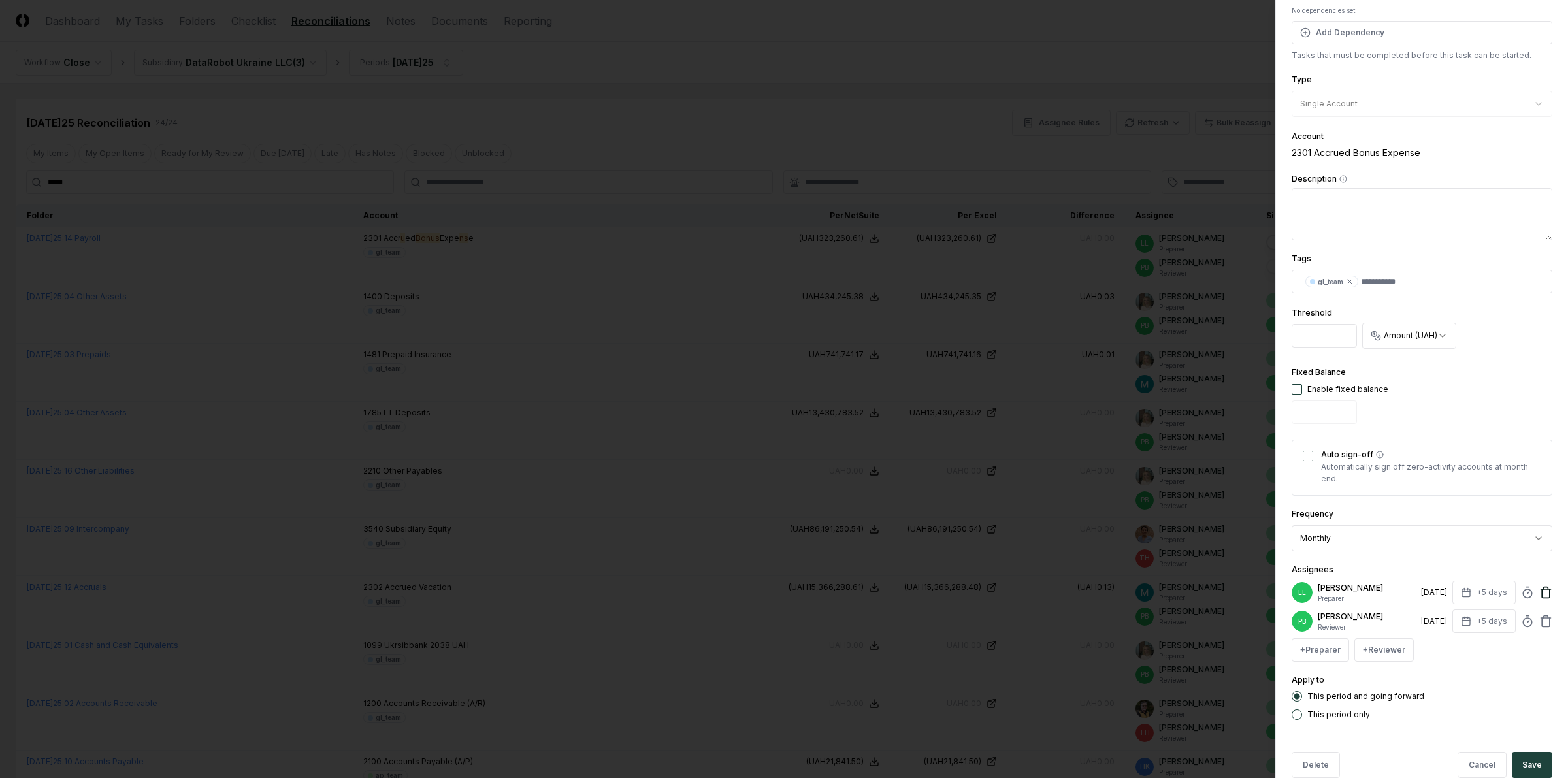
click at [1392, 599] on icon at bounding box center [1545, 591] width 13 height 13
click at [1337, 625] on button "+ Preparer" at bounding box center [1320, 624] width 58 height 24
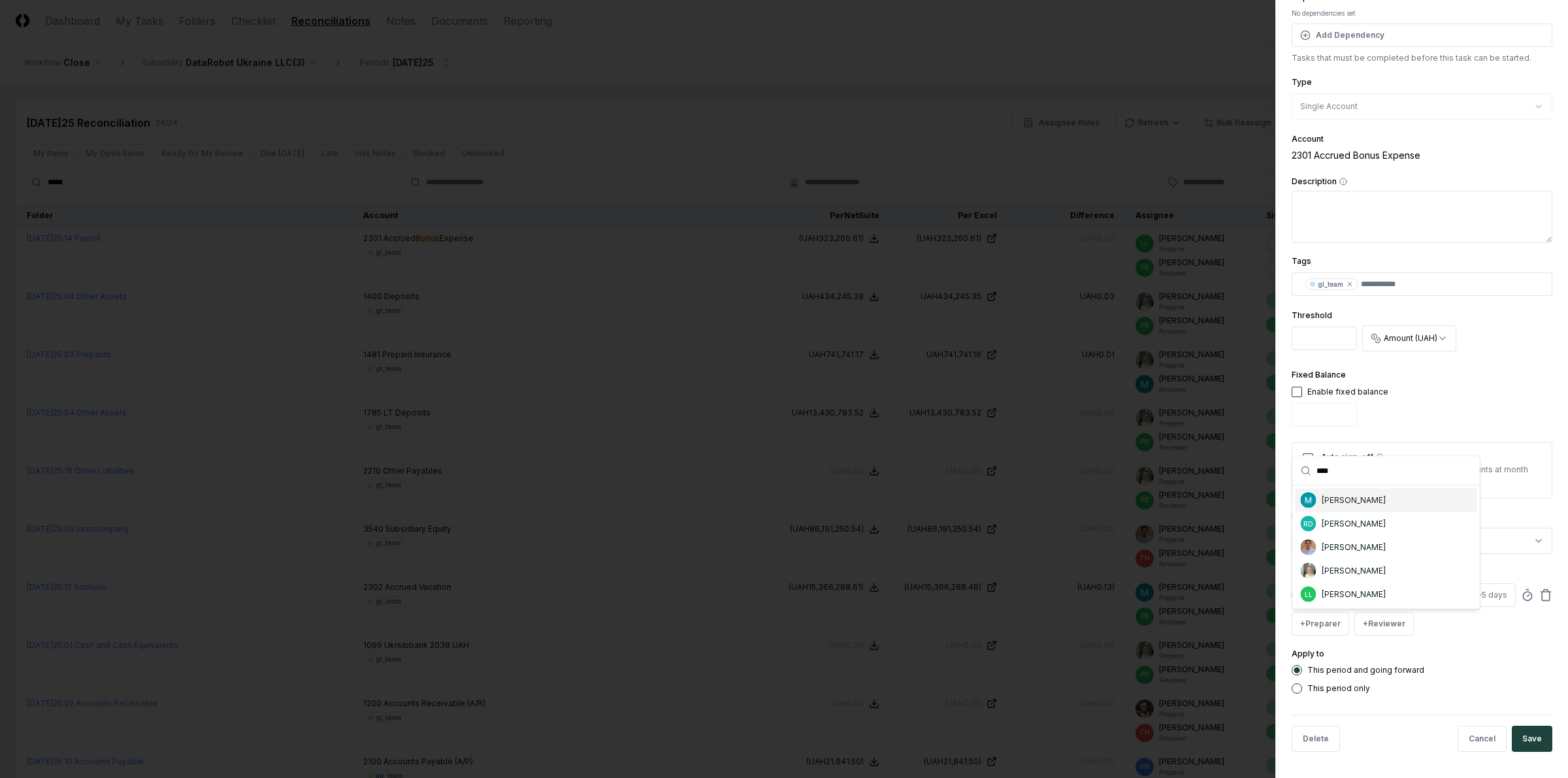
type input "****"
click at [1392, 496] on div "[PERSON_NAME]" at bounding box center [1385, 500] width 182 height 24
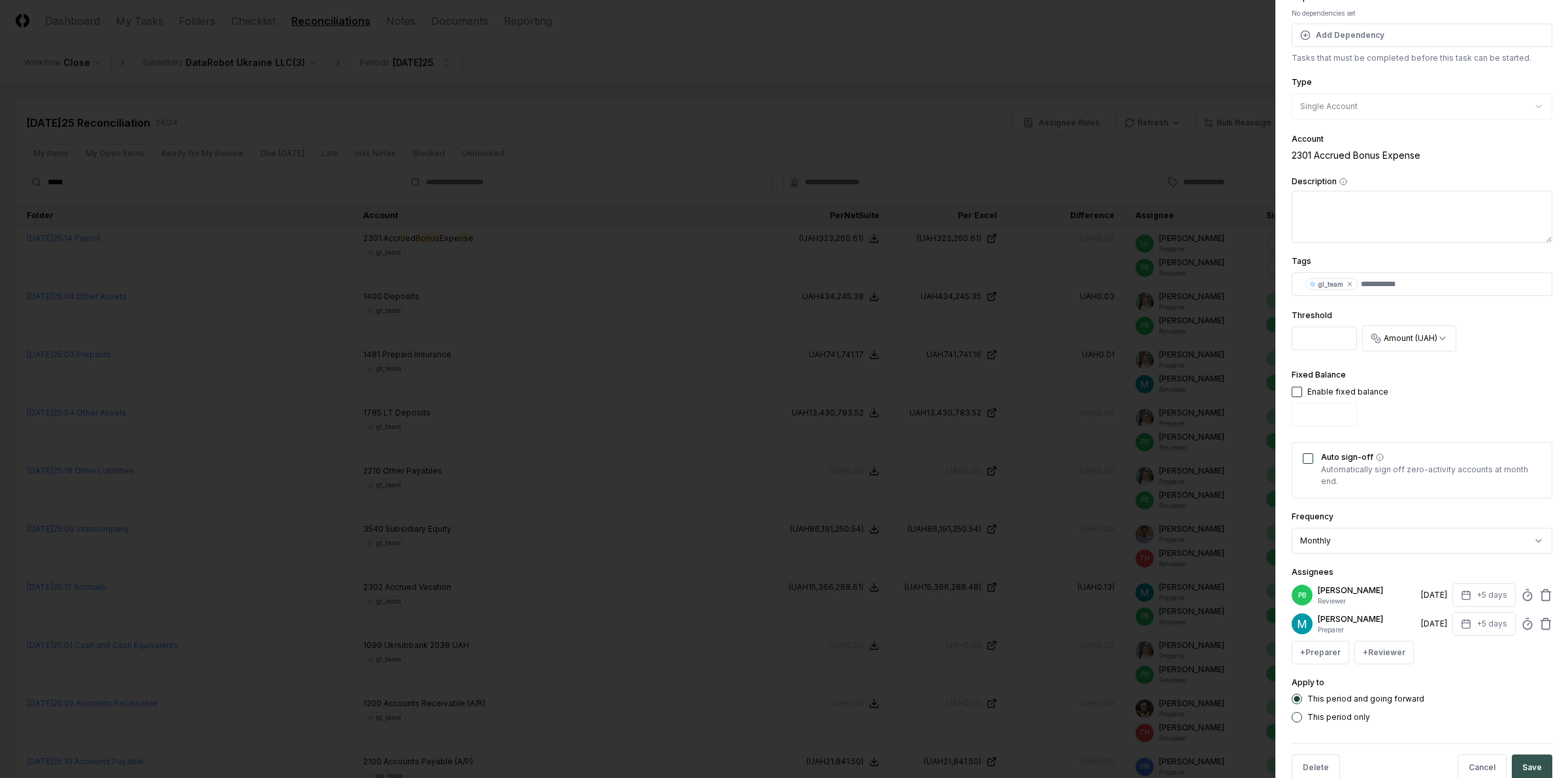
click at [1392, 691] on button "Save" at bounding box center [1531, 767] width 41 height 26
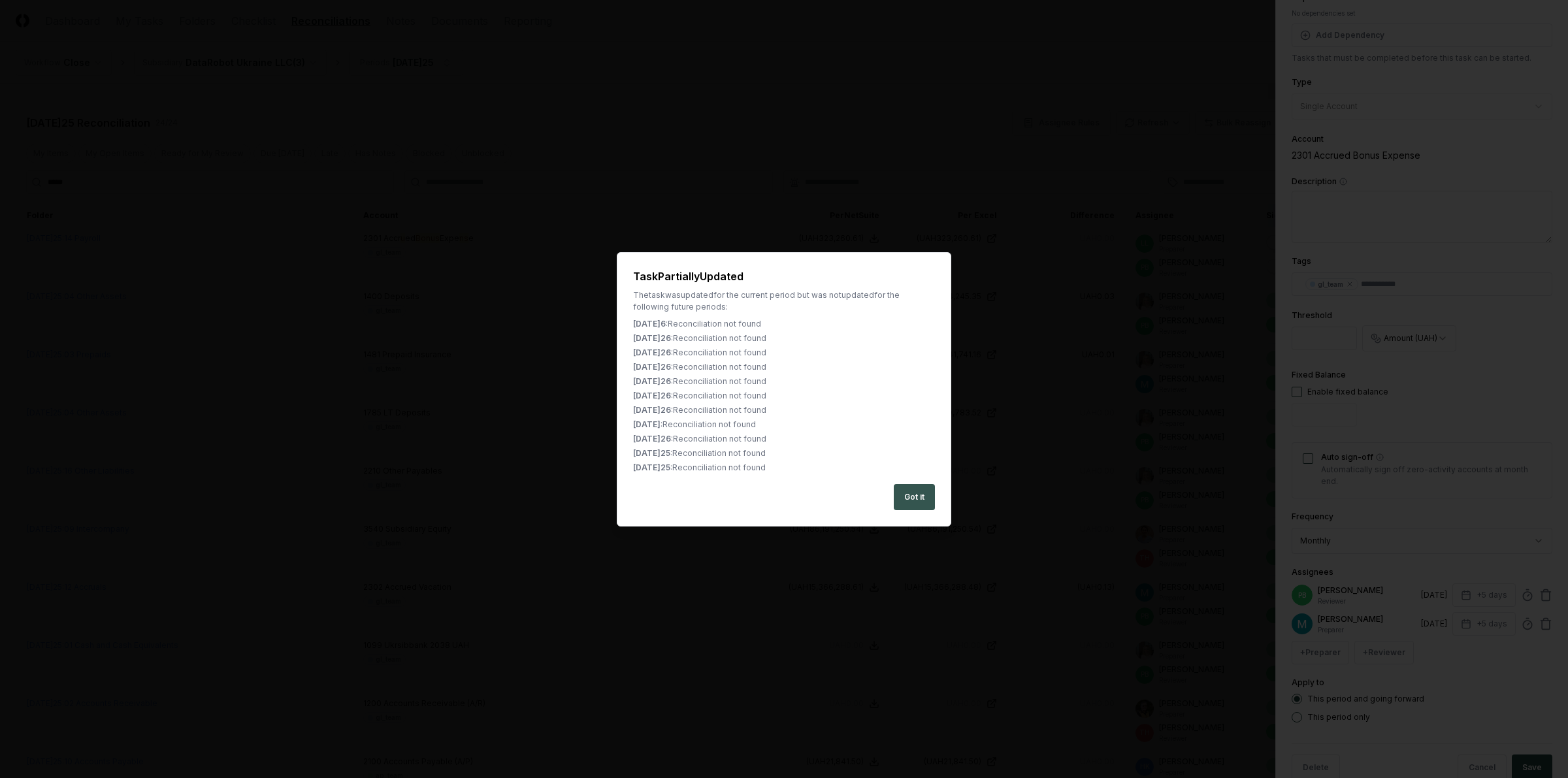
click at [924, 494] on button "Got it" at bounding box center [913, 497] width 41 height 26
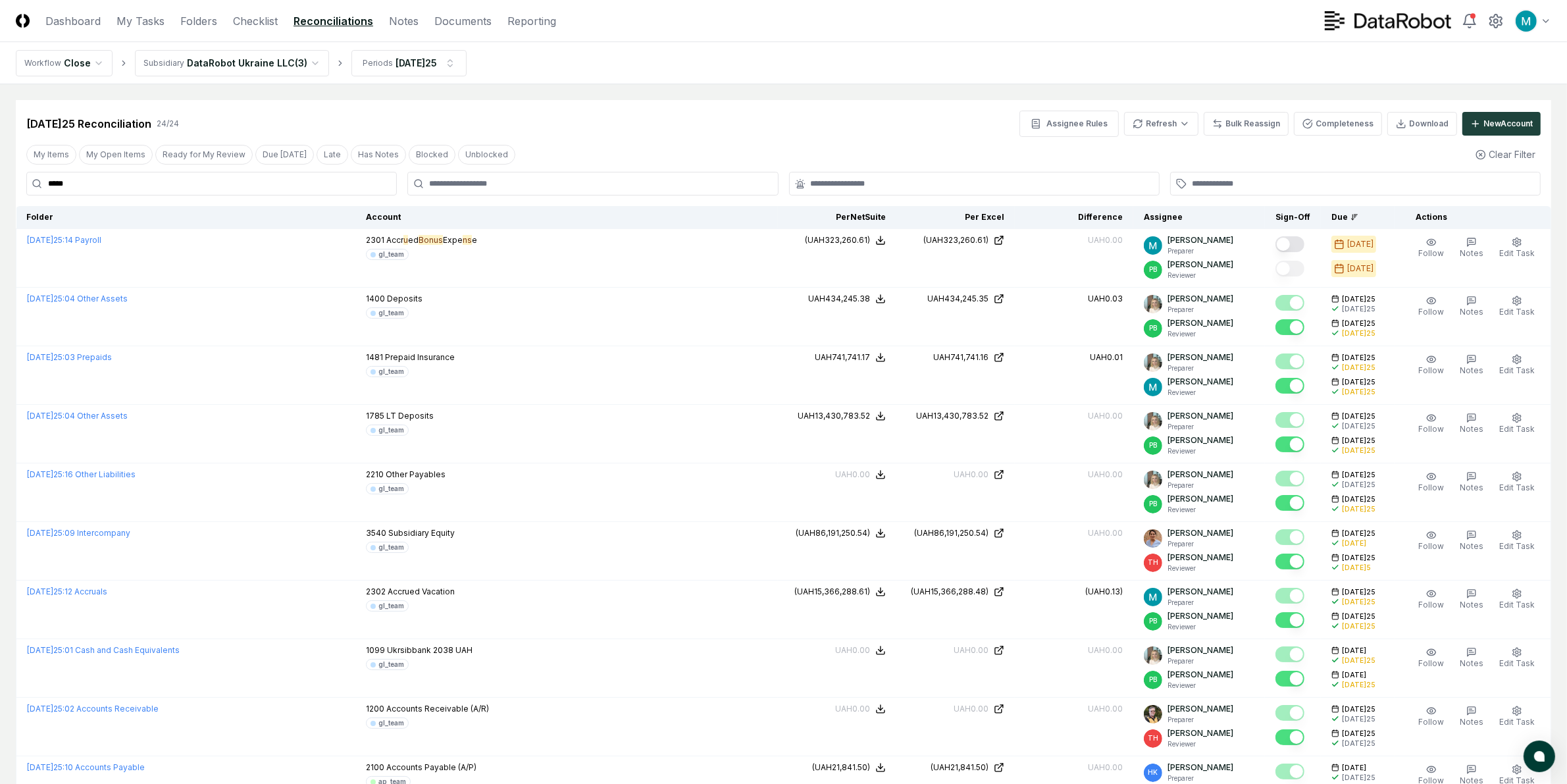
click at [292, 193] on input "*****" at bounding box center [211, 184] width 371 height 24
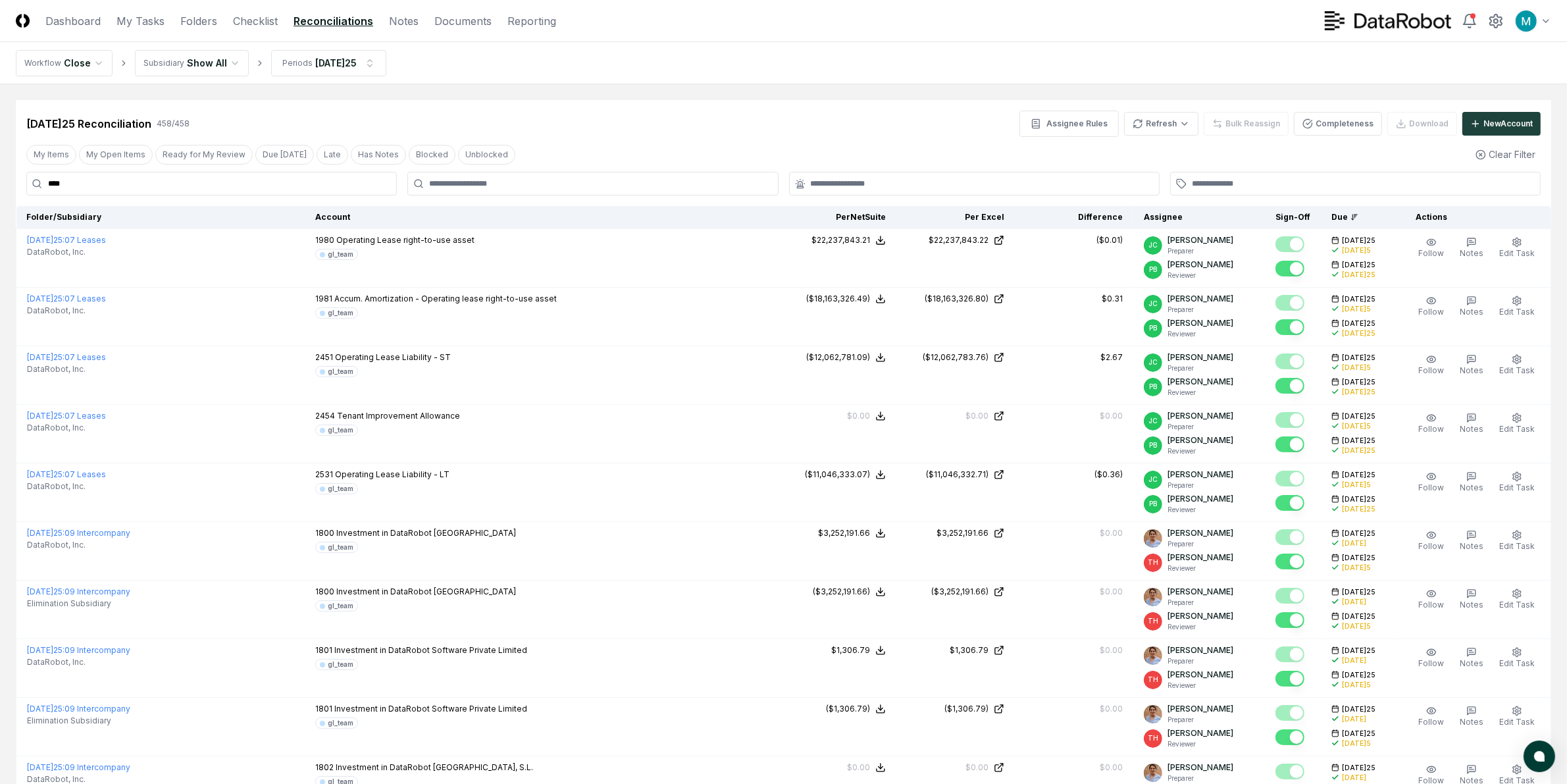
type input "*****"
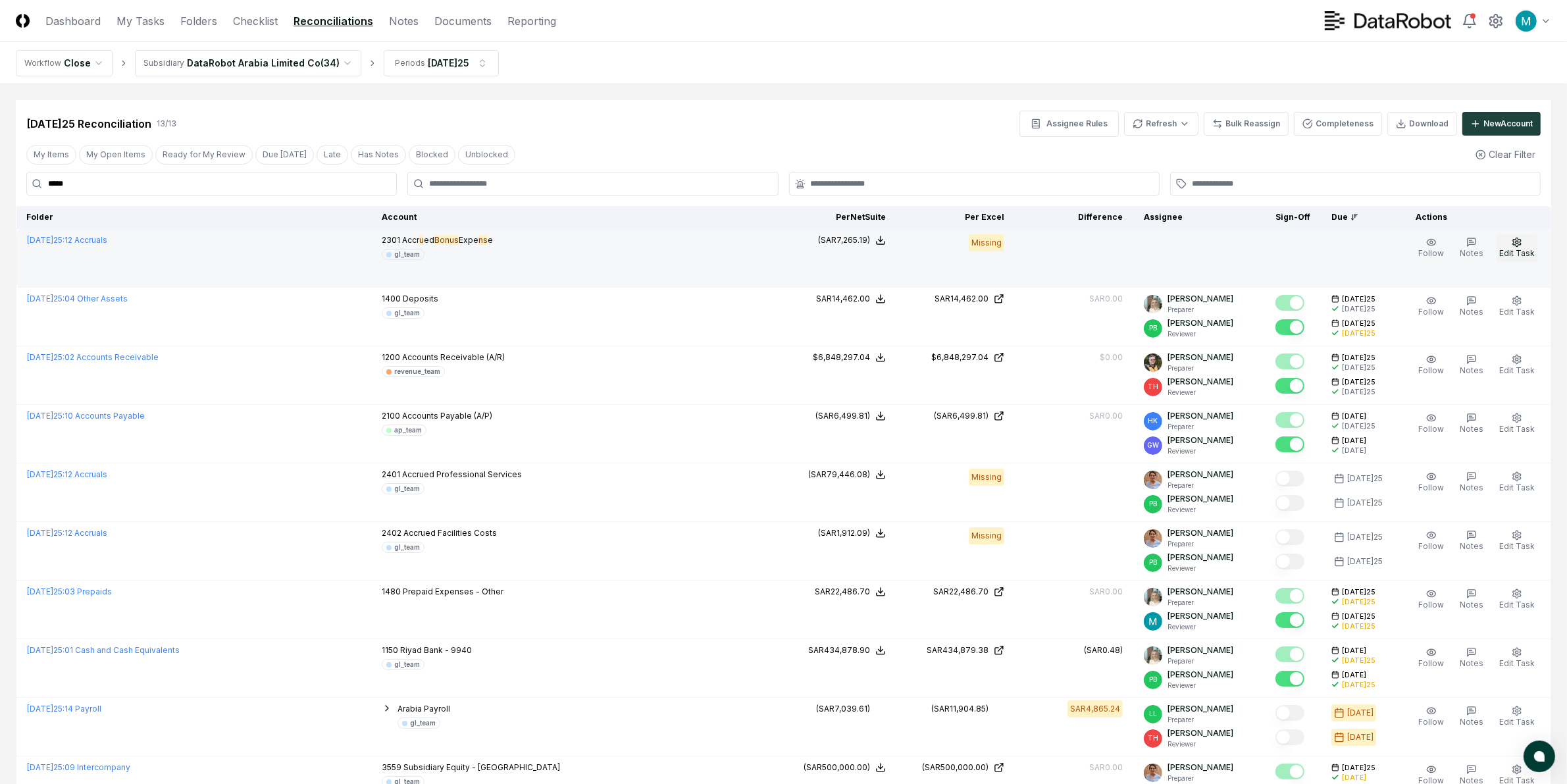
click at [1403, 247] on button "Edit Task" at bounding box center [1517, 248] width 41 height 28
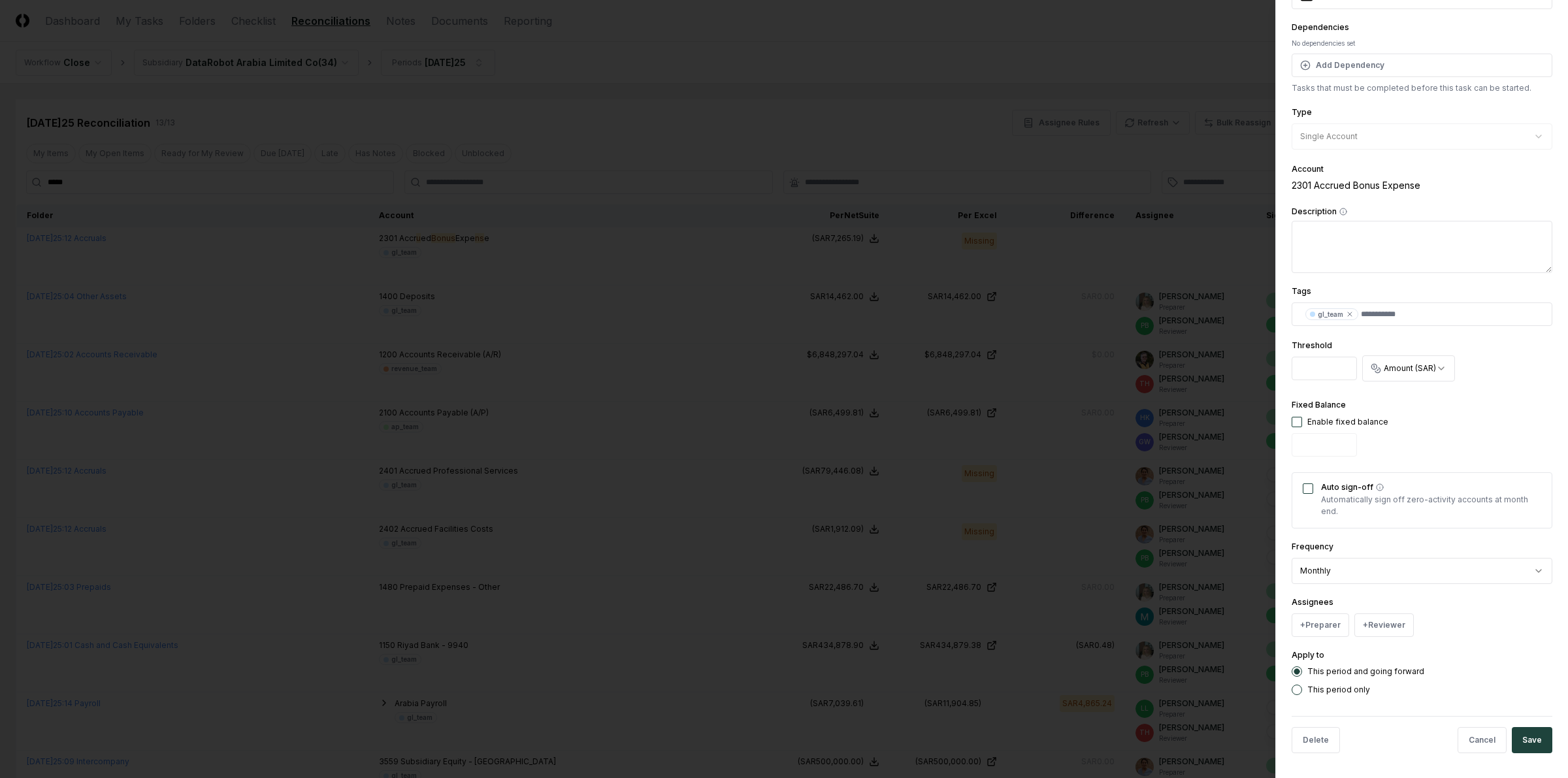
scroll to position [132, 0]
click at [1327, 622] on button "+ Preparer" at bounding box center [1320, 624] width 58 height 24
type input "****"
click at [1376, 503] on div "[PERSON_NAME]" at bounding box center [1353, 500] width 64 height 12
click at [1392, 624] on button "+6 days" at bounding box center [1483, 624] width 64 height 24
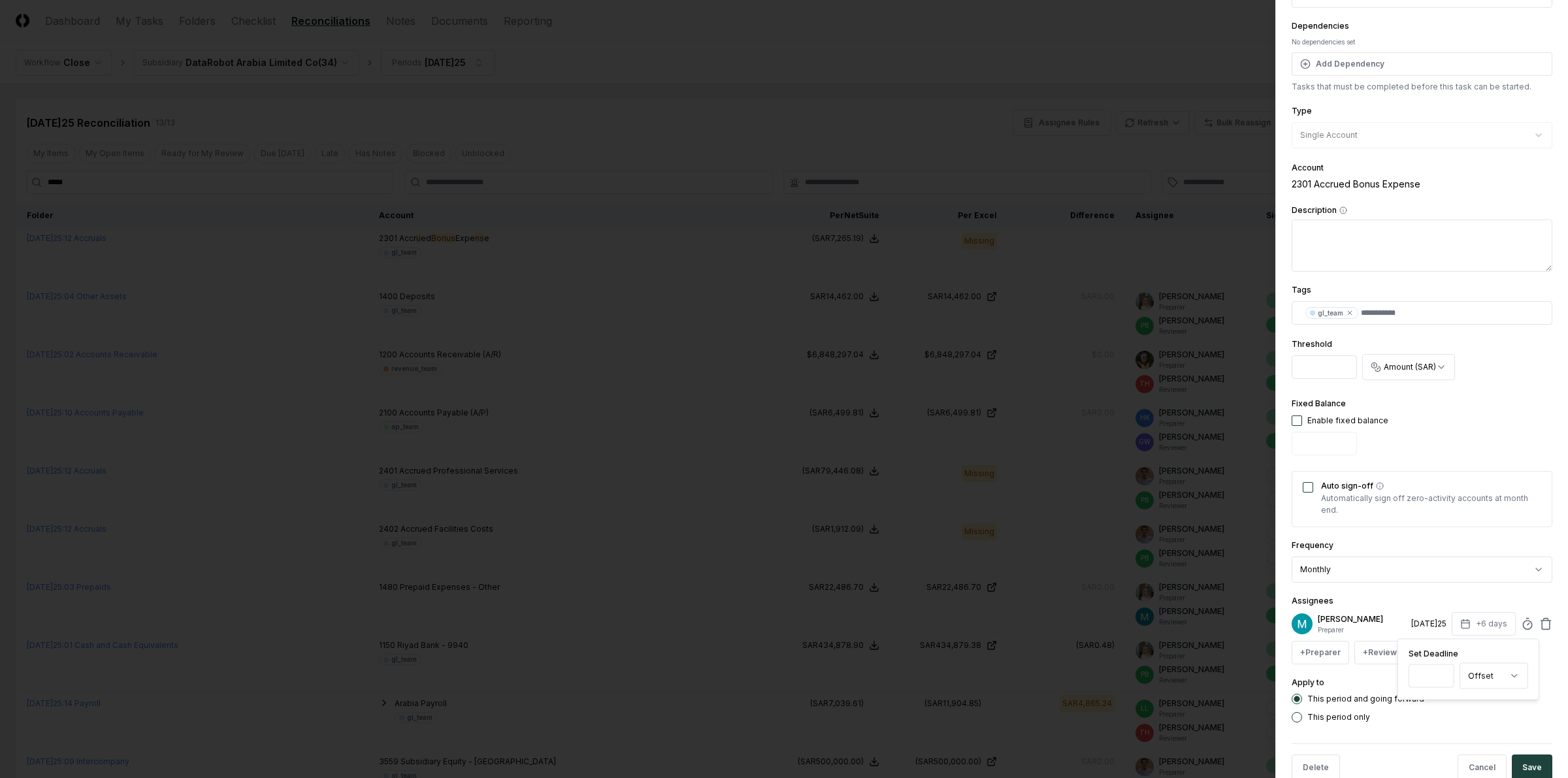
type input "*"
click at [1339, 206] on button "Description" at bounding box center [1343, 210] width 8 height 8
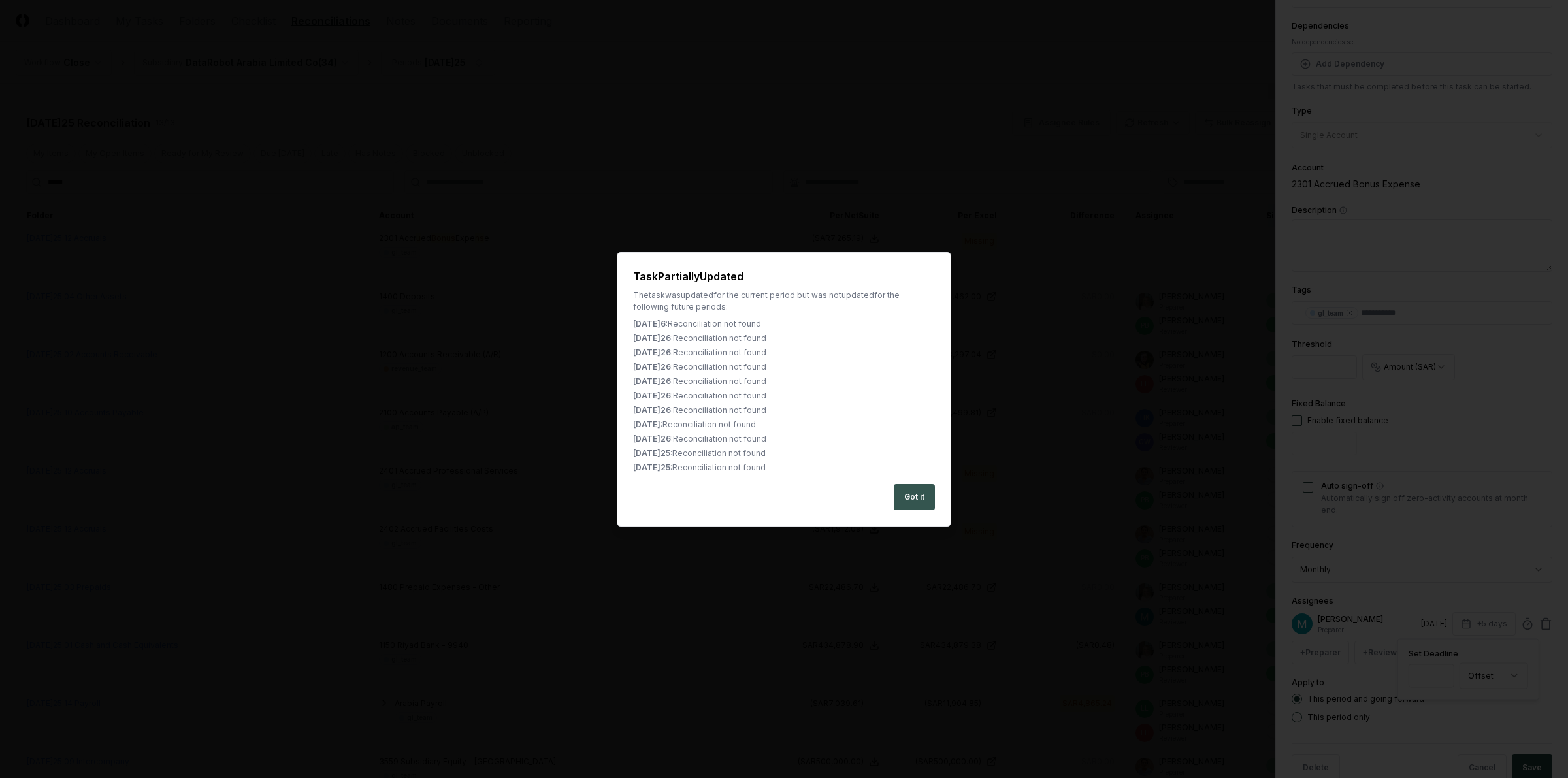
click at [923, 497] on button "Got it" at bounding box center [913, 497] width 41 height 26
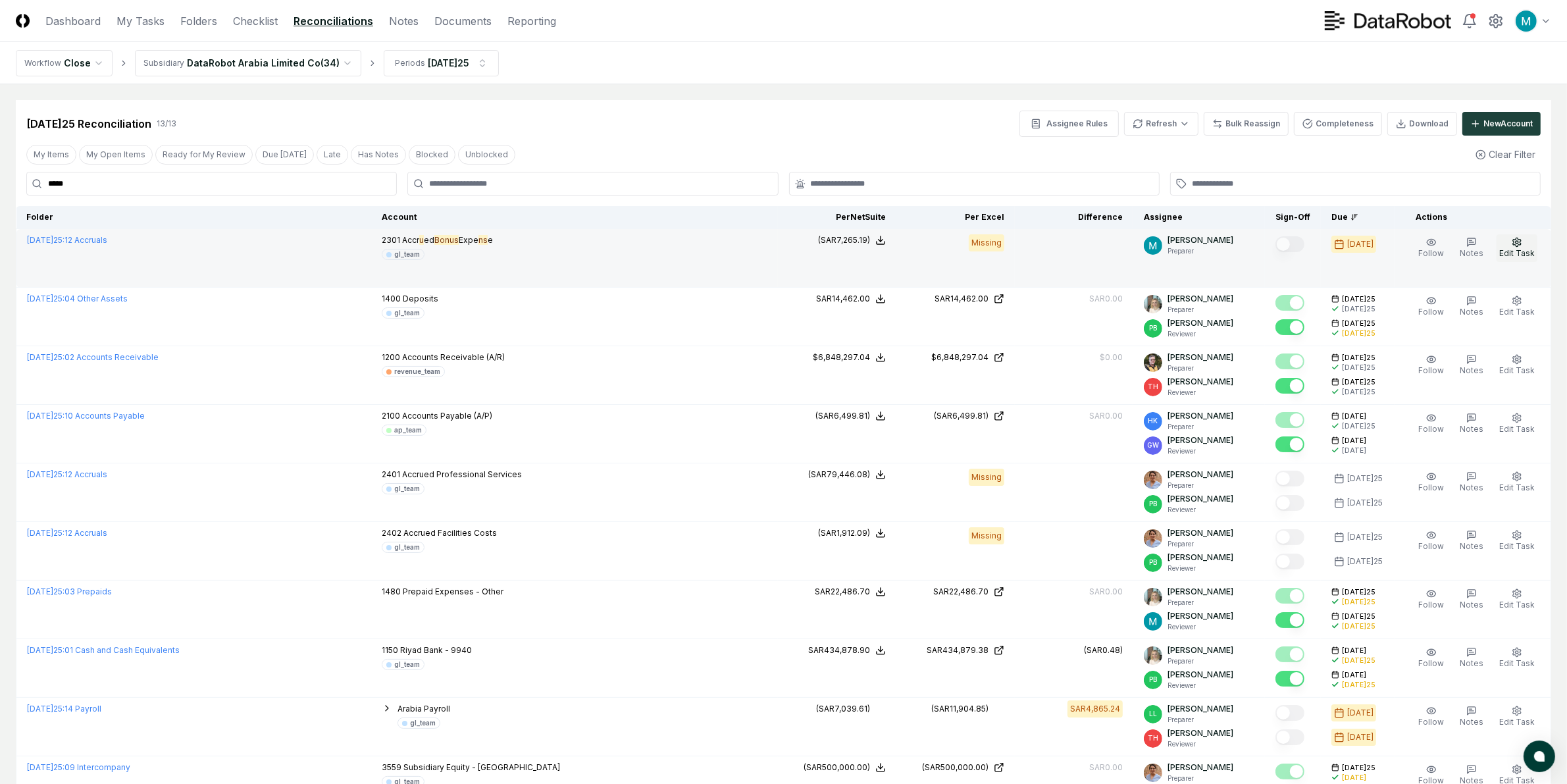
click at [1403, 247] on button "Edit Task" at bounding box center [1517, 248] width 41 height 28
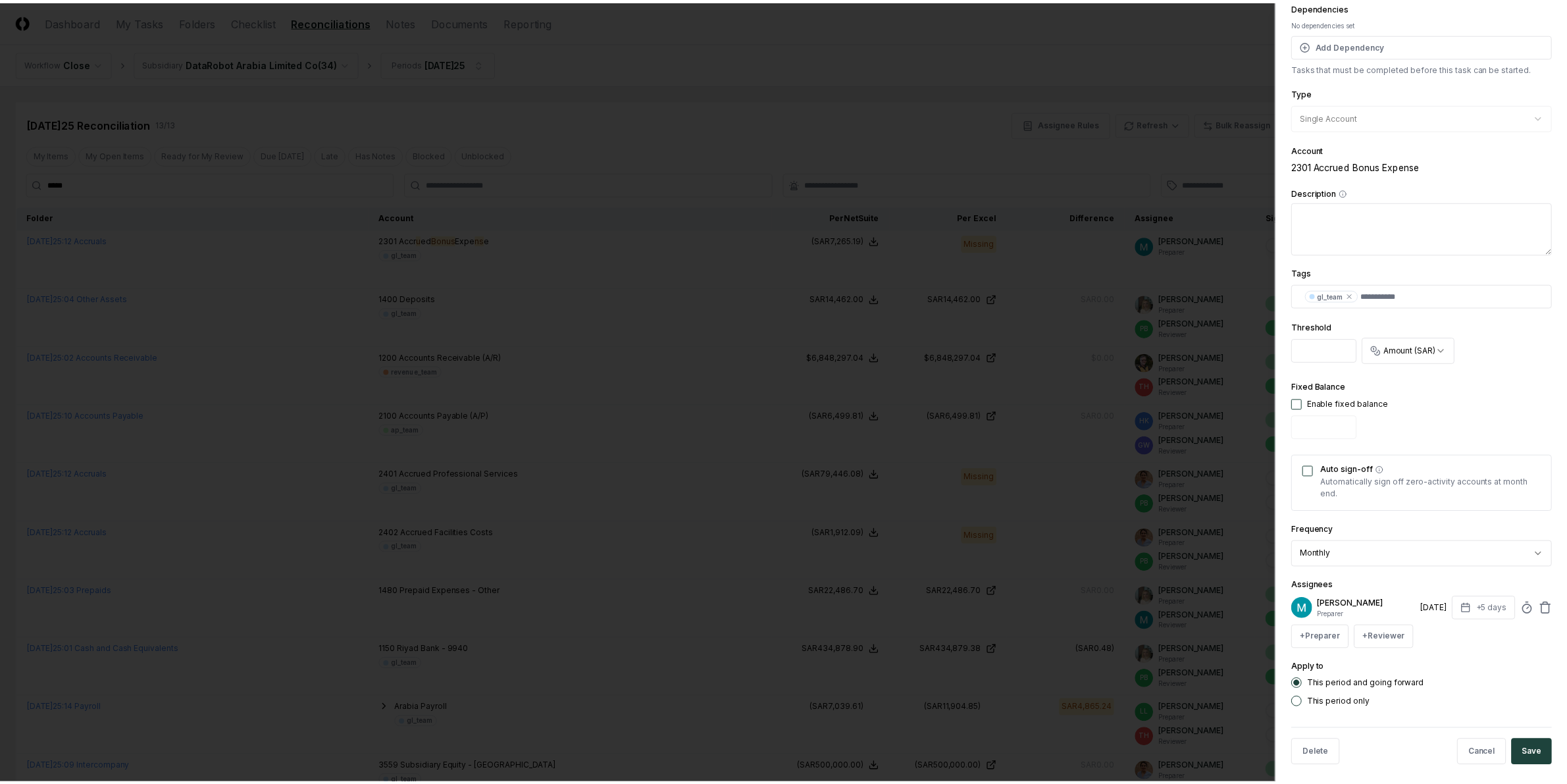
scroll to position [162, 0]
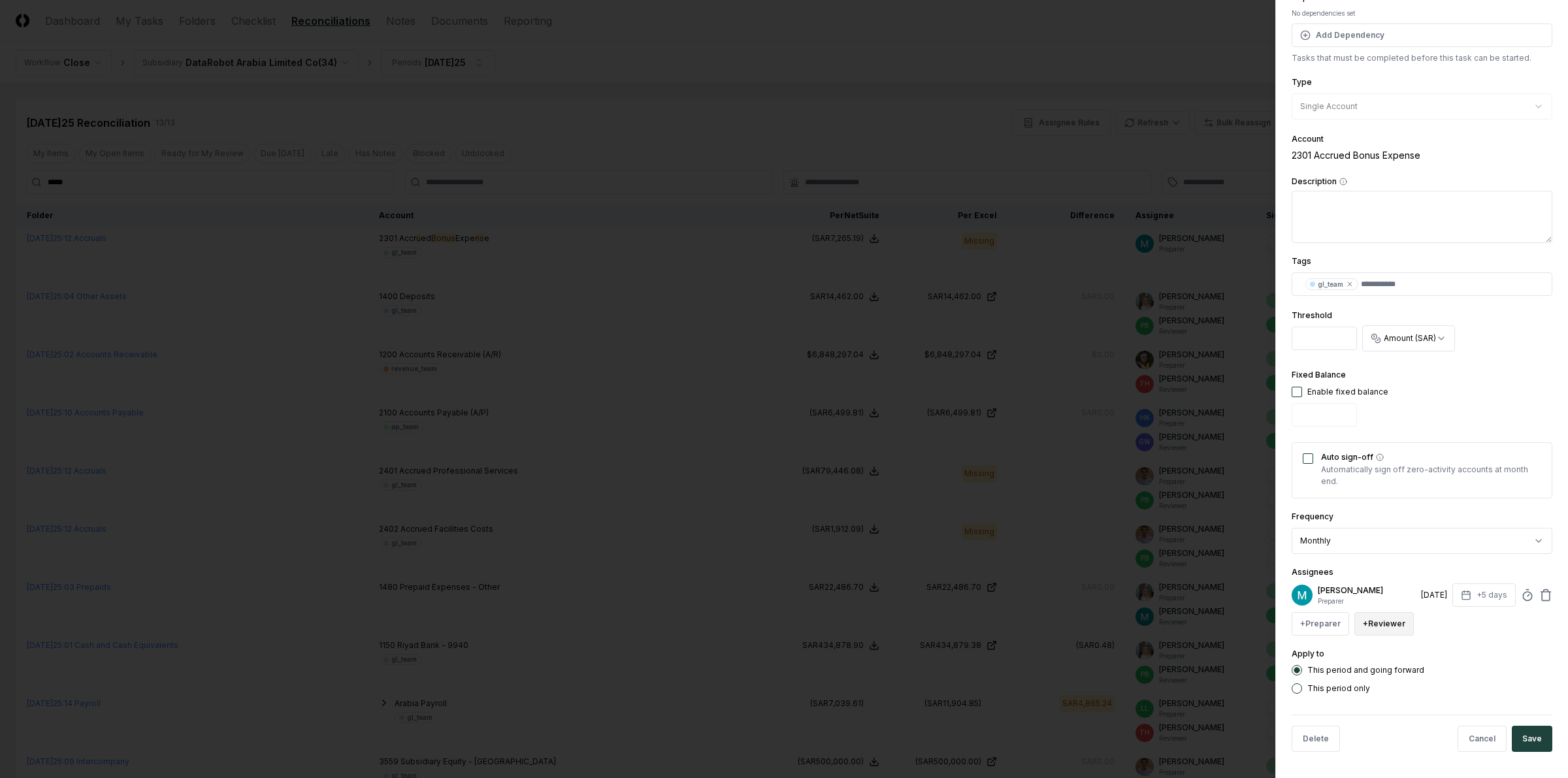
click at [1372, 630] on button "+ Reviewer" at bounding box center [1383, 624] width 60 height 24
type input "****"
click at [1392, 595] on div "[PERSON_NAME]" at bounding box center [1415, 593] width 64 height 12
click at [1392, 691] on button "Save" at bounding box center [1531, 767] width 41 height 26
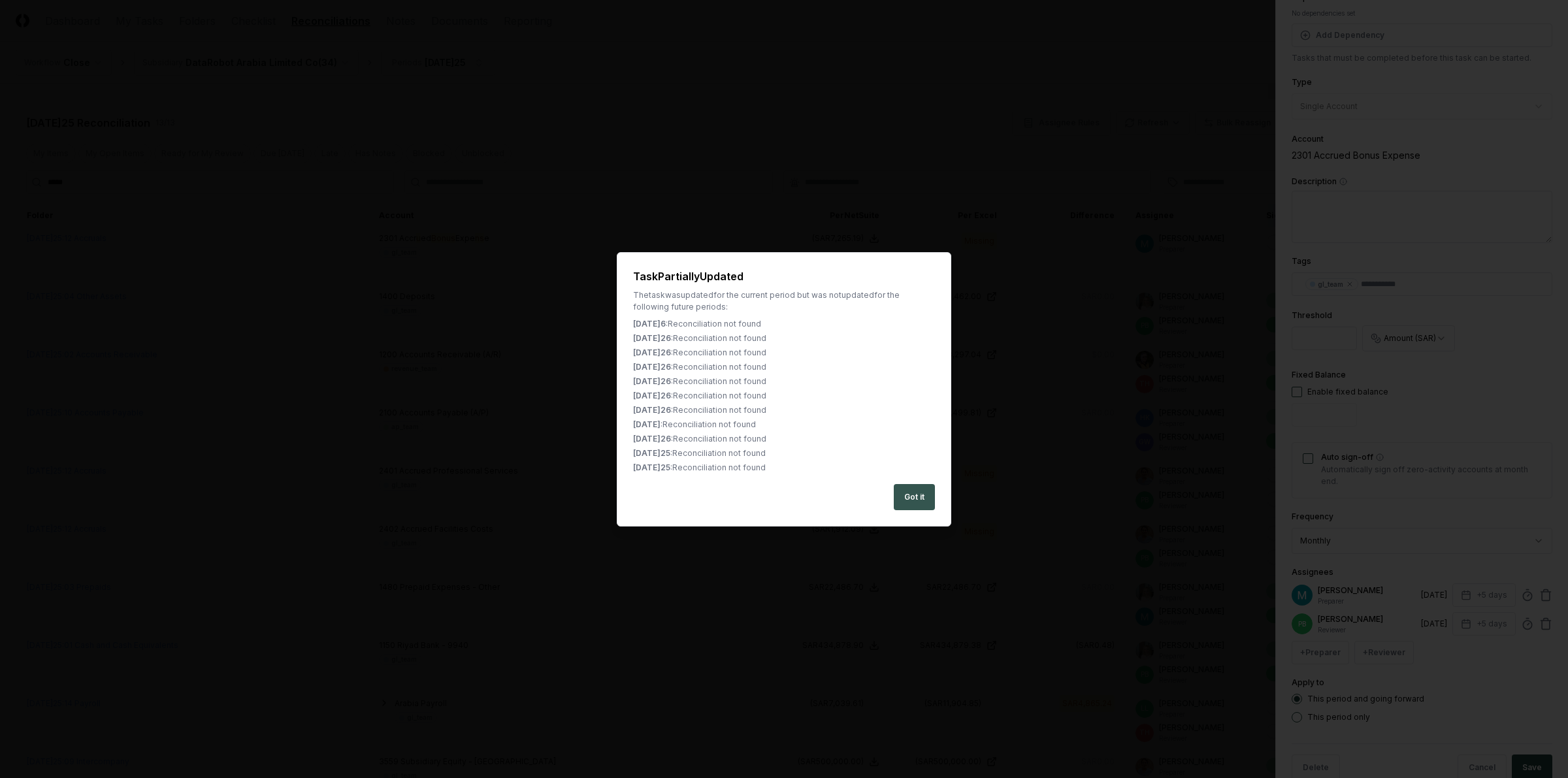
click at [908, 501] on button "Got it" at bounding box center [913, 497] width 41 height 26
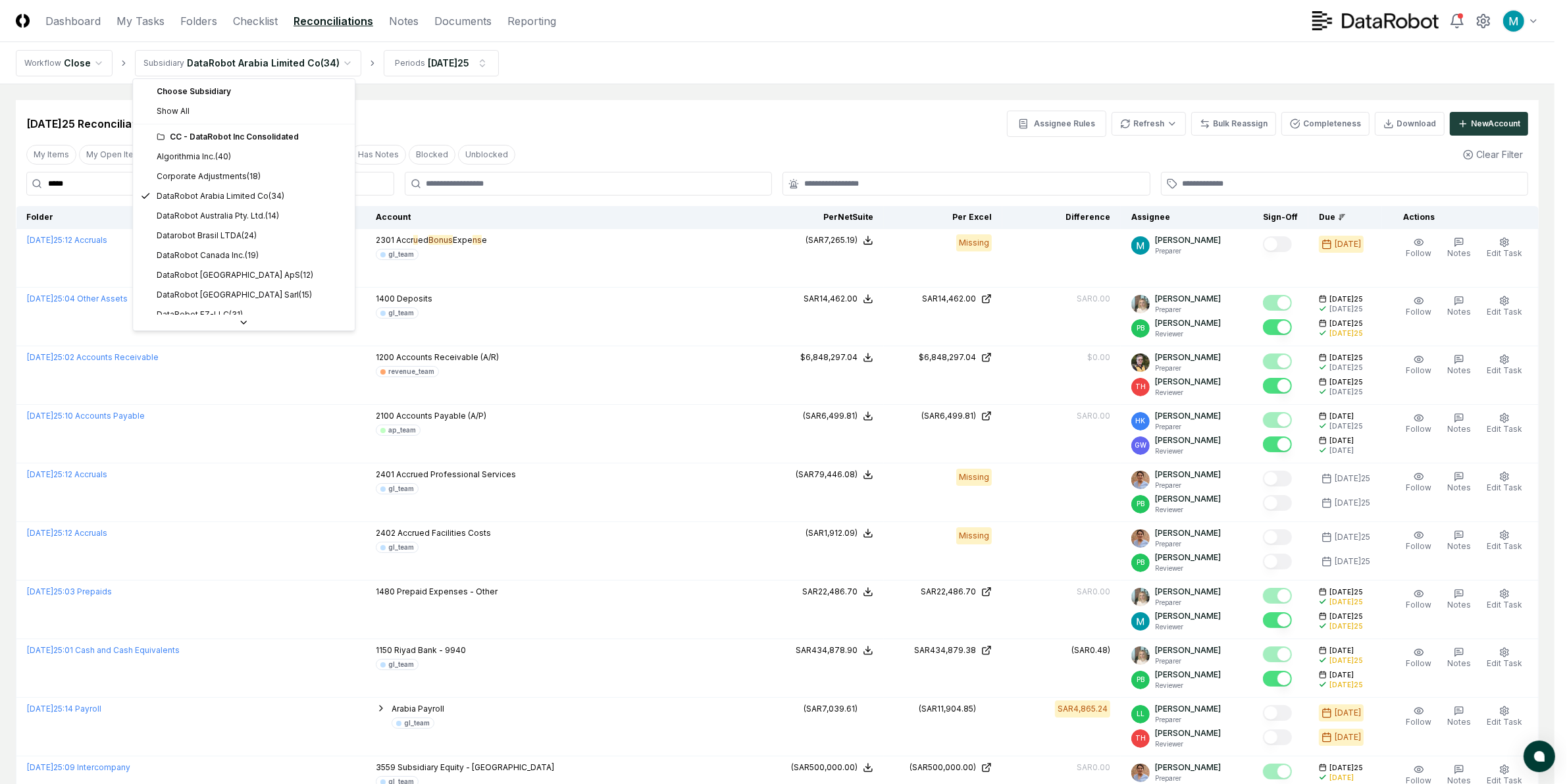
click at [224, 58] on html "CloseCore Dashboard My Tasks Folders Checklist Reconciliations Notes Documents …" at bounding box center [783, 542] width 1567 height 1085
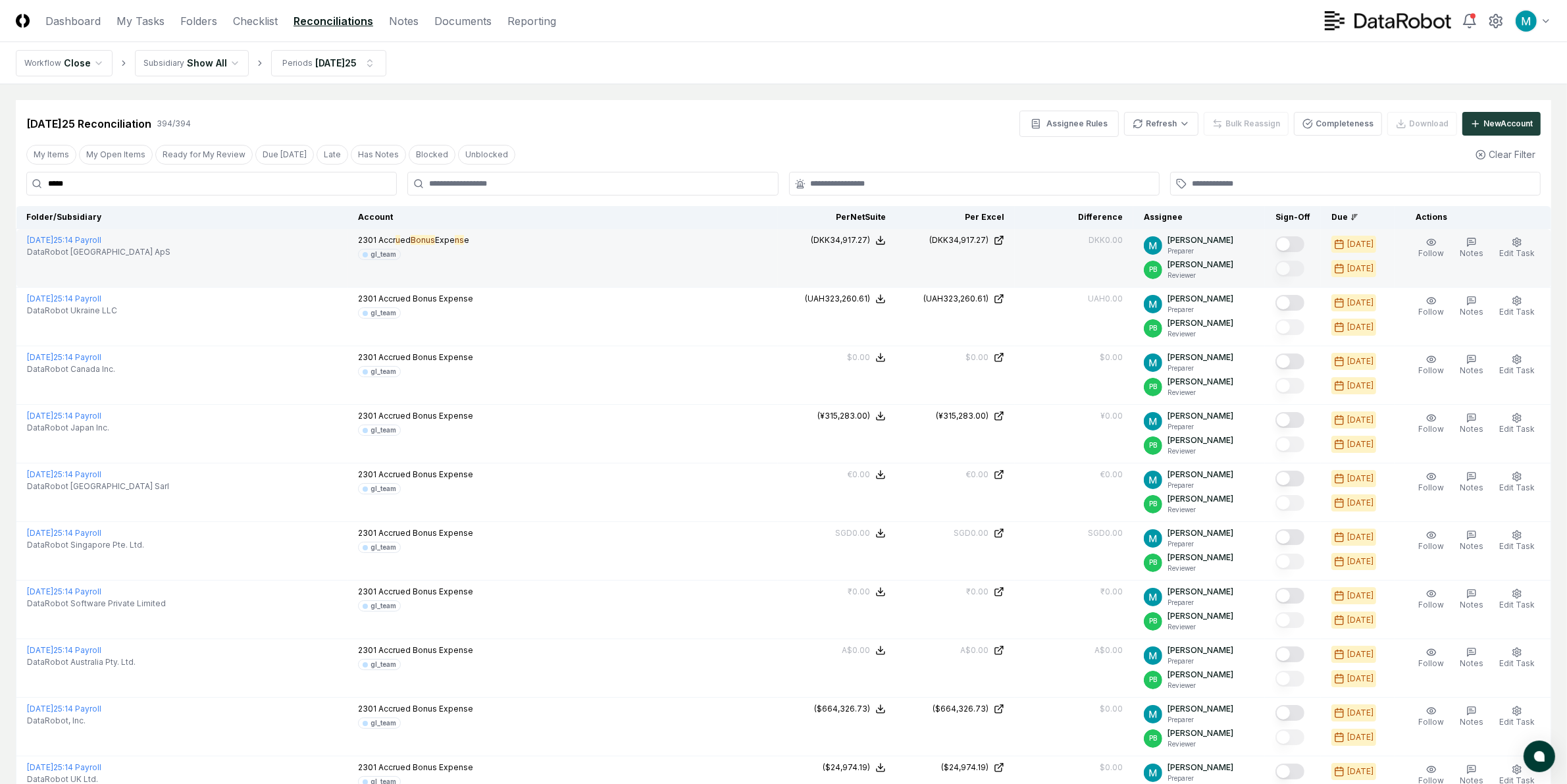
click at [1300, 244] on button "Mark complete" at bounding box center [1289, 244] width 29 height 16
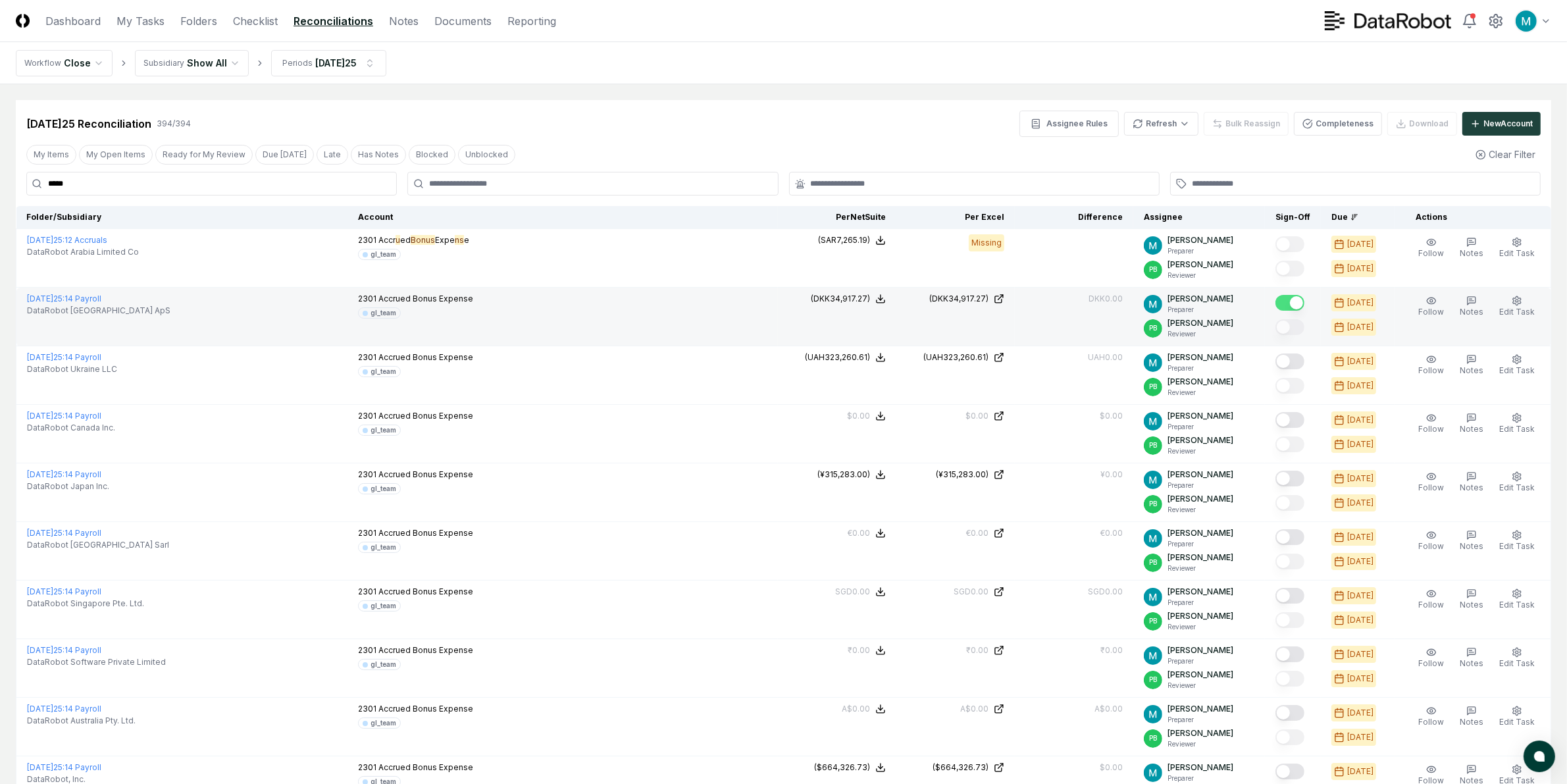
click at [1297, 307] on button "Mark complete" at bounding box center [1289, 303] width 29 height 16
click at [1304, 304] on button "Mark complete" at bounding box center [1289, 303] width 29 height 16
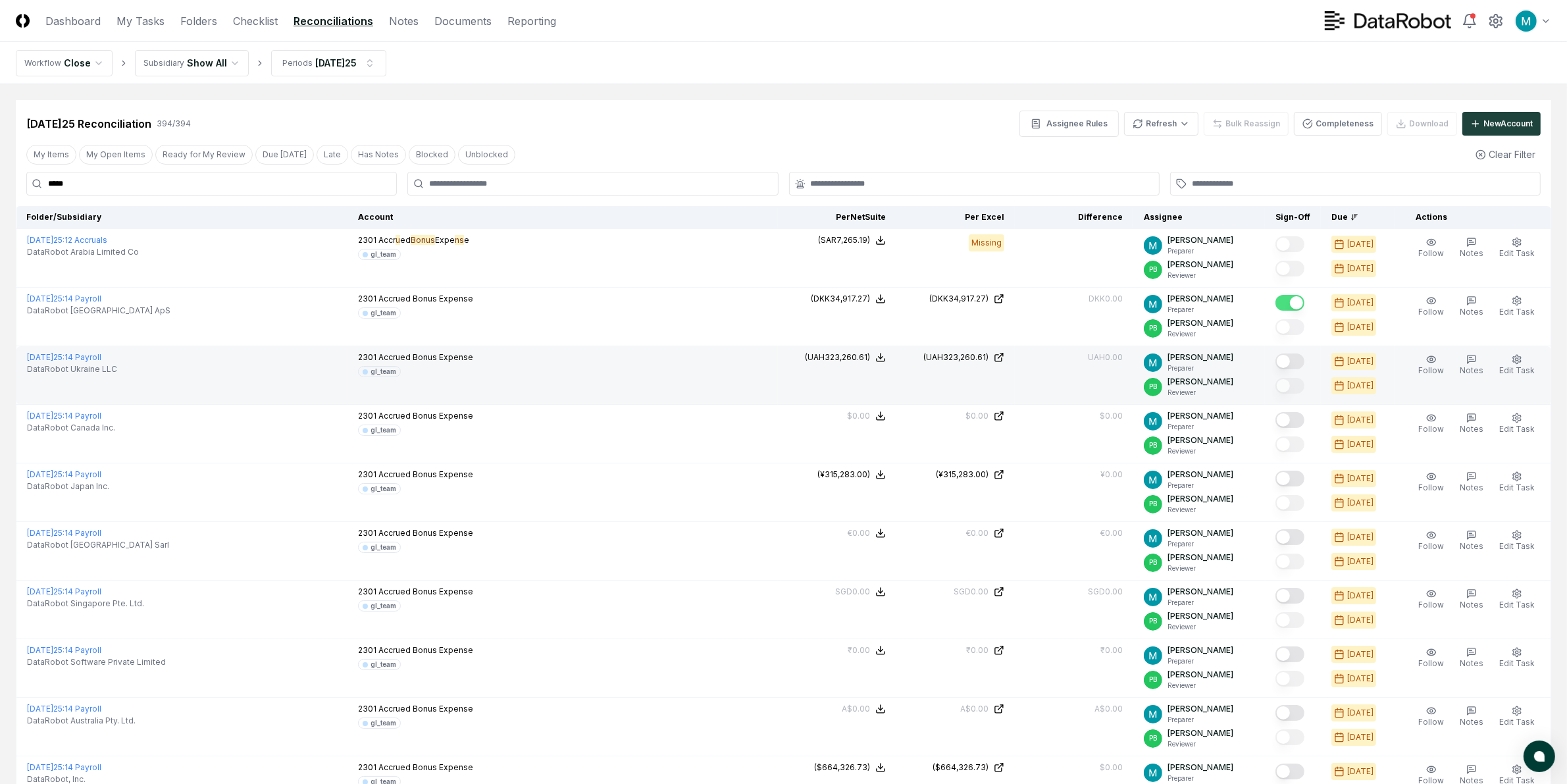
click at [1298, 354] on button "Mark complete" at bounding box center [1289, 361] width 29 height 16
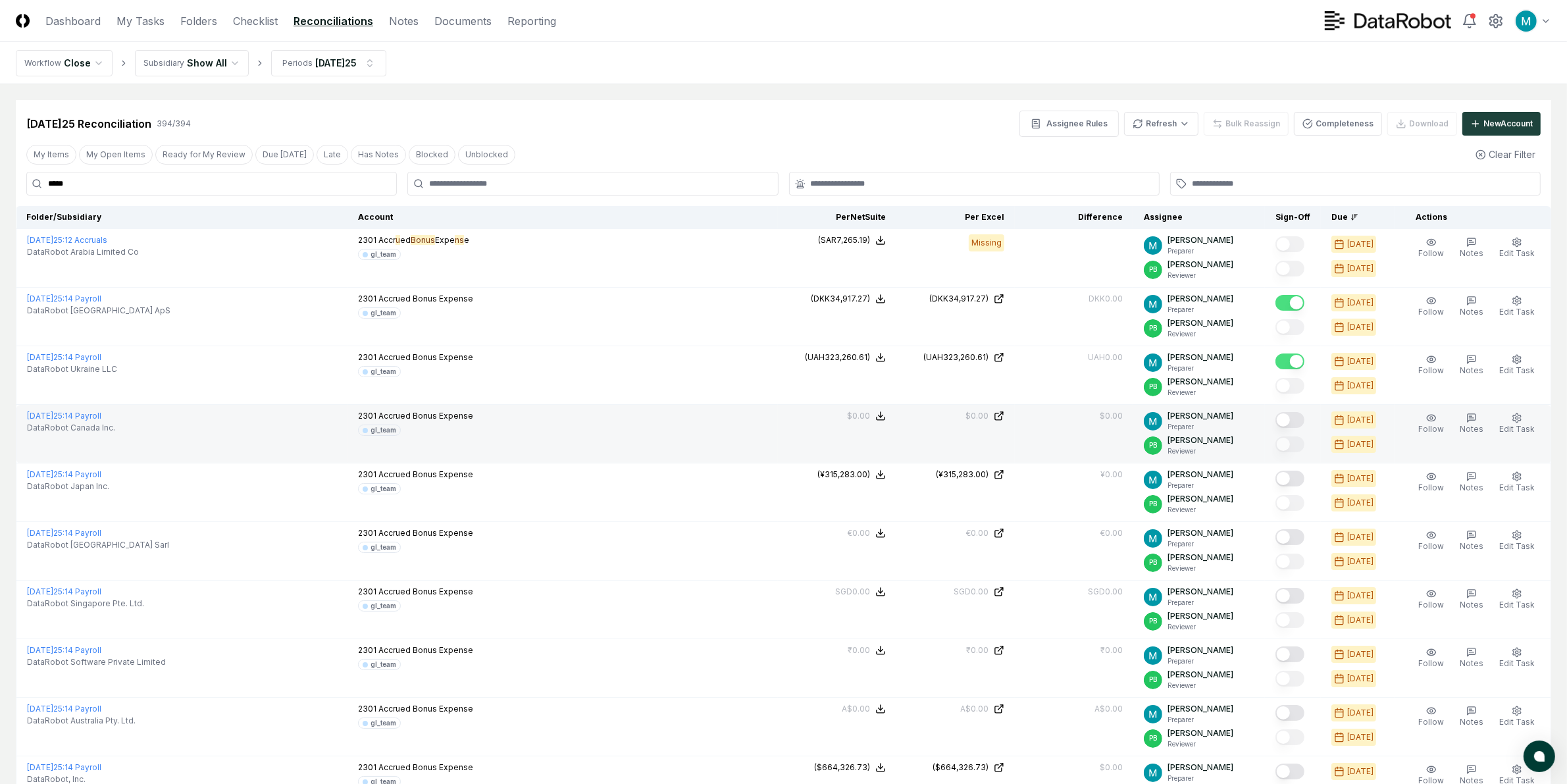
click at [1300, 419] on button "Mark complete" at bounding box center [1289, 420] width 29 height 16
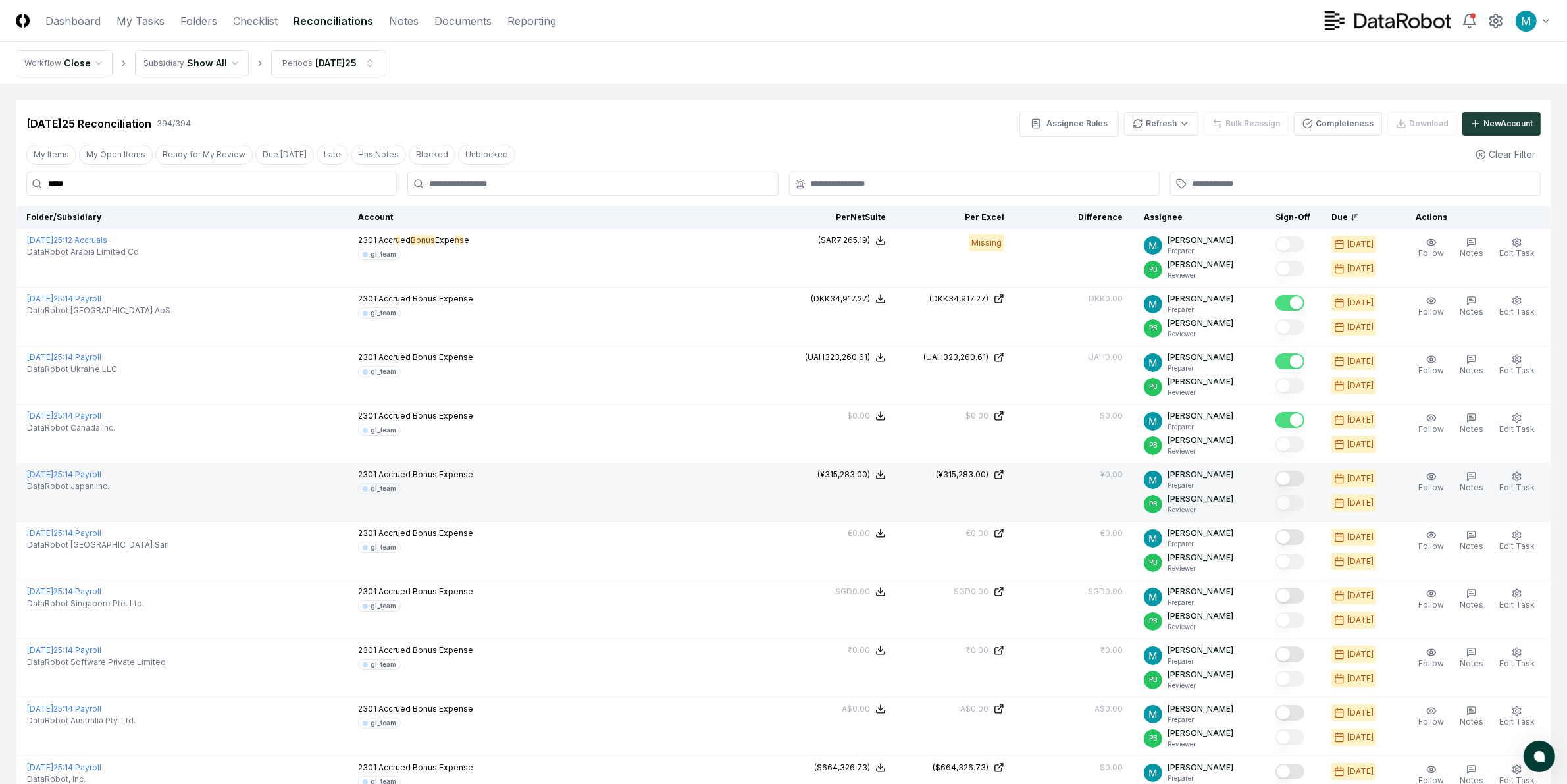
click at [1303, 476] on button "Mark complete" at bounding box center [1289, 479] width 29 height 16
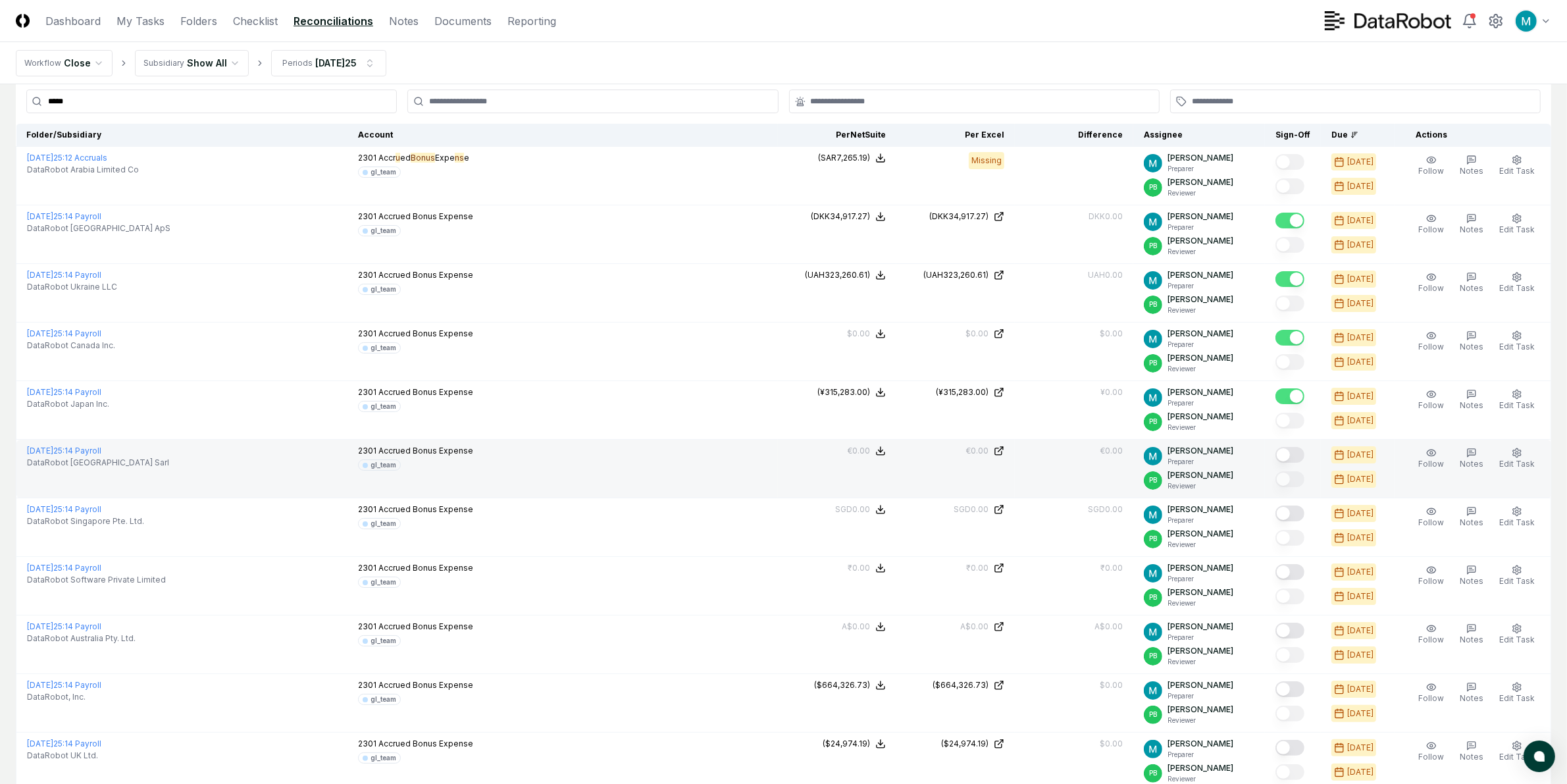
click at [1304, 455] on button "Mark complete" at bounding box center [1289, 455] width 29 height 16
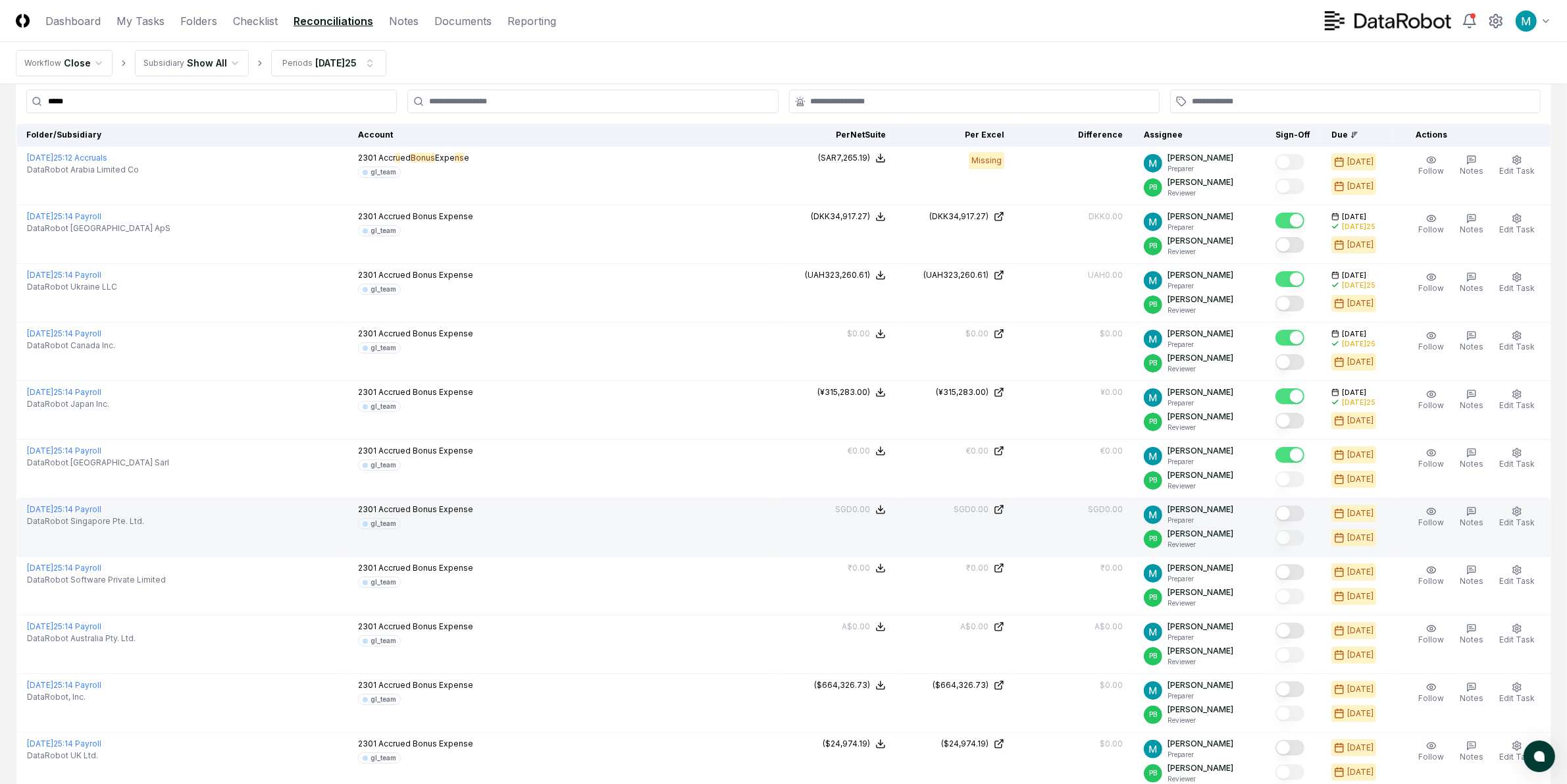
click at [1298, 510] on button "Mark complete" at bounding box center [1289, 513] width 29 height 16
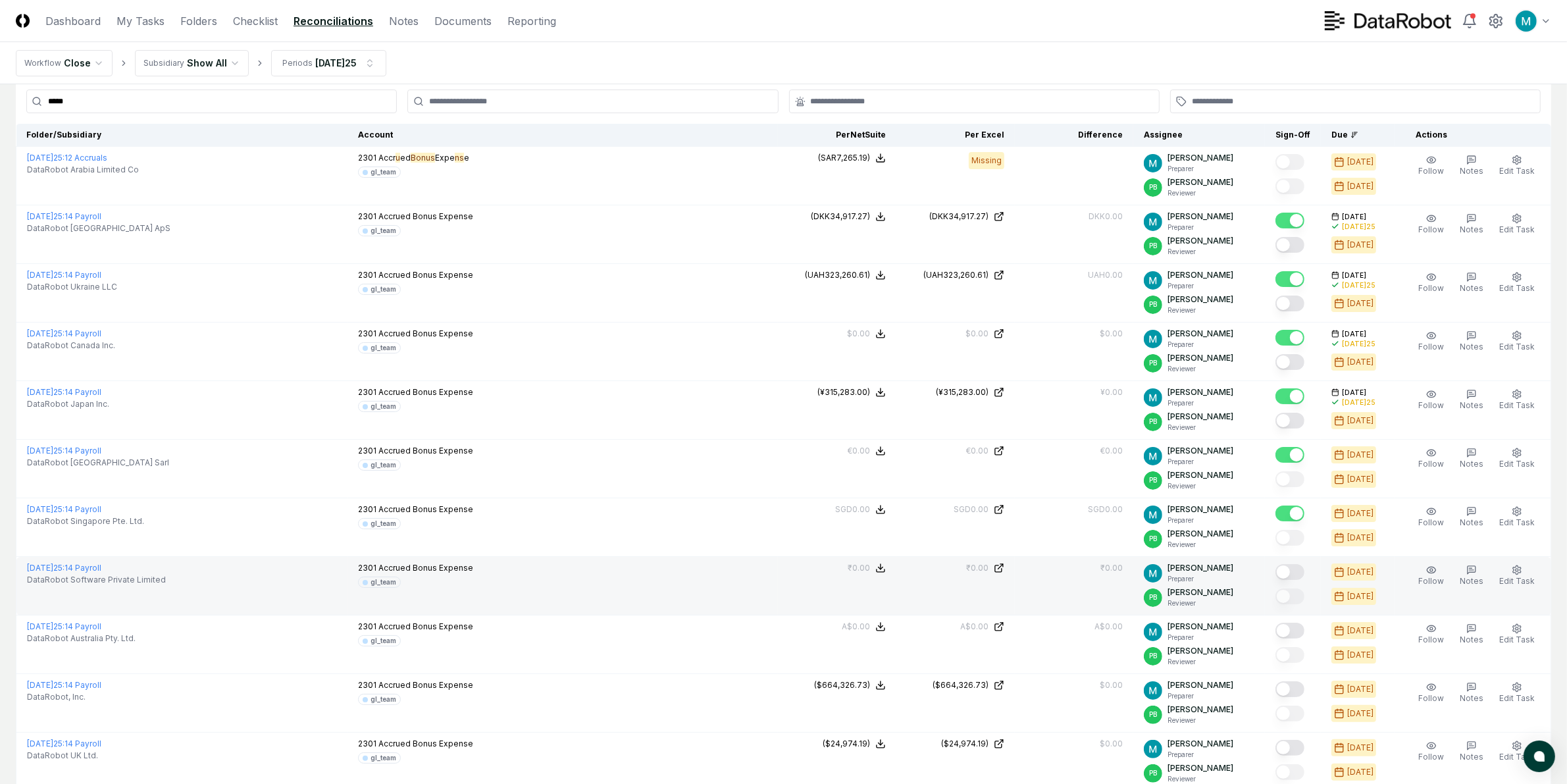
click at [1304, 571] on button "Mark complete" at bounding box center [1289, 572] width 29 height 16
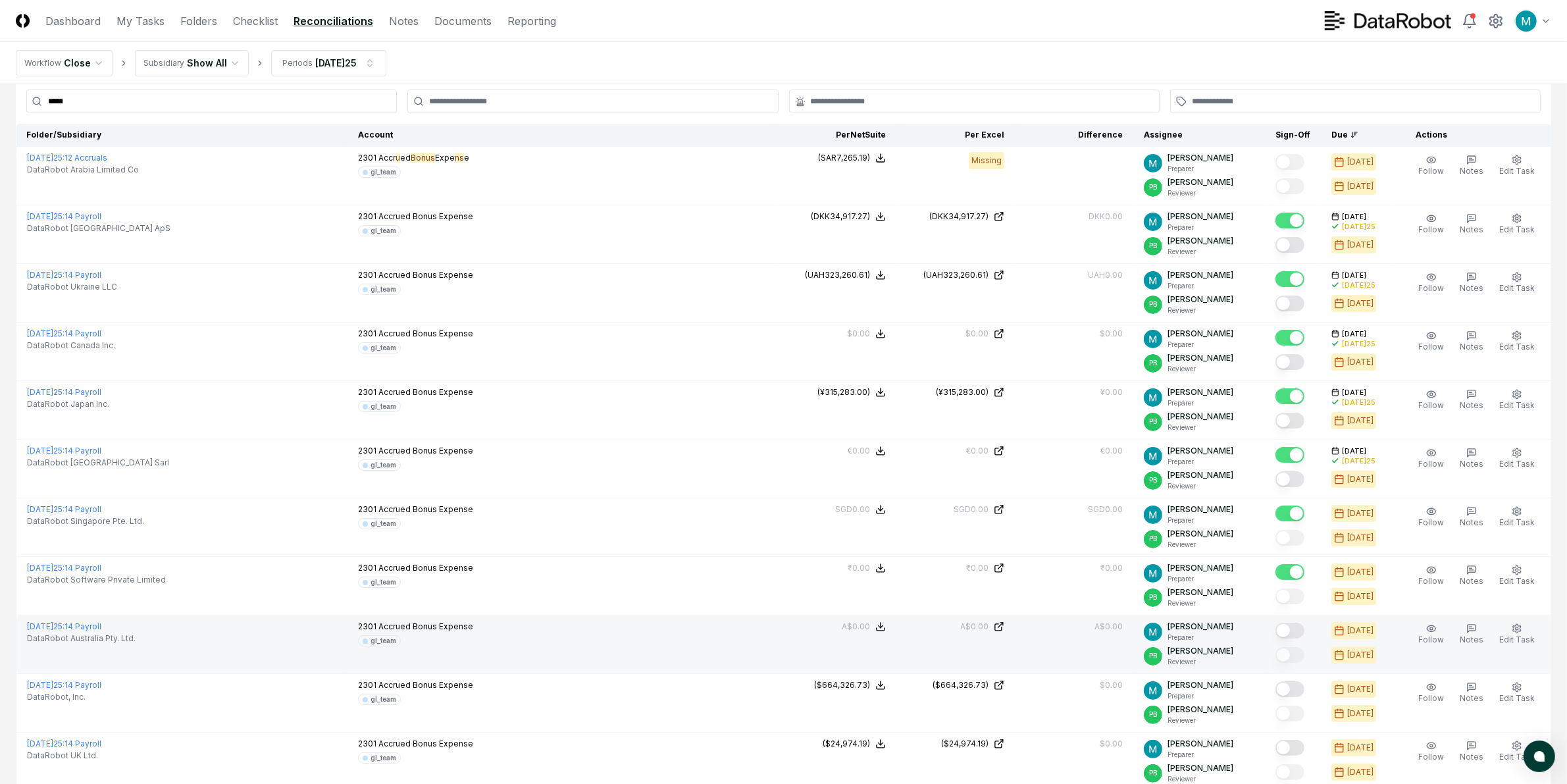
click at [1300, 629] on button "Mark complete" at bounding box center [1289, 631] width 29 height 16
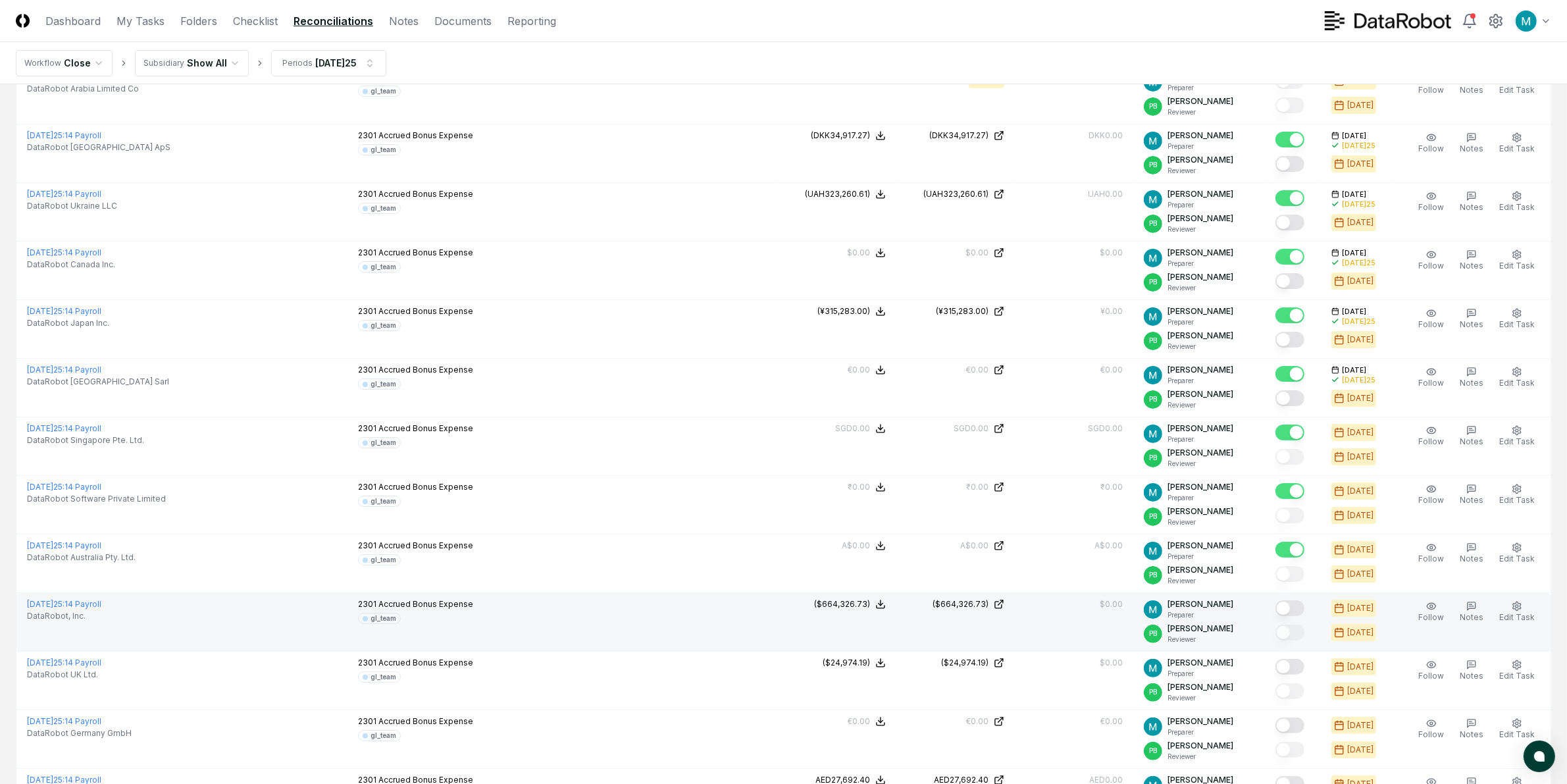
scroll to position [165, 0]
click at [1291, 607] on button "Mark complete" at bounding box center [1289, 607] width 29 height 16
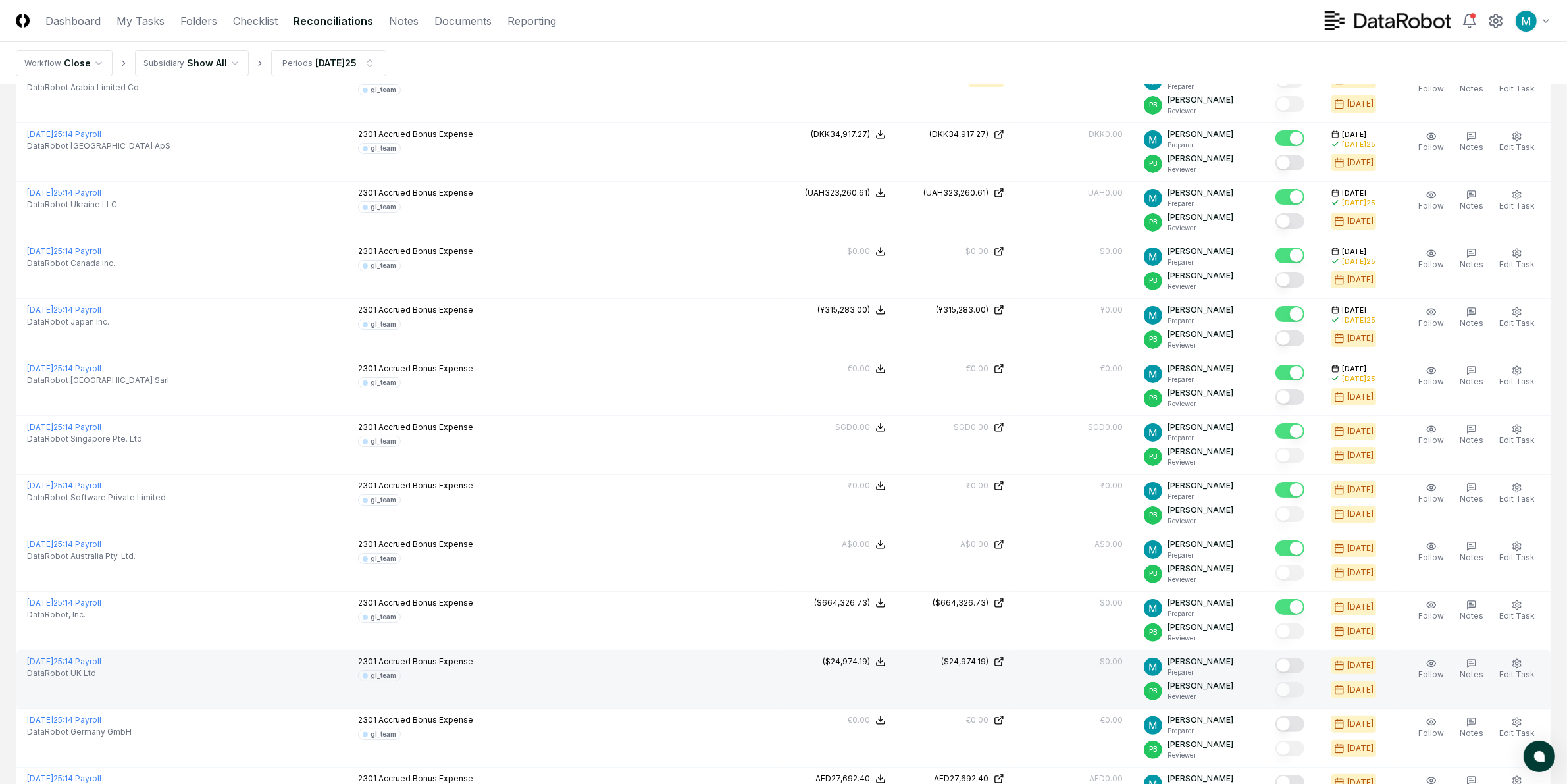
drag, startPoint x: 1297, startPoint y: 667, endPoint x: 1291, endPoint y: 671, distance: 7.0
click at [1291, 671] on button "Mark complete" at bounding box center [1289, 665] width 29 height 16
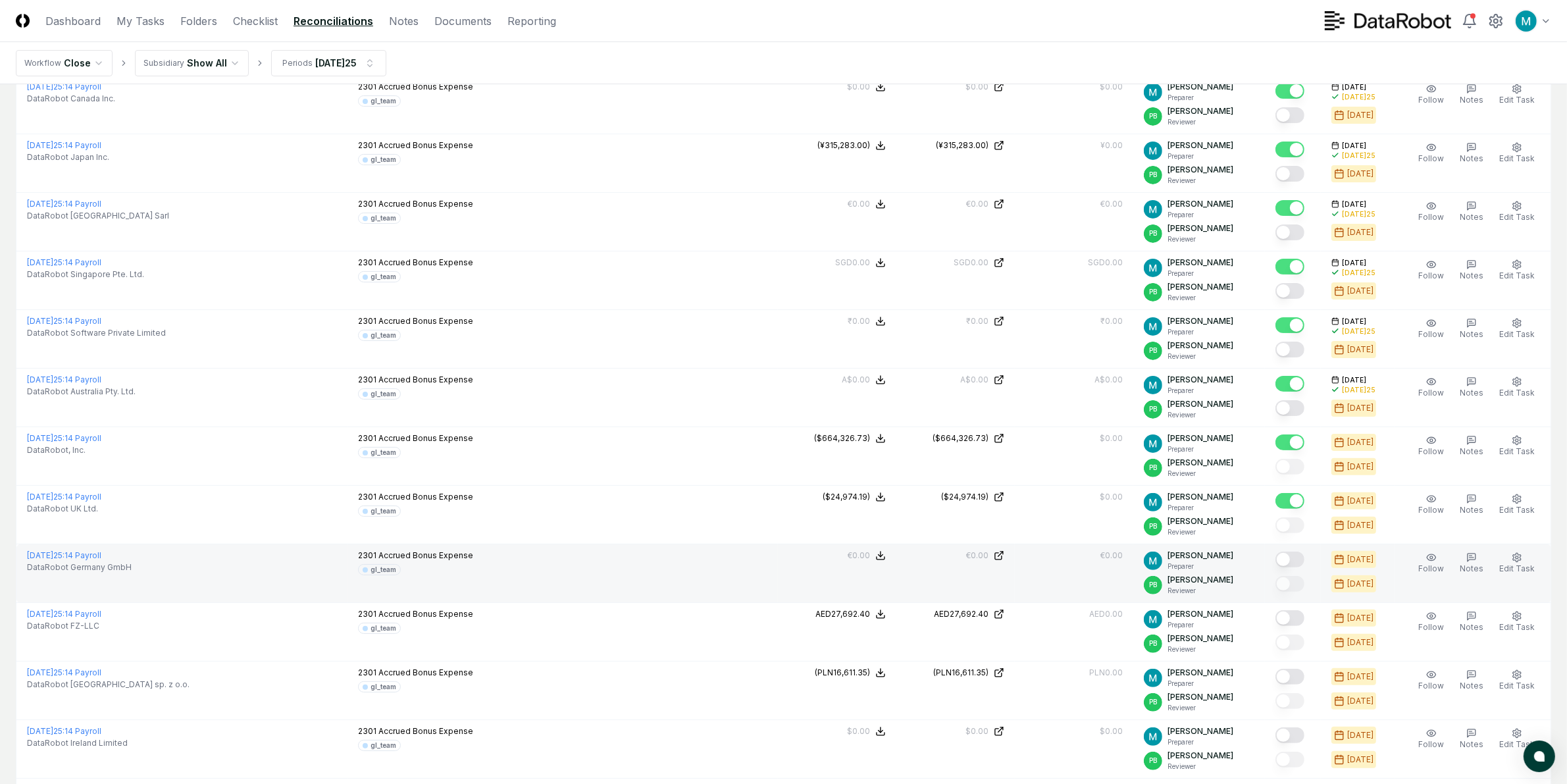
click at [1294, 571] on div at bounding box center [1292, 561] width 35 height 22
click at [1294, 569] on div at bounding box center [1289, 561] width 29 height 18
click at [1297, 563] on button "Mark complete" at bounding box center [1289, 560] width 29 height 16
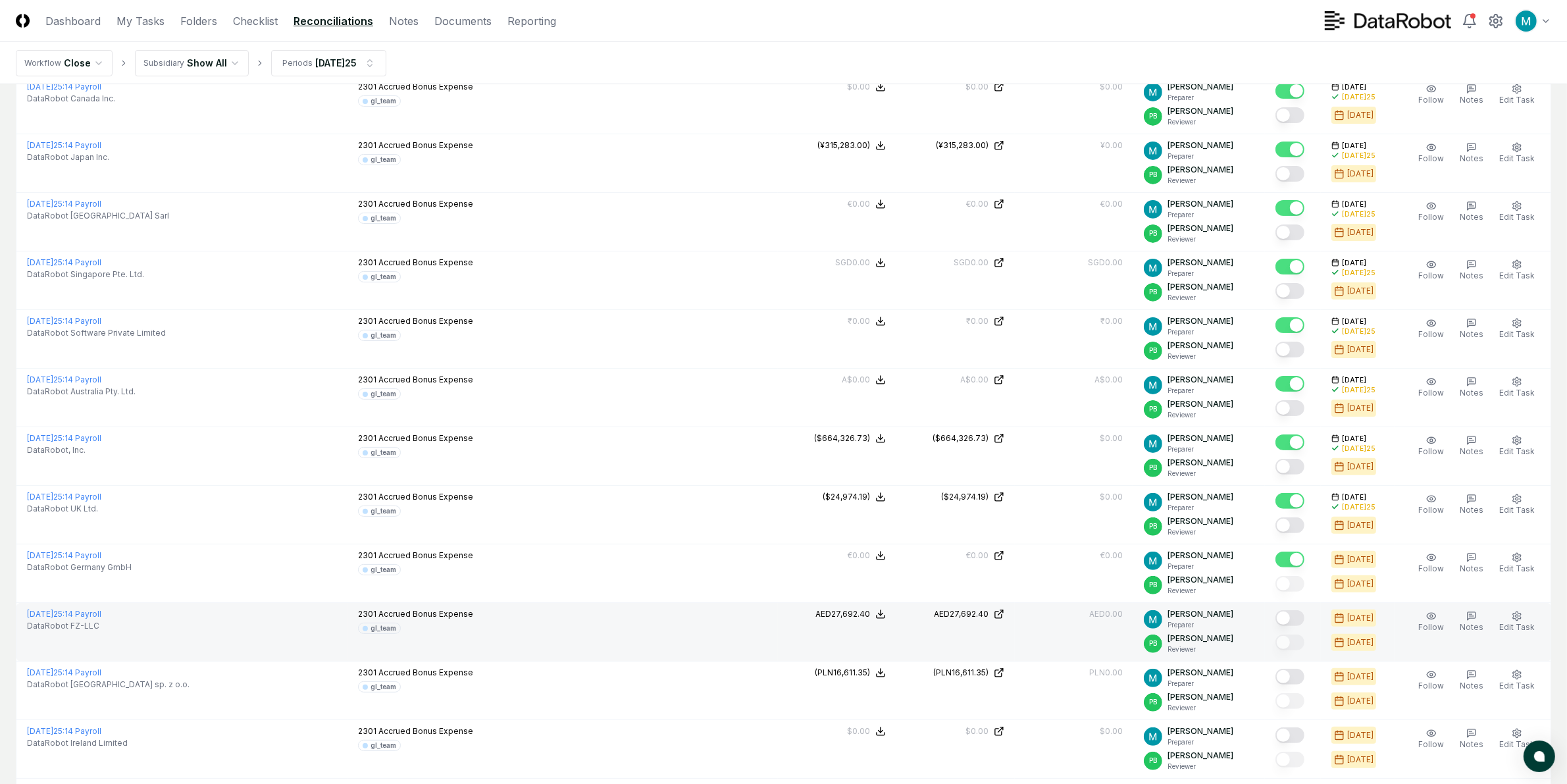
click at [1294, 620] on button "Mark complete" at bounding box center [1289, 618] width 29 height 16
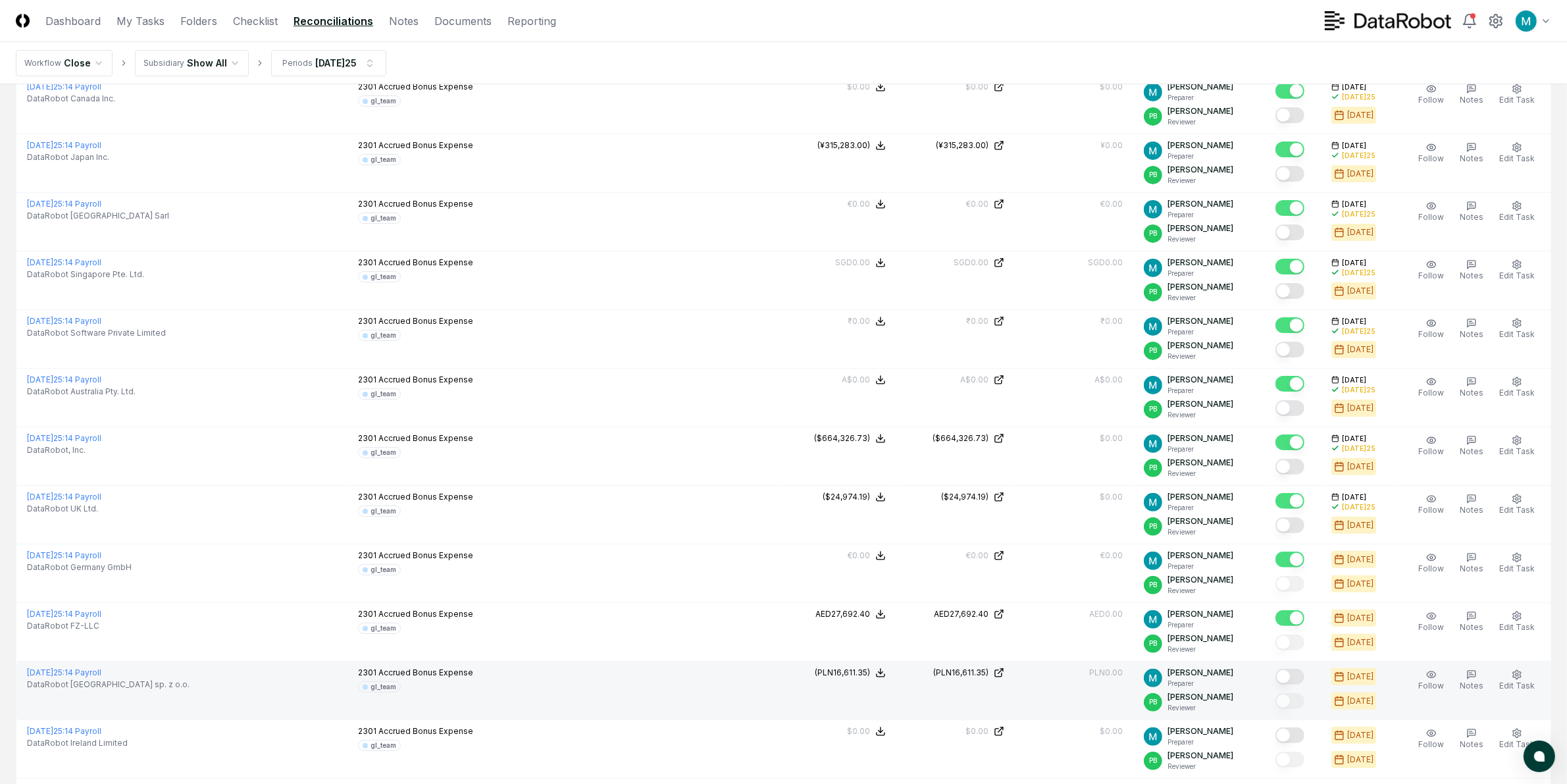
click at [1298, 681] on button "Mark complete" at bounding box center [1289, 677] width 29 height 16
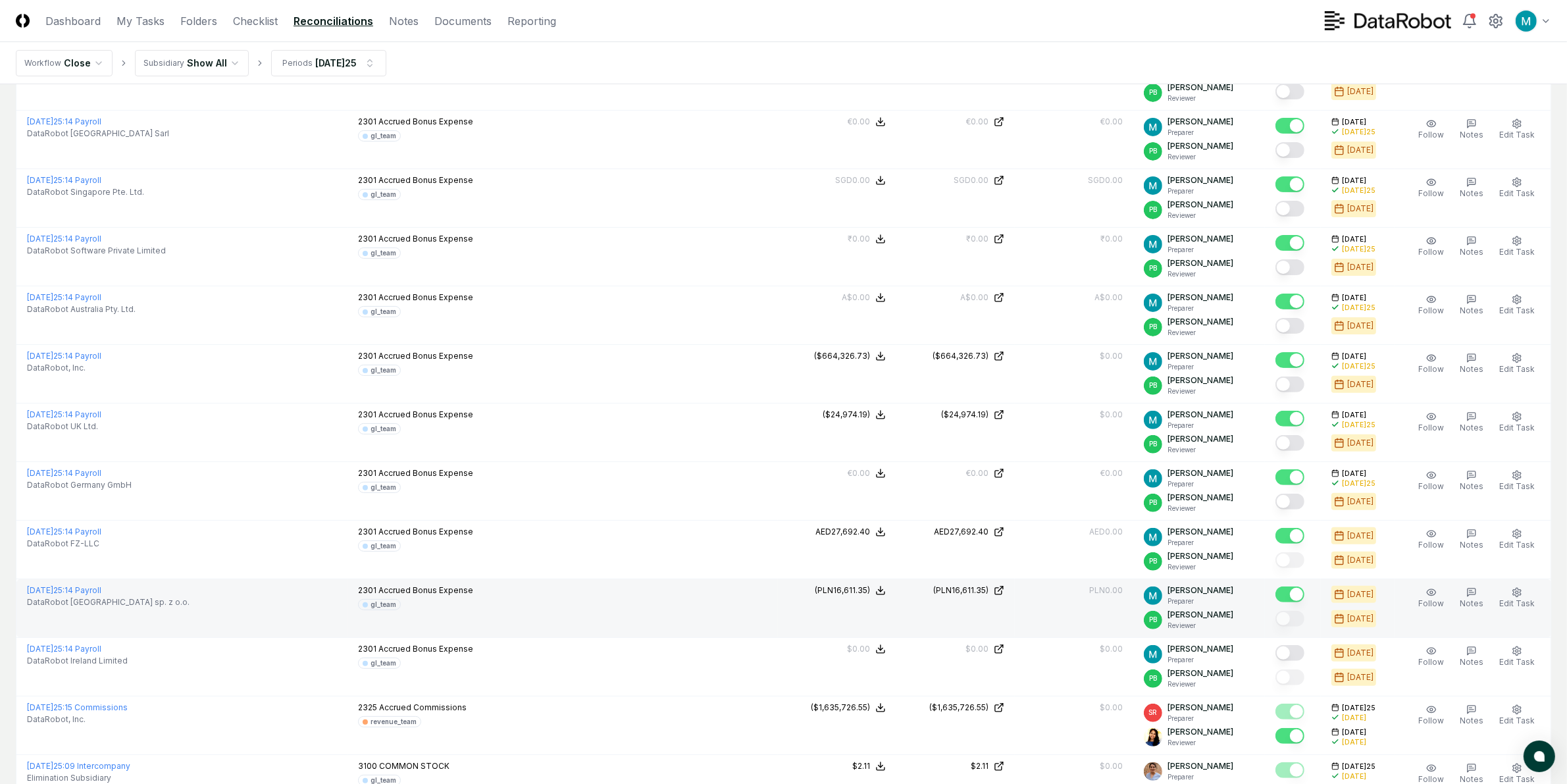
scroll to position [494, 0]
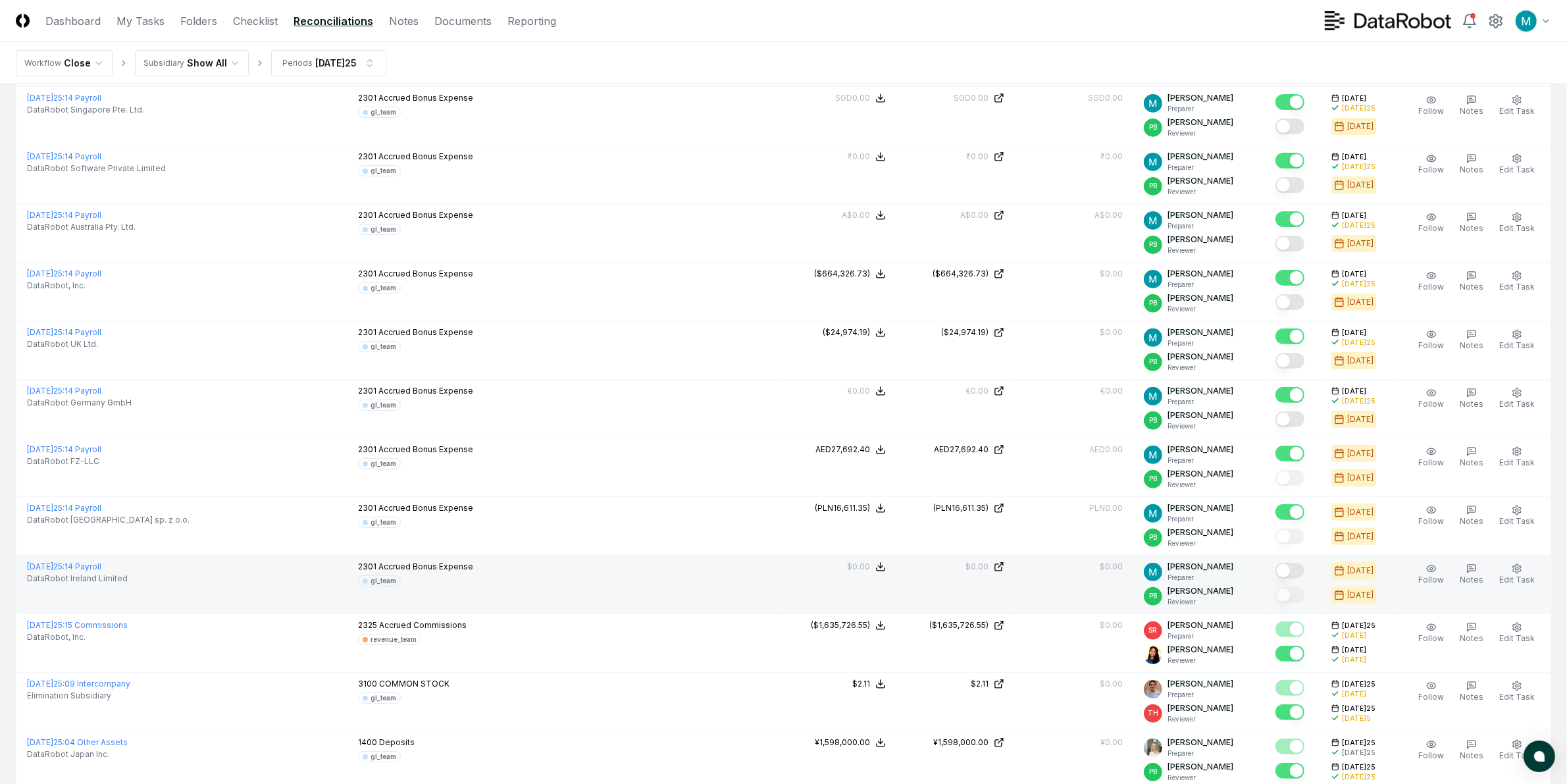
click at [1291, 573] on button "Mark complete" at bounding box center [1289, 571] width 29 height 16
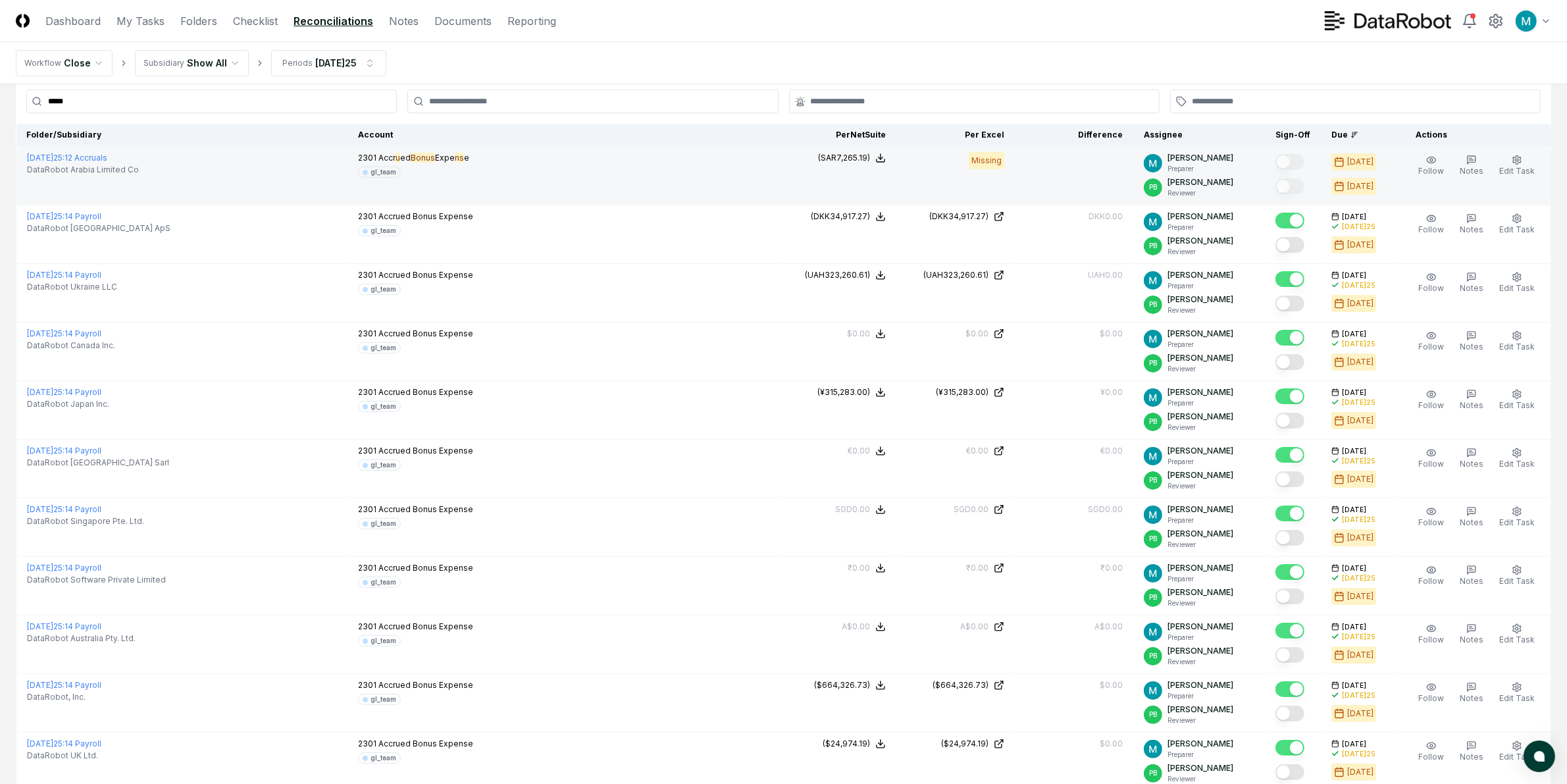
scroll to position [0, 0]
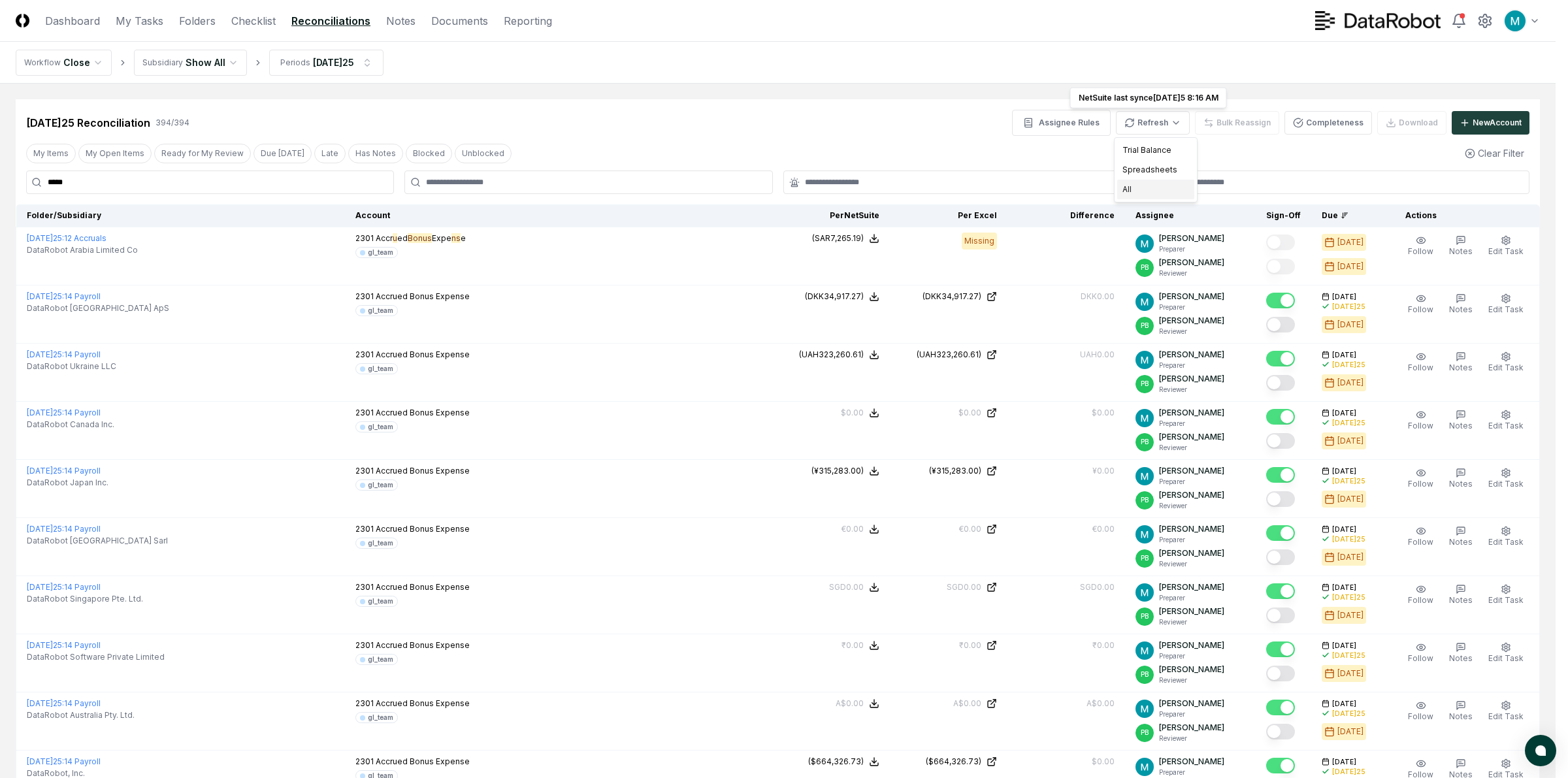
click at [1164, 189] on div "All" at bounding box center [1155, 190] width 77 height 20
